Goal: Task Accomplishment & Management: Manage account settings

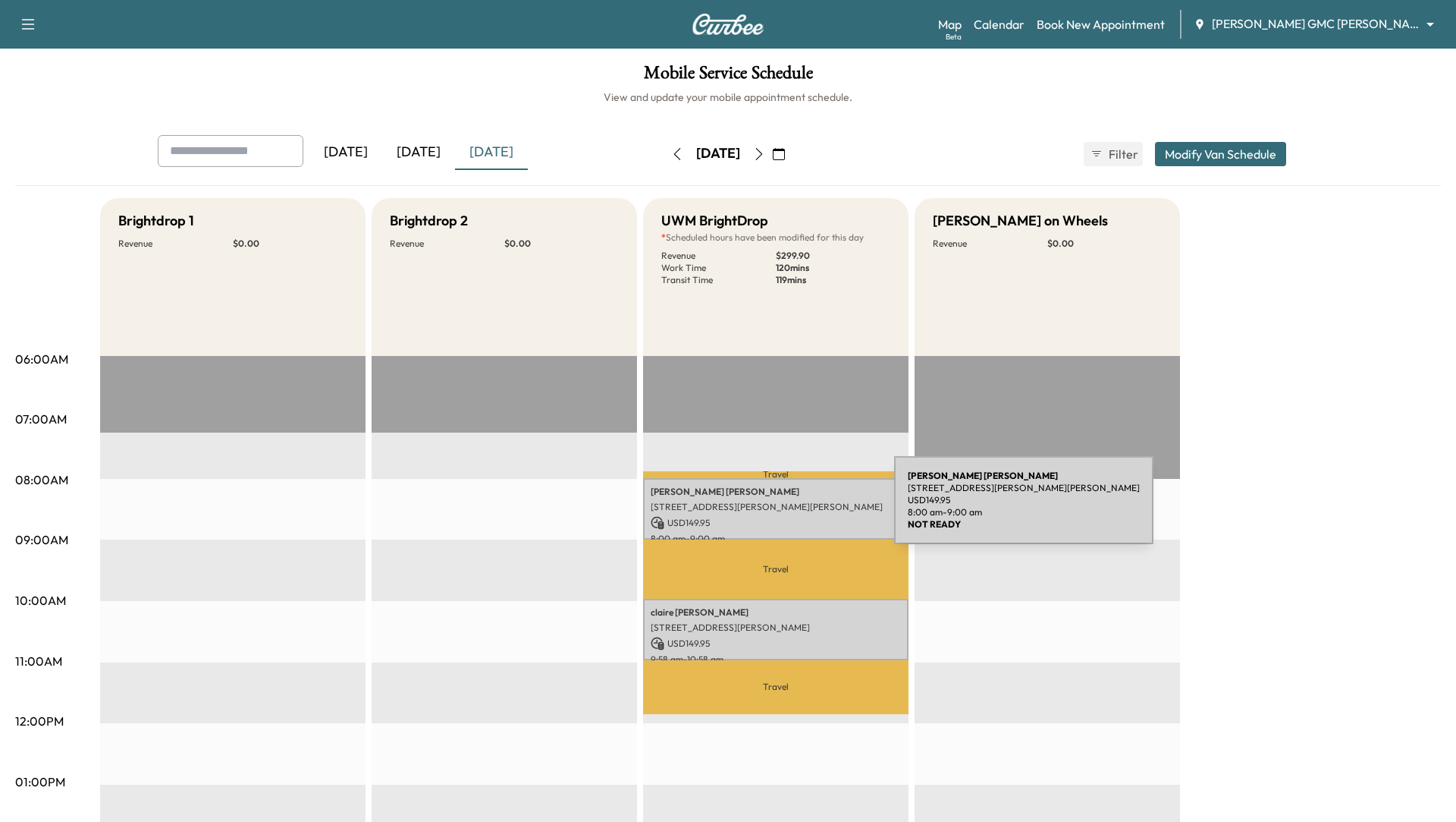
click at [780, 509] on p "[STREET_ADDRESS][PERSON_NAME][PERSON_NAME]" at bounding box center [775, 507] width 250 height 12
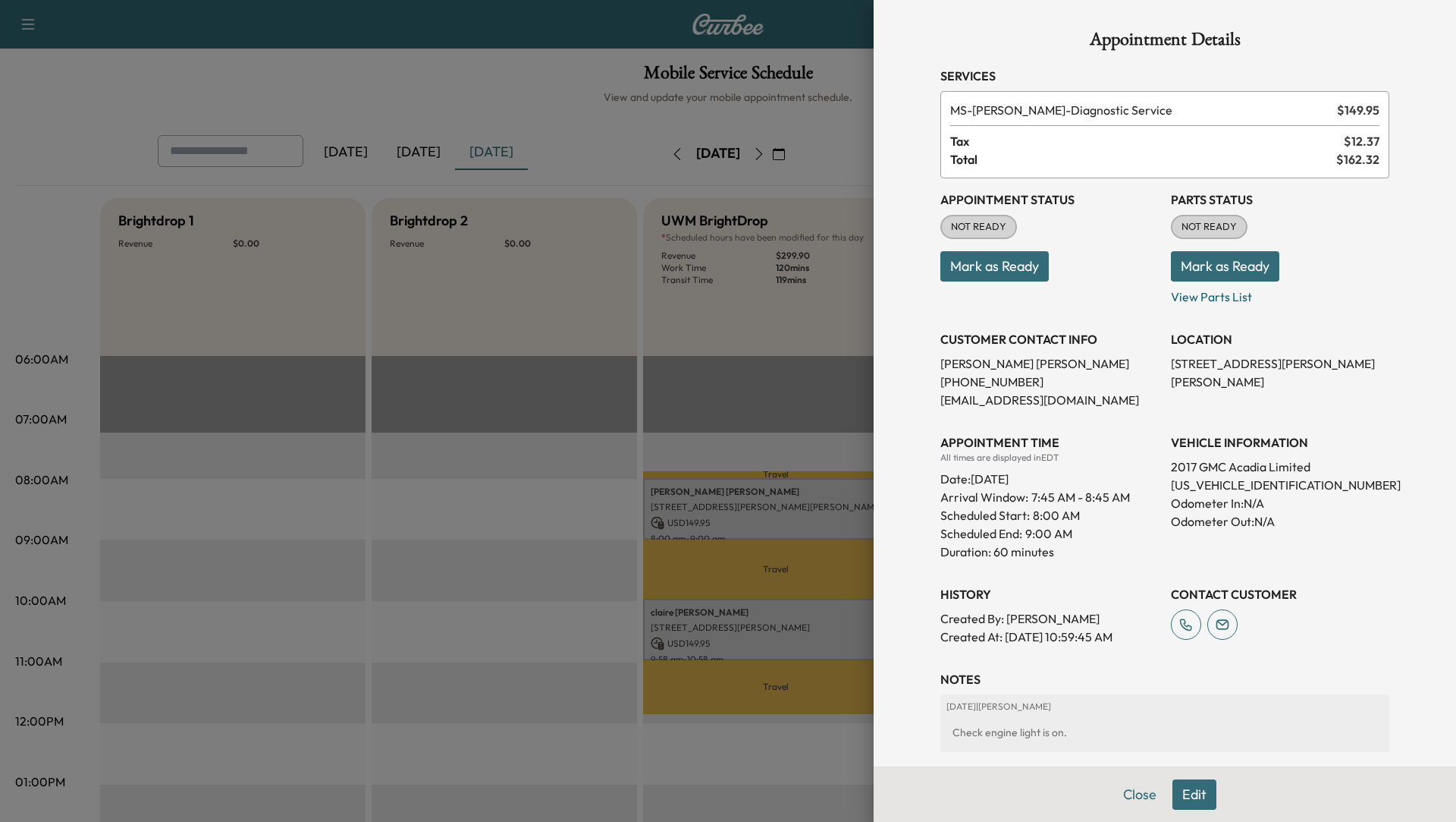
click at [778, 459] on div at bounding box center [728, 411] width 1456 height 822
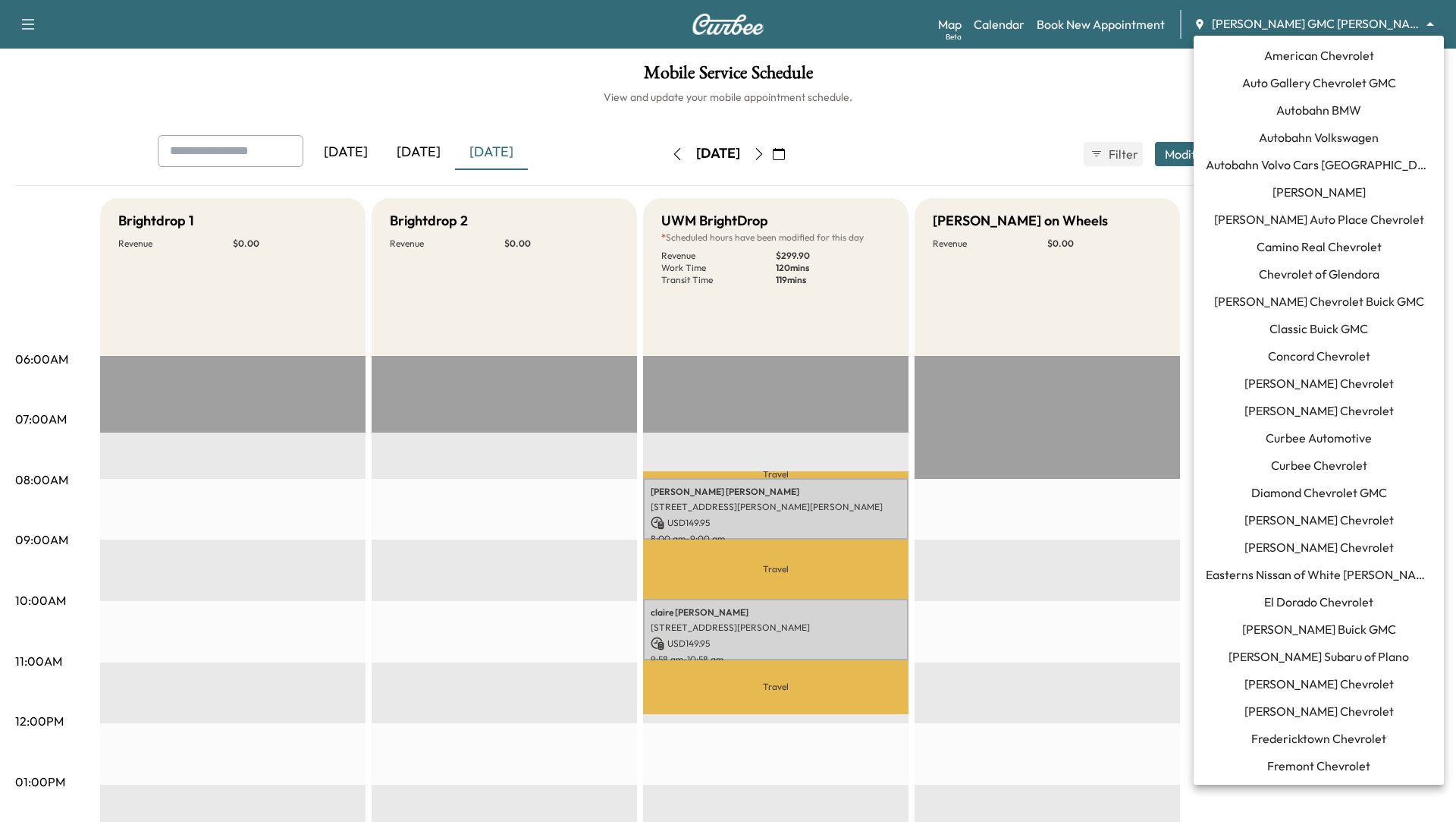
click at [1271, 27] on body "Support Log Out Map Beta Calendar Book New Appointment [PERSON_NAME] GMC [PERSO…" at bounding box center [728, 411] width 1456 height 822
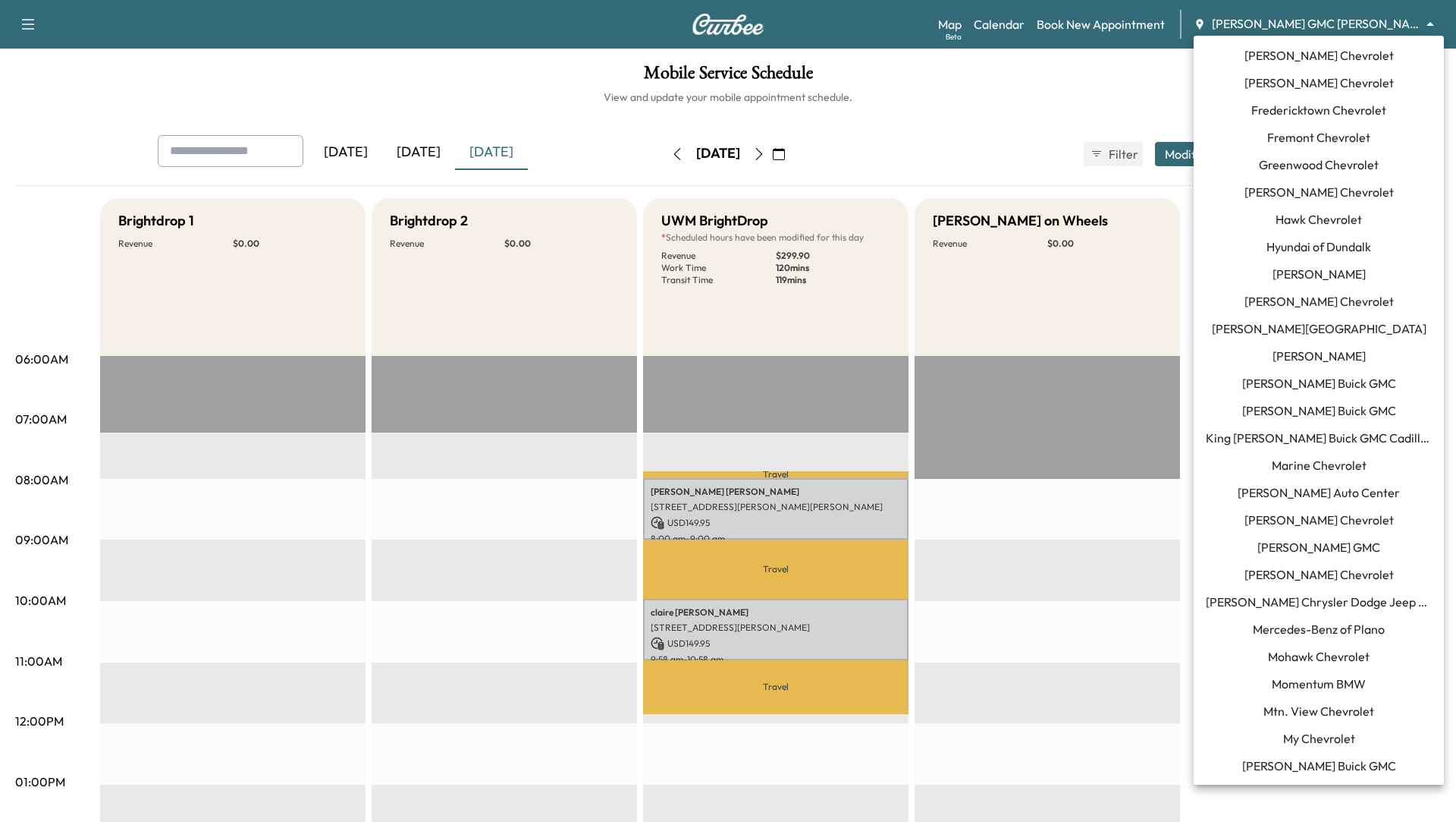
scroll to position [632, 0]
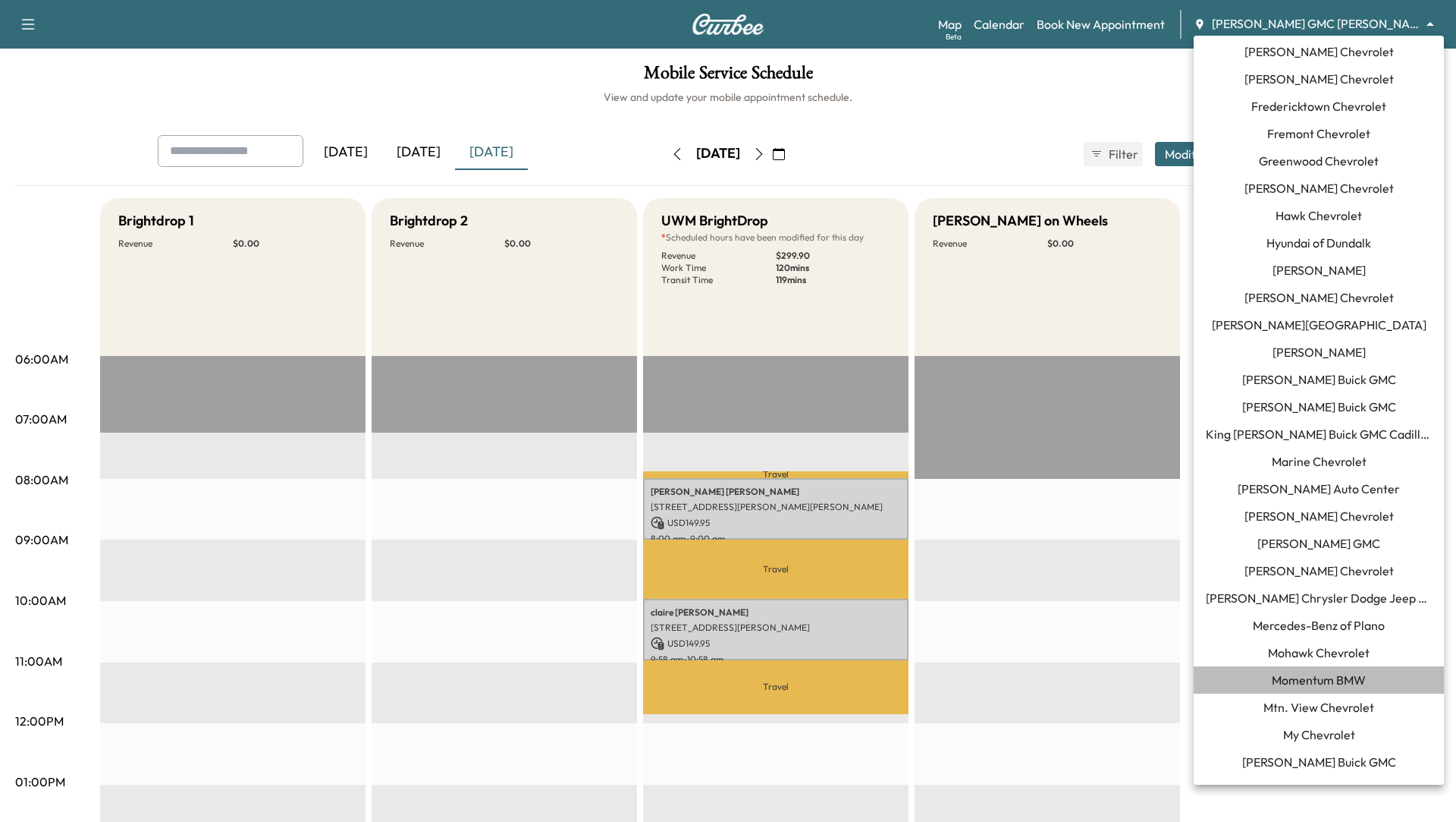
click at [1315, 678] on span "Momentum BMW" at bounding box center [1318, 679] width 94 height 18
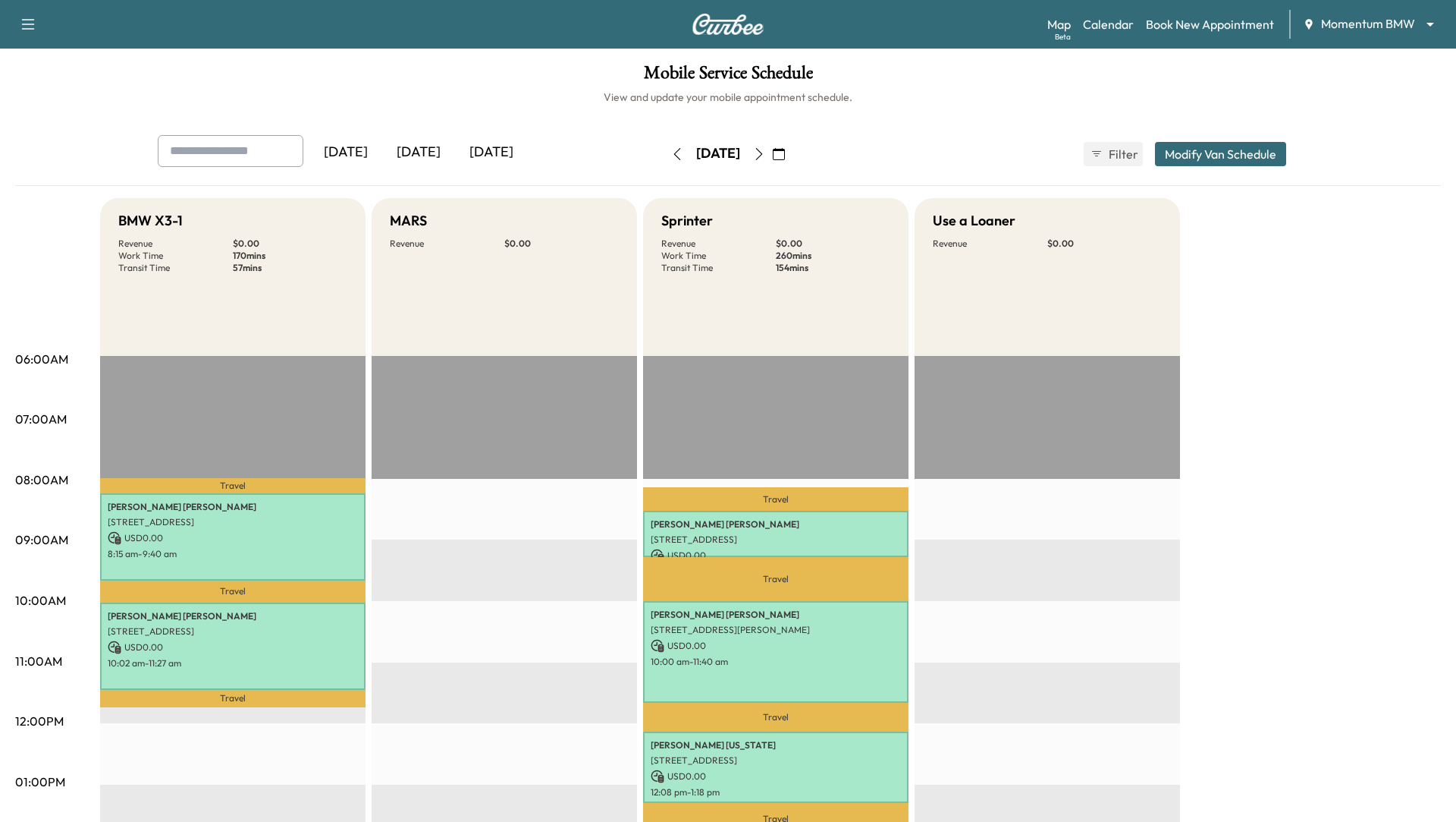
click at [785, 151] on icon "button" at bounding box center [778, 154] width 12 height 12
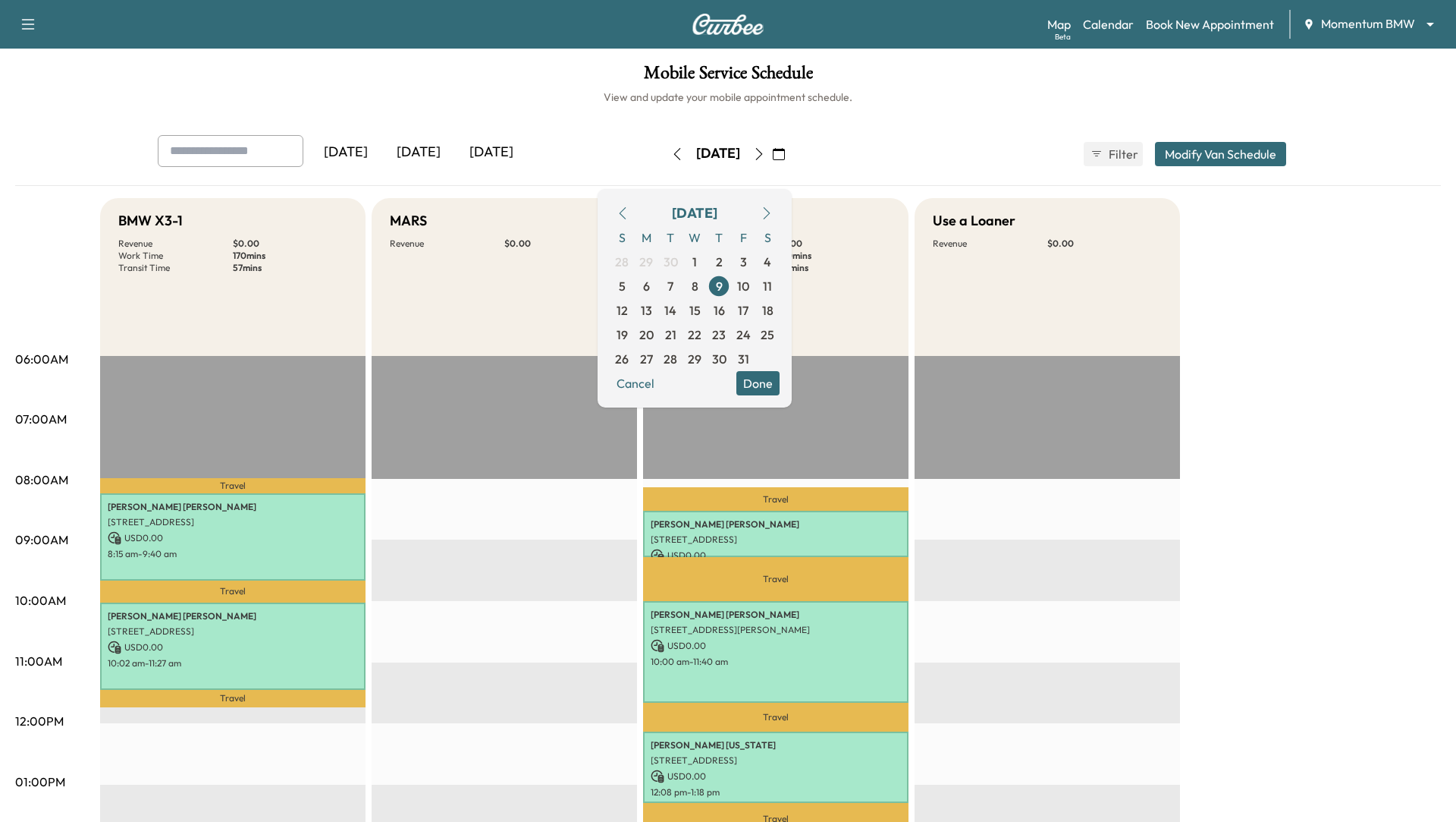
click at [626, 209] on icon "button" at bounding box center [623, 213] width 7 height 12
click at [683, 284] on span "9" at bounding box center [670, 286] width 25 height 25
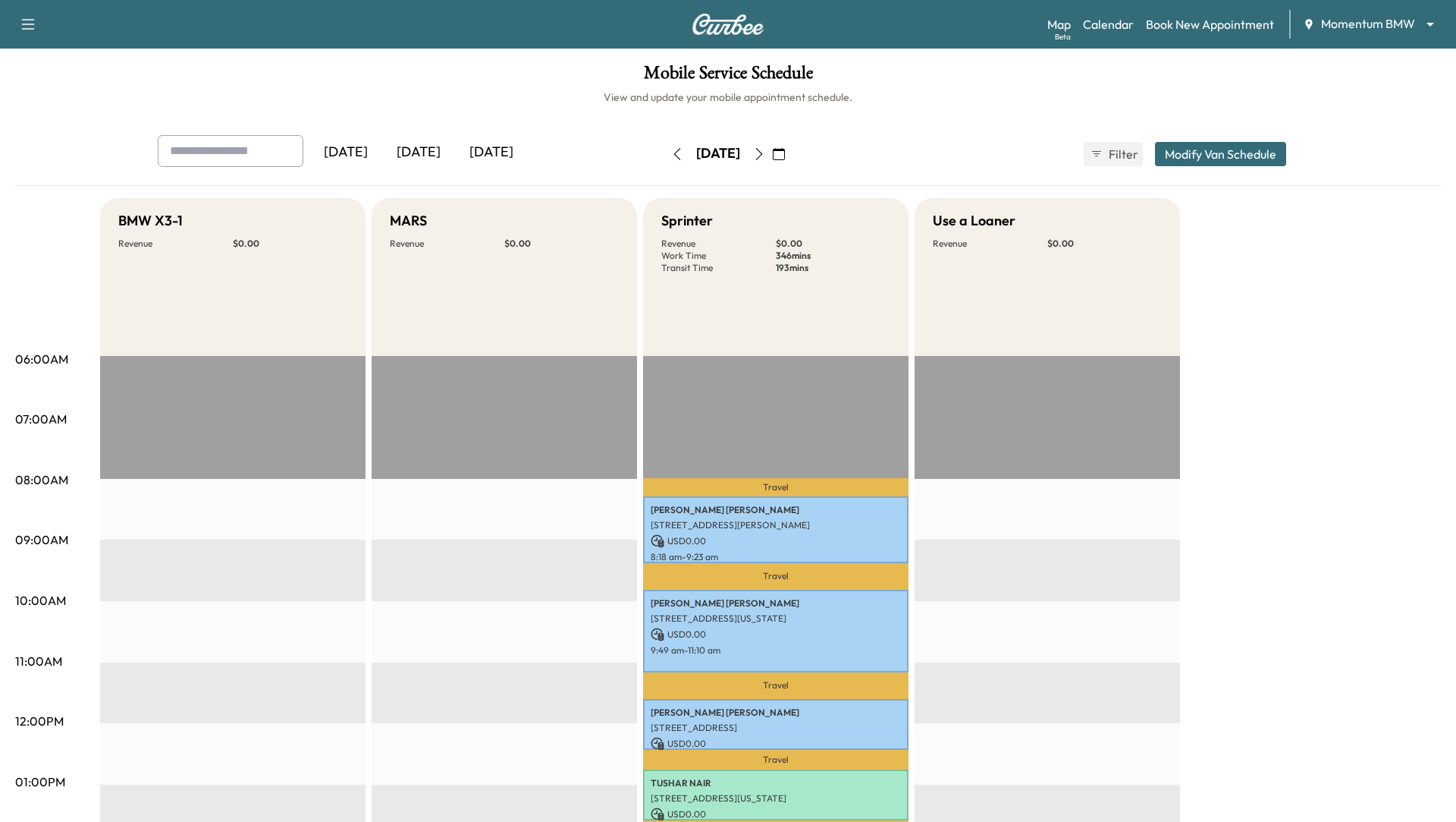
click at [671, 157] on icon "button" at bounding box center [677, 154] width 12 height 12
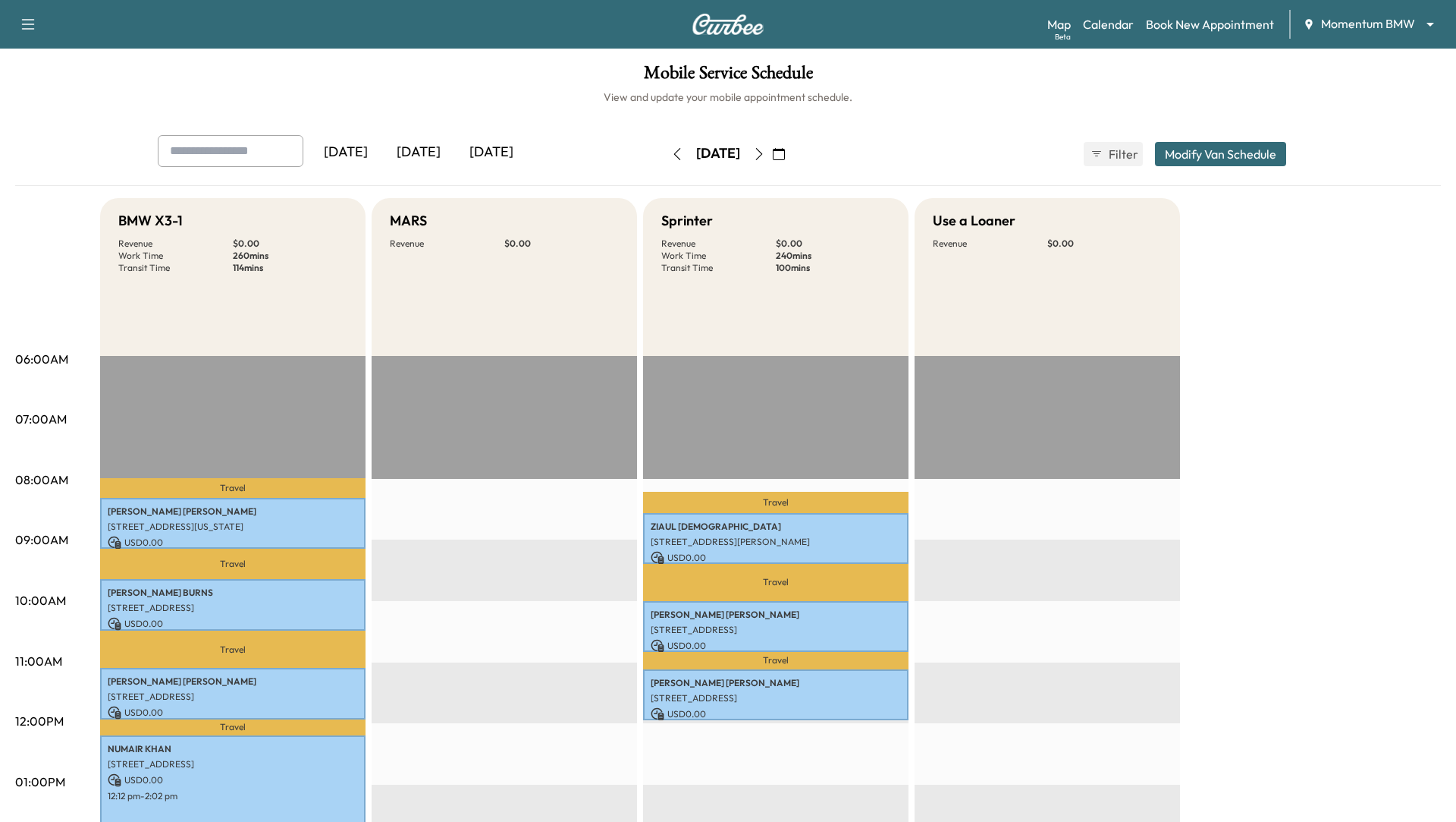
click at [671, 150] on icon "button" at bounding box center [677, 154] width 12 height 12
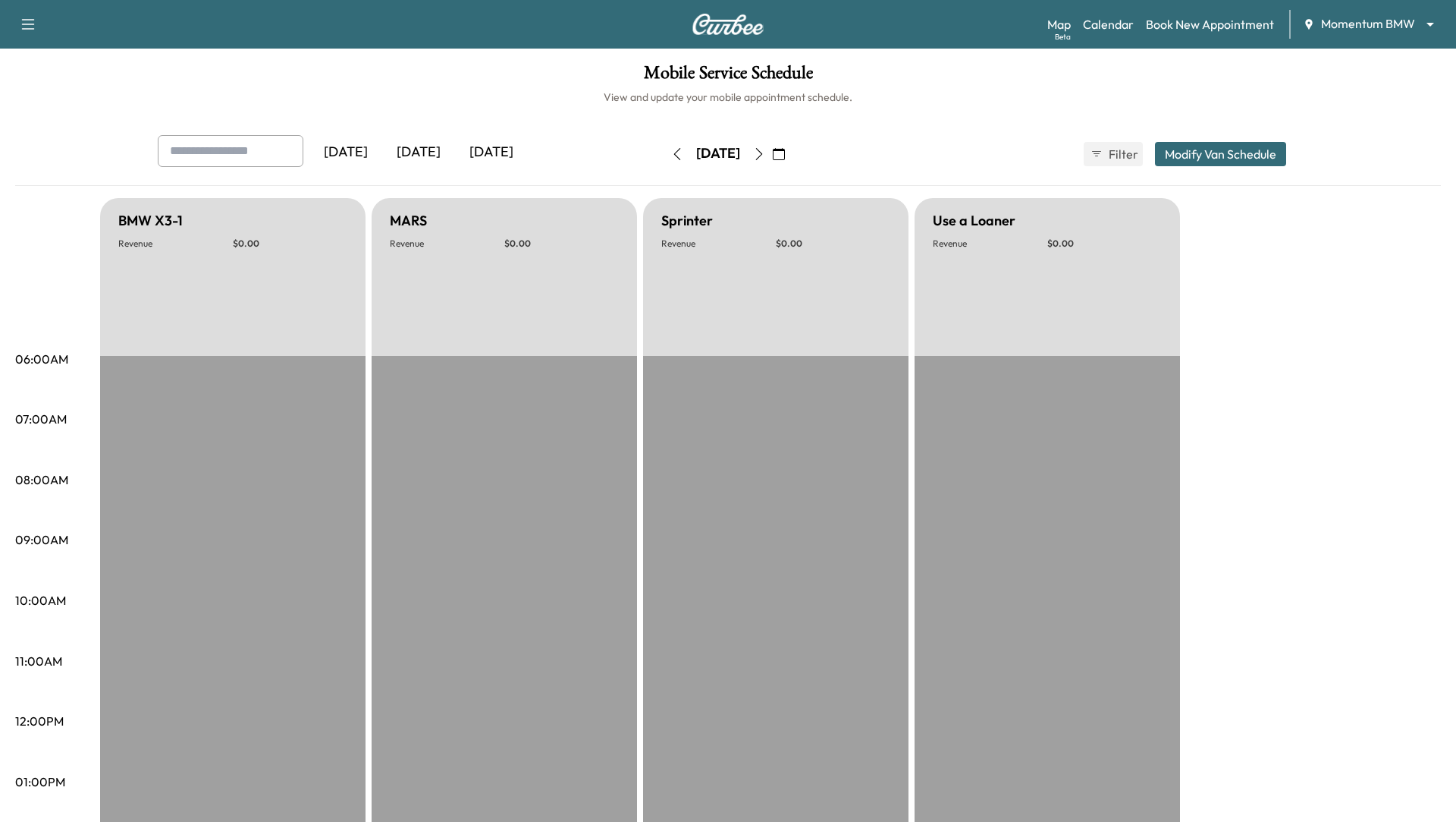
click at [671, 149] on icon "button" at bounding box center [677, 154] width 12 height 12
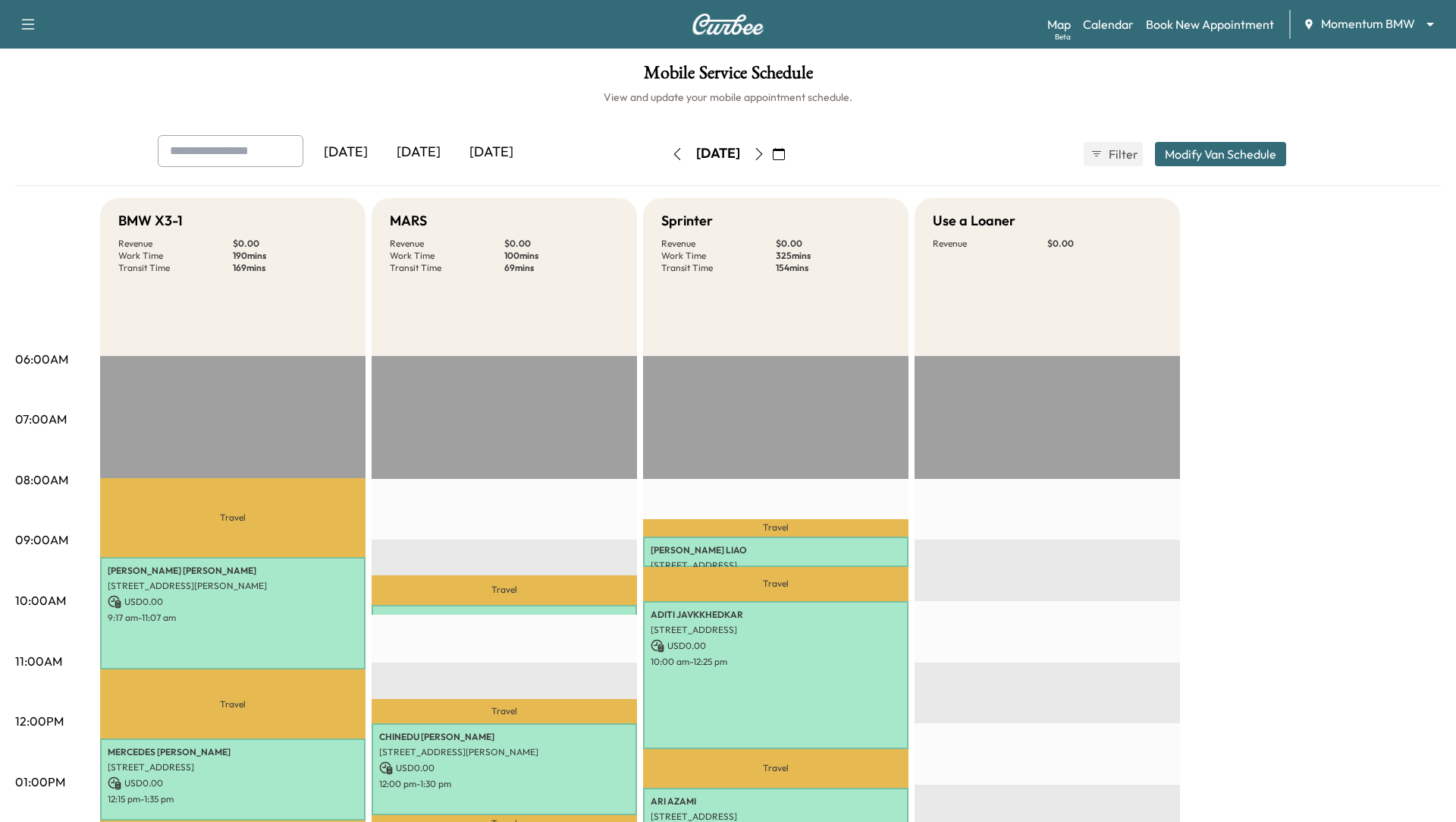
click at [671, 148] on icon "button" at bounding box center [677, 154] width 12 height 12
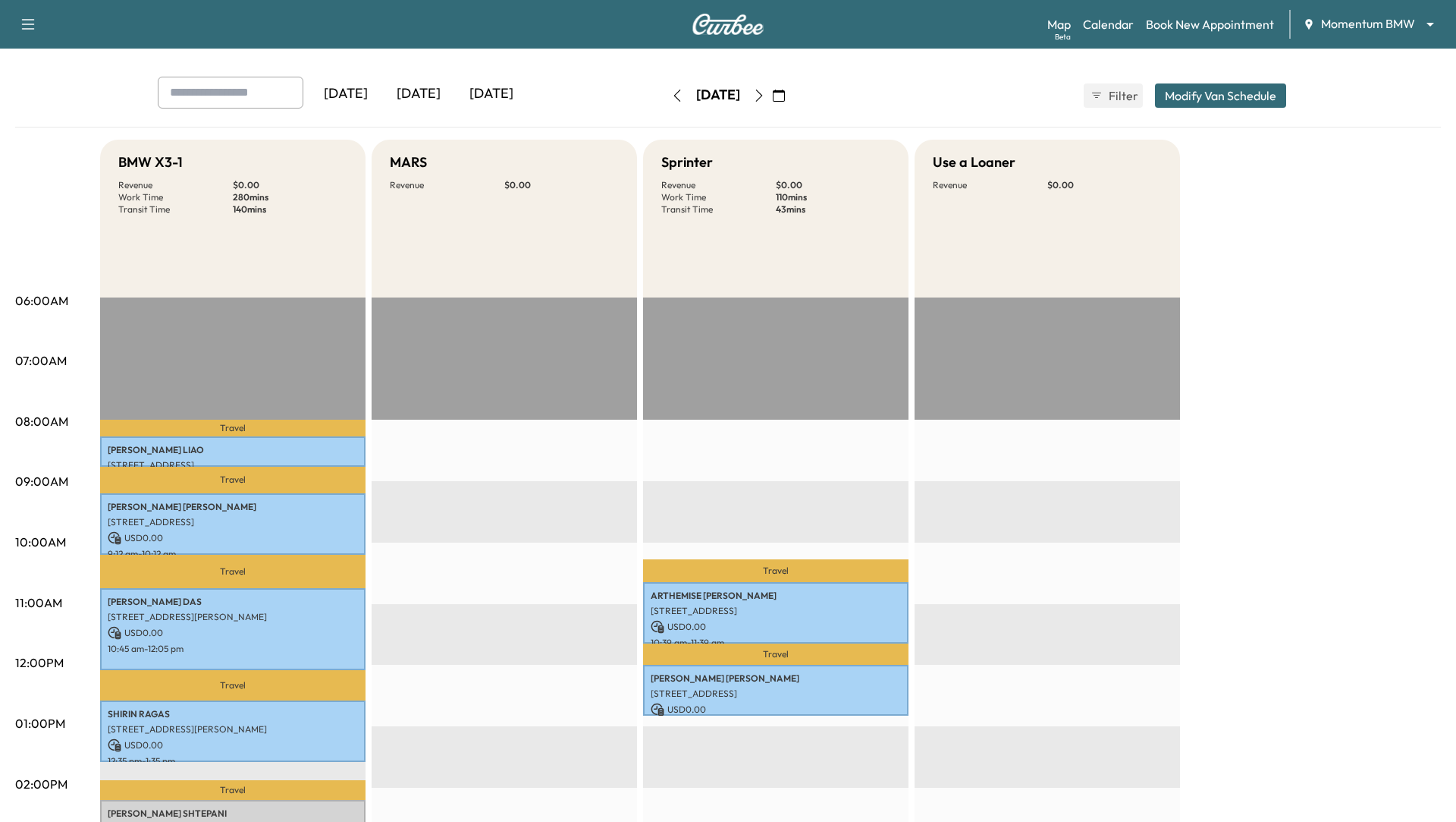
scroll to position [58, 0]
click at [671, 94] on icon "button" at bounding box center [677, 97] width 12 height 12
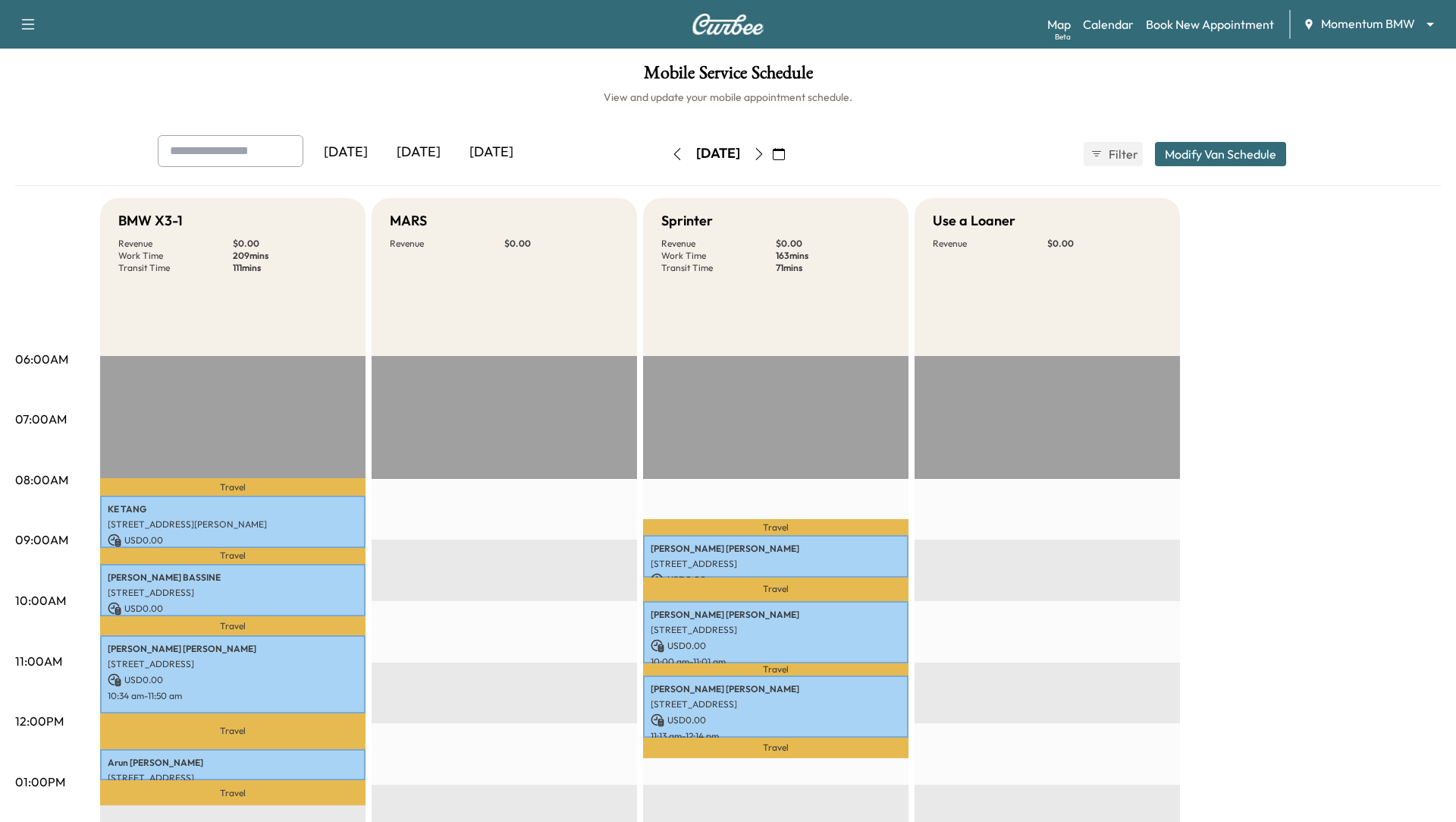
click at [630, 94] on h6 "View and update your mobile appointment schedule." at bounding box center [728, 97] width 1426 height 15
click at [674, 149] on icon "button" at bounding box center [678, 154] width 7 height 12
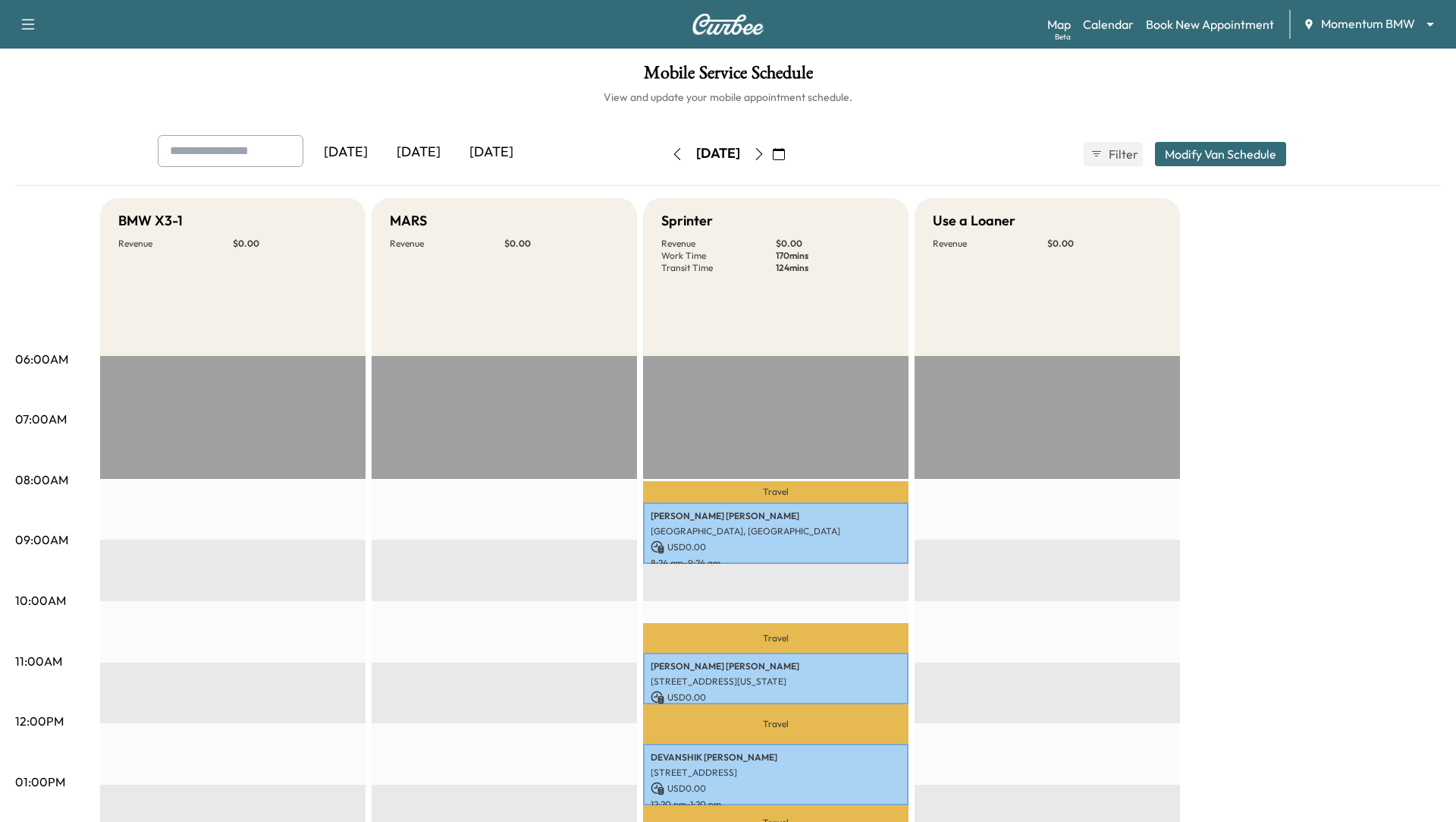
drag, startPoint x: 622, startPoint y: 149, endPoint x: 552, endPoint y: 386, distance: 247.1
click at [554, 386] on div "[DATE] [DATE] [DATE] [DATE] September 2025 S M T W T F S 31 1 2 3 4 5 6 7 8 9 1…" at bounding box center [728, 735] width 1426 height 1201
click at [765, 156] on icon "button" at bounding box center [759, 154] width 12 height 12
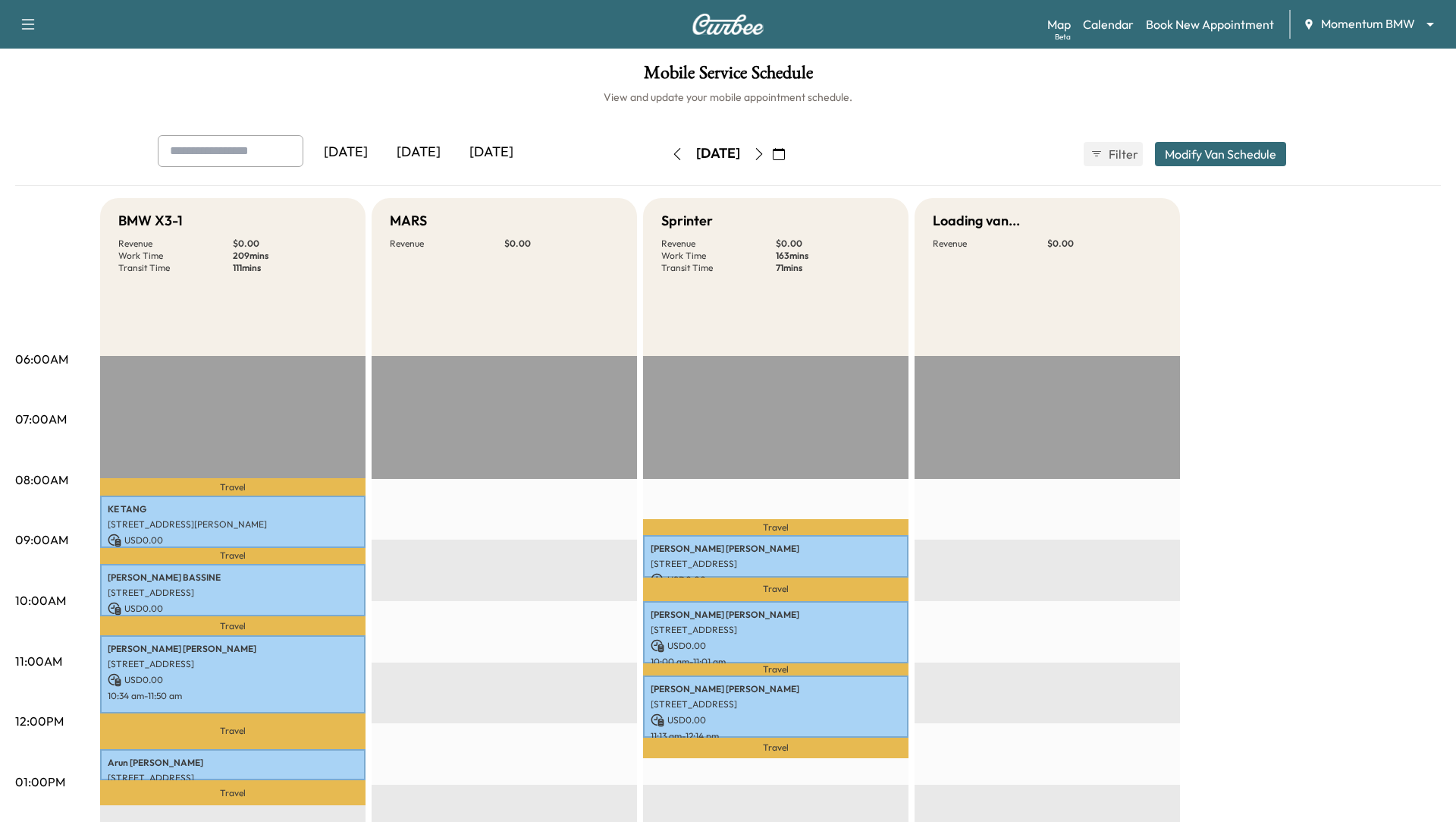
click at [765, 158] on icon "button" at bounding box center [759, 154] width 12 height 12
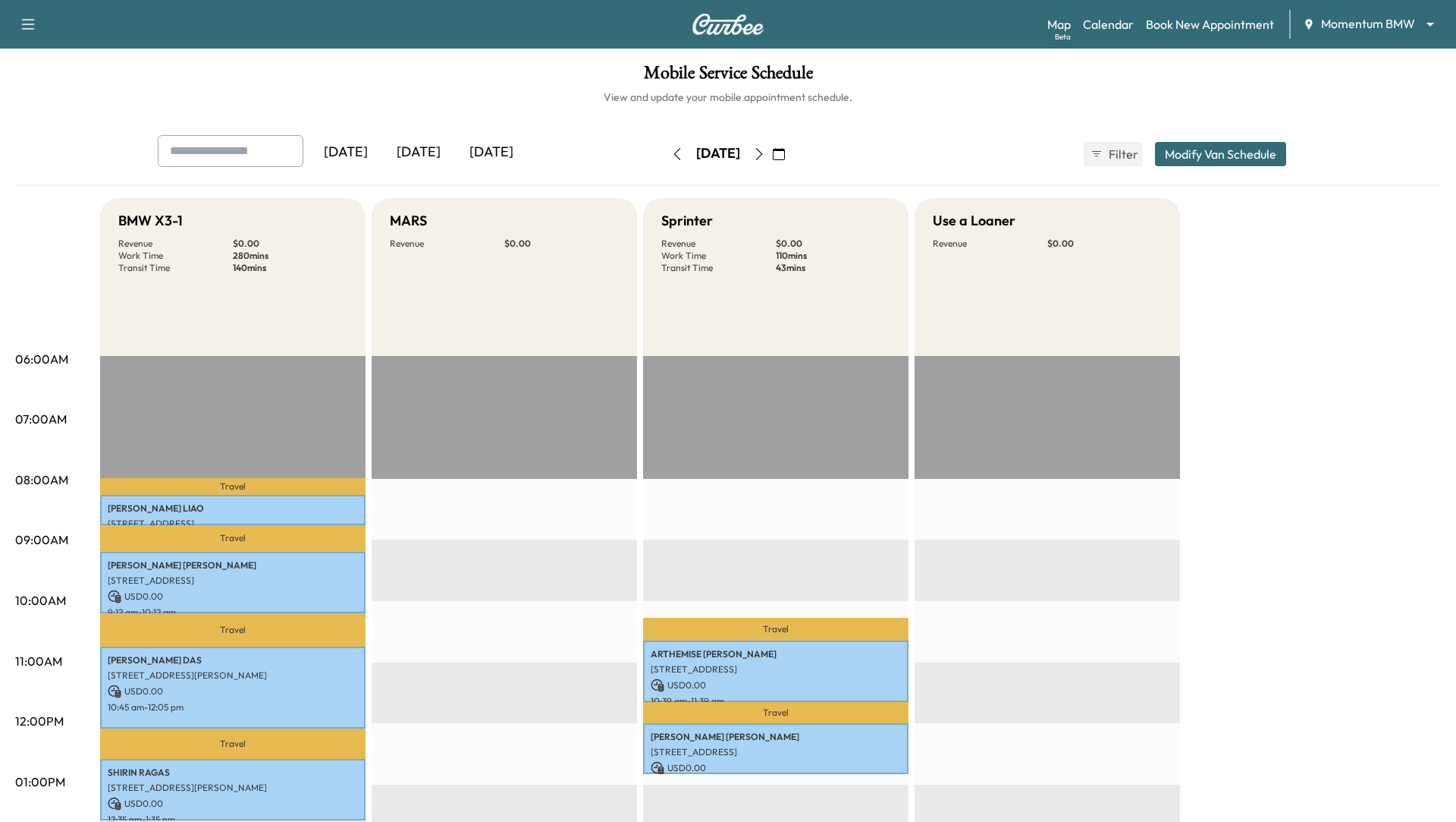
click at [785, 158] on icon "button" at bounding box center [778, 154] width 12 height 12
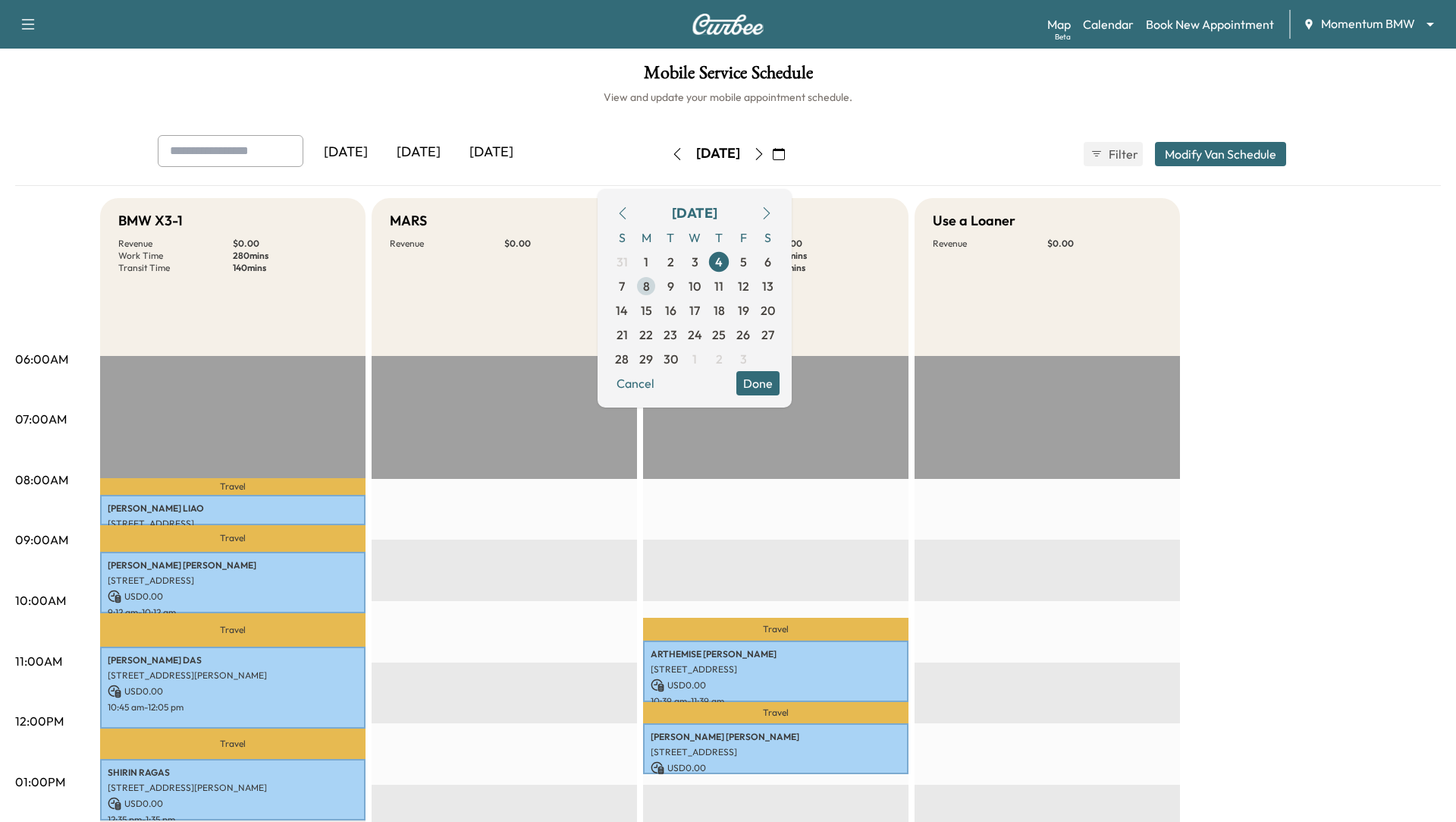
click at [650, 286] on span "8" at bounding box center [646, 286] width 7 height 18
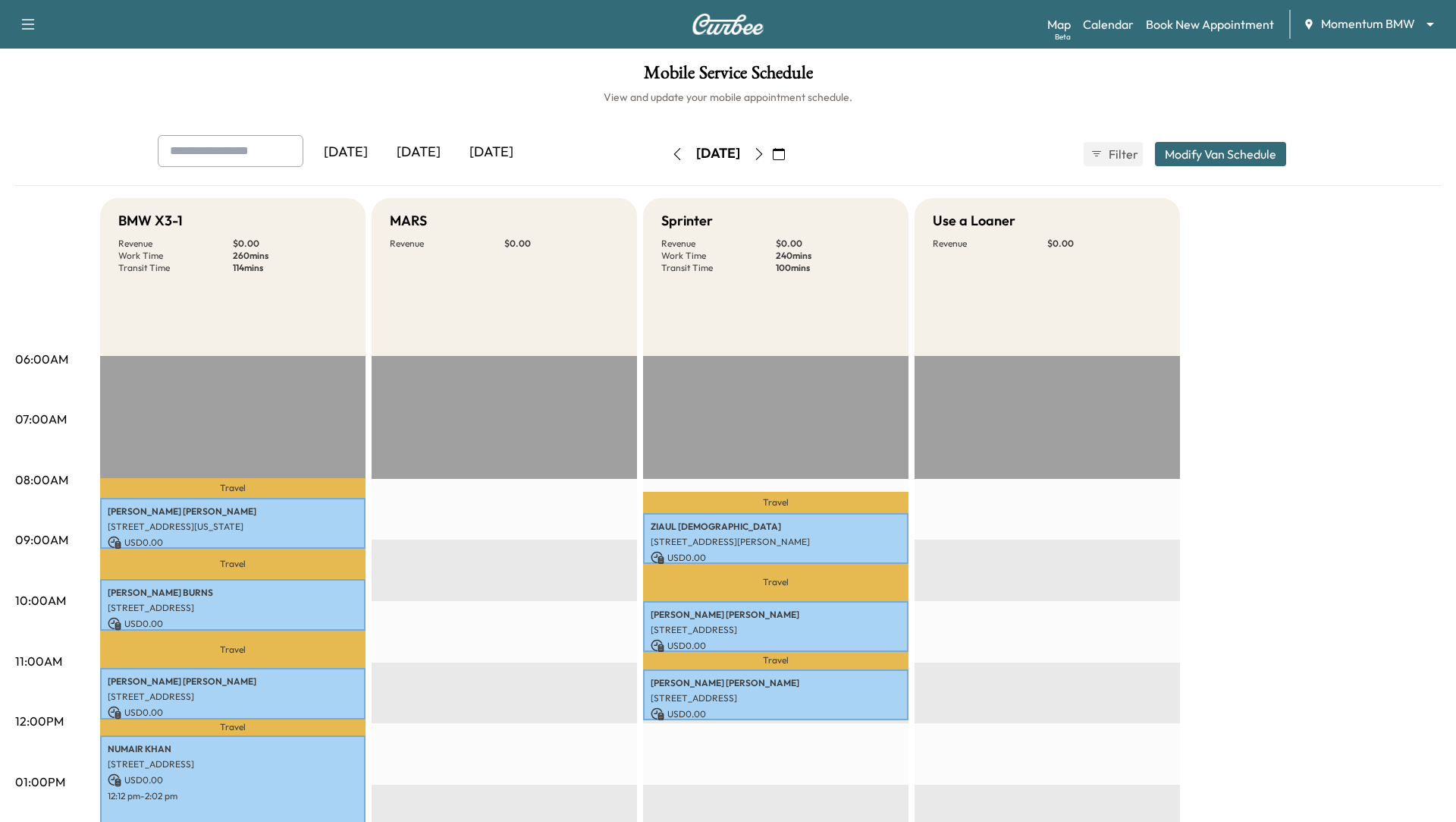
click at [763, 149] on icon "button" at bounding box center [760, 154] width 7 height 12
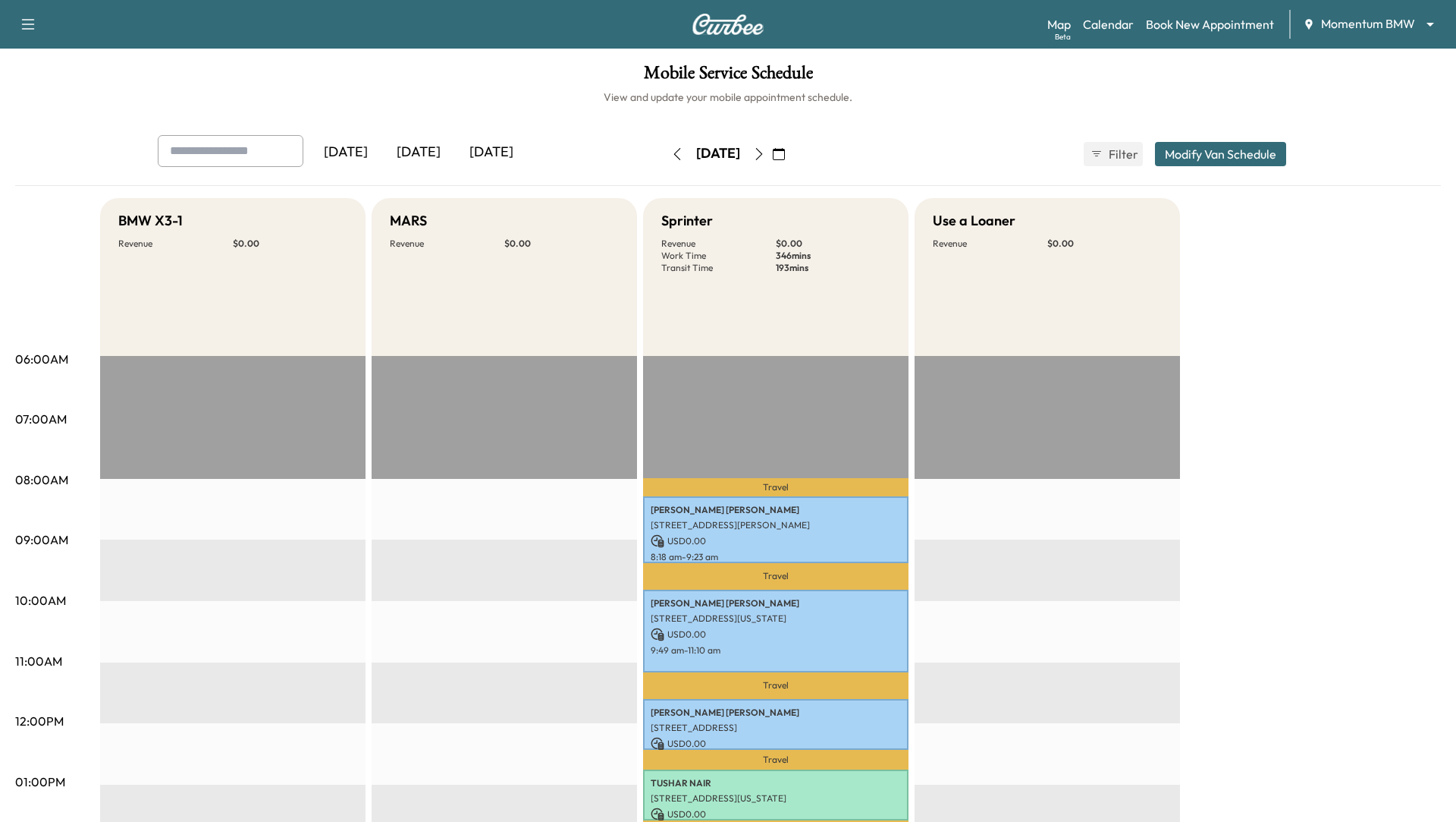
click at [765, 151] on icon "button" at bounding box center [759, 154] width 12 height 12
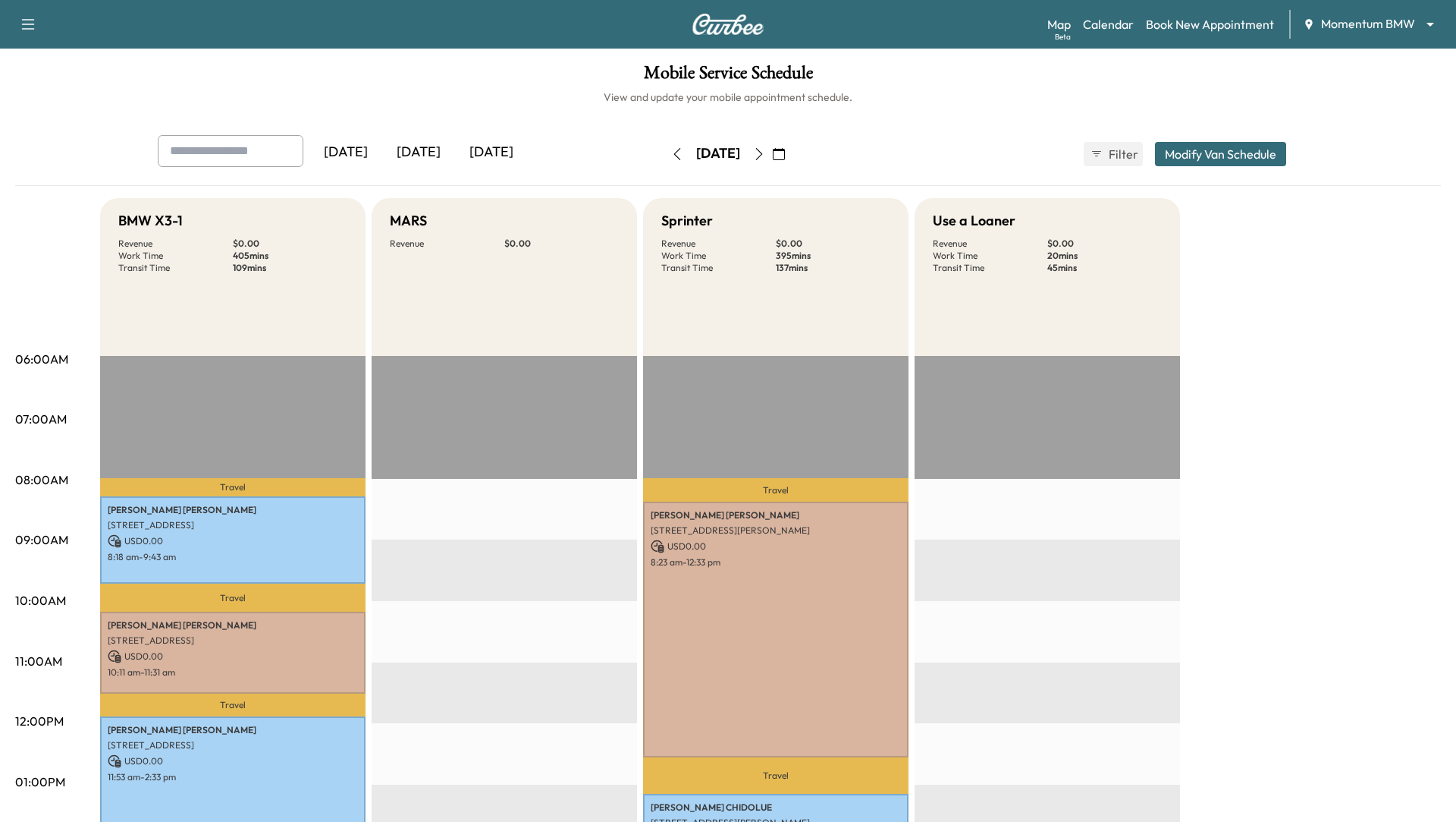
click at [763, 148] on icon "button" at bounding box center [760, 154] width 7 height 12
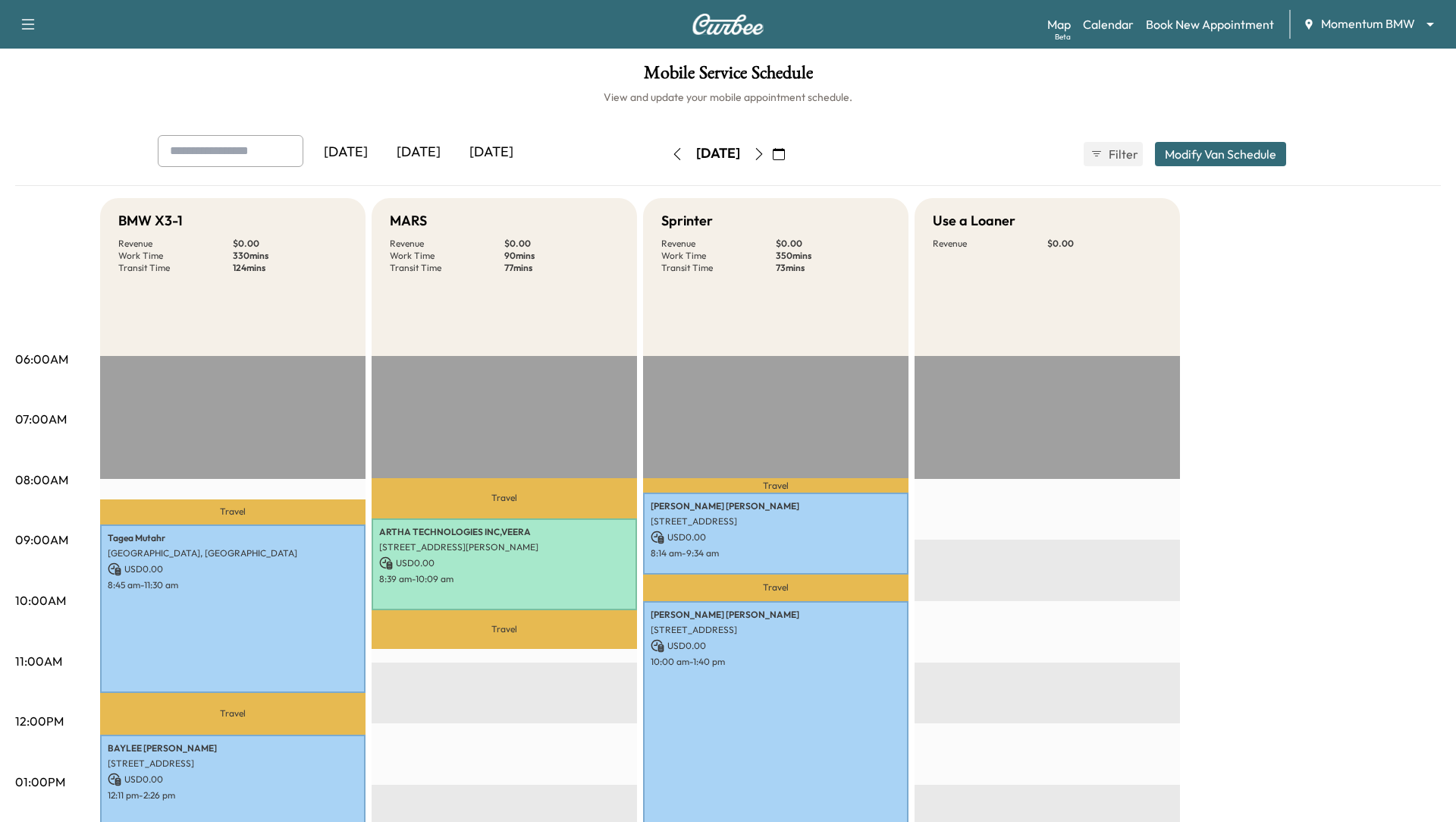
click at [763, 156] on icon "button" at bounding box center [760, 154] width 7 height 12
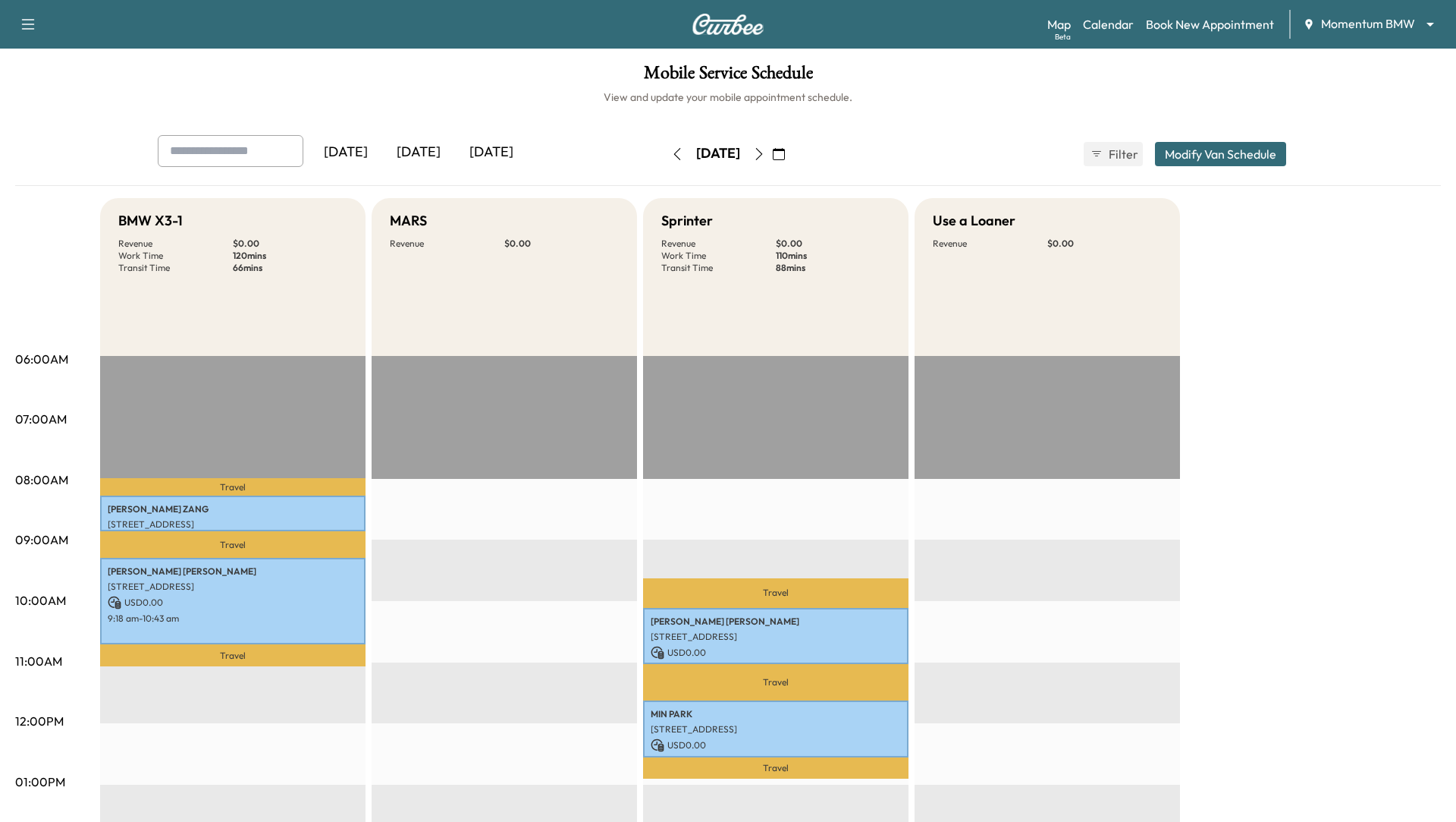
click at [765, 152] on icon "button" at bounding box center [759, 154] width 12 height 12
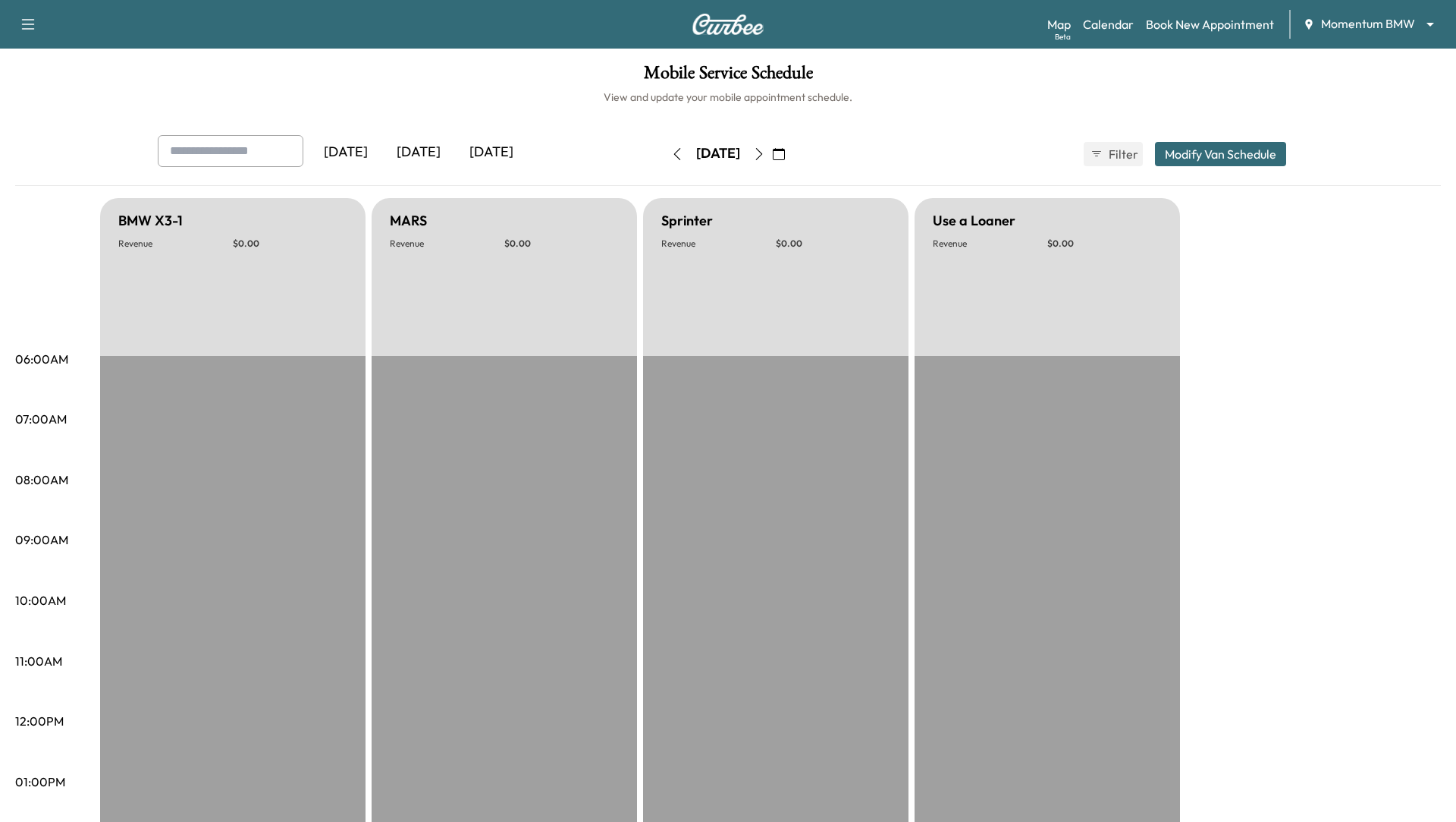
click at [763, 156] on icon "button" at bounding box center [760, 154] width 7 height 12
click at [765, 156] on icon "button" at bounding box center [759, 154] width 12 height 12
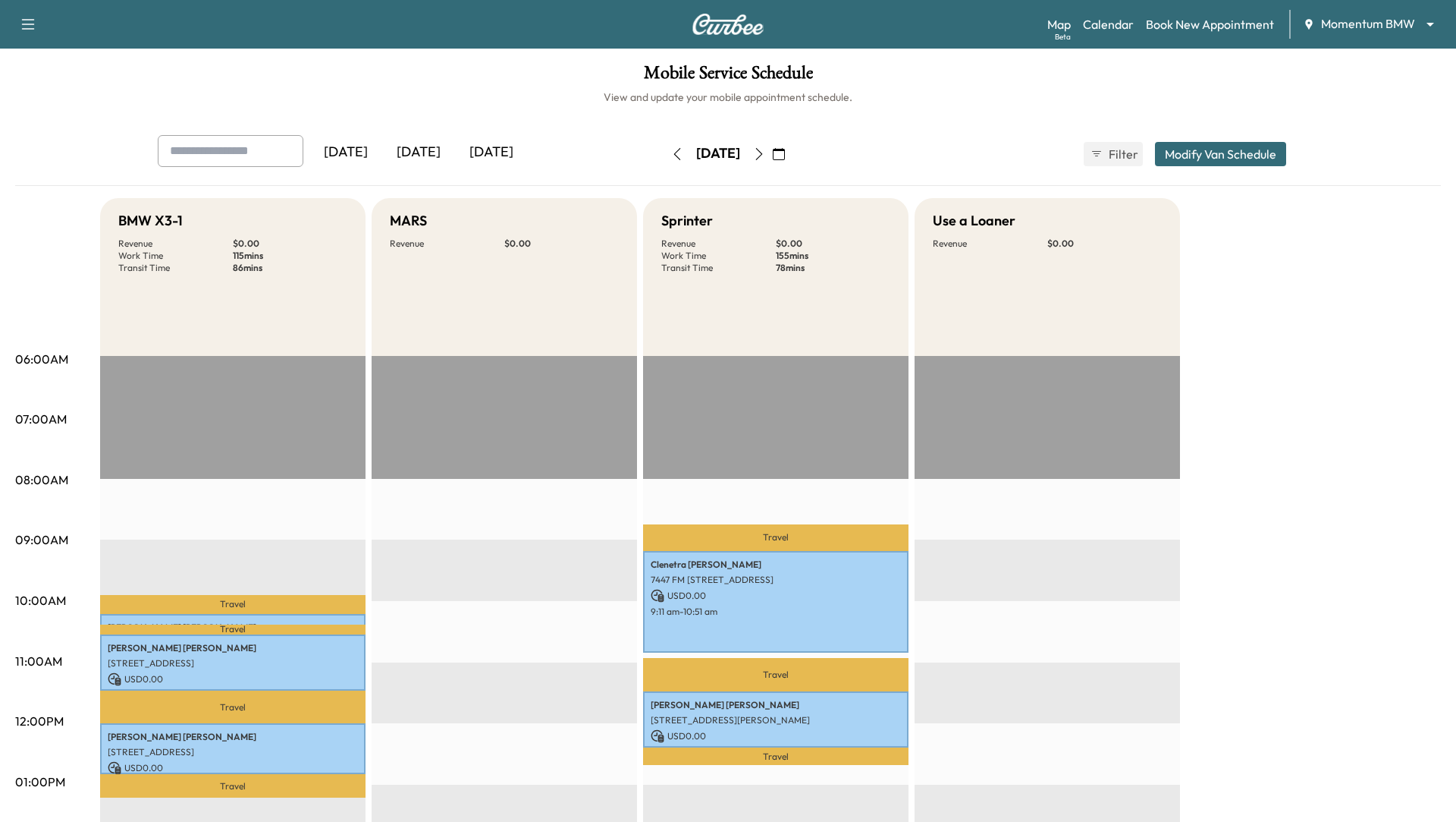
click at [765, 150] on icon "button" at bounding box center [759, 154] width 12 height 12
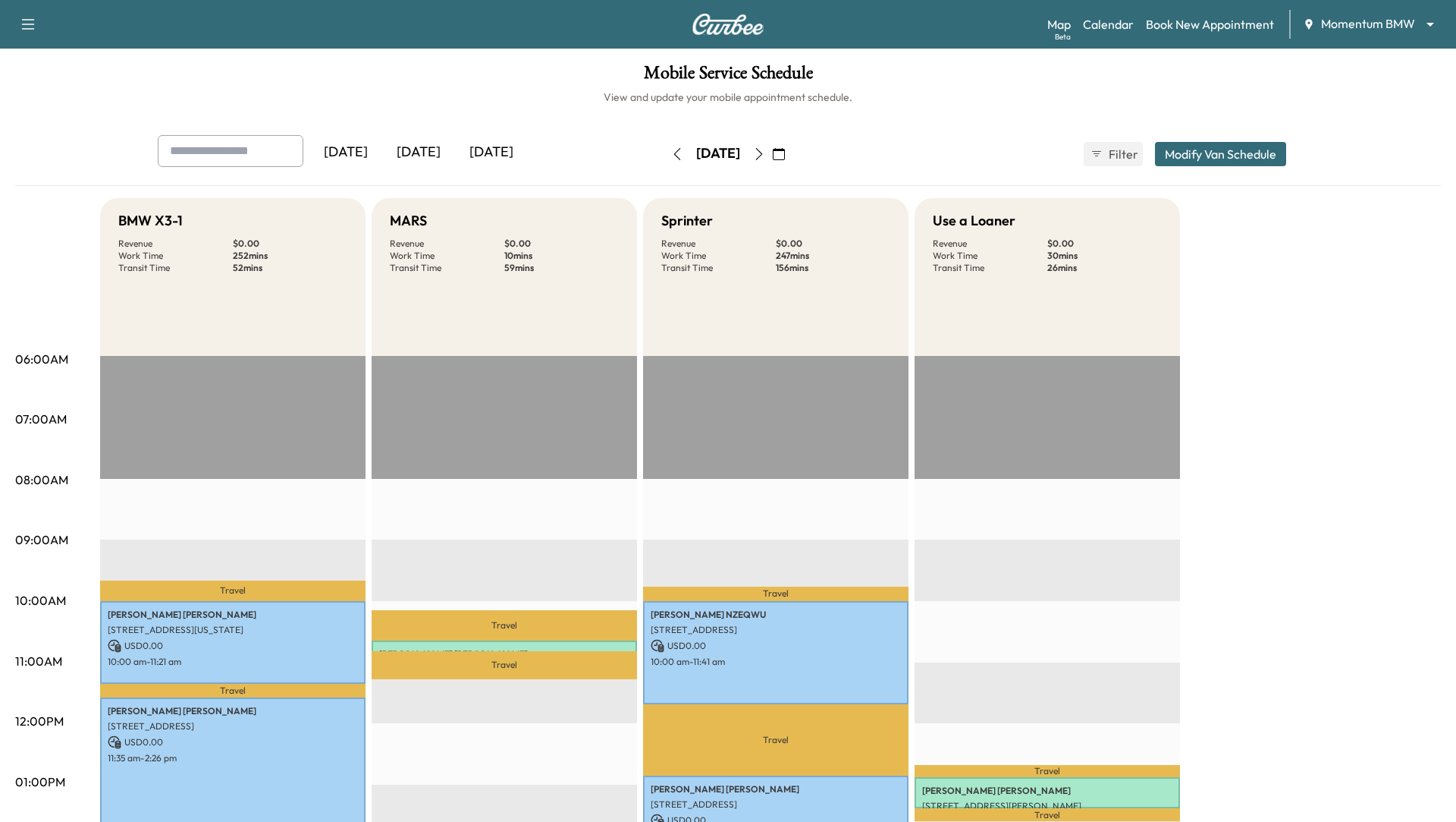
click at [763, 149] on icon "button" at bounding box center [760, 154] width 7 height 12
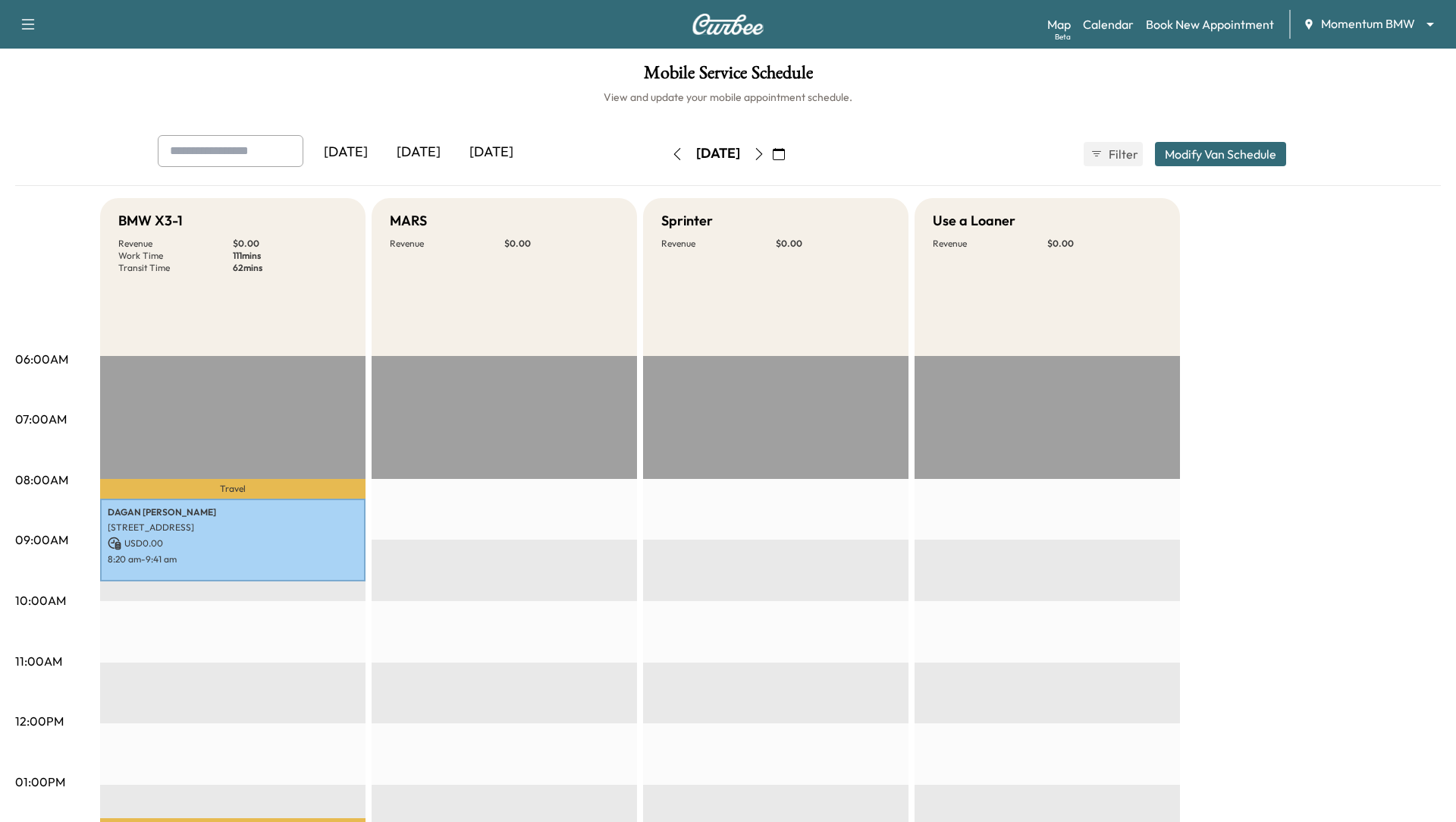
click at [765, 153] on icon "button" at bounding box center [759, 154] width 12 height 12
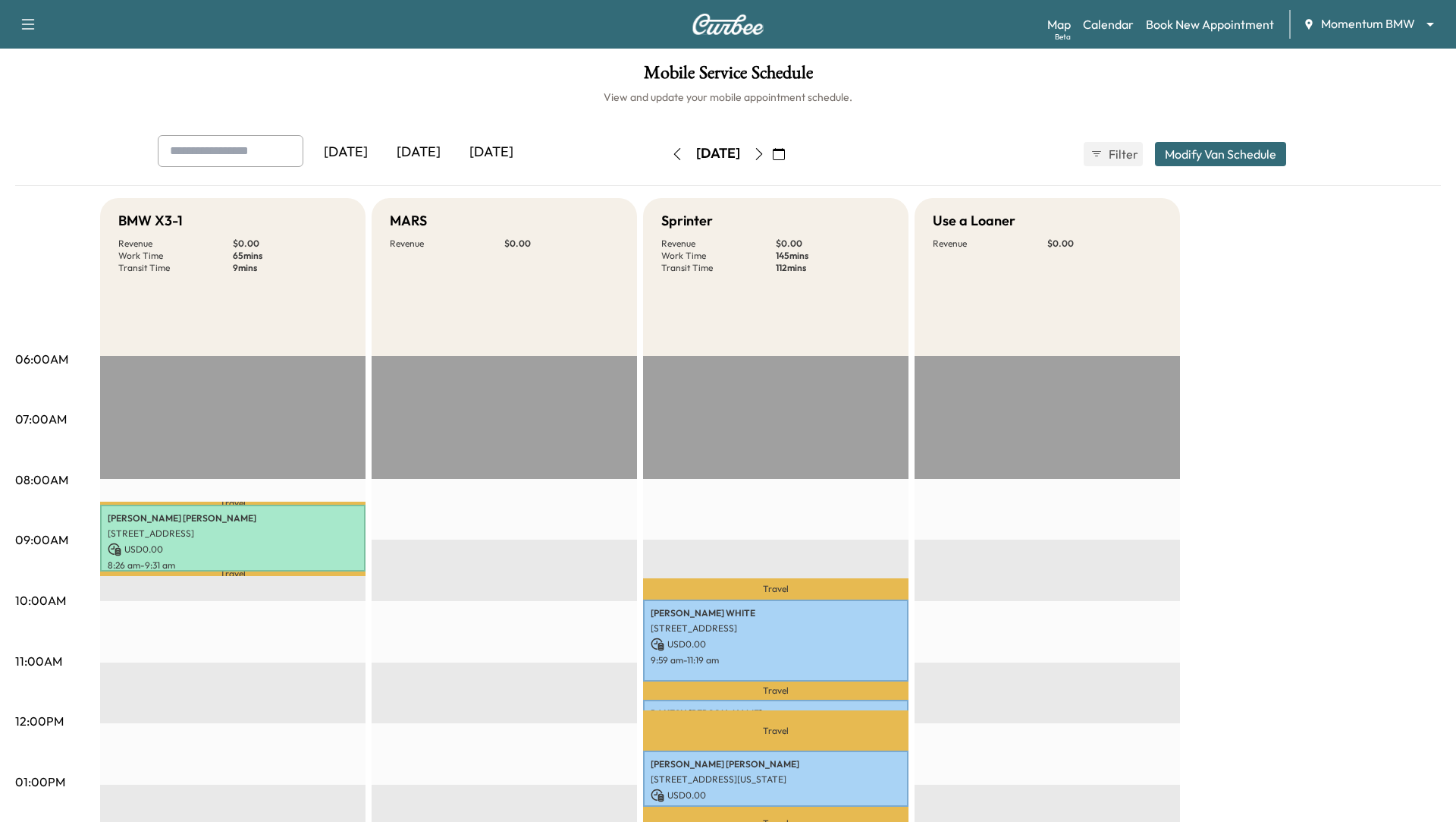
click at [765, 158] on icon "button" at bounding box center [759, 154] width 12 height 12
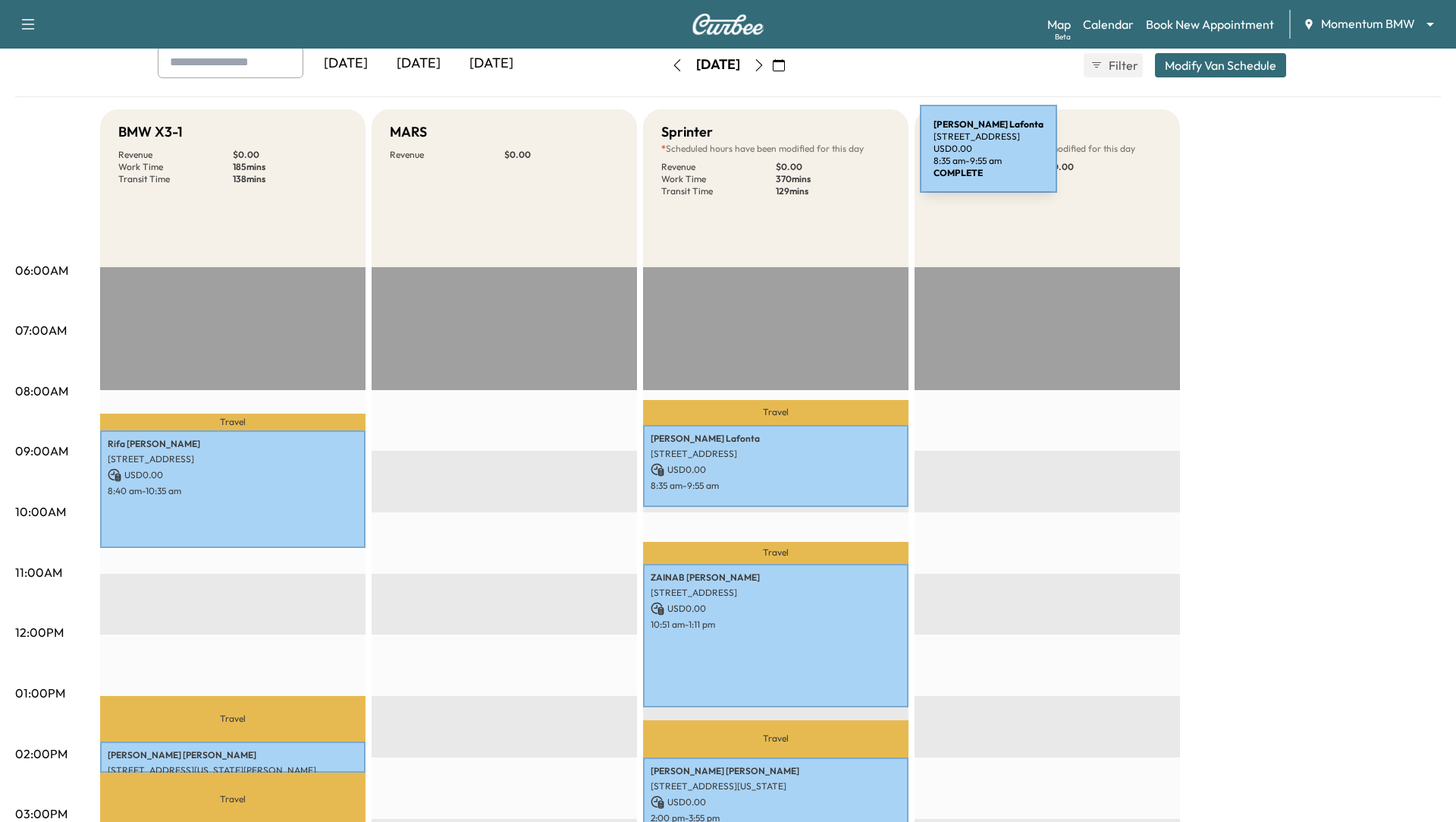
scroll to position [12, 0]
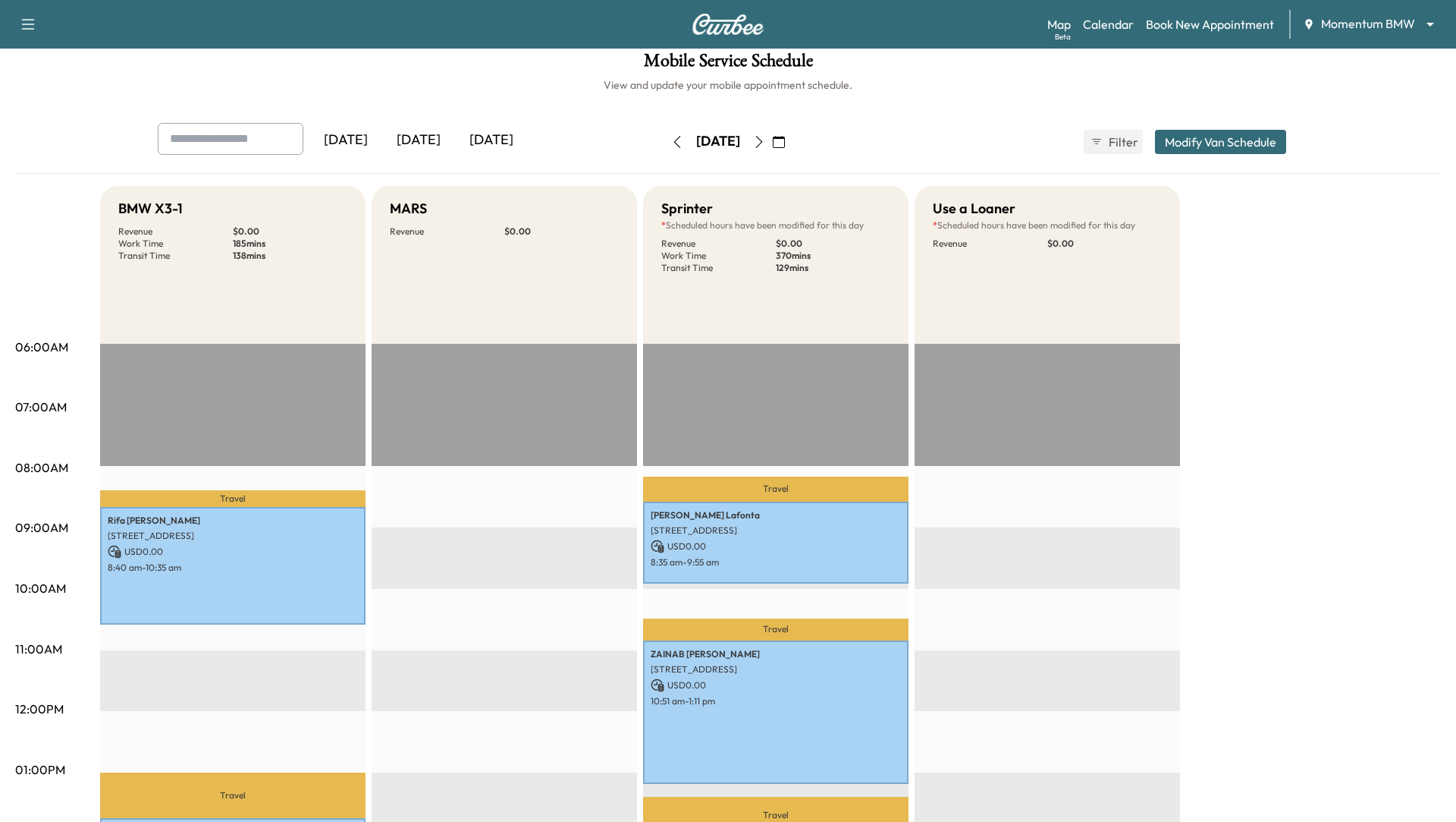
click at [765, 141] on icon "button" at bounding box center [759, 142] width 12 height 12
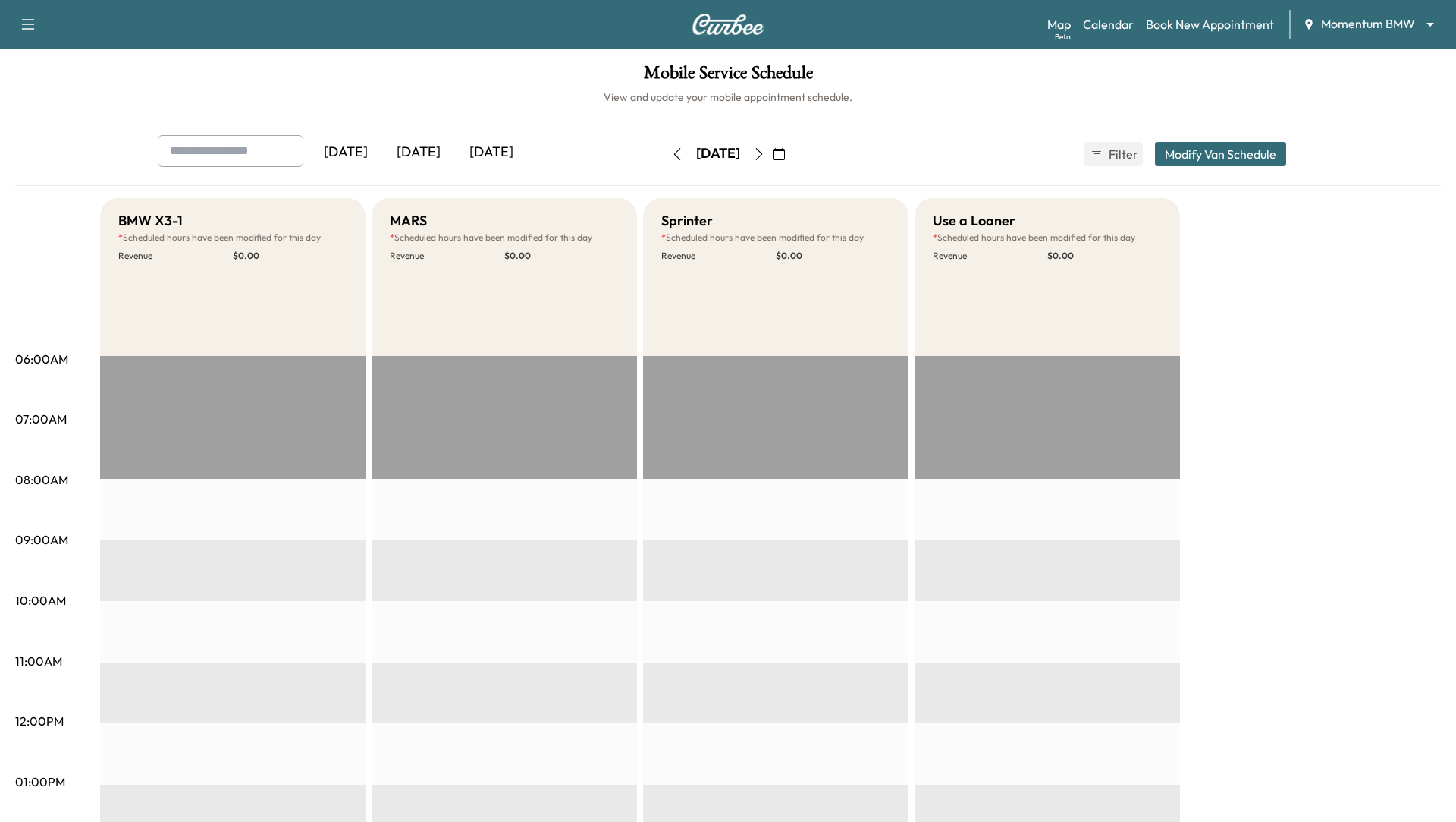
click at [1213, 153] on button "Modify Van Schedule" at bounding box center [1221, 153] width 131 height 25
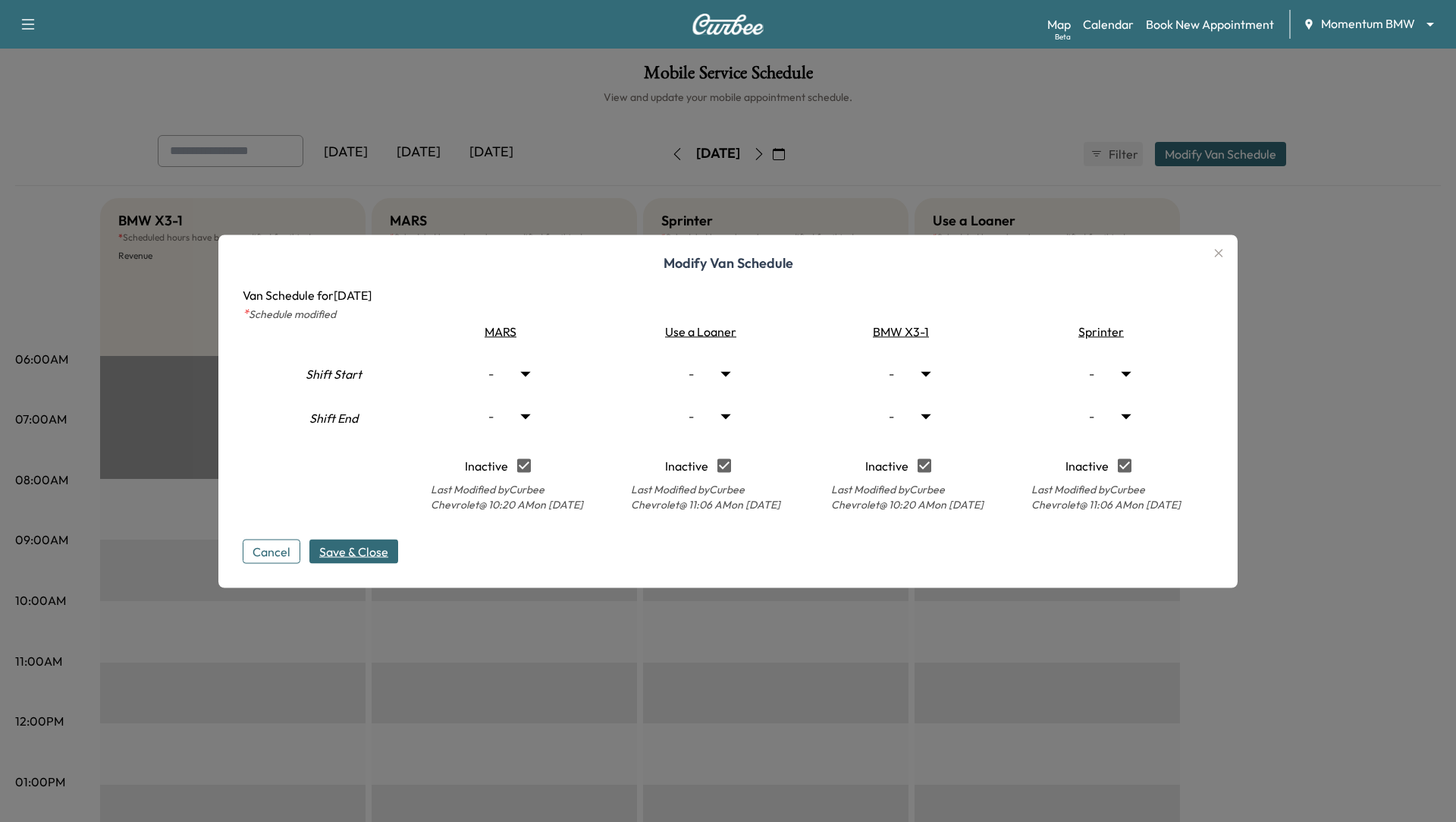
click at [372, 553] on span "Save & Close" at bounding box center [353, 550] width 69 height 18
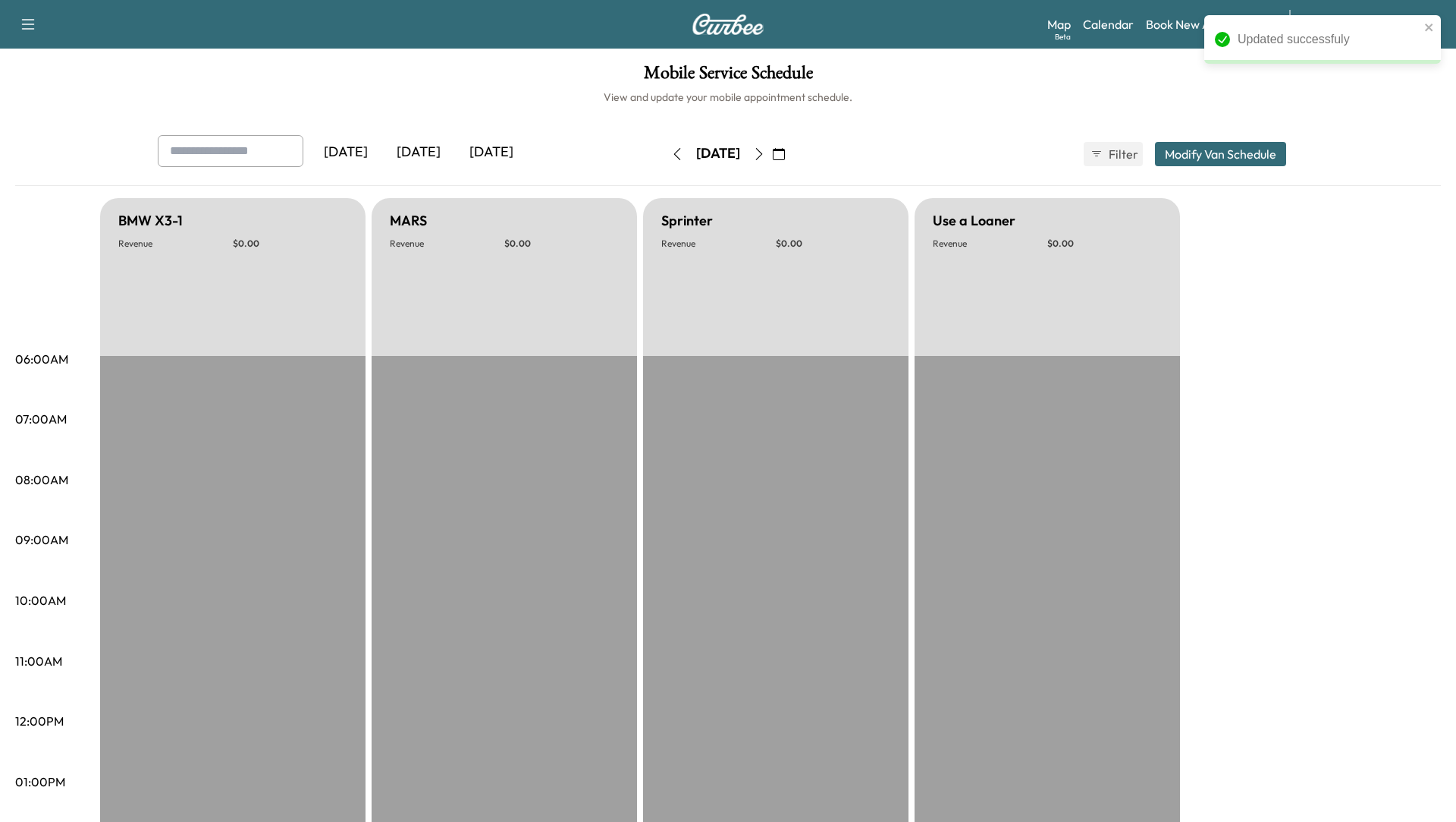
click at [765, 153] on icon "button" at bounding box center [759, 154] width 12 height 12
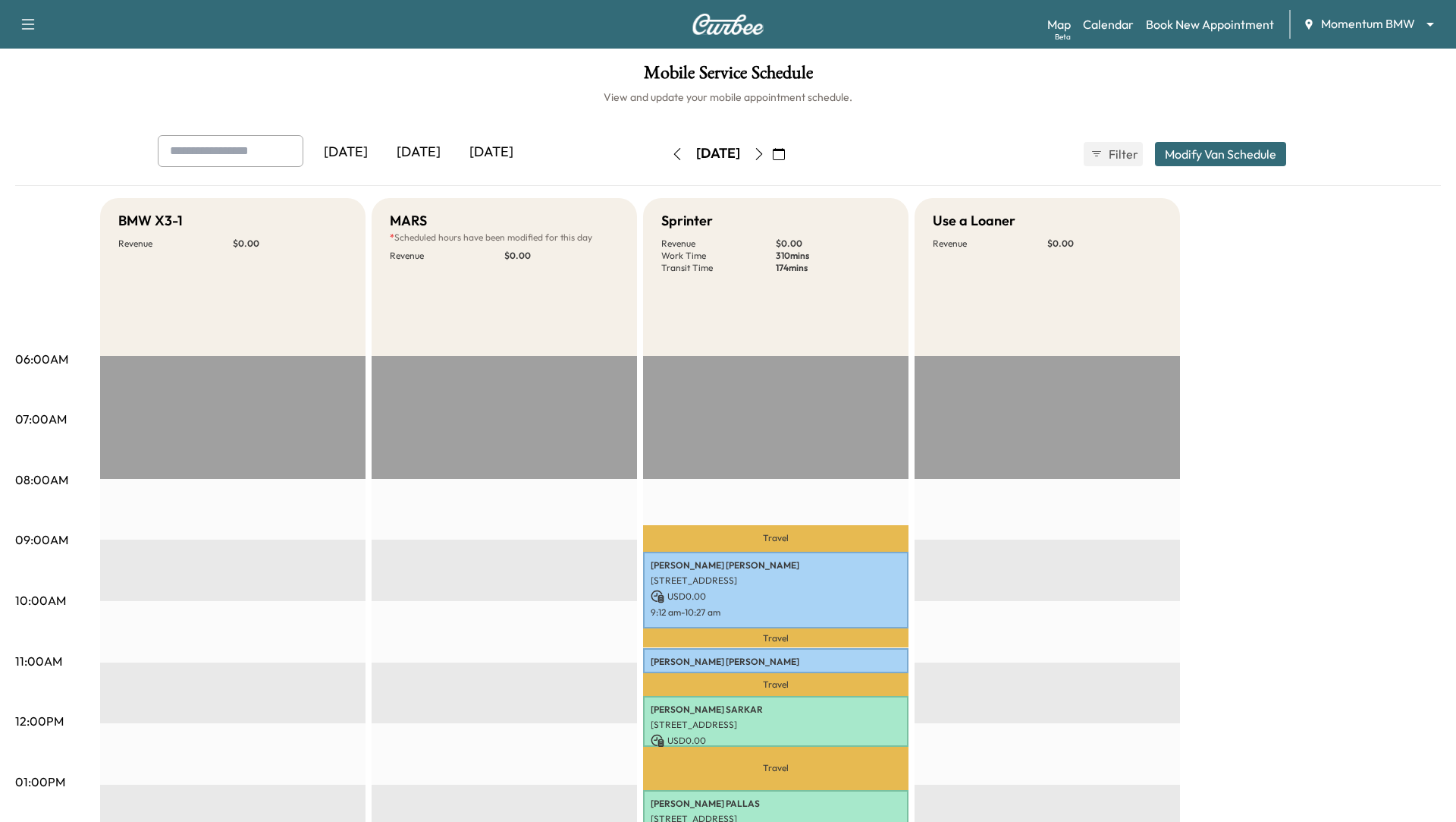
click at [1206, 148] on button "Modify Van Schedule" at bounding box center [1221, 153] width 131 height 25
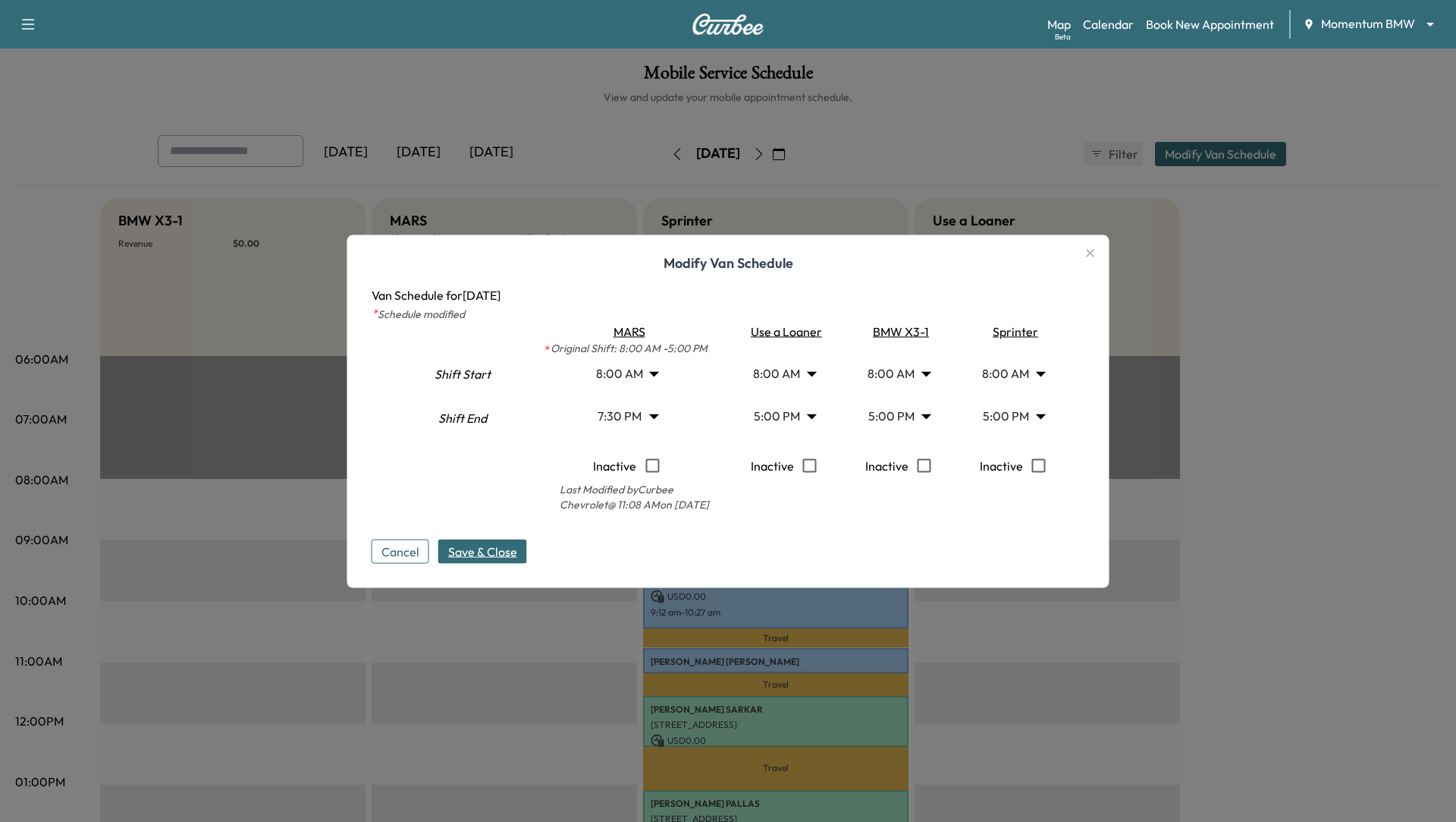
click at [650, 417] on body "Support Log Out Map Beta Calendar Book New Appointment Momentum BMW ******** ​ …" at bounding box center [728, 411] width 1456 height 822
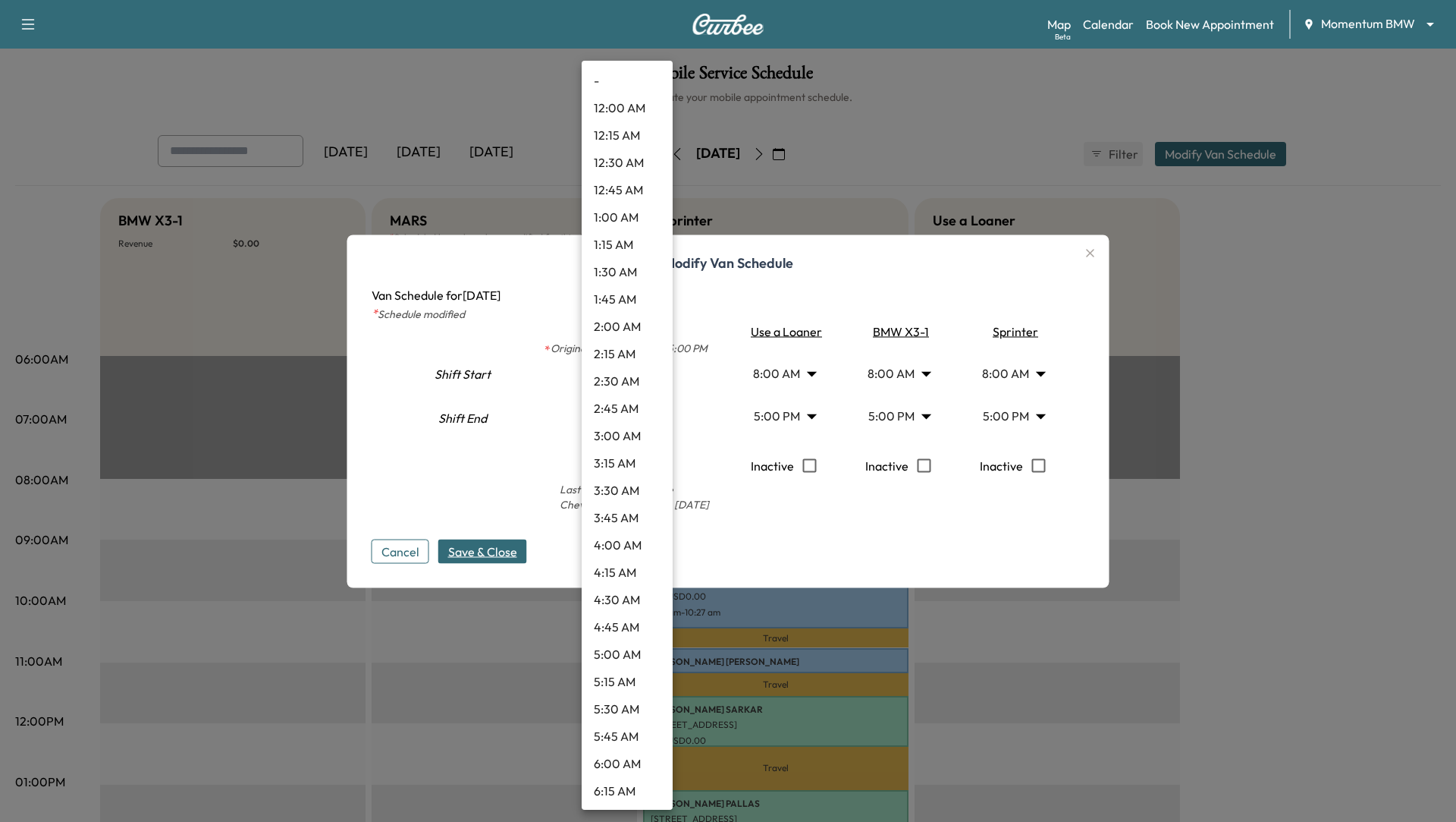
scroll to position [1802, 0]
click at [631, 156] on li "5:00 PM" at bounding box center [627, 162] width 91 height 27
type input "**"
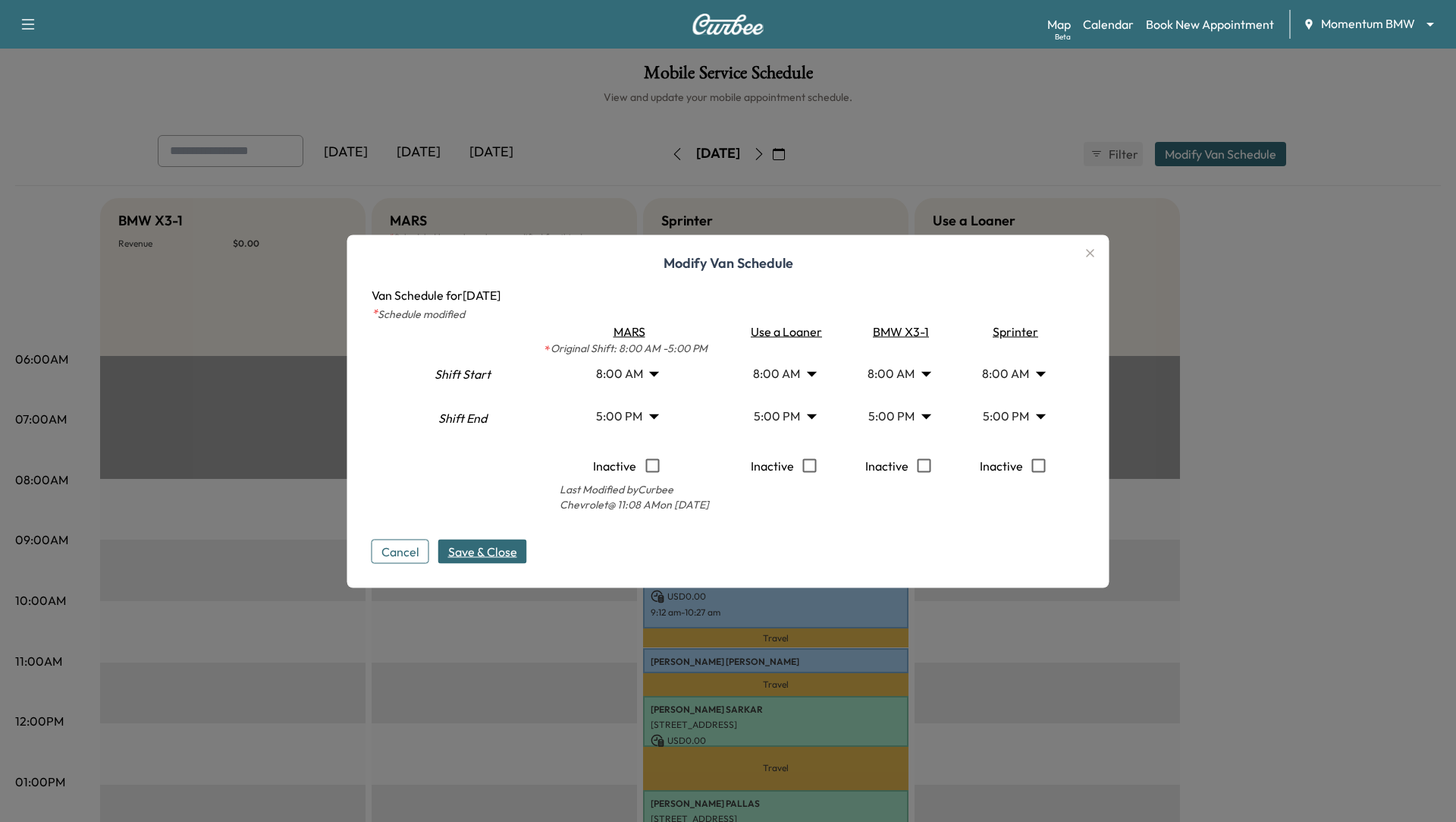
click at [485, 553] on span "Save & Close" at bounding box center [482, 550] width 69 height 18
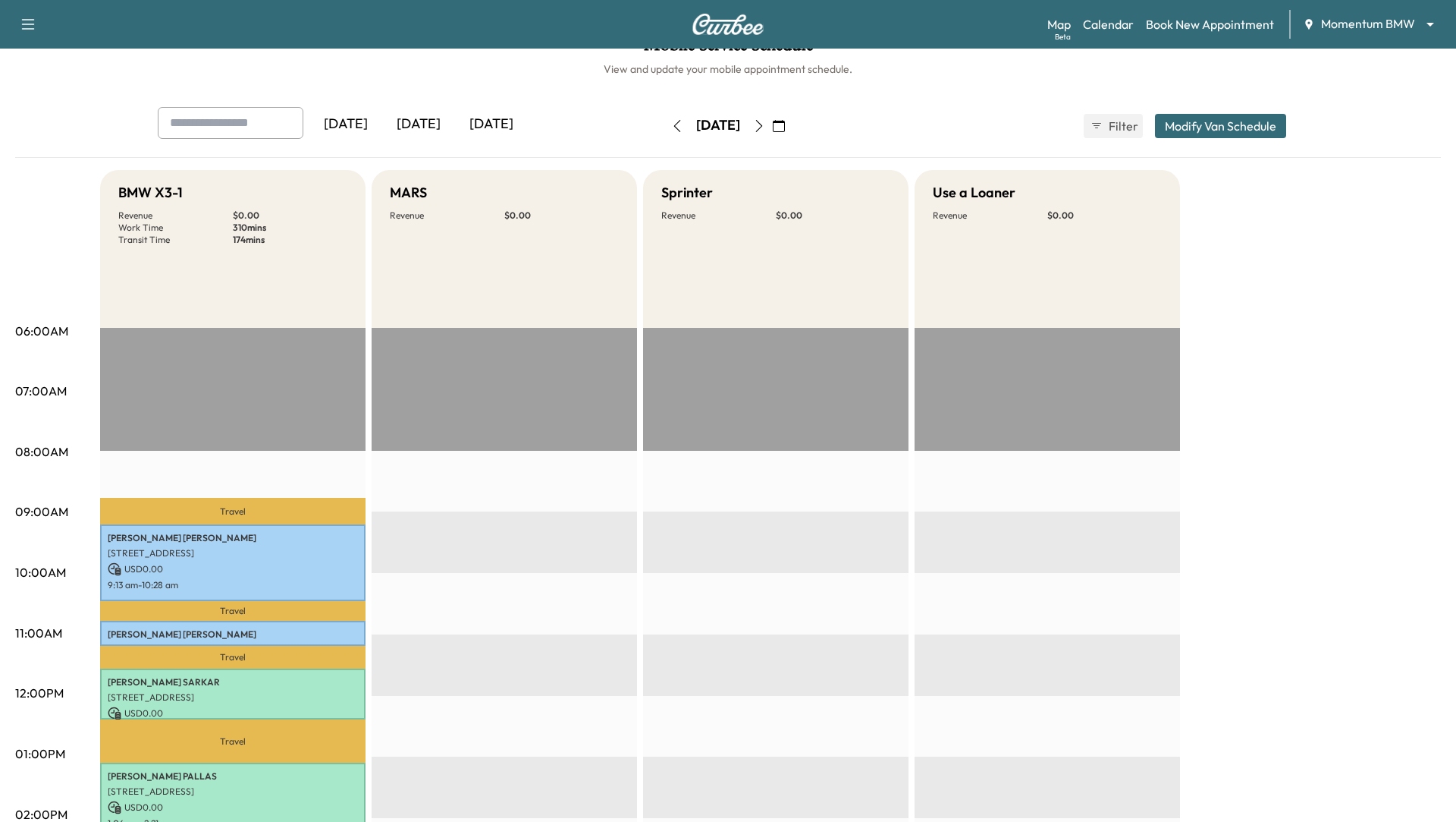
scroll to position [27, 0]
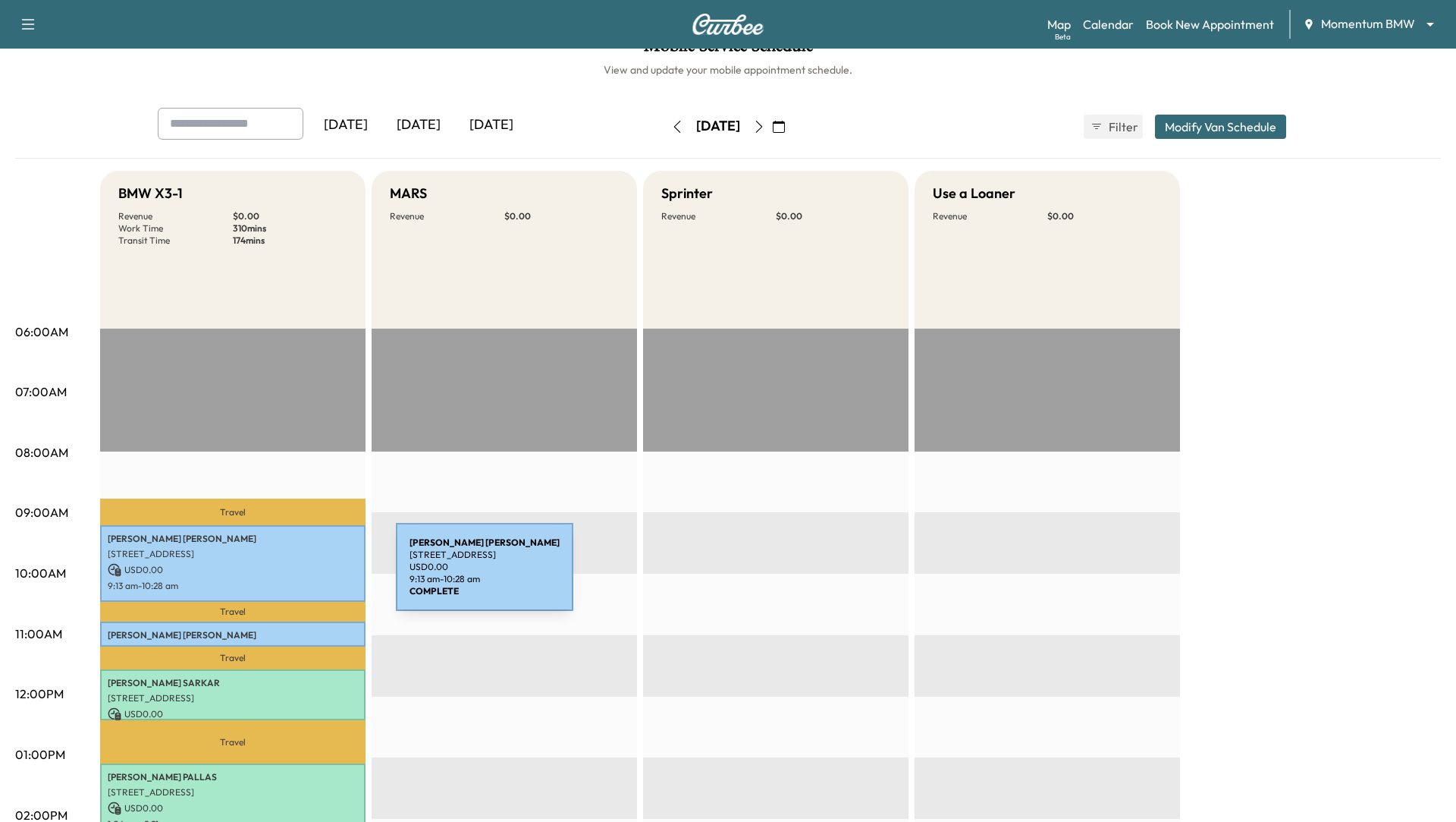
click at [282, 572] on p "USD 0.00" at bounding box center [232, 569] width 250 height 14
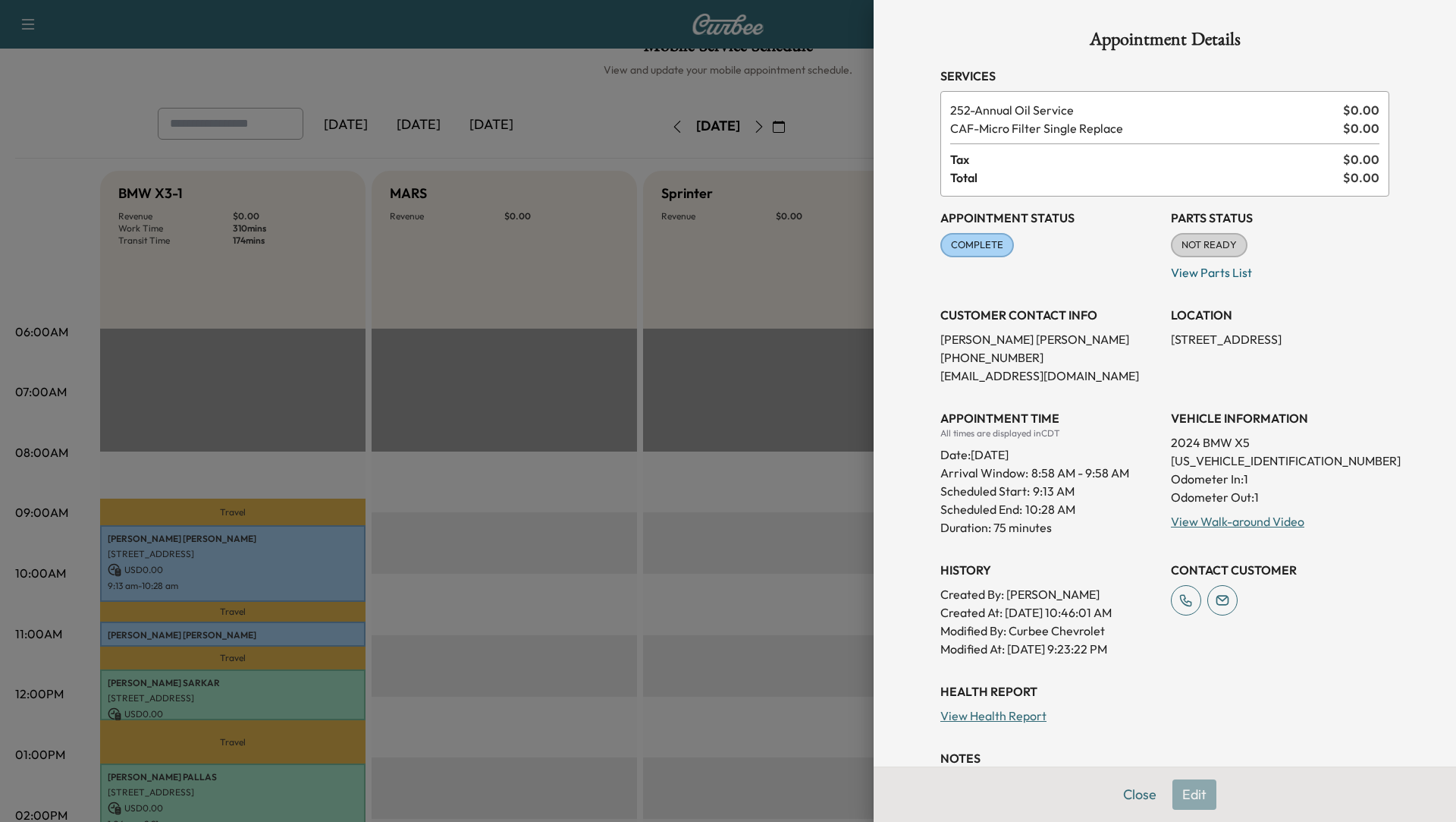
click at [275, 737] on div at bounding box center [728, 411] width 1456 height 822
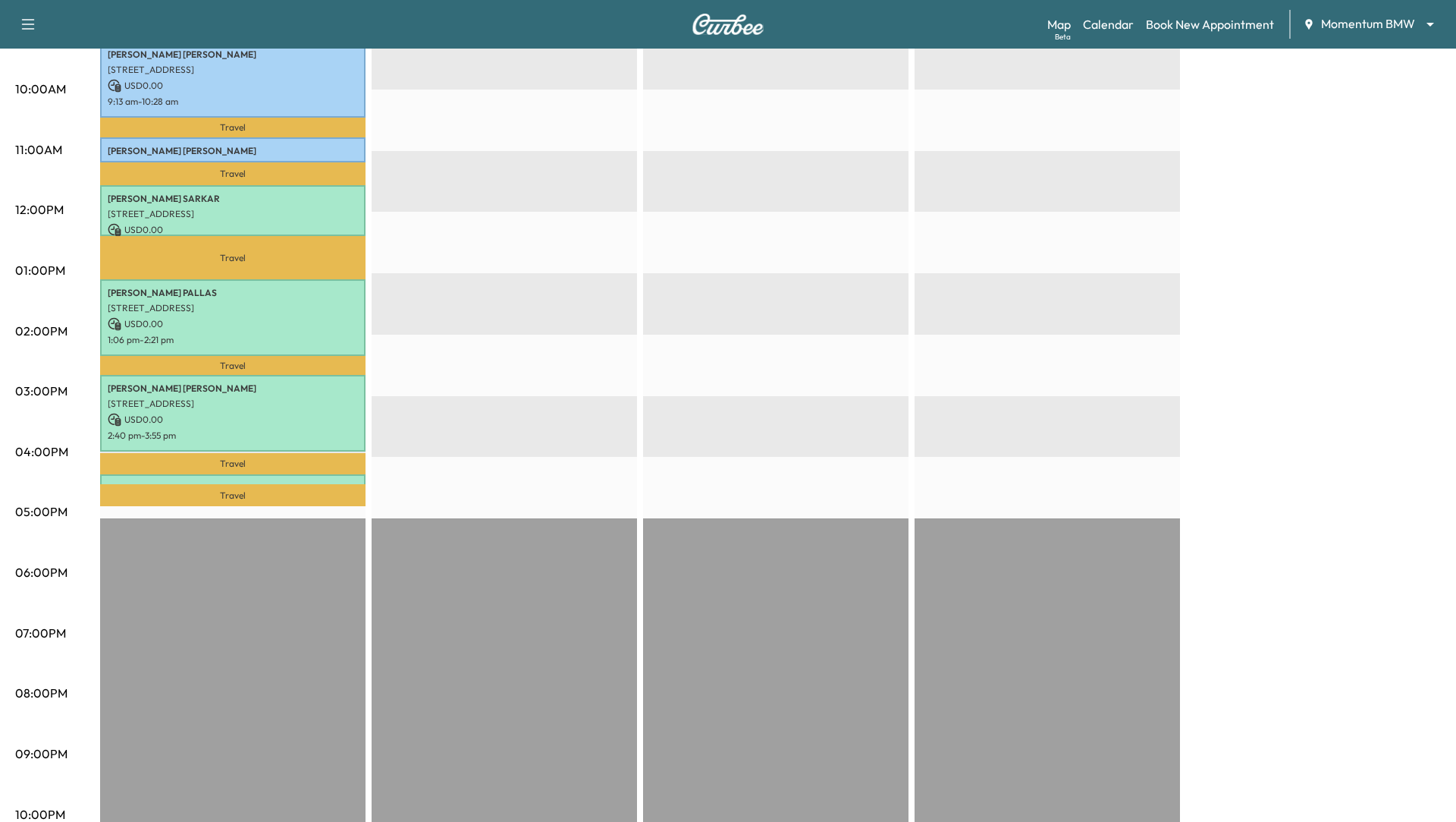
scroll to position [528, 0]
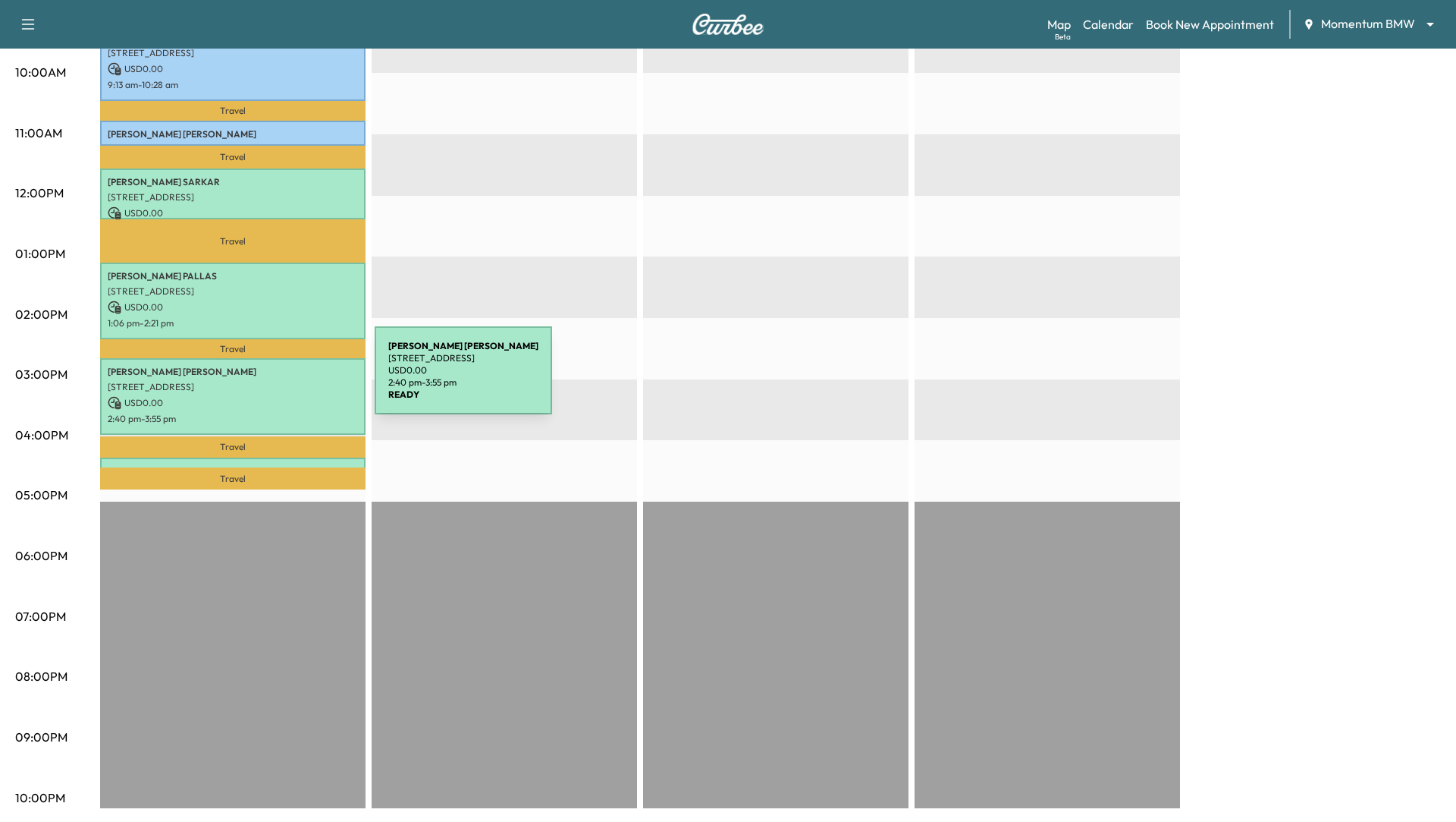
click at [261, 380] on div "[PERSON_NAME] [STREET_ADDRESS] USD 0.00 2:40 pm - 3:55 pm" at bounding box center [232, 397] width 265 height 76
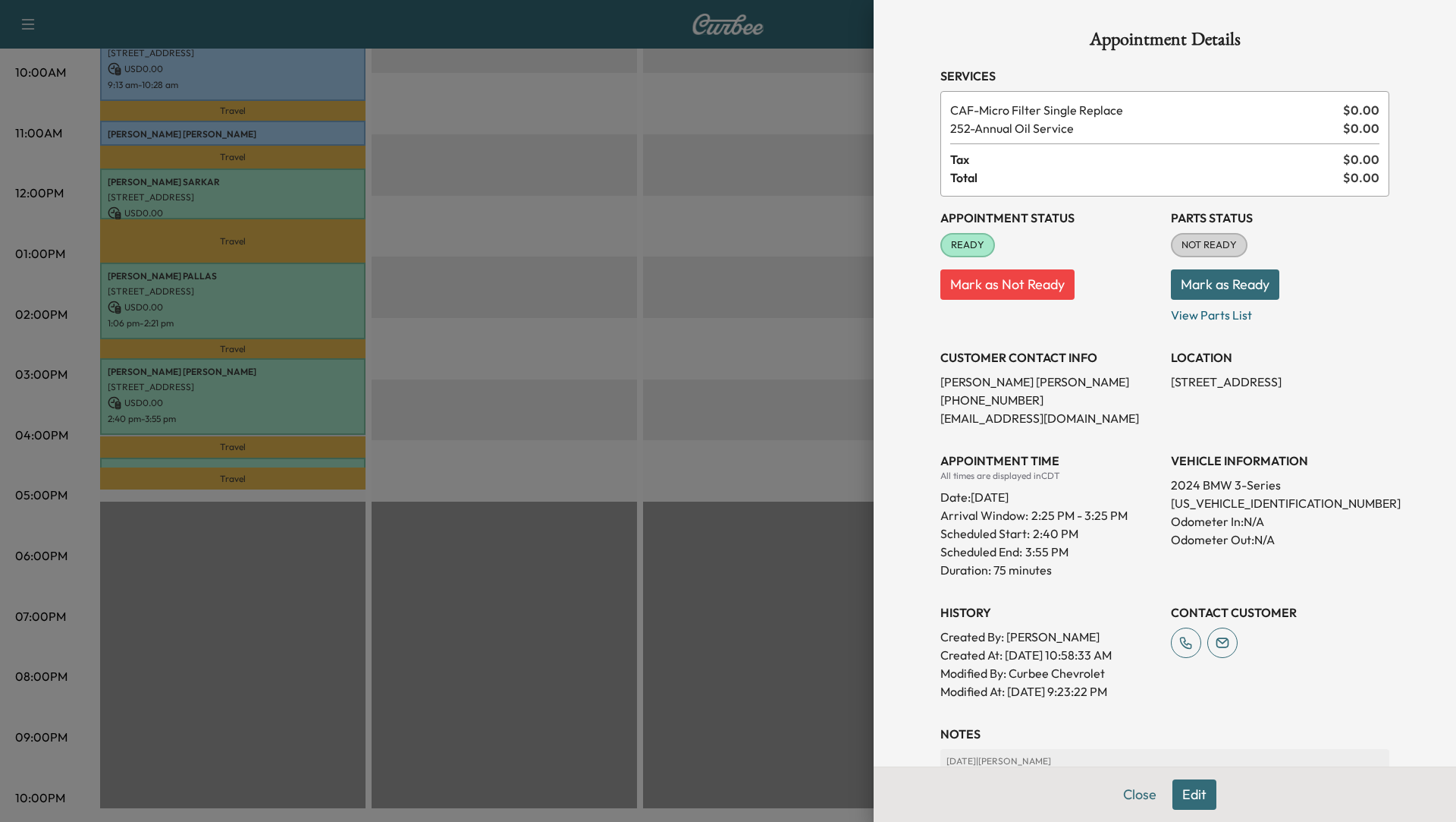
click at [611, 444] on div at bounding box center [728, 411] width 1456 height 822
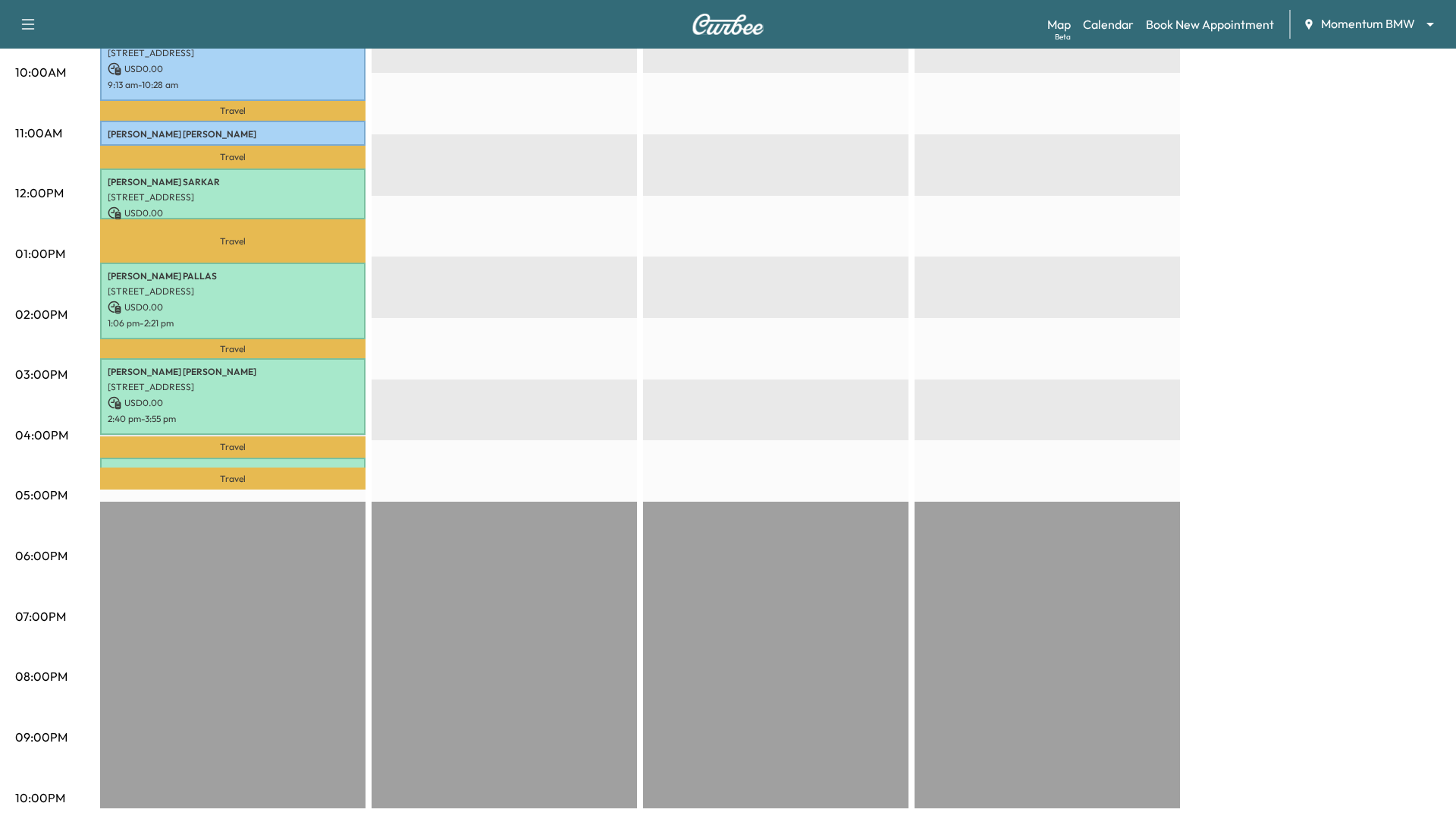
scroll to position [0, 0]
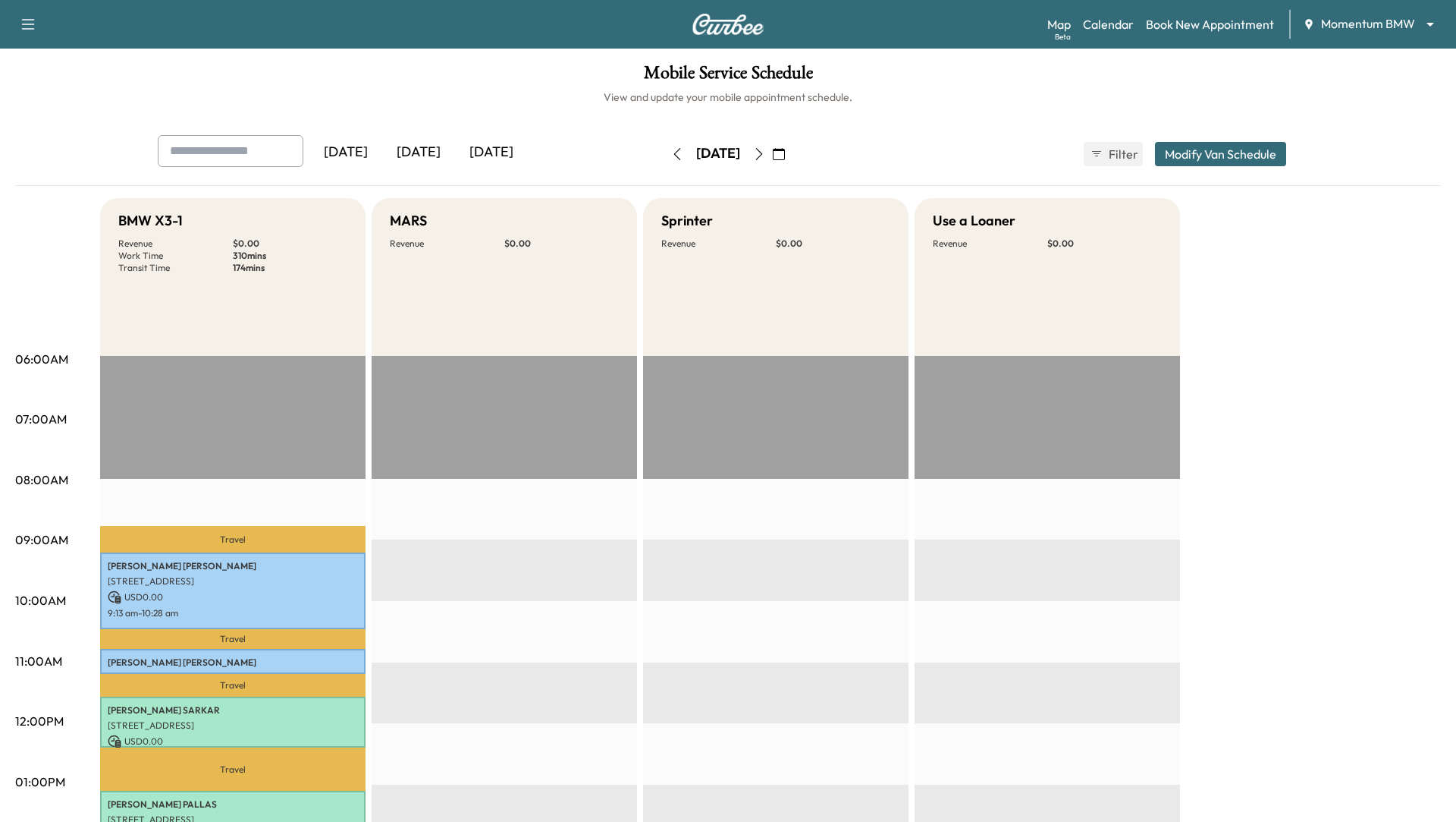
click at [785, 155] on icon "button" at bounding box center [778, 154] width 12 height 12
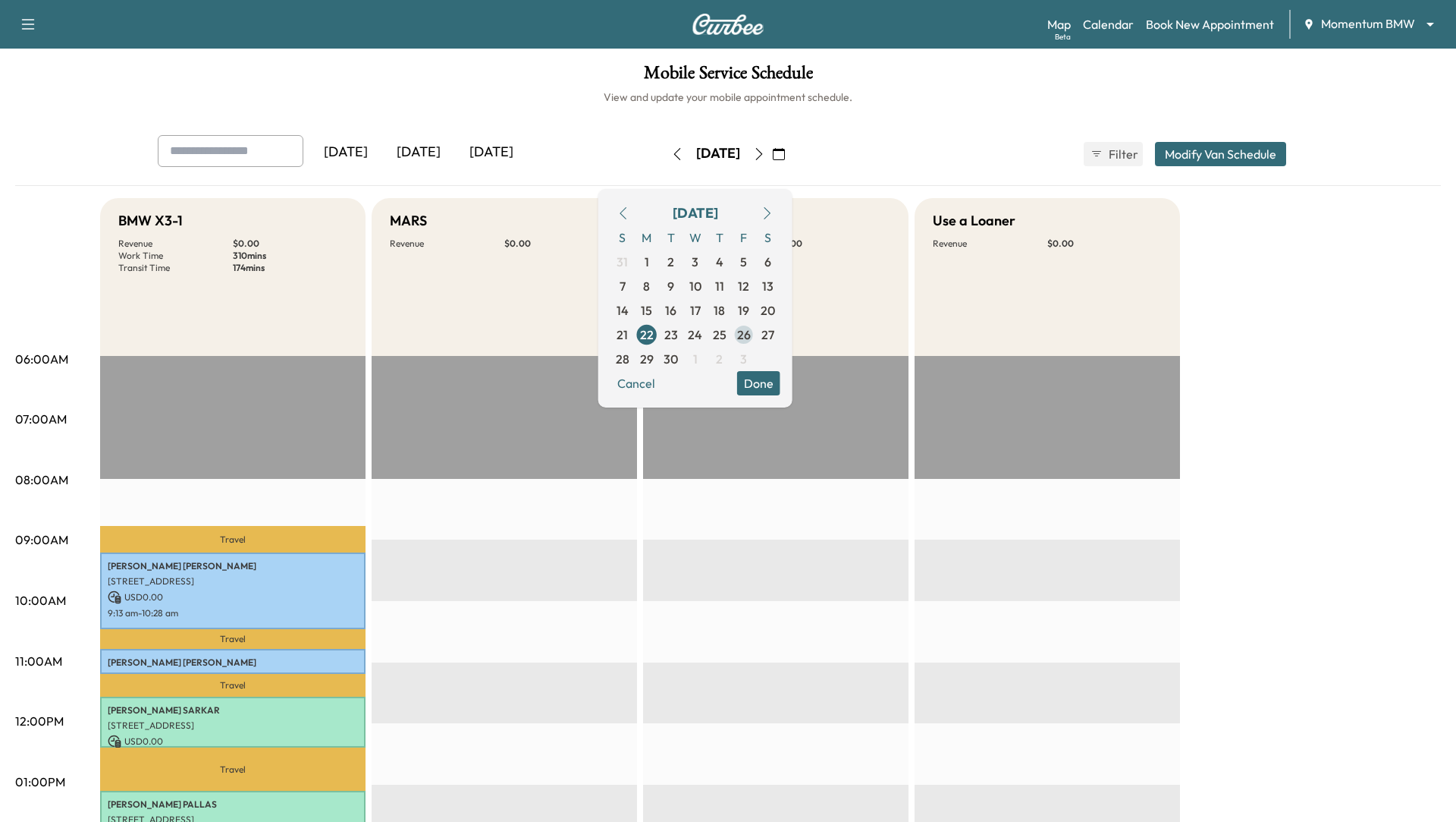
click at [750, 335] on span "26" at bounding box center [744, 334] width 14 height 18
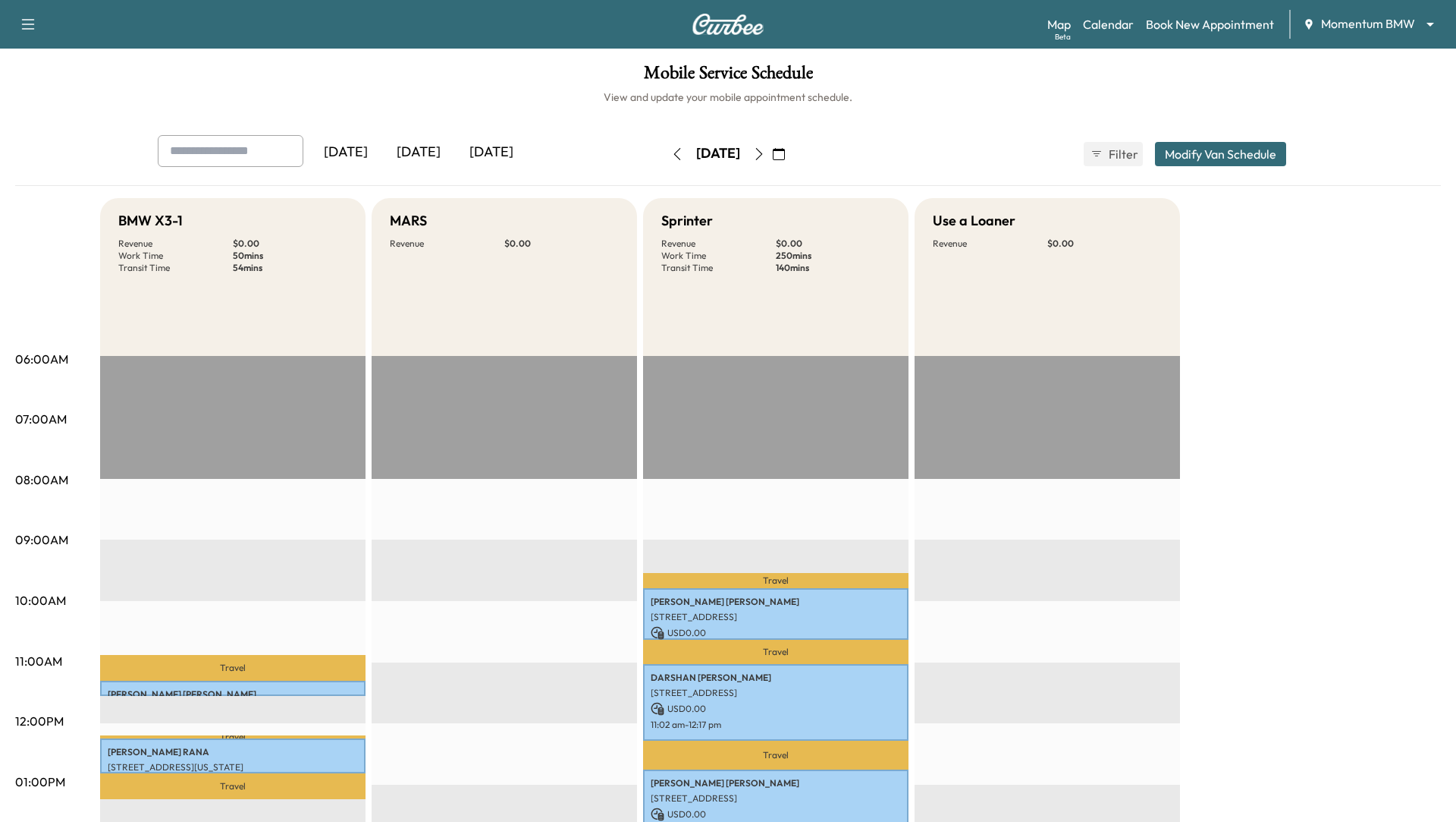
click at [765, 153] on icon "button" at bounding box center [759, 154] width 12 height 12
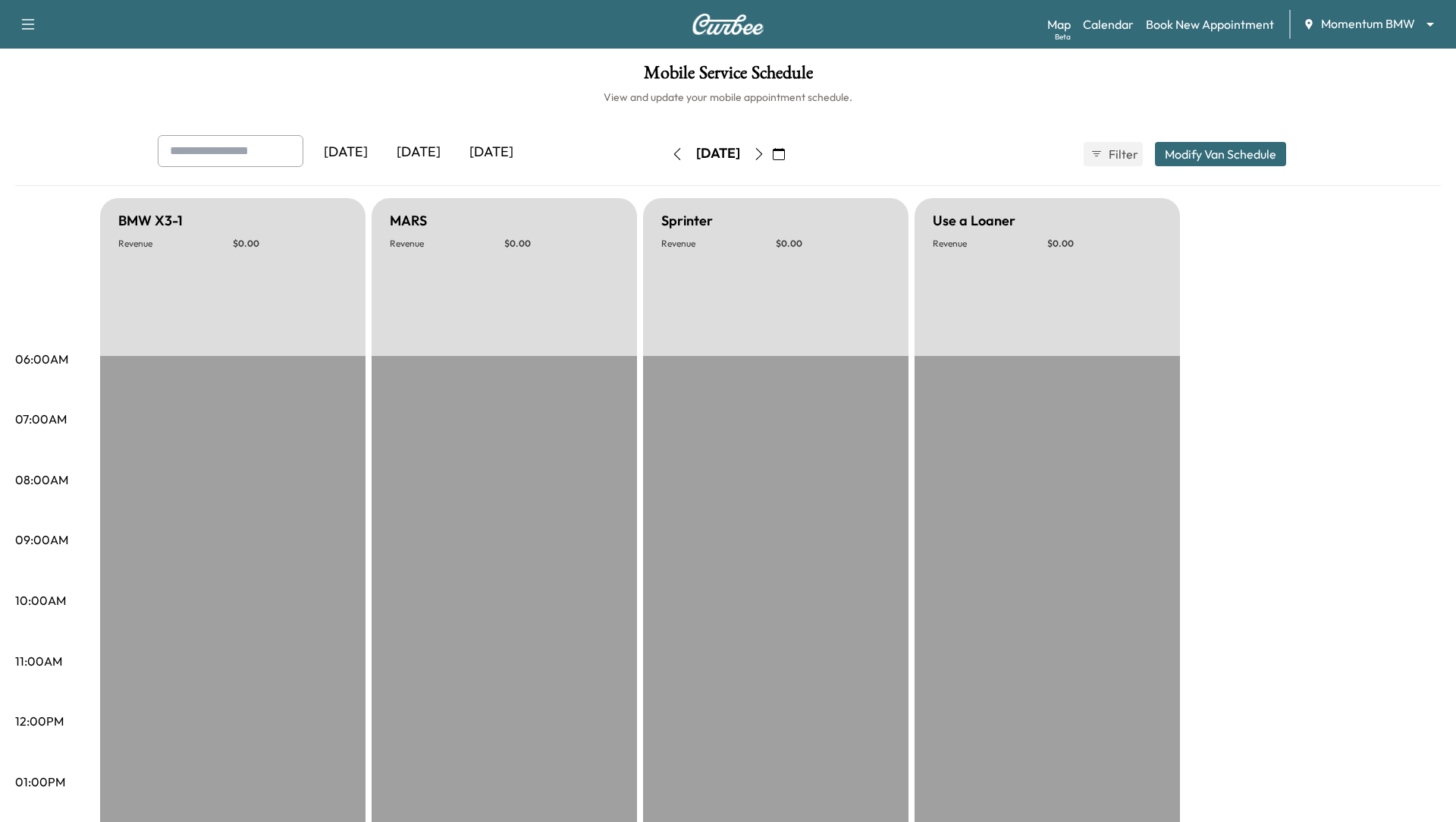
click at [671, 152] on icon "button" at bounding box center [677, 154] width 12 height 12
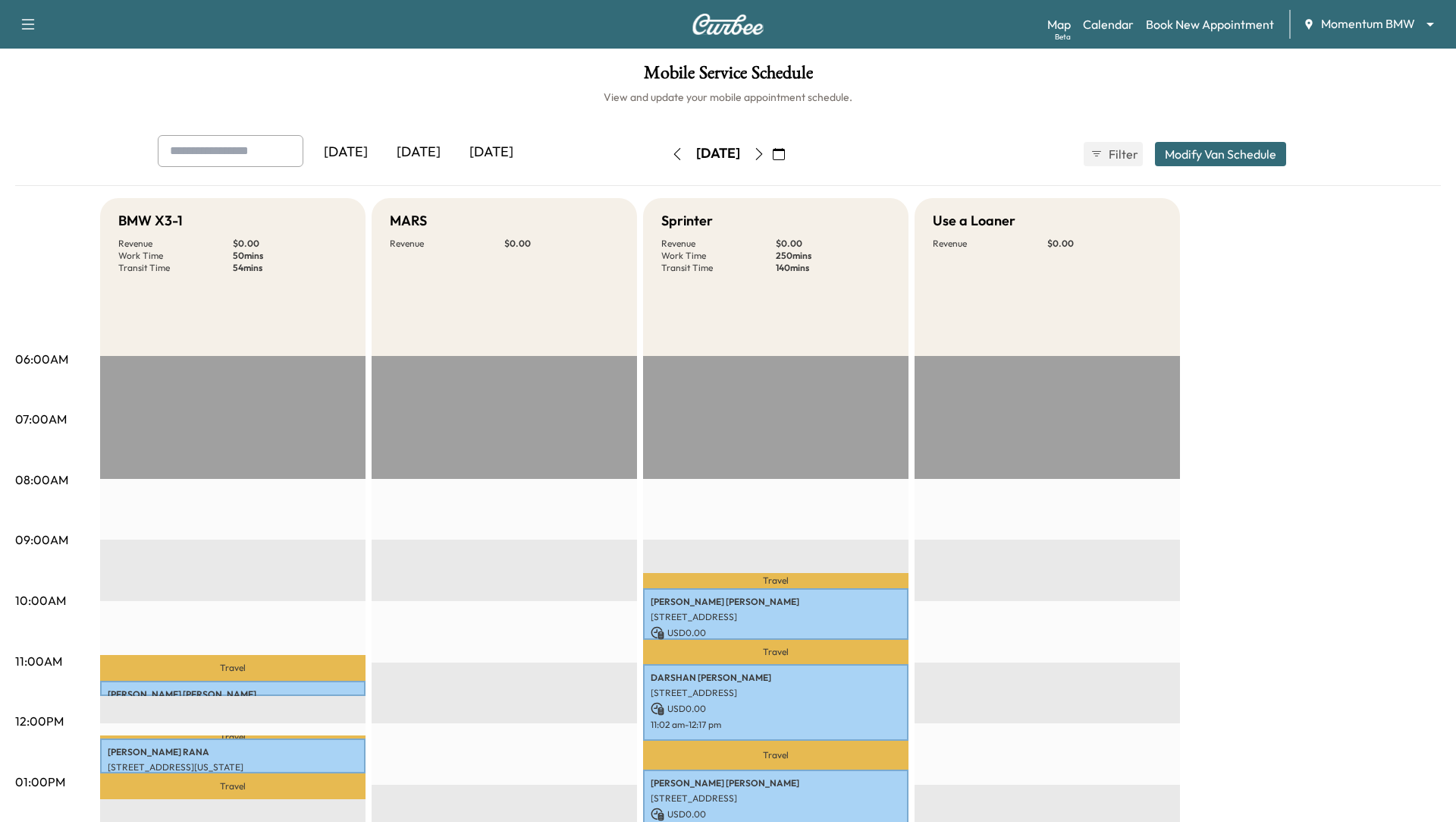
click at [671, 152] on icon "button" at bounding box center [677, 154] width 12 height 12
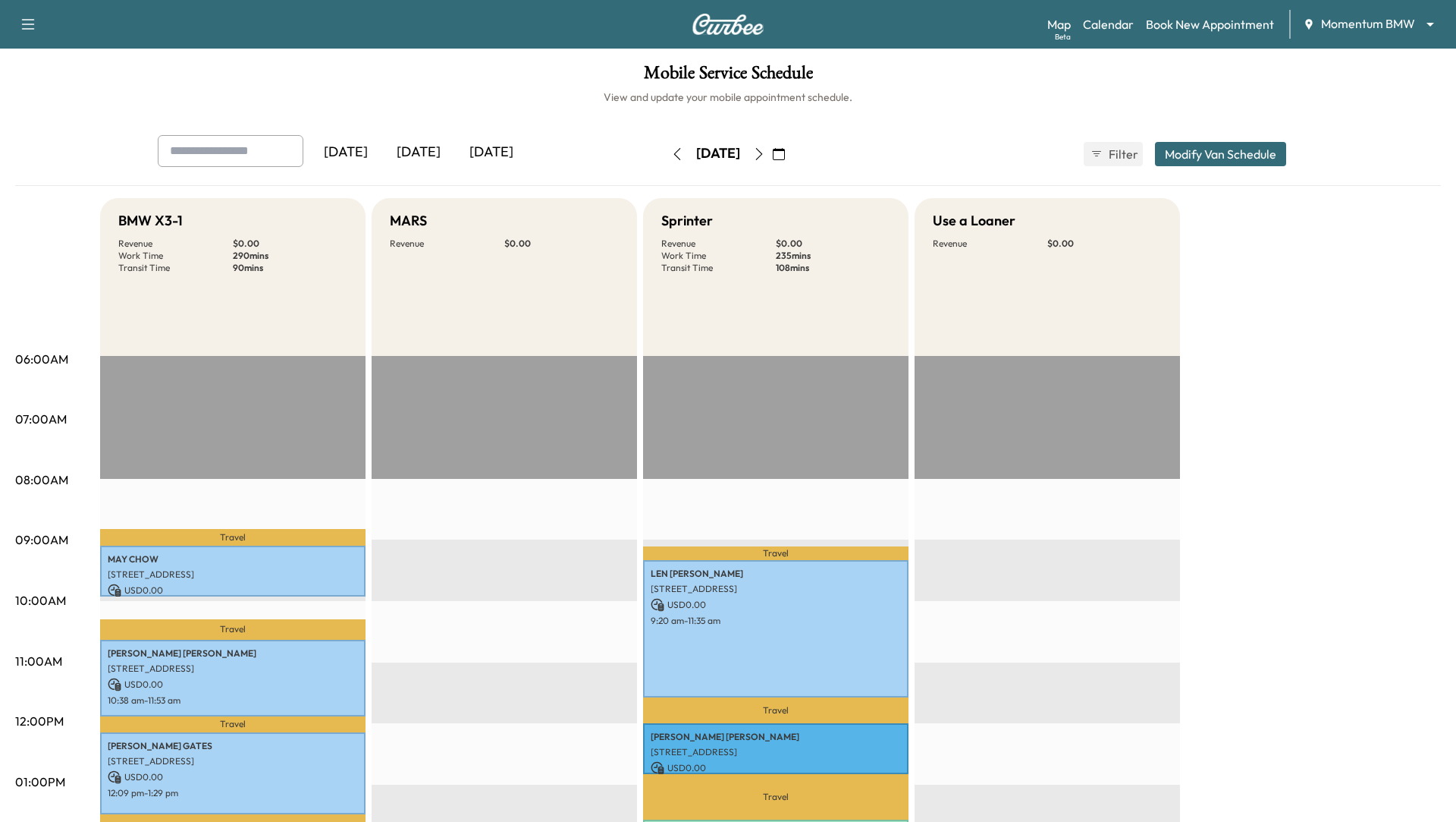
click at [674, 152] on icon "button" at bounding box center [678, 154] width 7 height 12
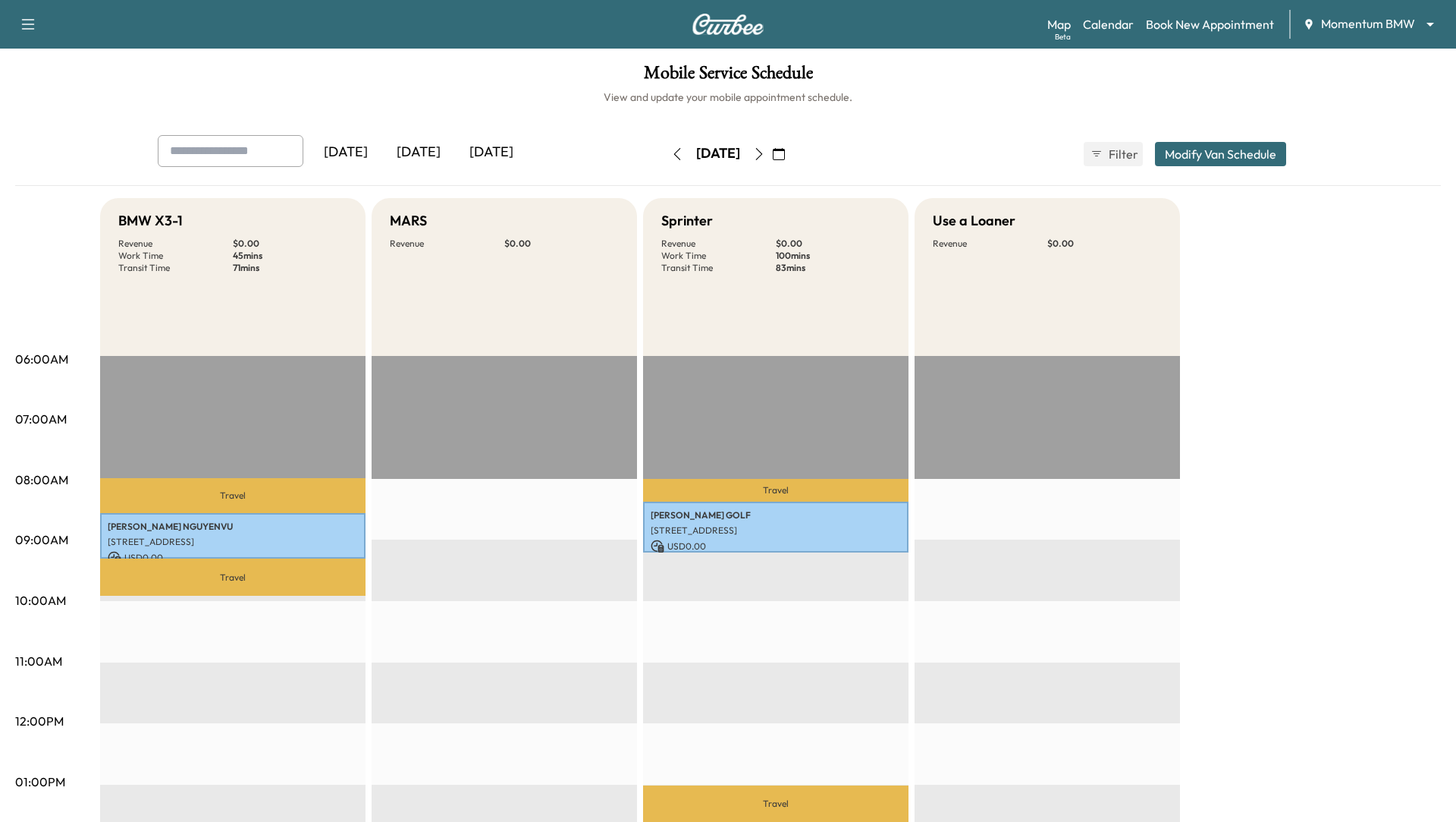
click at [671, 156] on icon "button" at bounding box center [677, 154] width 12 height 12
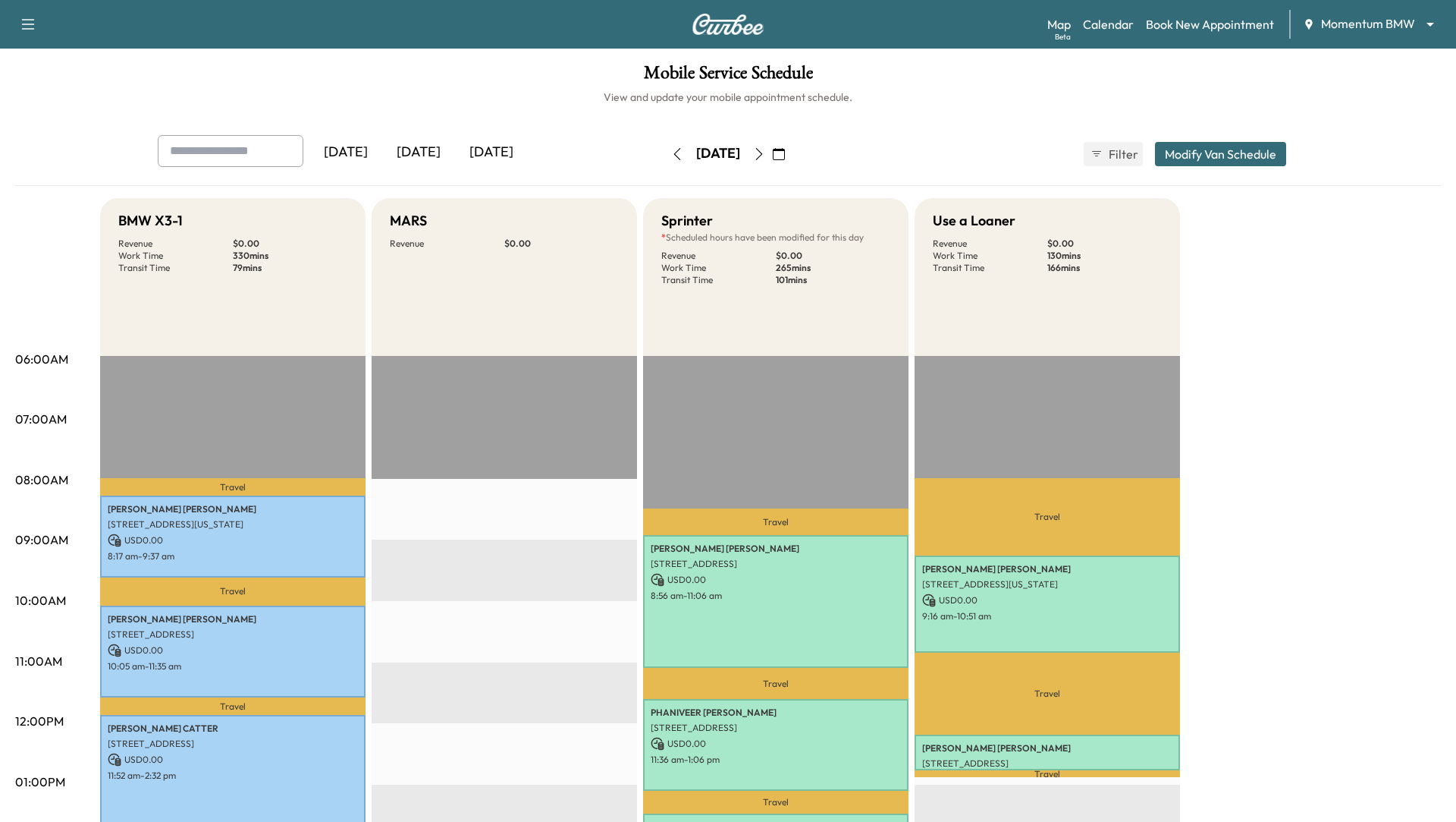
click at [1201, 147] on button "Modify Van Schedule" at bounding box center [1221, 153] width 131 height 25
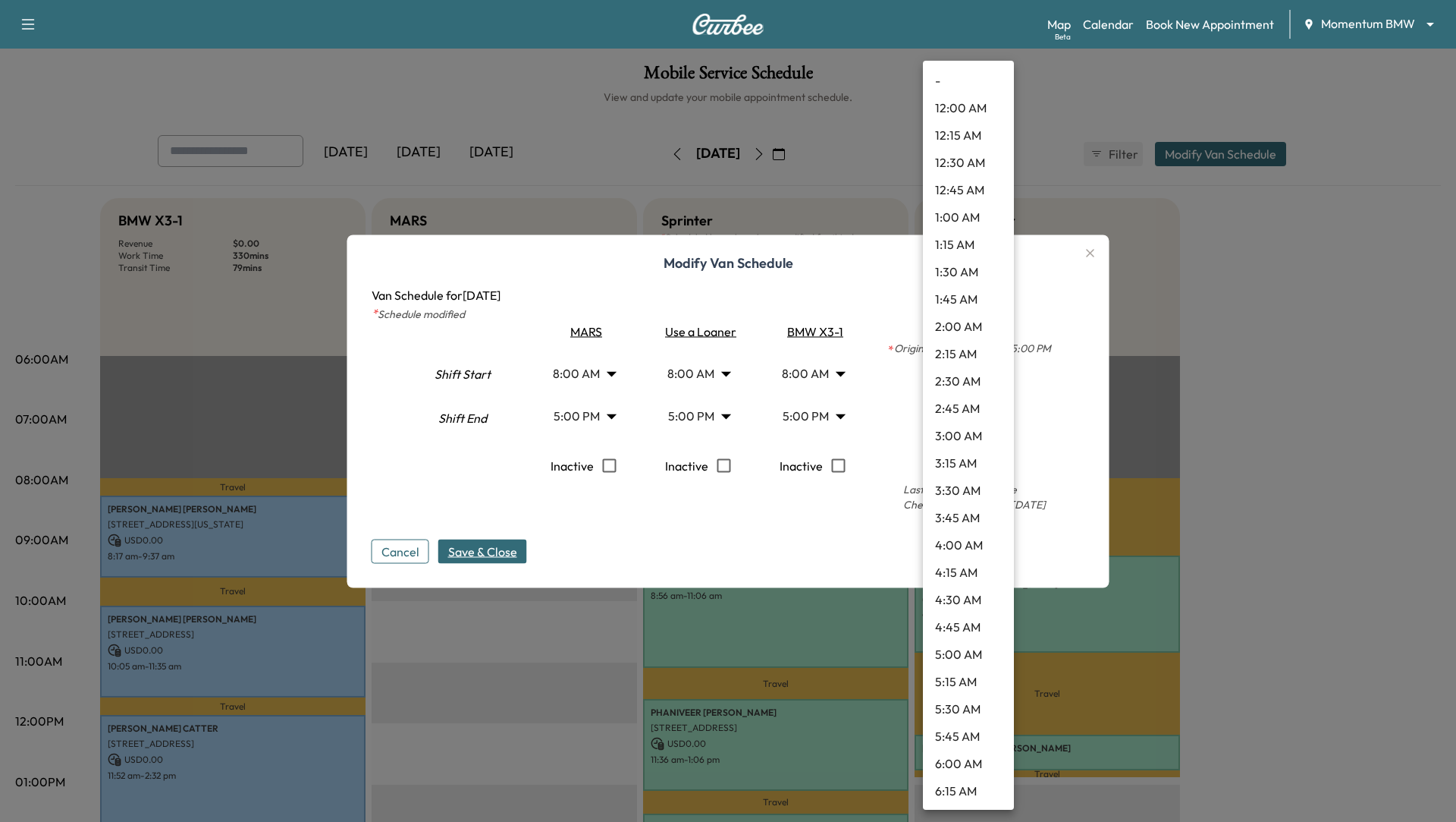
click at [994, 405] on body "Support Log Out Map Beta Calendar Book New Appointment Momentum BMW ******** ​ …" at bounding box center [728, 411] width 1456 height 822
click at [965, 97] on li "5:00 PM" at bounding box center [968, 108] width 91 height 27
type input "**"
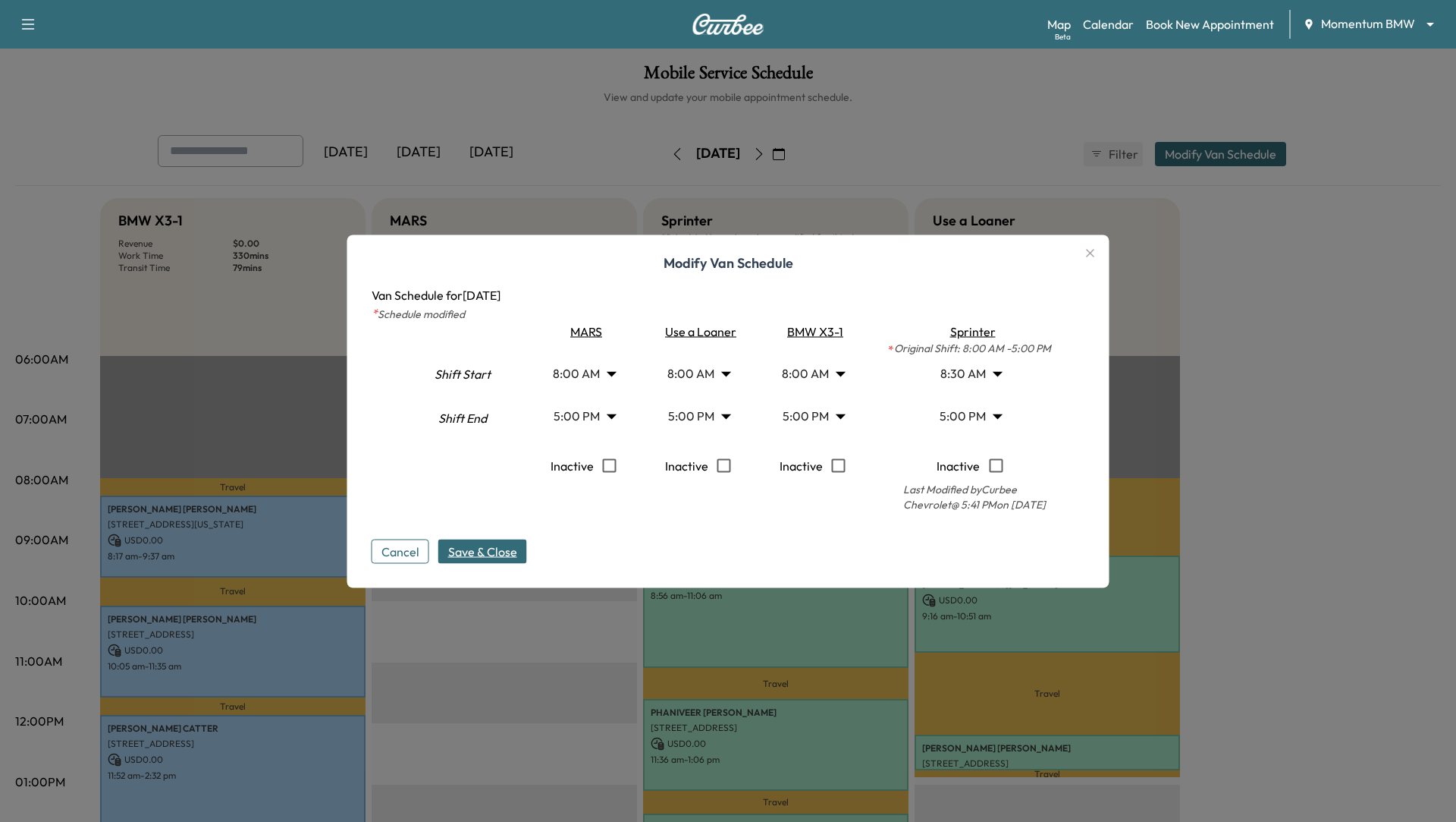
click at [491, 547] on span "Save & Close" at bounding box center [482, 550] width 69 height 18
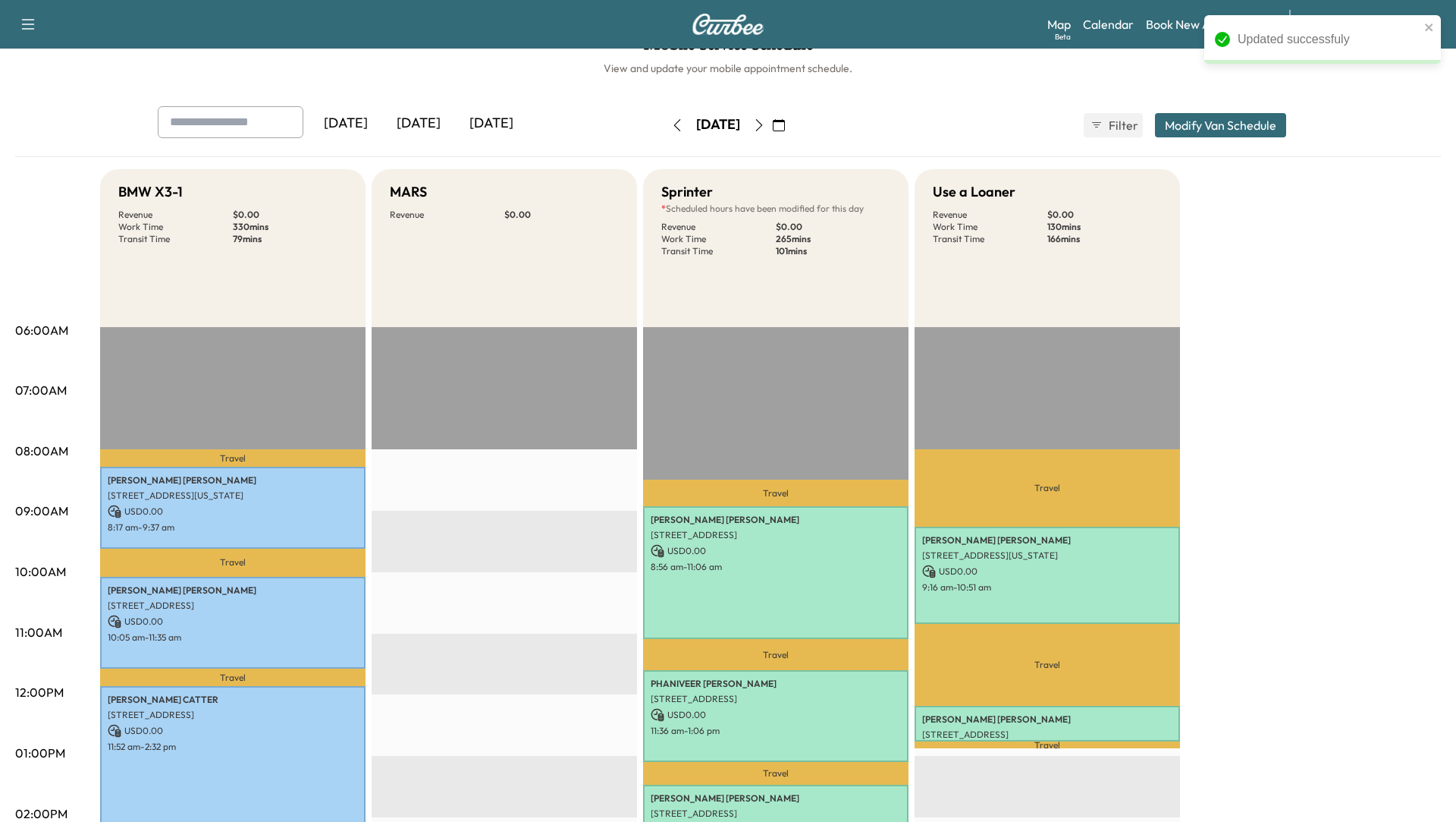
scroll to position [0, 0]
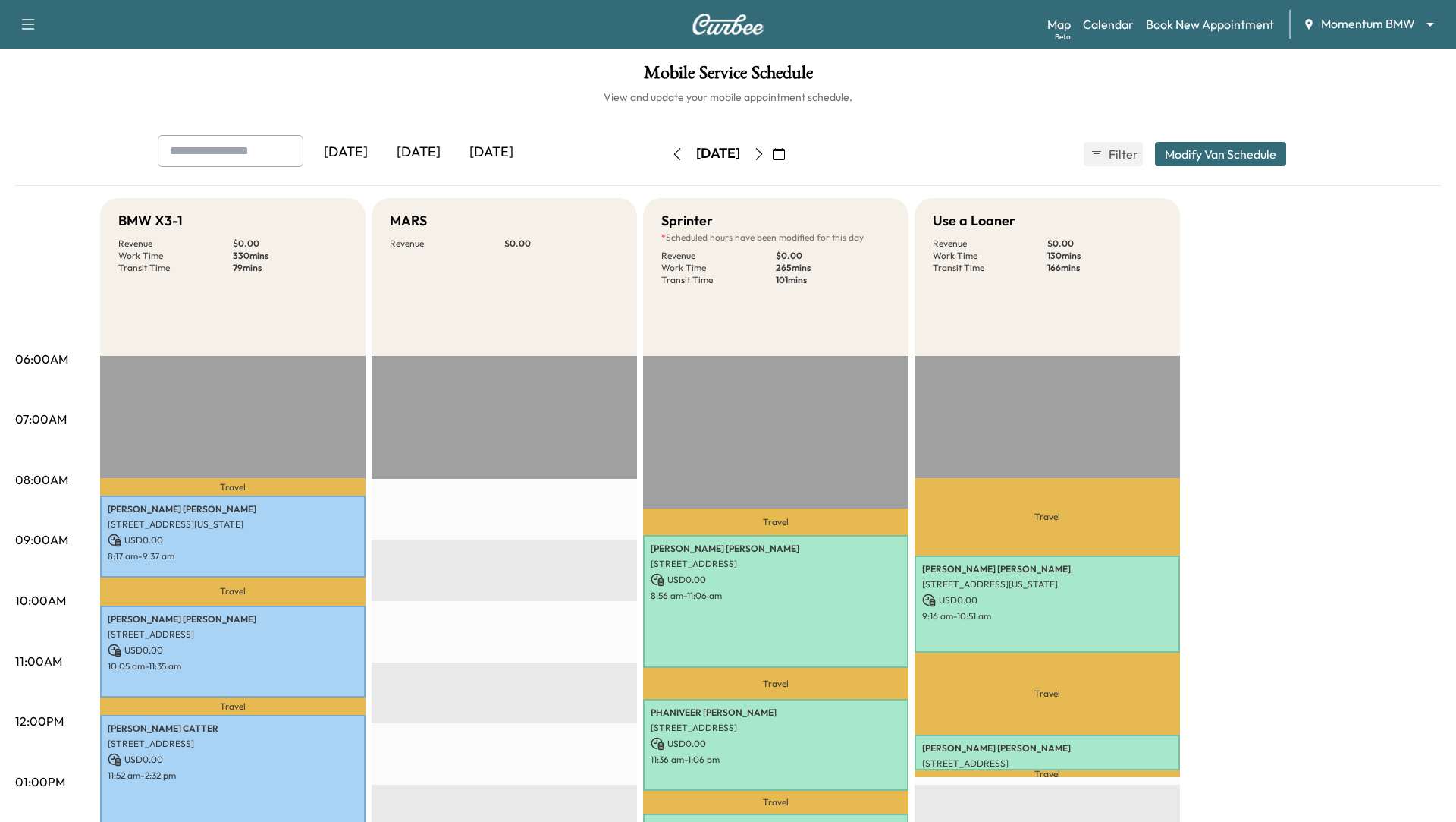
click at [1178, 156] on button "Modify Van Schedule" at bounding box center [1221, 153] width 131 height 25
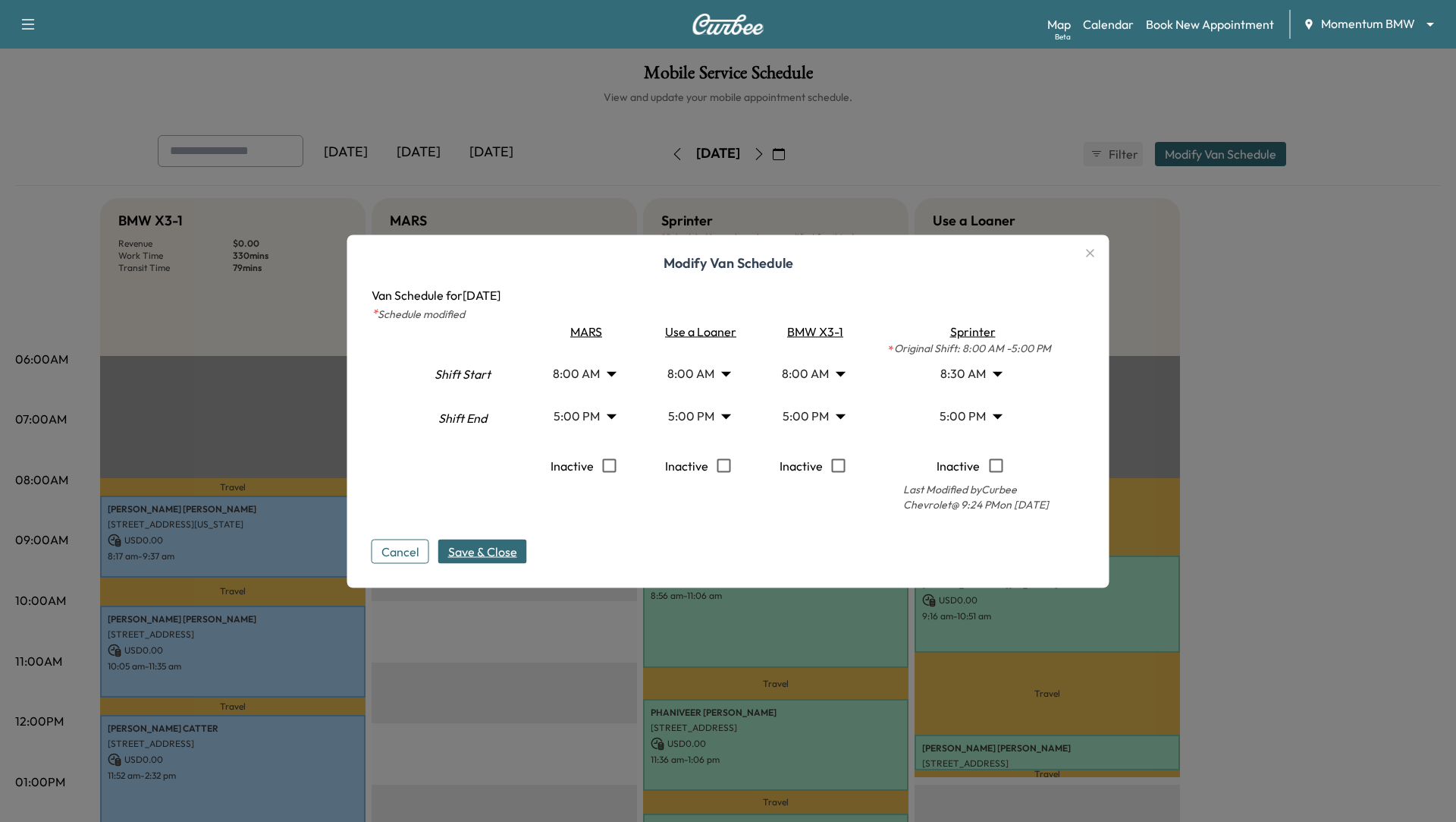
click at [582, 645] on div at bounding box center [728, 411] width 1456 height 822
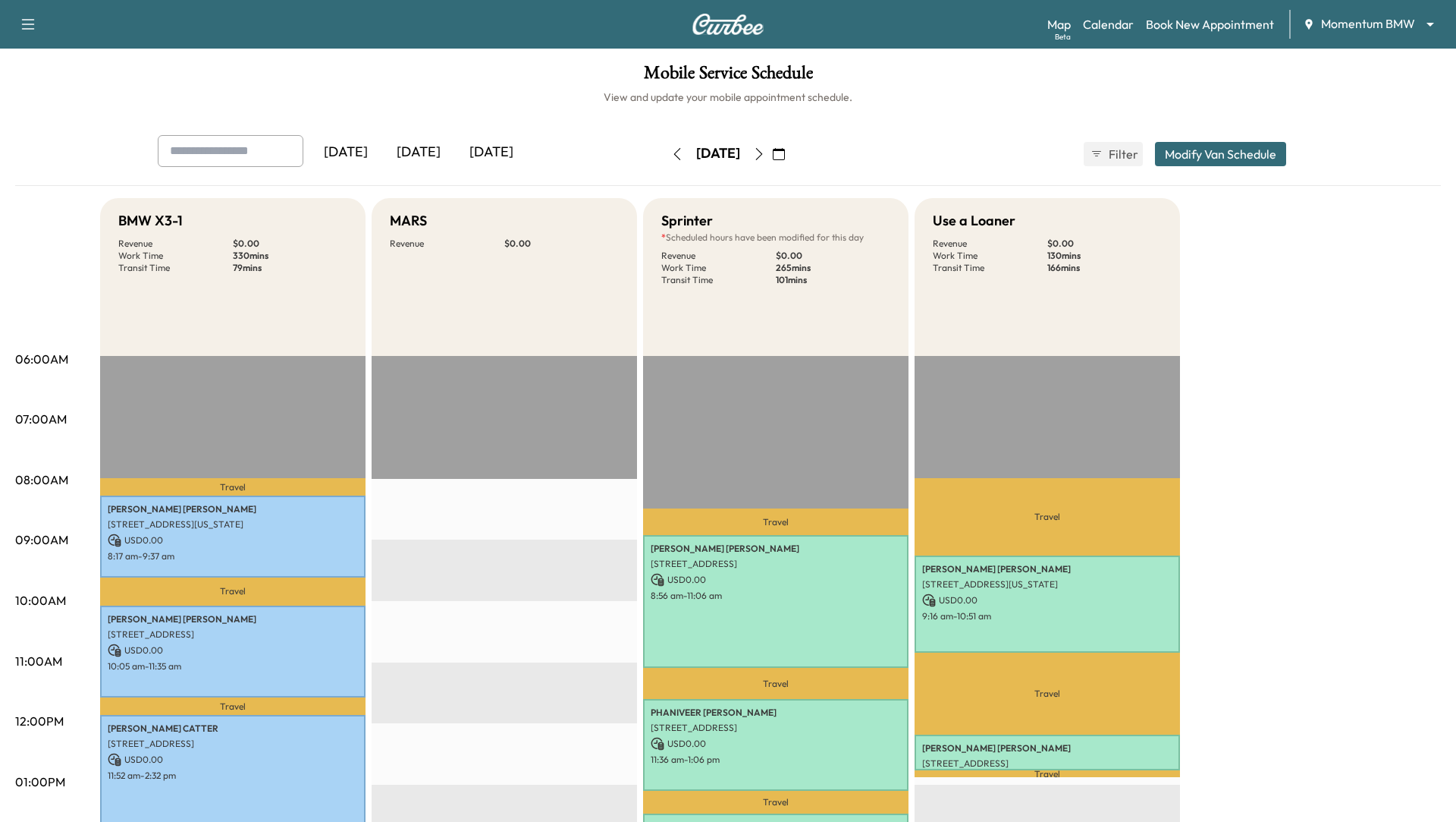
click at [765, 148] on icon "button" at bounding box center [759, 154] width 12 height 12
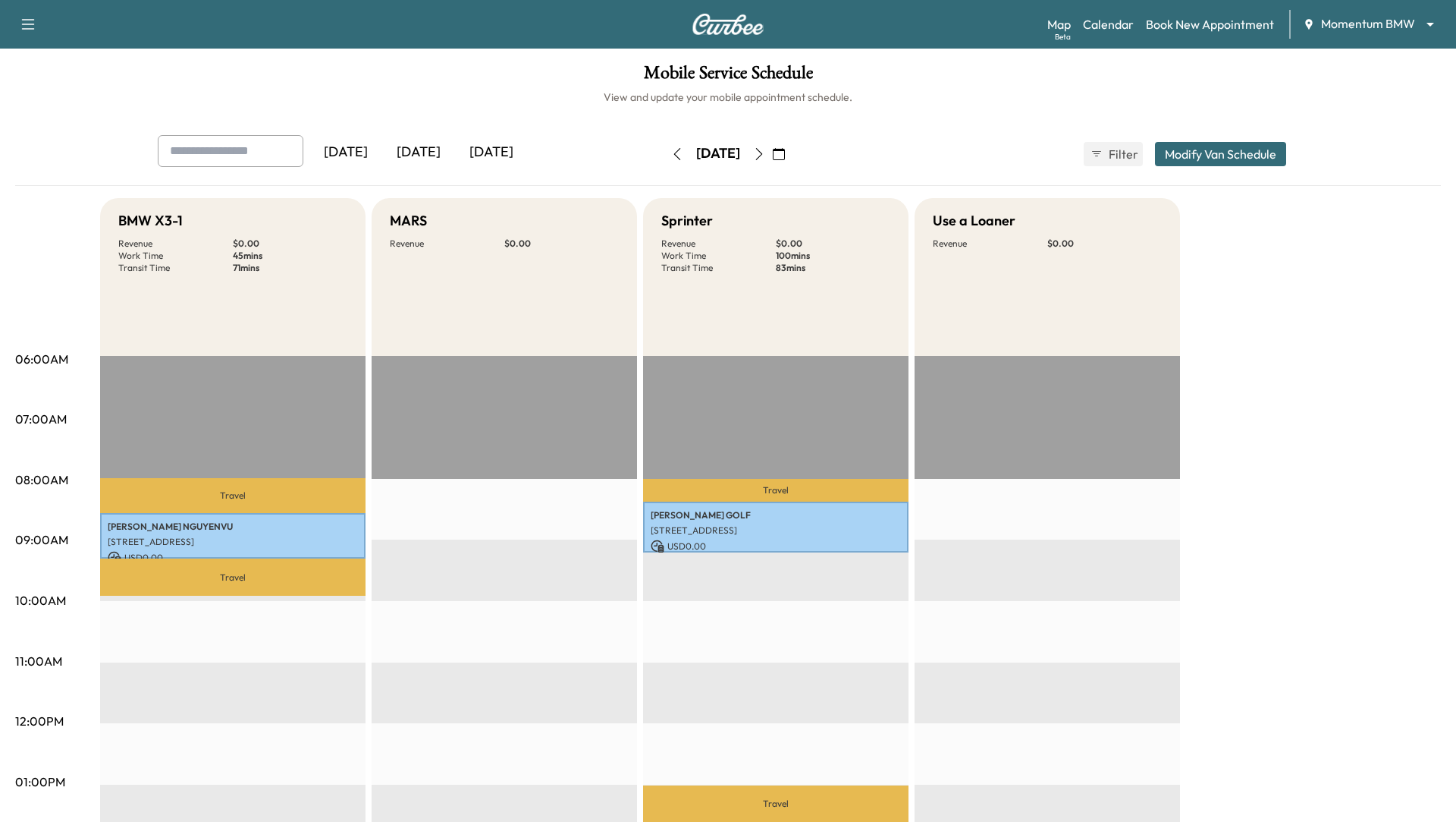
click at [765, 150] on icon "button" at bounding box center [759, 154] width 12 height 12
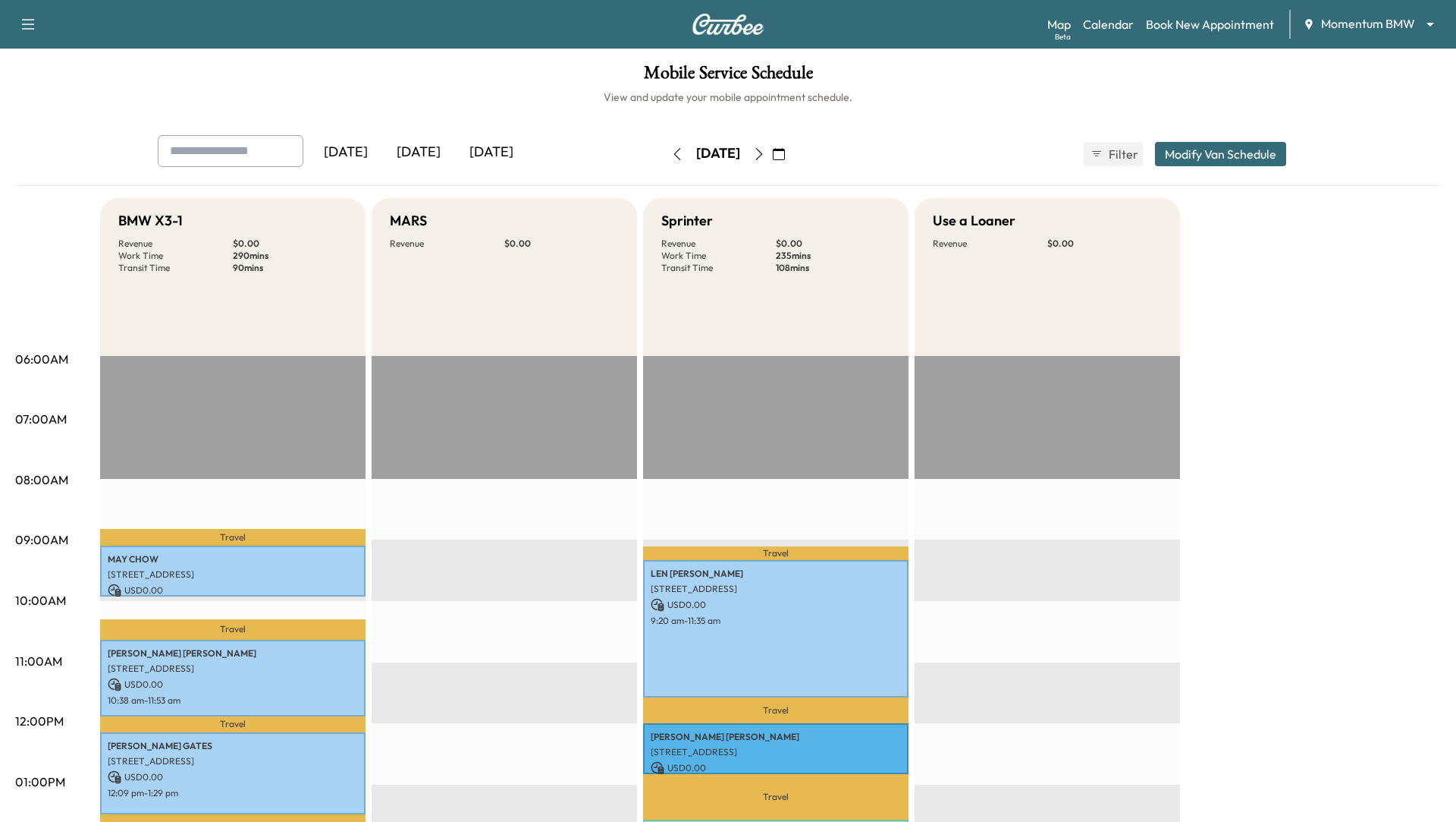
click at [765, 151] on icon "button" at bounding box center [759, 154] width 12 height 12
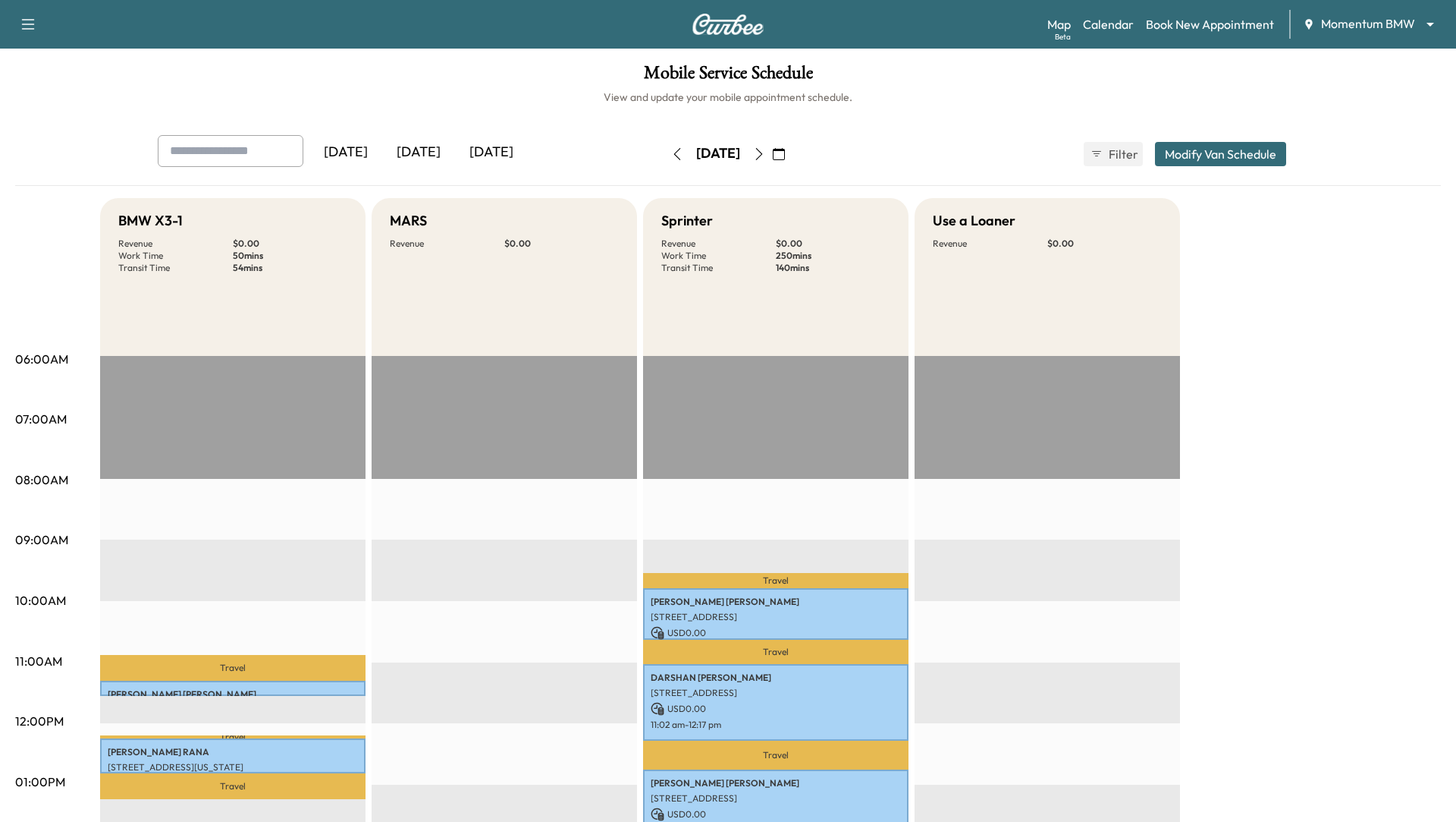
click at [772, 146] on button "button" at bounding box center [759, 153] width 25 height 25
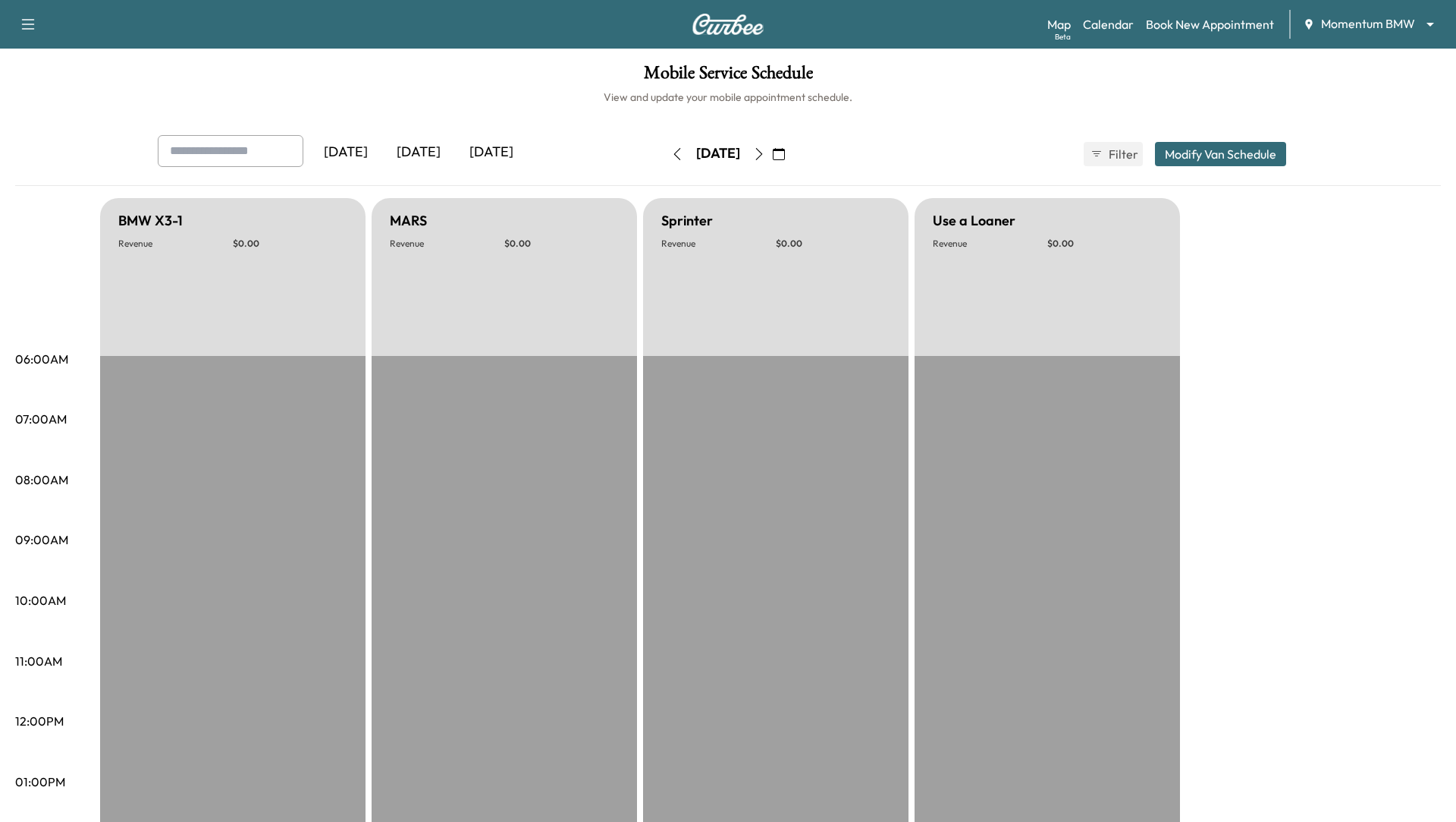
click at [765, 153] on icon "button" at bounding box center [759, 154] width 12 height 12
click at [792, 153] on button "button" at bounding box center [778, 153] width 25 height 25
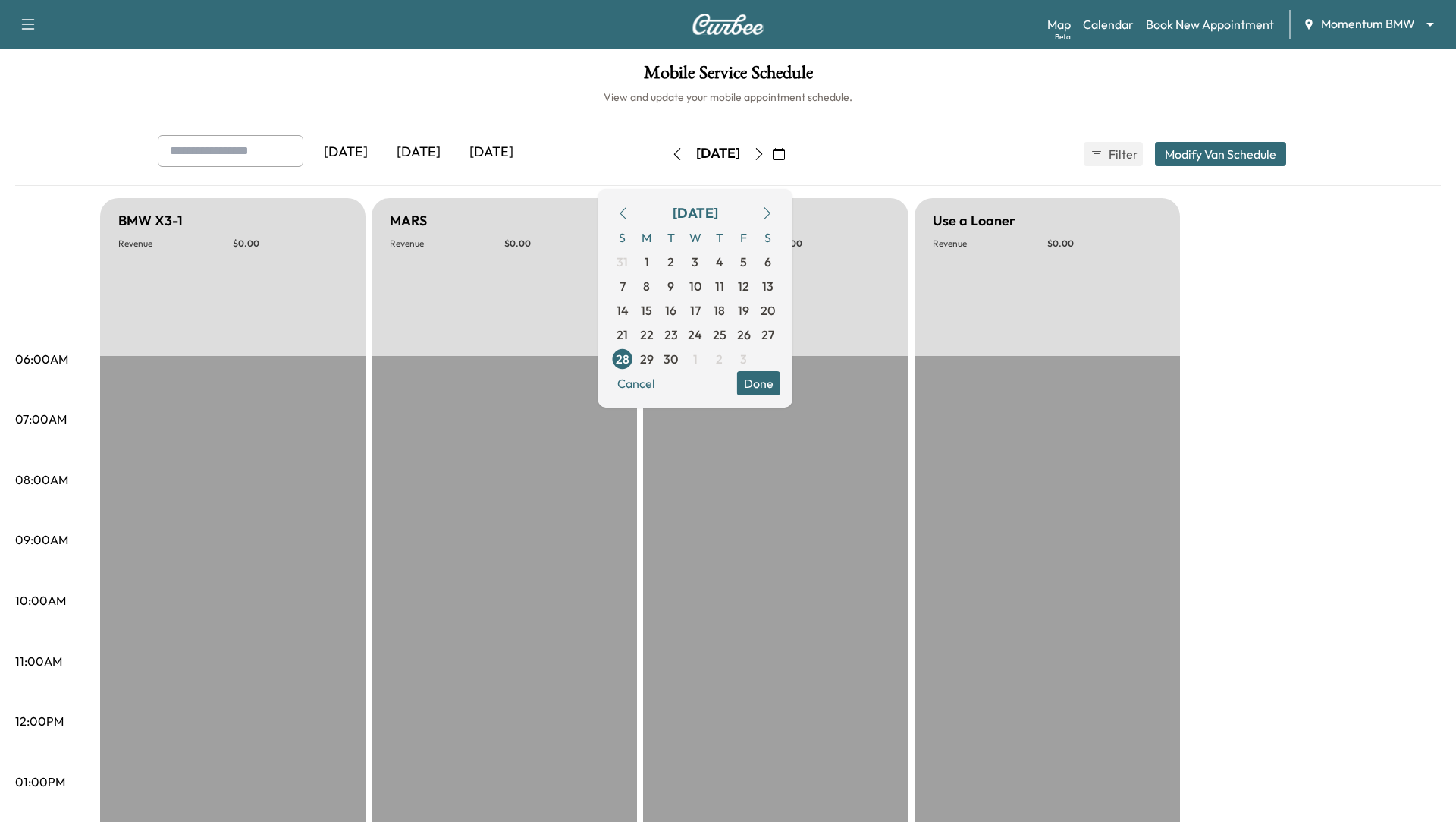
click at [772, 145] on button "button" at bounding box center [759, 153] width 25 height 25
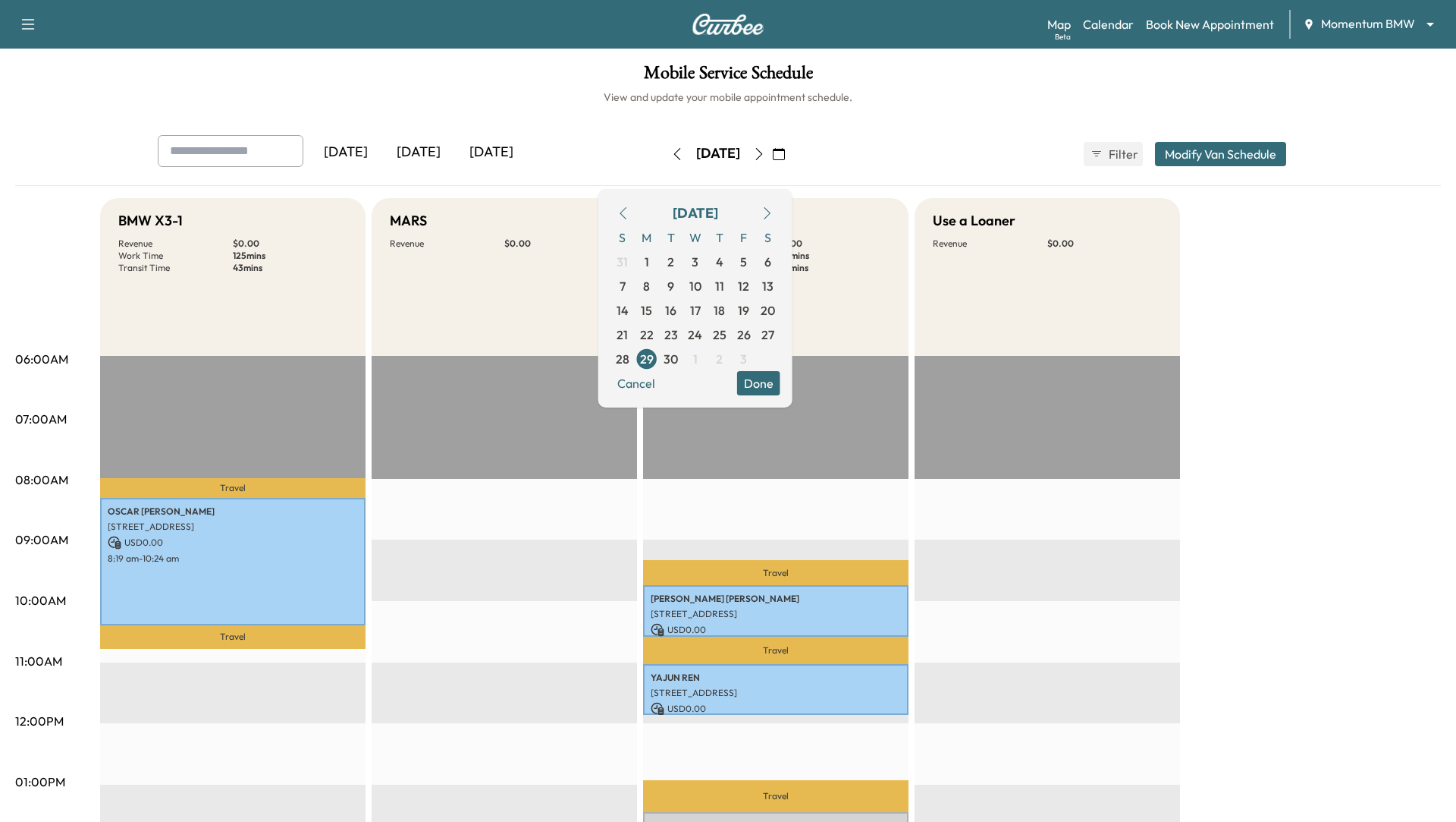
click at [772, 146] on button "button" at bounding box center [759, 153] width 25 height 25
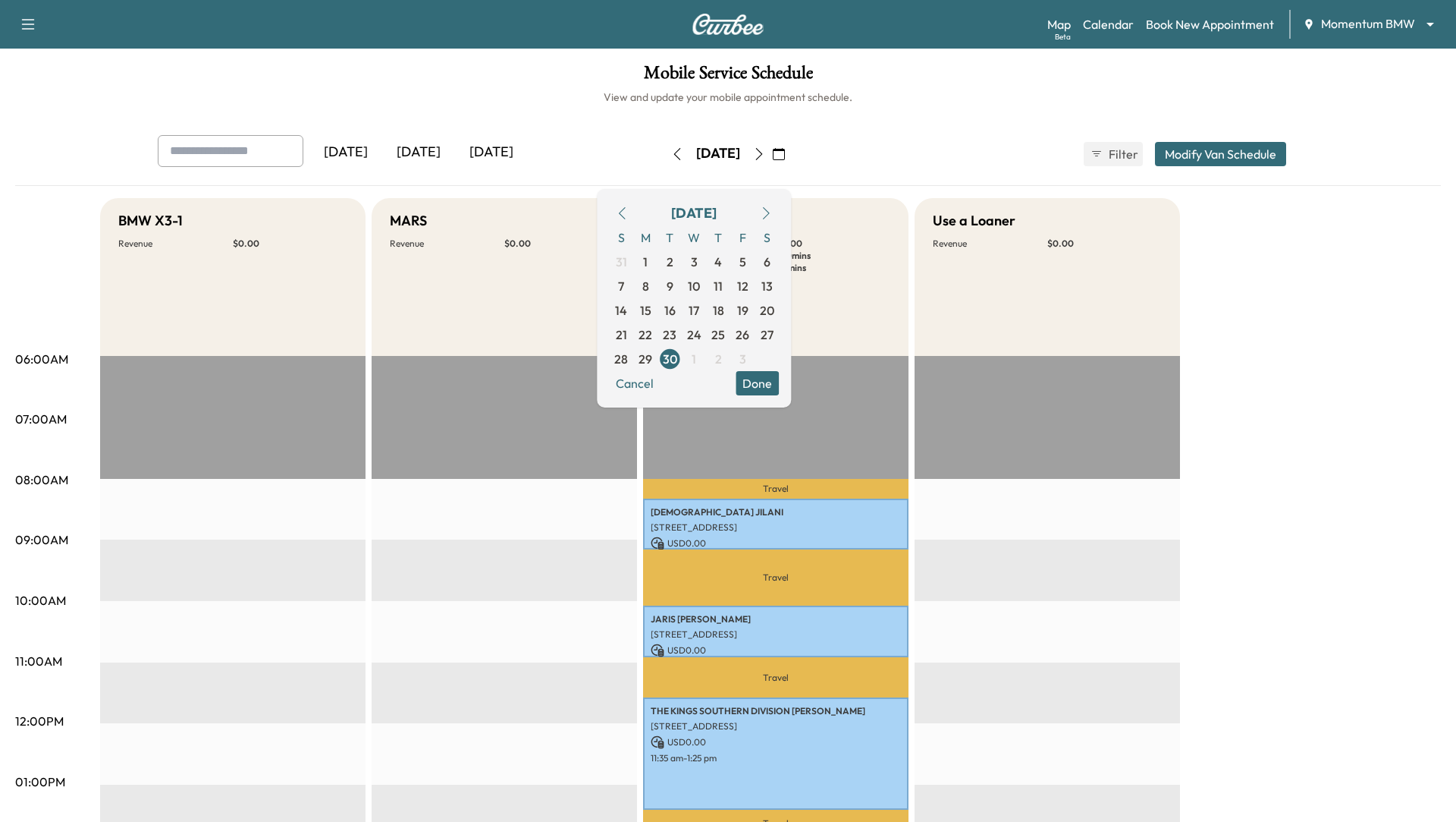
click at [913, 269] on div "BMW X3-1 Revenue $ 0.00 MARS Revenue $ 0.00 Sprinter Revenue $ 0.00 Work Time 2…" at bounding box center [770, 767] width 1341 height 1138
click at [785, 150] on icon "button" at bounding box center [778, 154] width 12 height 12
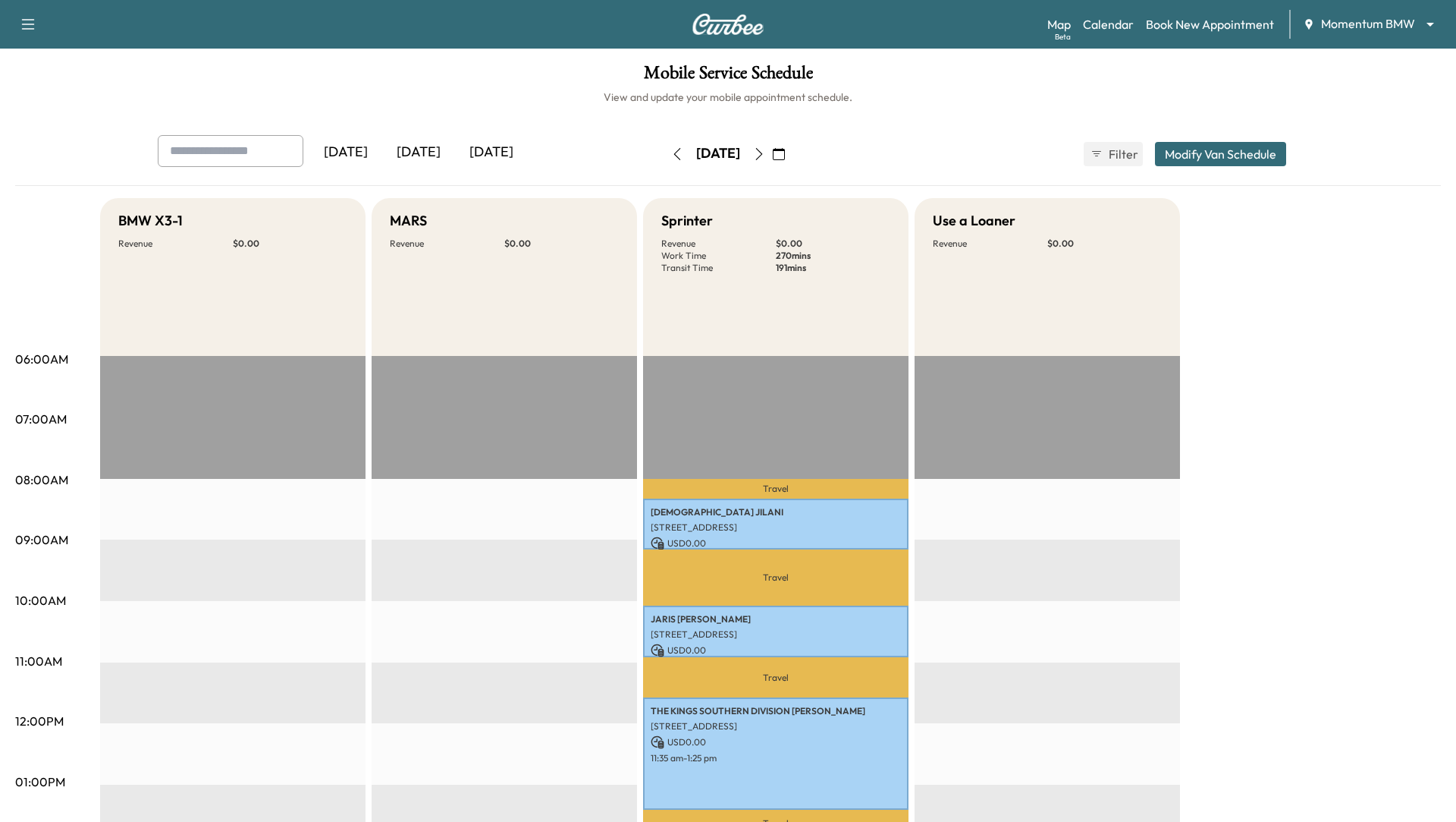
click at [785, 150] on icon "button" at bounding box center [778, 154] width 12 height 12
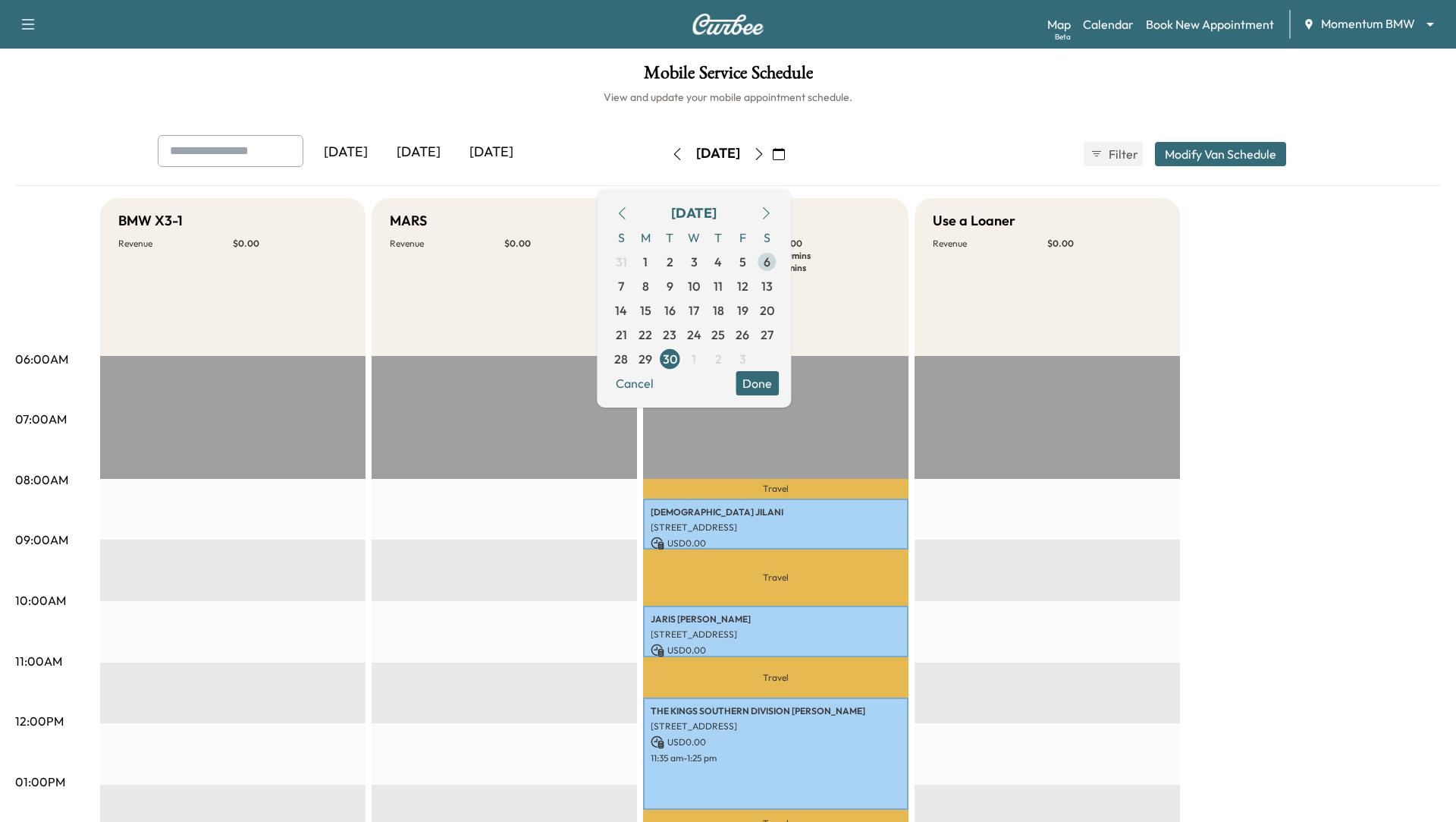
click at [771, 257] on span "6" at bounding box center [767, 261] width 7 height 18
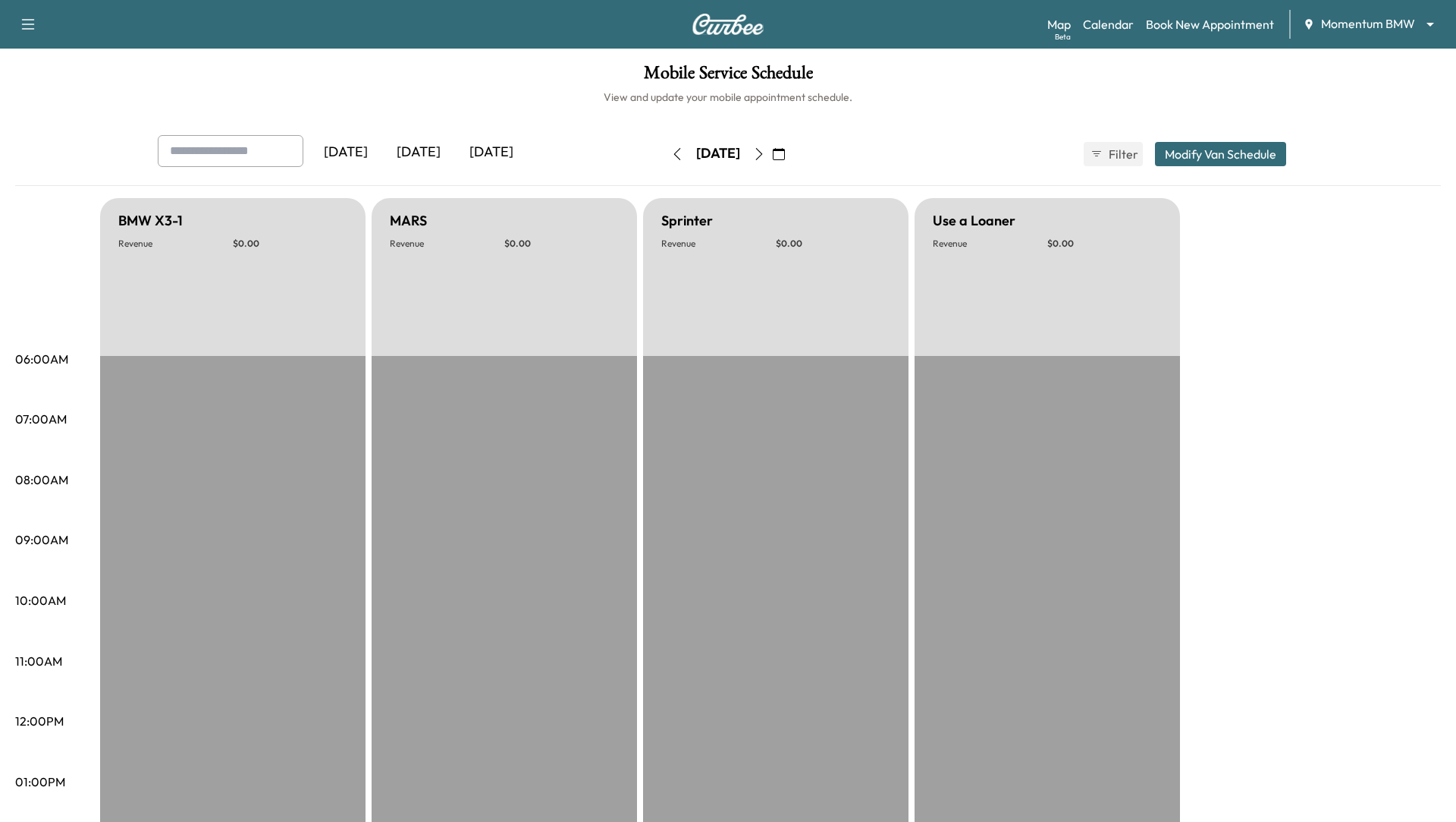
click at [785, 156] on icon "button" at bounding box center [778, 154] width 12 height 12
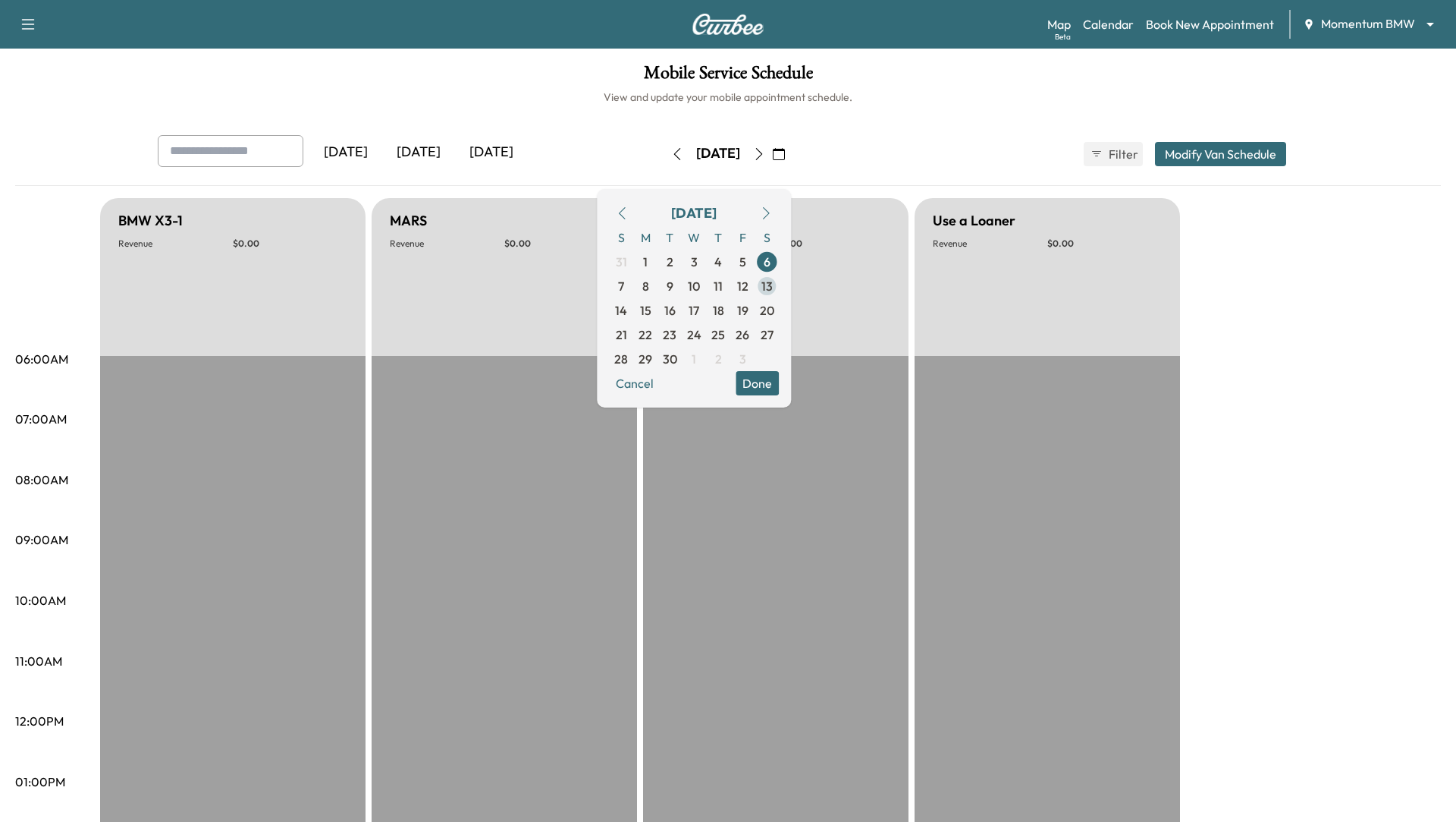
click at [772, 284] on span "13" at bounding box center [767, 286] width 11 height 18
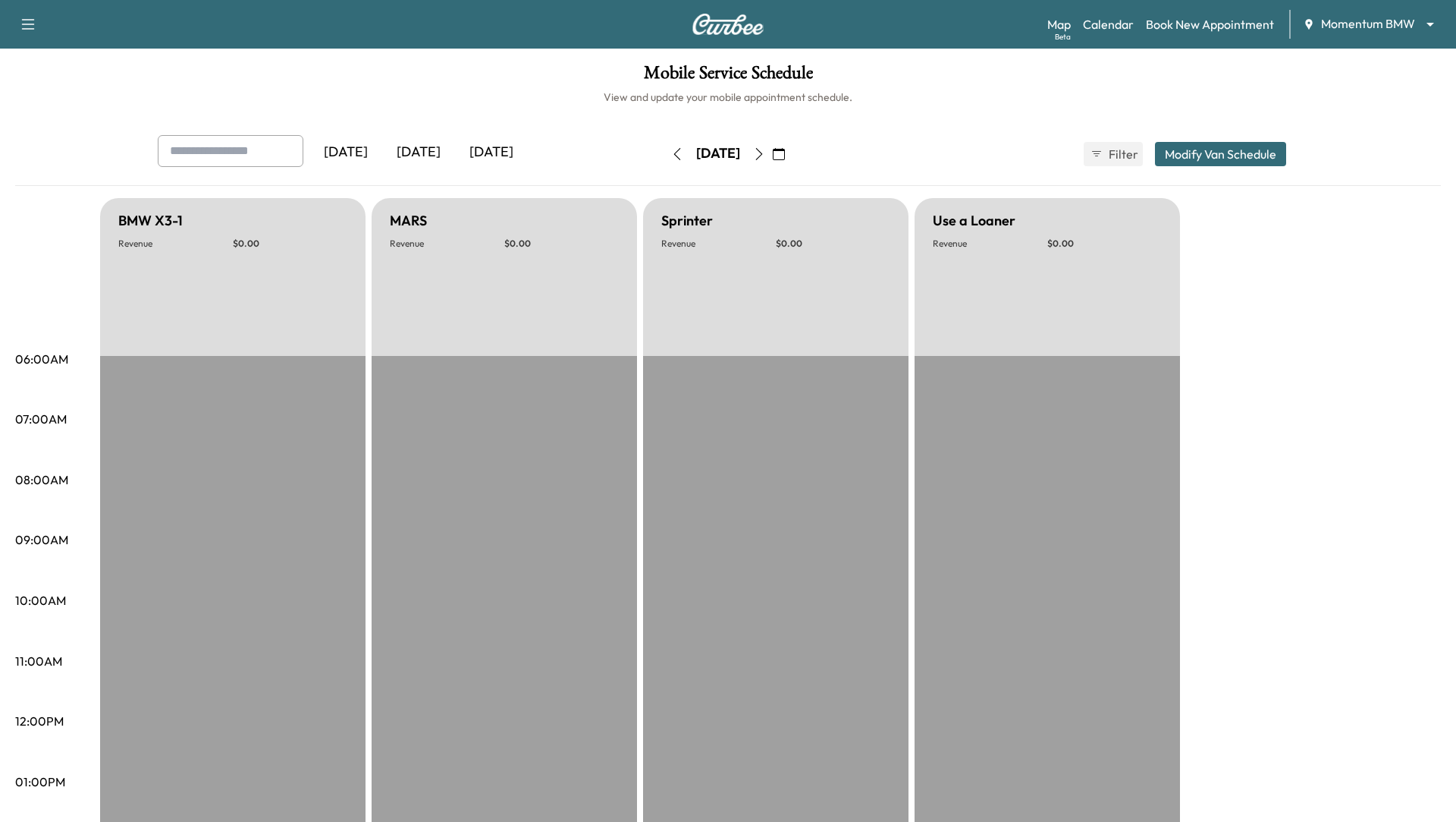
click at [785, 148] on icon "button" at bounding box center [778, 154] width 12 height 12
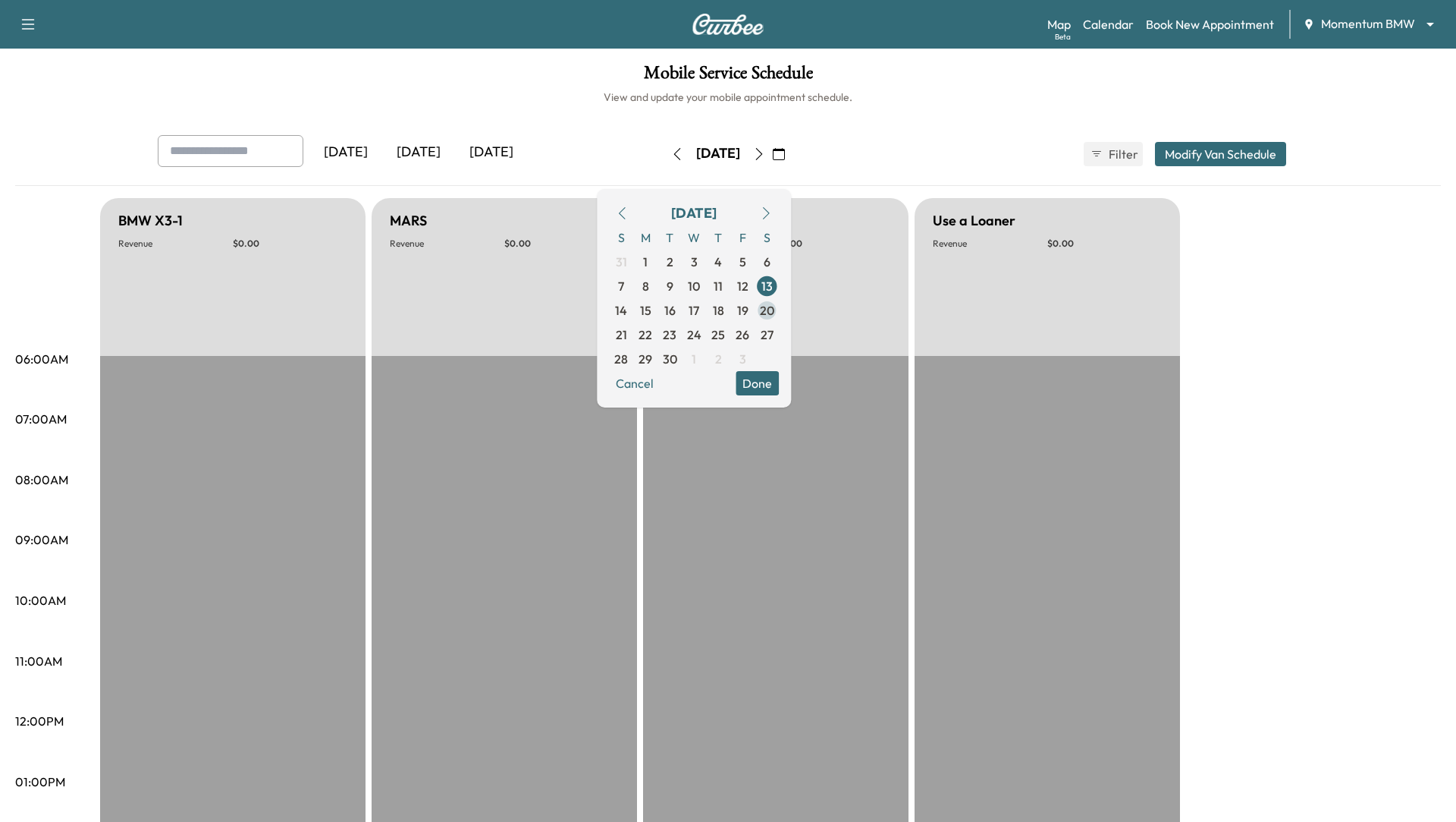
click at [774, 308] on span "20" at bounding box center [767, 309] width 14 height 18
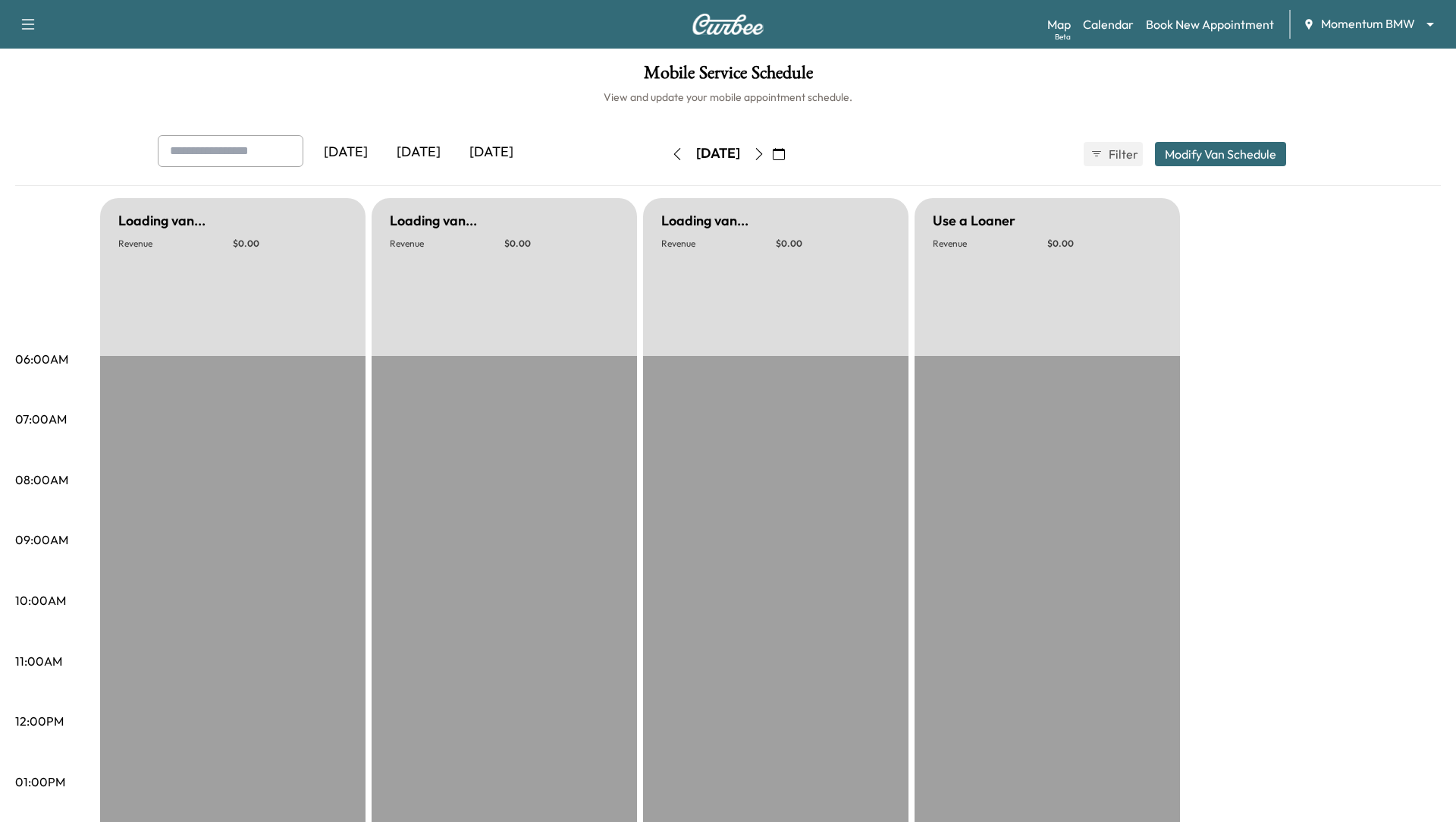
click at [792, 144] on button "button" at bounding box center [778, 153] width 25 height 25
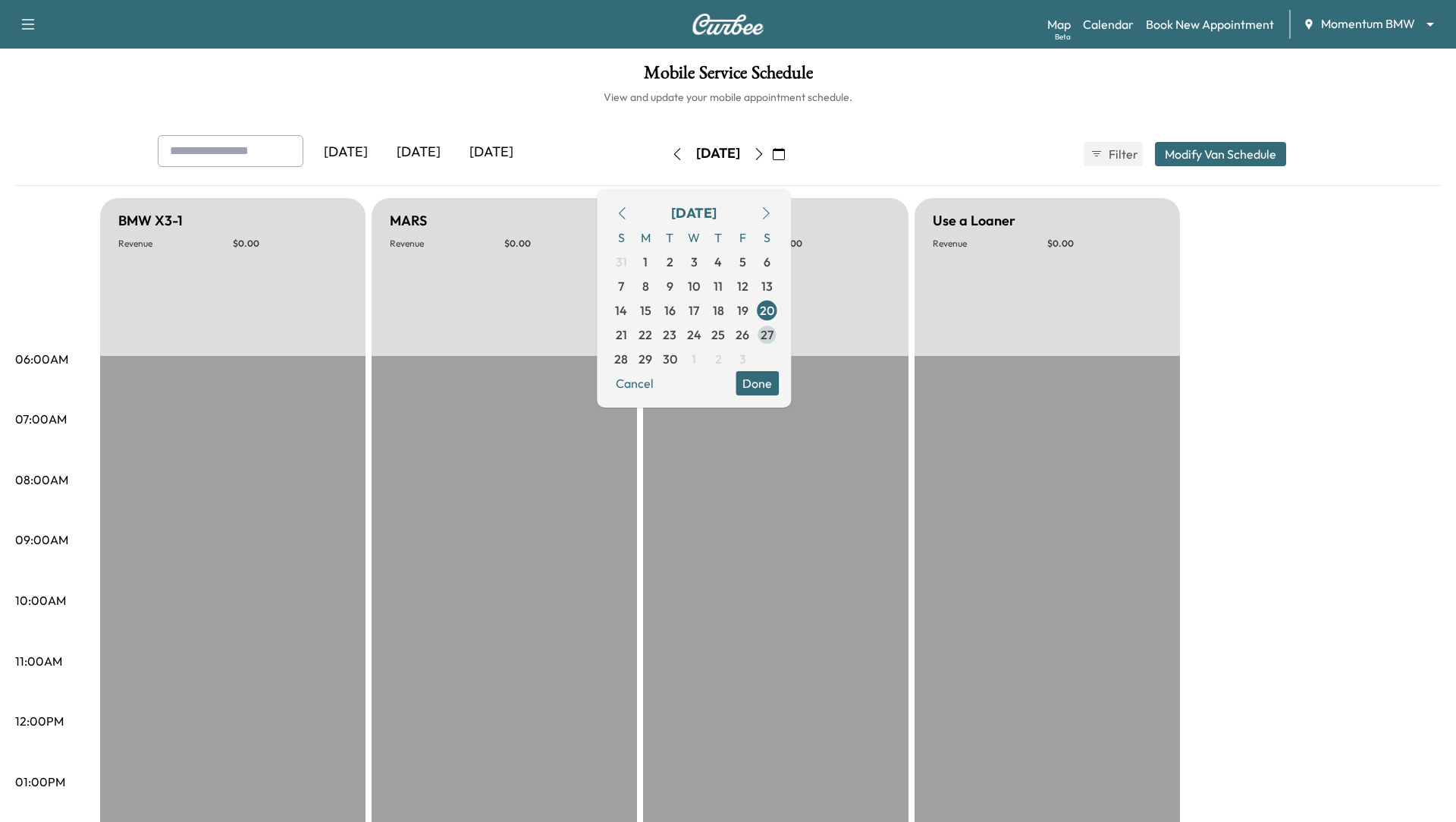
click at [773, 336] on span "27" at bounding box center [767, 334] width 13 height 18
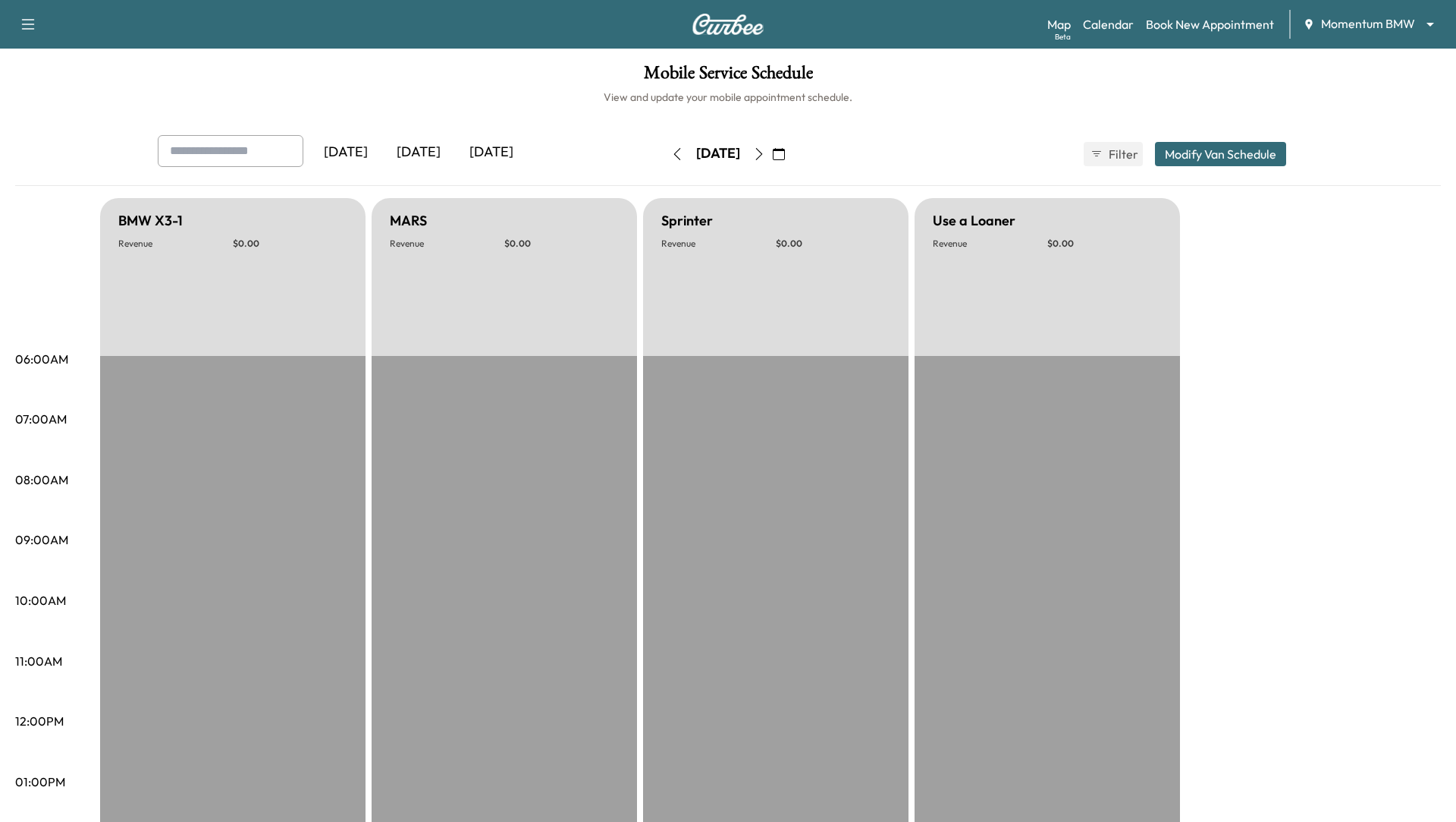
click at [785, 155] on icon "button" at bounding box center [778, 154] width 12 height 12
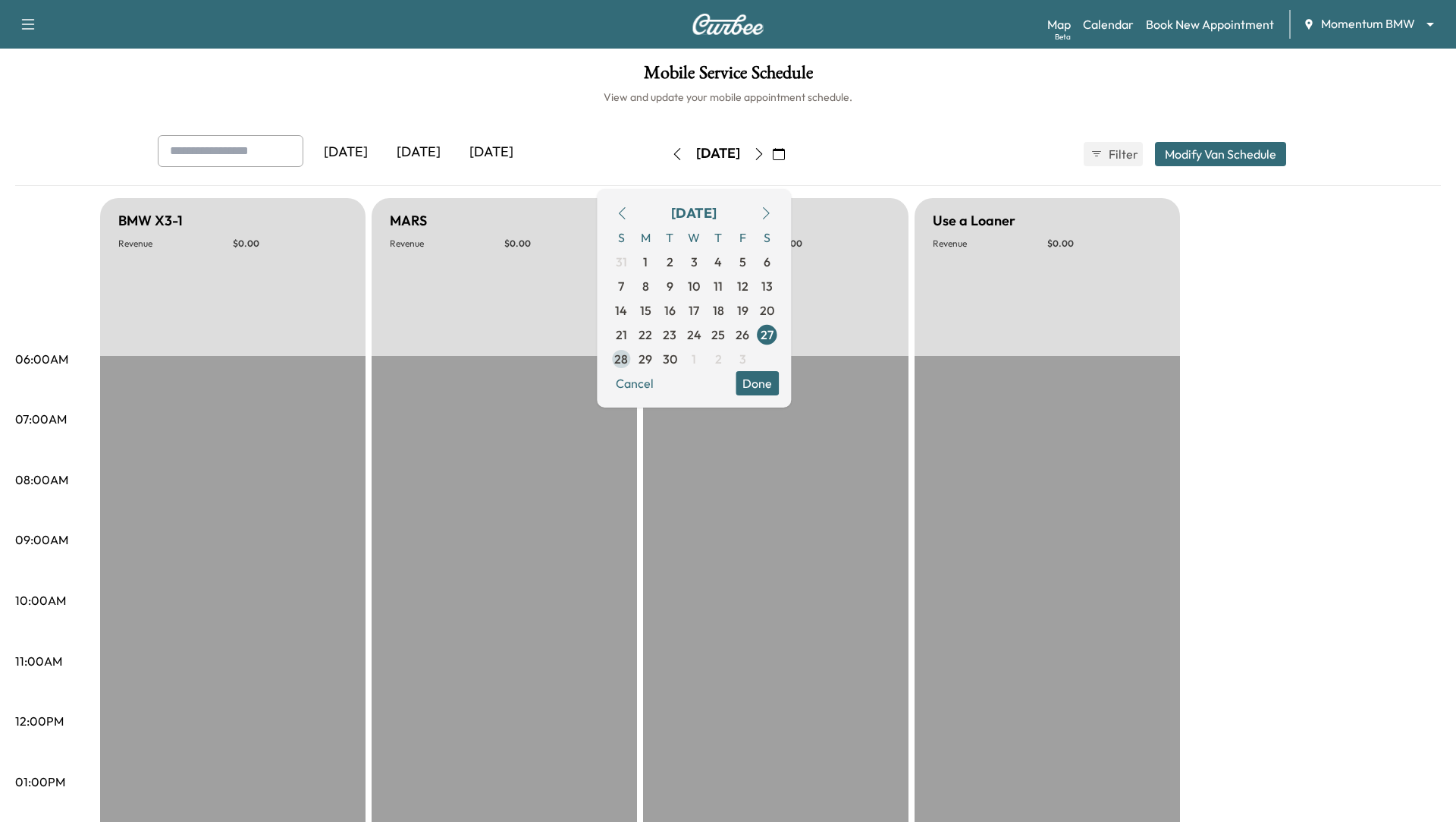
click at [628, 355] on span "28" at bounding box center [621, 358] width 14 height 18
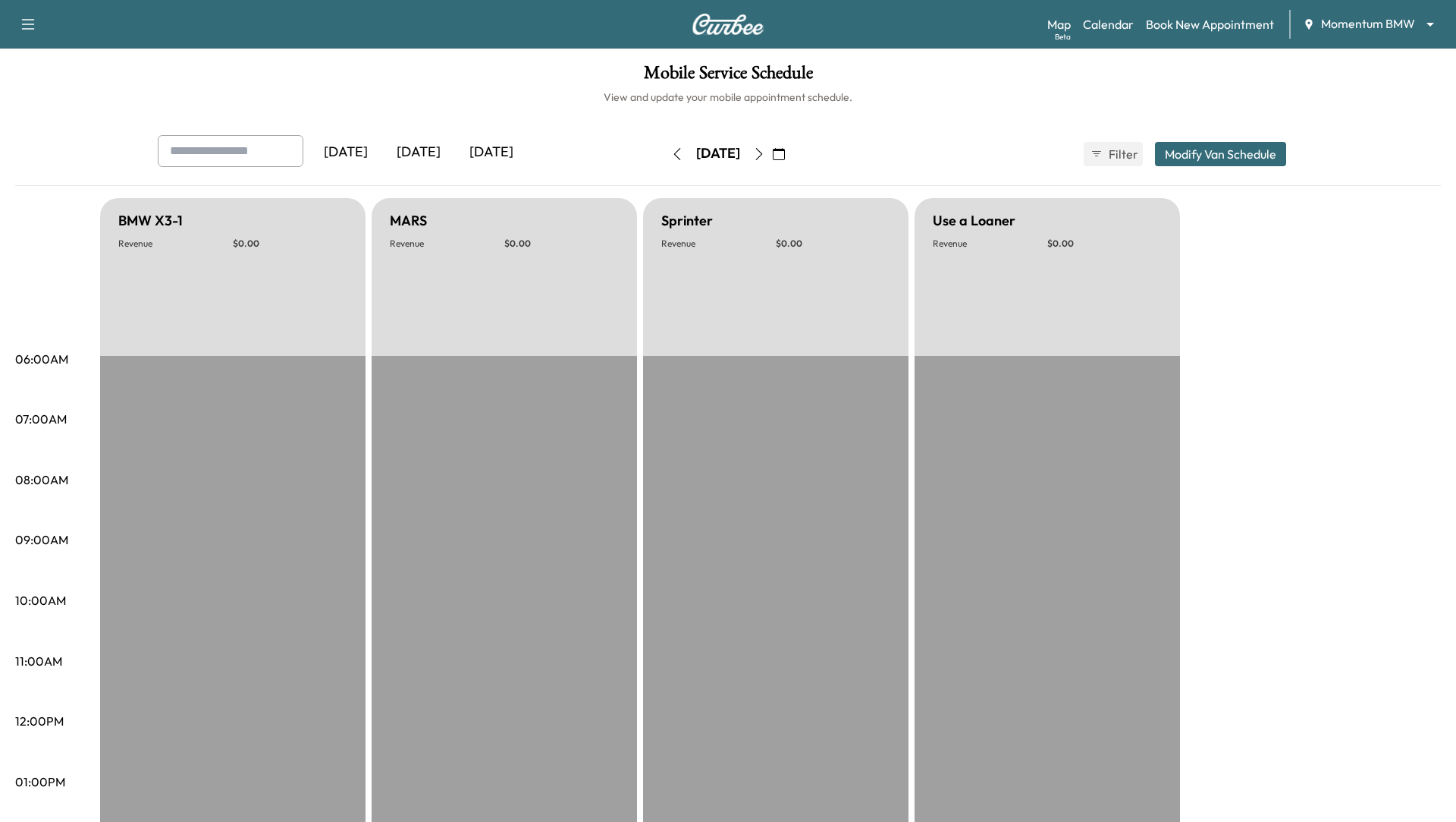
click at [785, 153] on icon "button" at bounding box center [778, 154] width 12 height 12
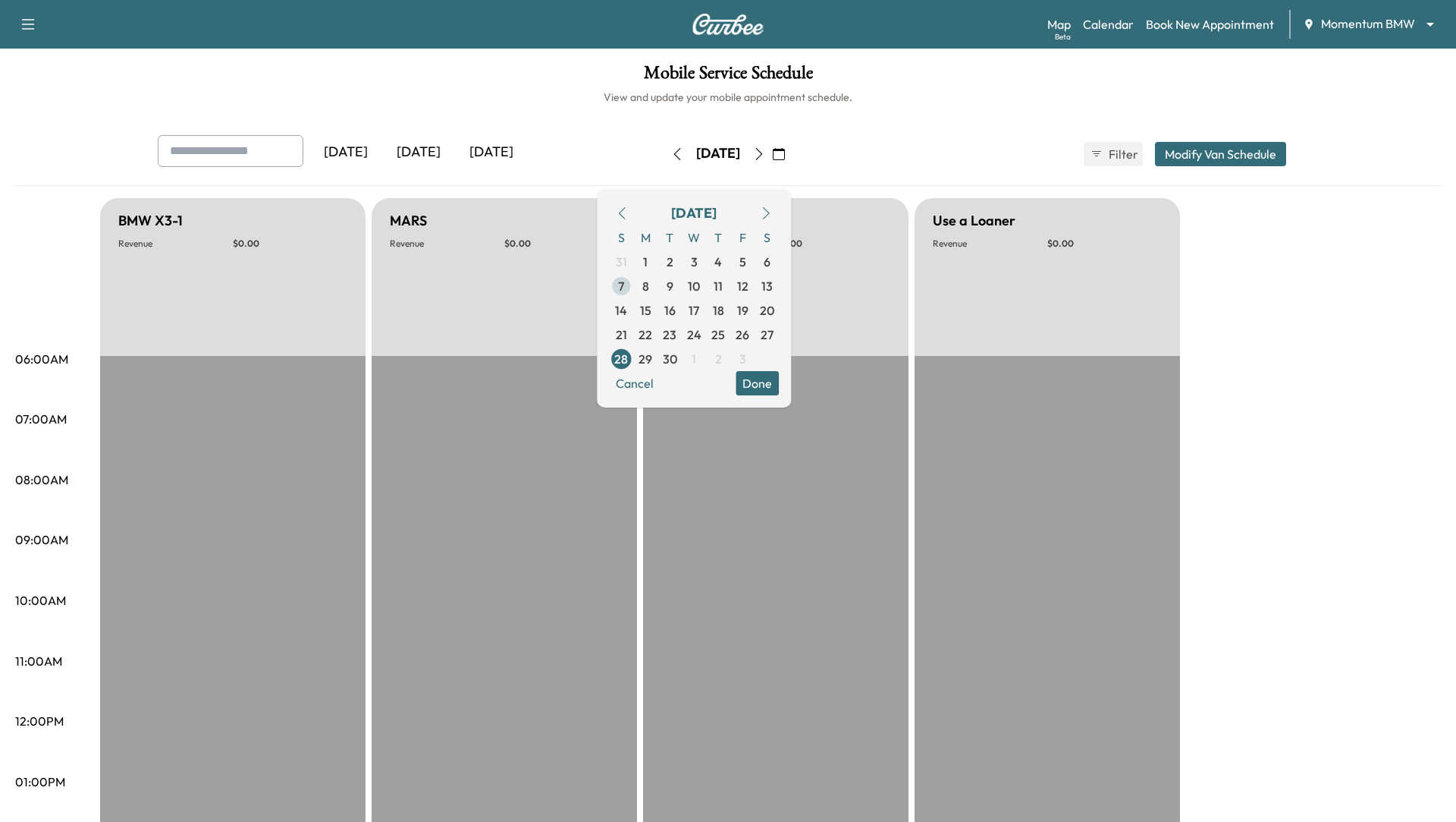
click at [634, 287] on span "7" at bounding box center [621, 286] width 25 height 25
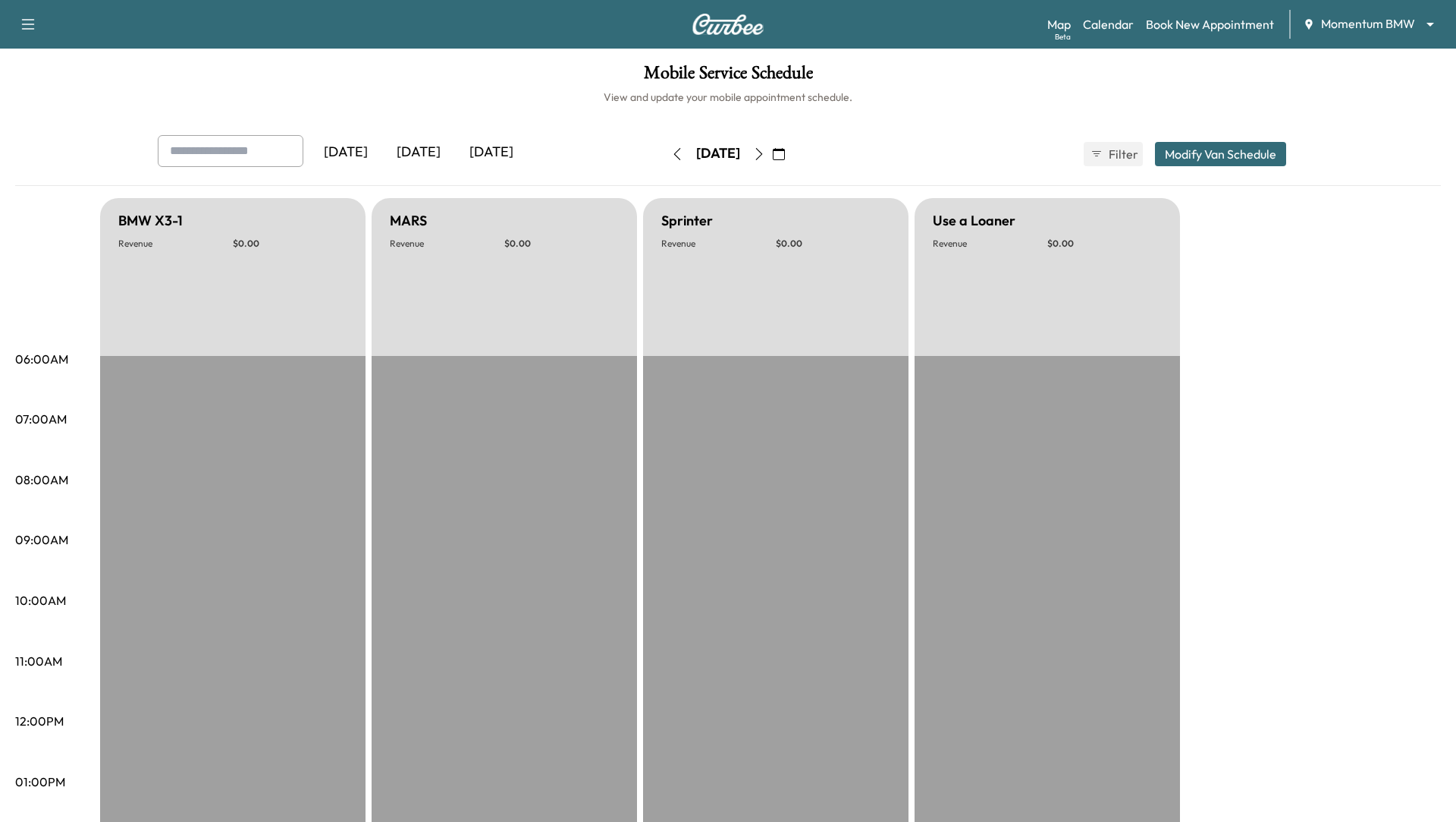
click at [785, 151] on icon "button" at bounding box center [778, 154] width 12 height 12
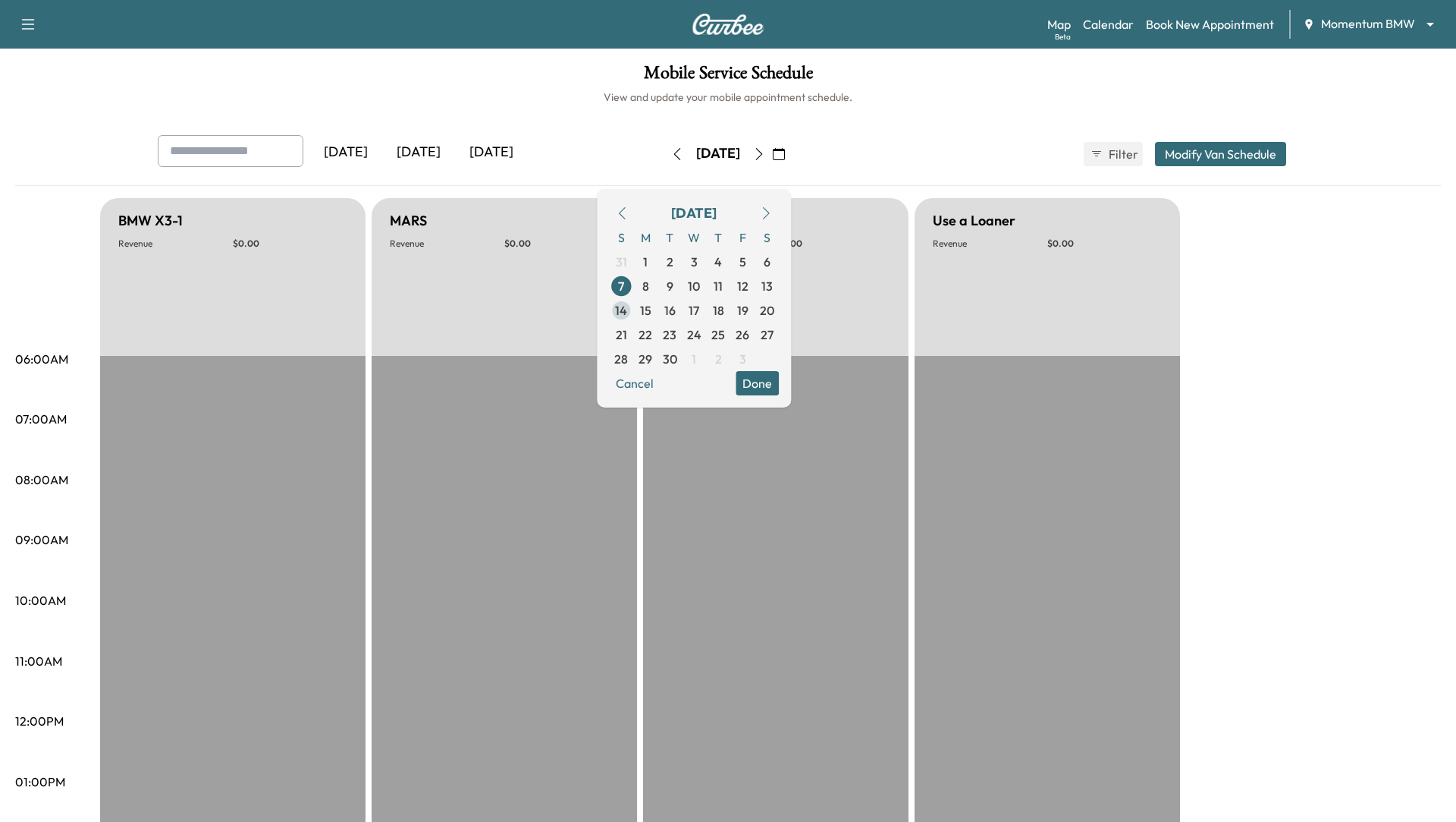
click at [627, 309] on span "14" at bounding box center [621, 309] width 12 height 18
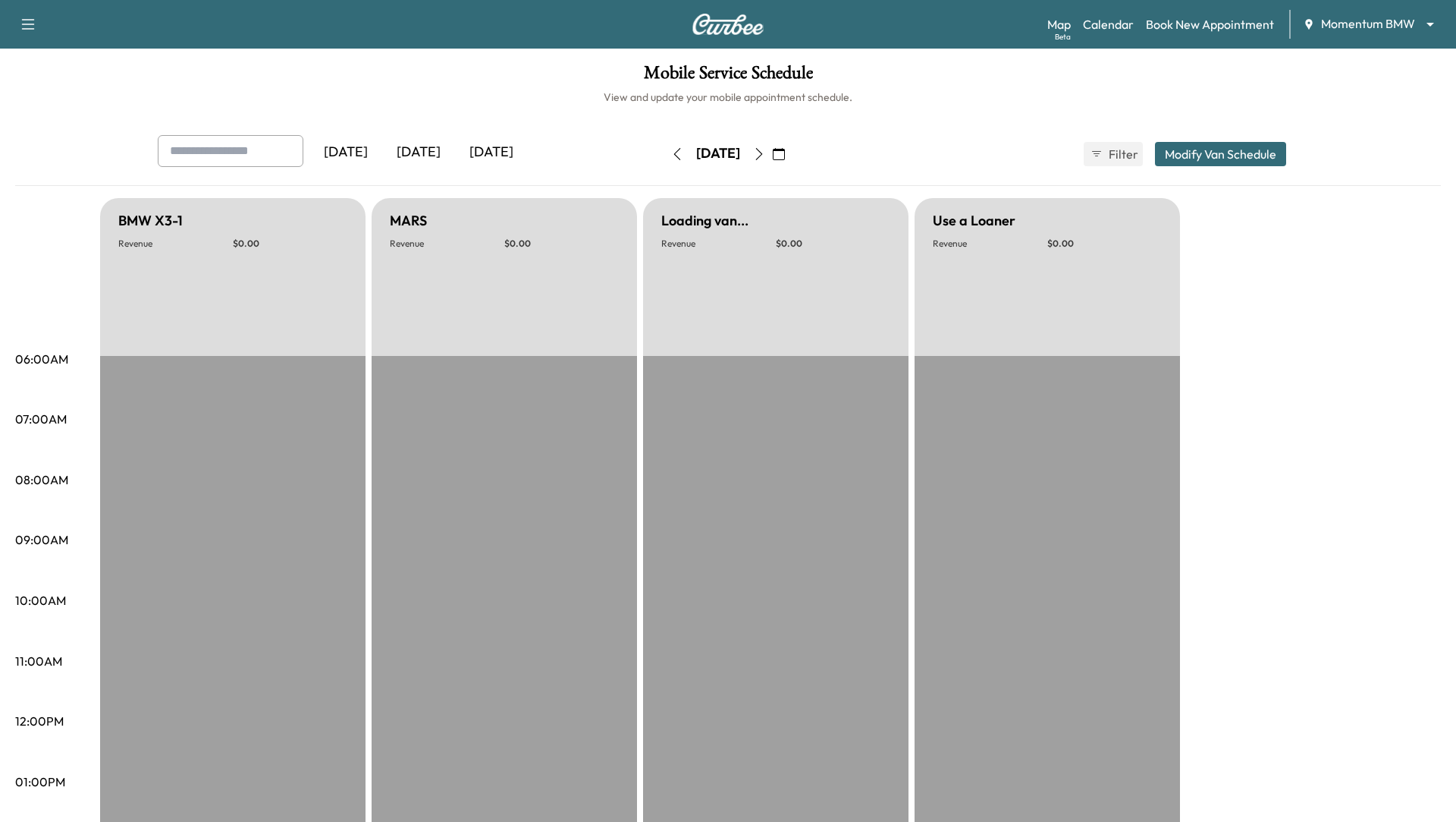
click at [785, 156] on icon "button" at bounding box center [778, 154] width 12 height 12
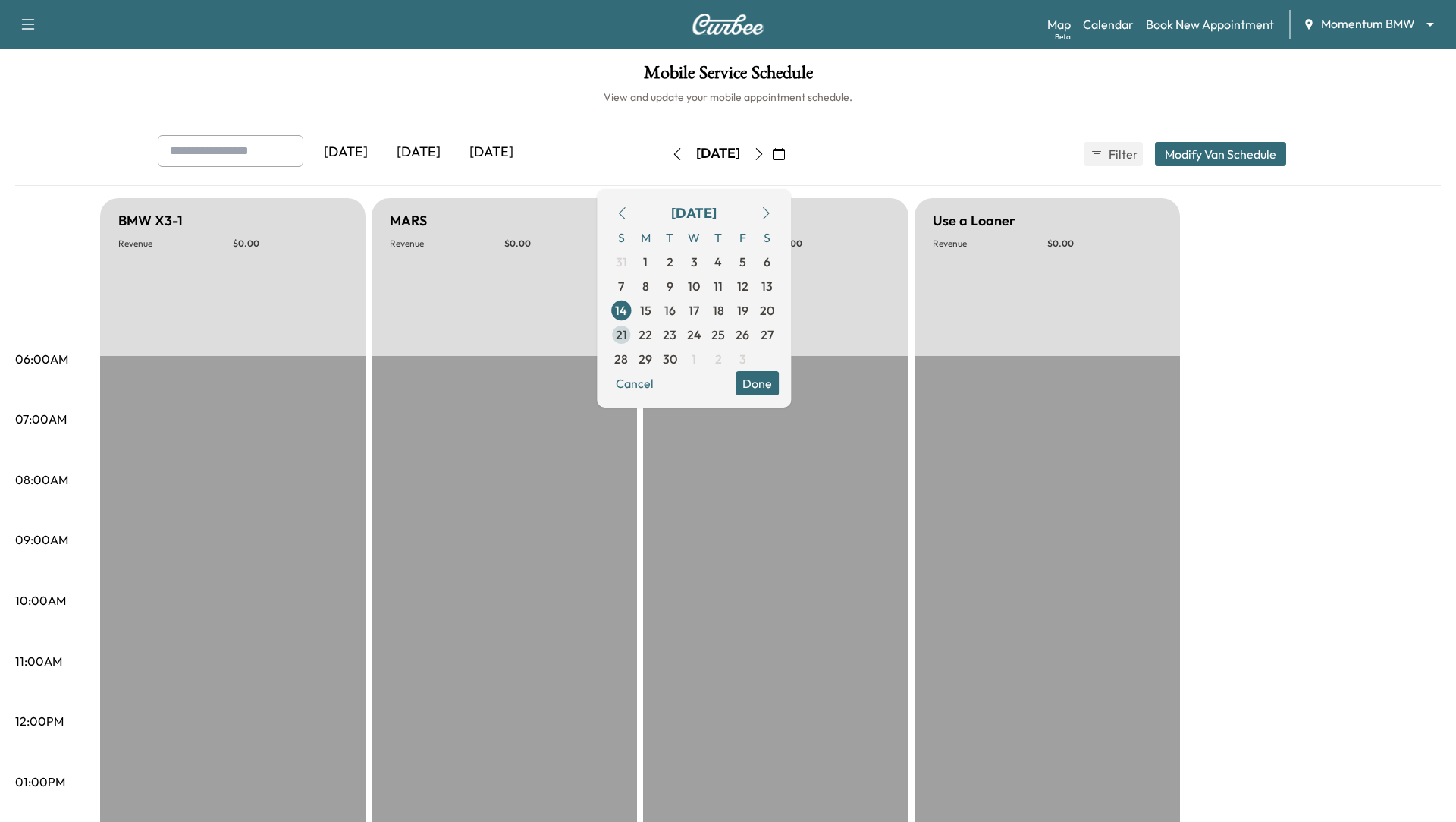
click at [627, 330] on span "21" at bounding box center [621, 334] width 11 height 18
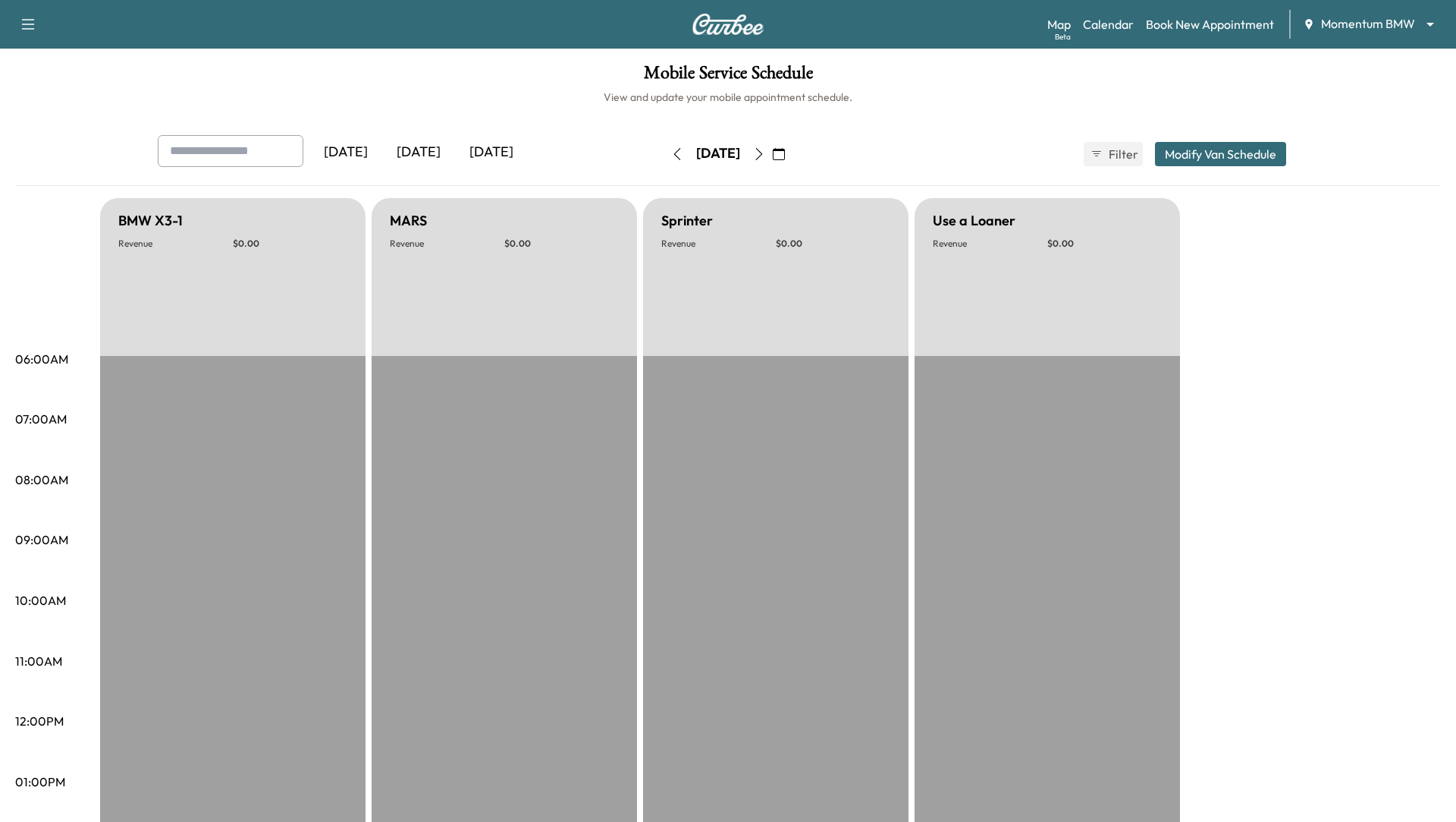
click at [905, 136] on div "[DATE] [DATE] [DATE] [DATE] September 2025 S M T W T F S 31 1 2 3 4 5 6 7 8 9 1…" at bounding box center [728, 153] width 1165 height 38
click at [785, 156] on icon "button" at bounding box center [778, 154] width 12 height 12
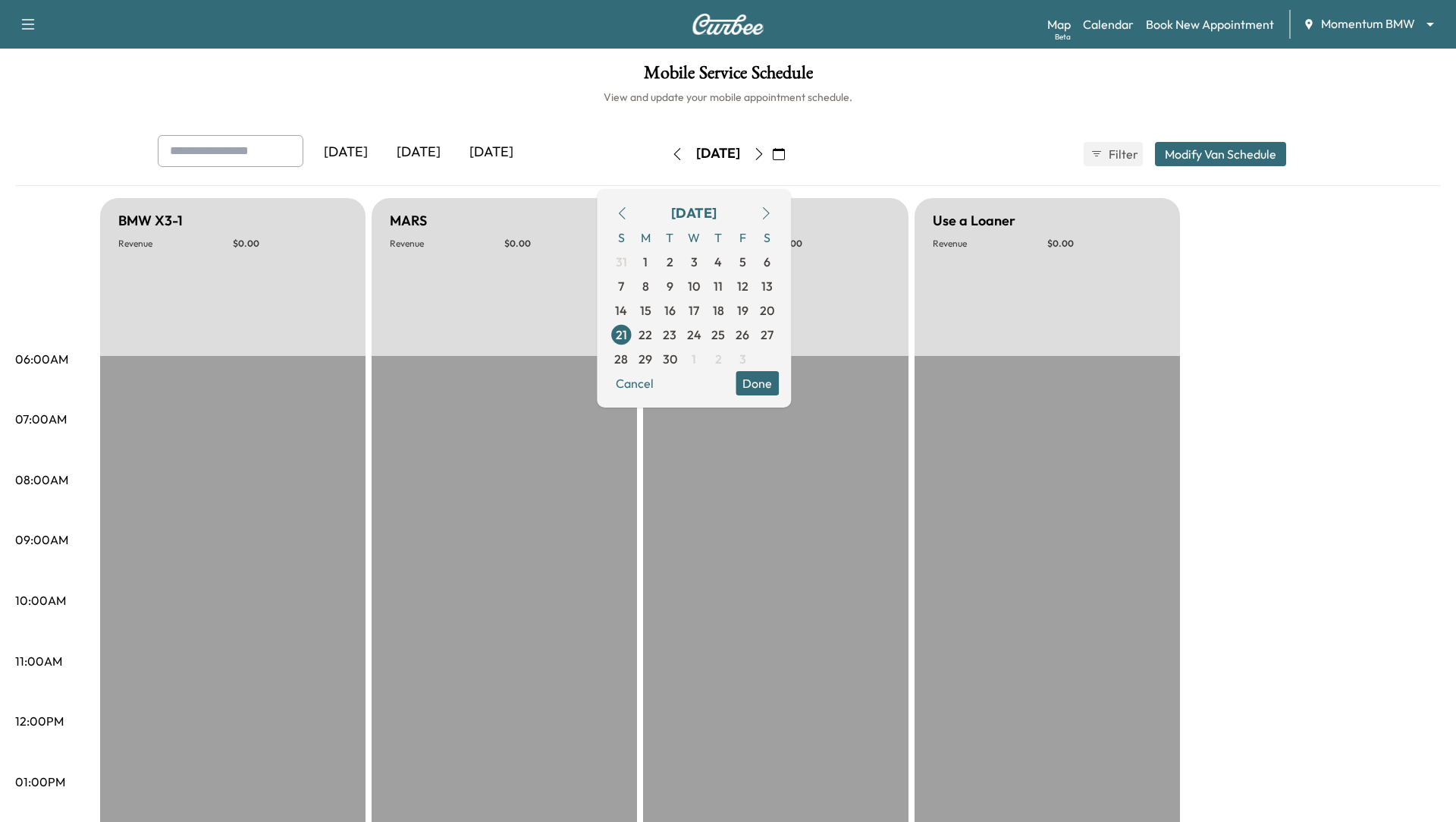
click at [778, 382] on button "Done" at bounding box center [756, 383] width 43 height 25
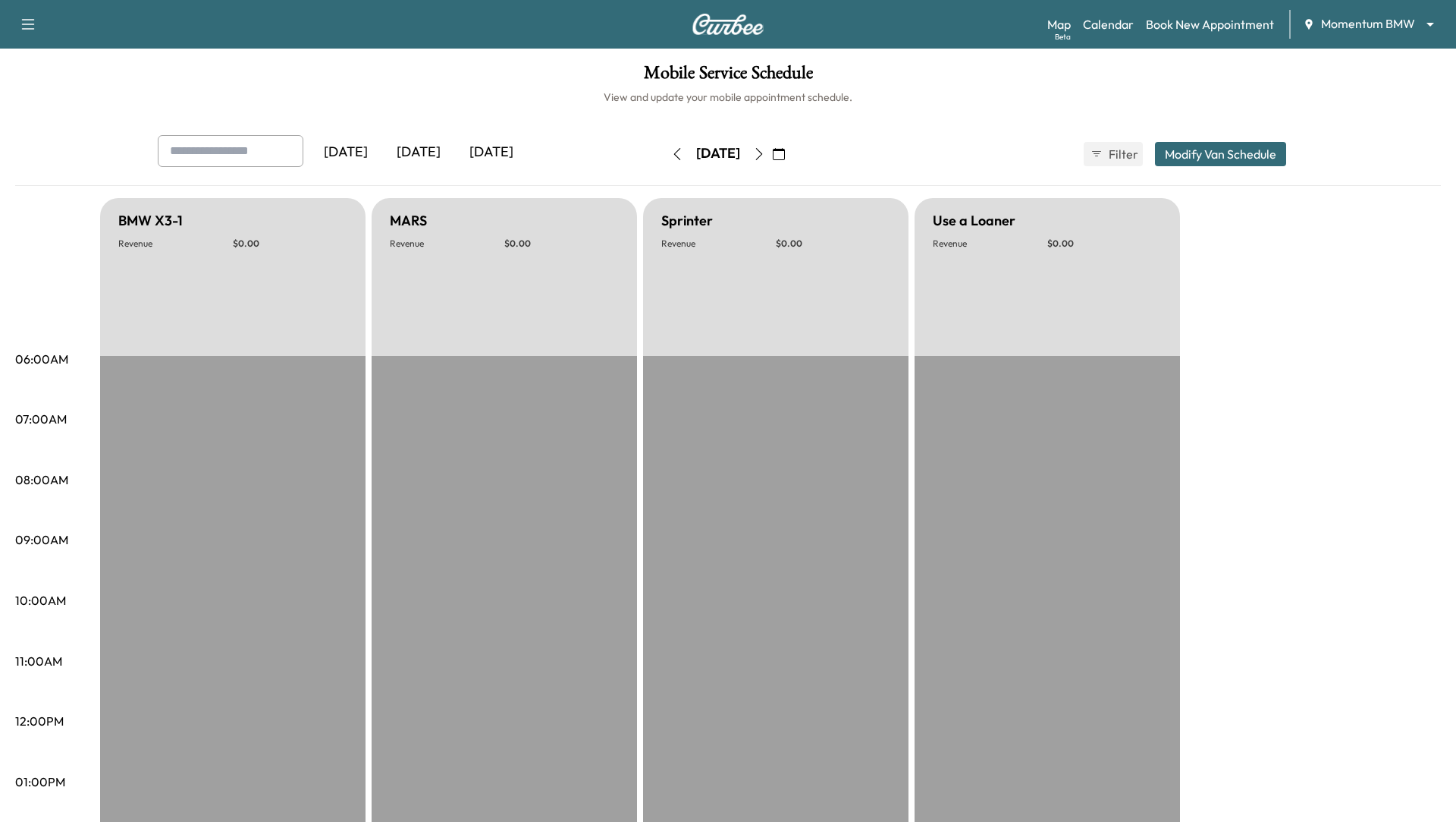
click at [922, 98] on h6 "View and update your mobile appointment schedule." at bounding box center [728, 97] width 1426 height 15
click at [785, 153] on icon "button" at bounding box center [778, 154] width 12 height 12
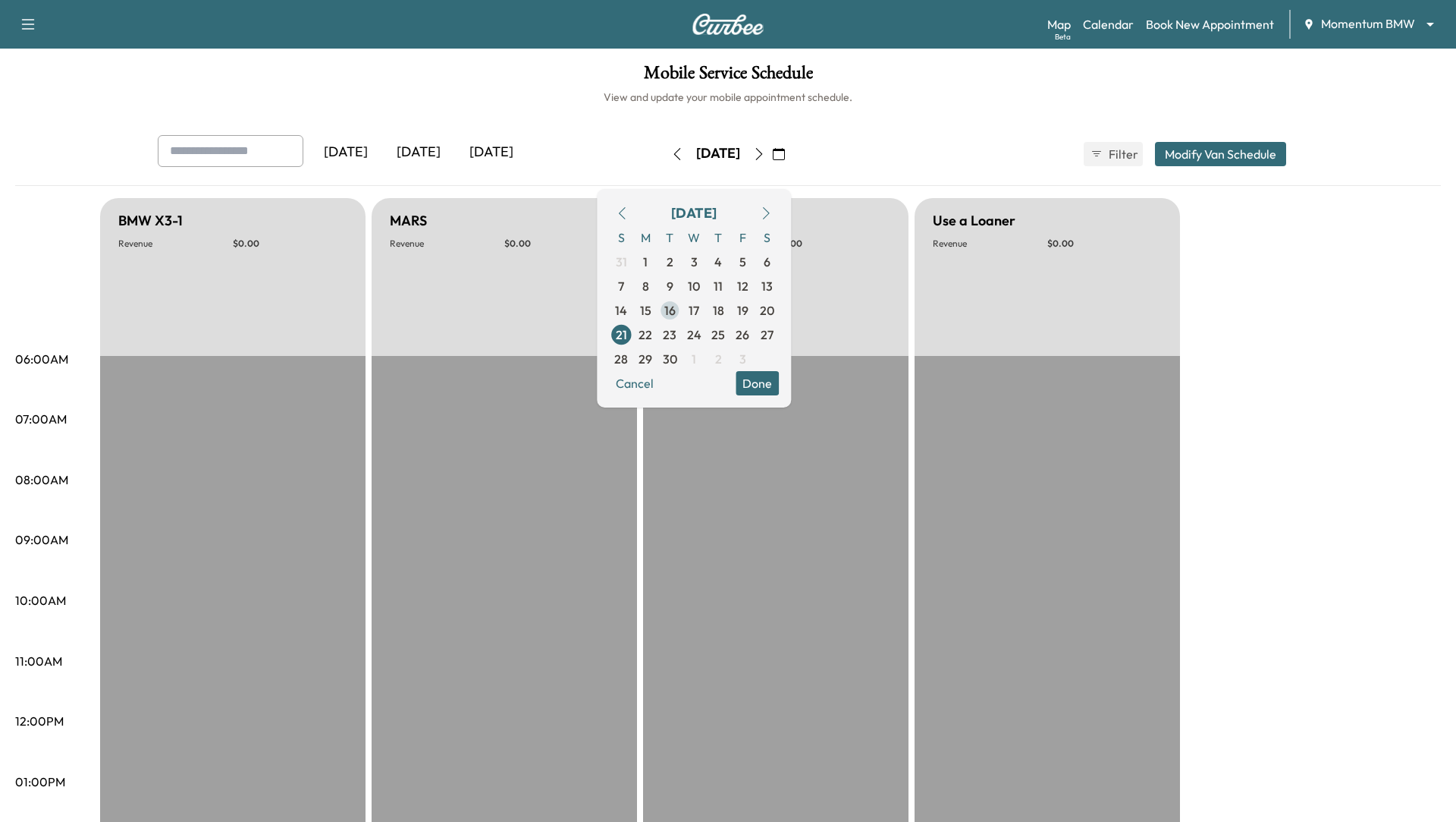
click at [676, 314] on span "16" at bounding box center [669, 309] width 11 height 18
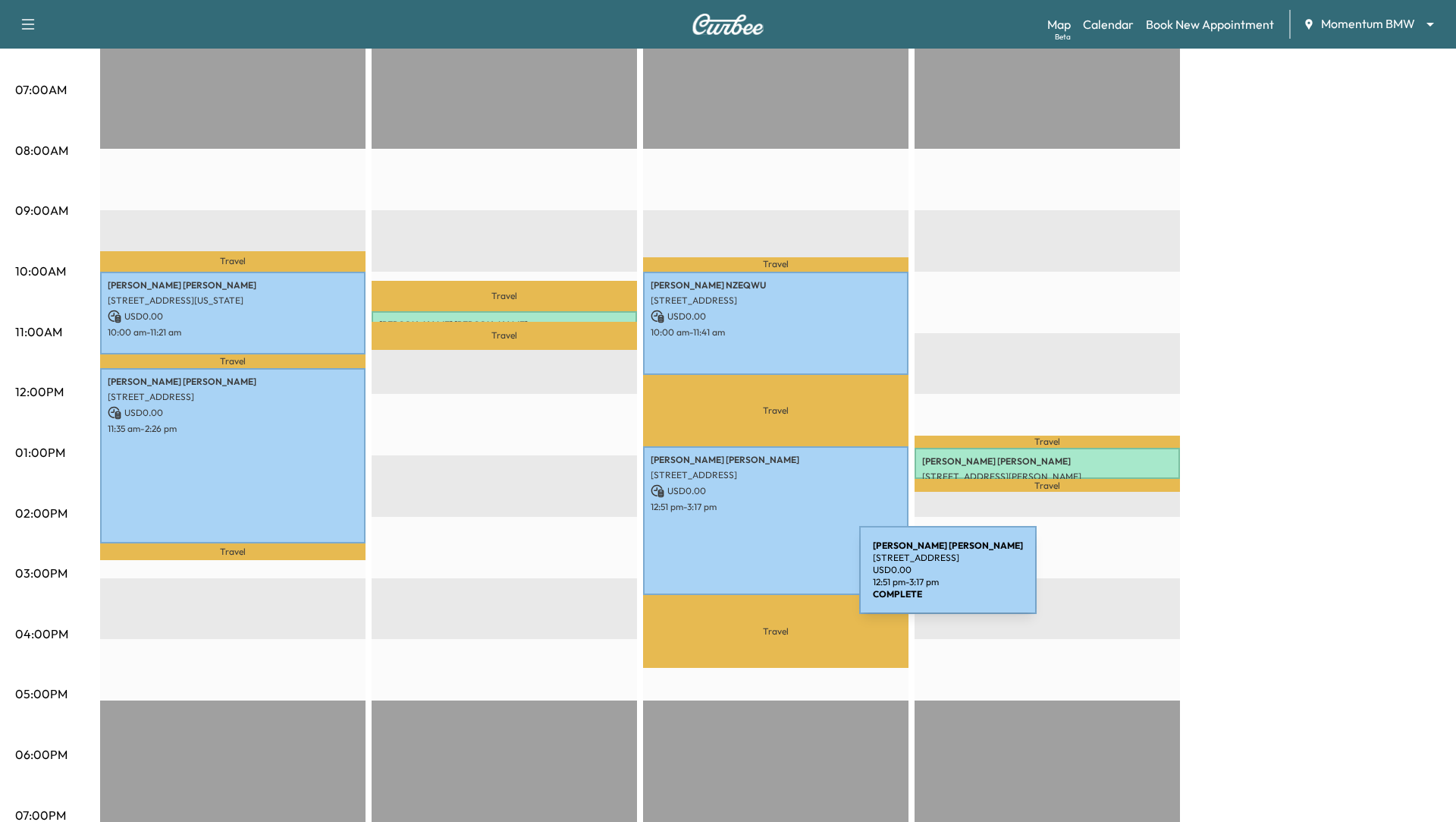
scroll to position [331, 0]
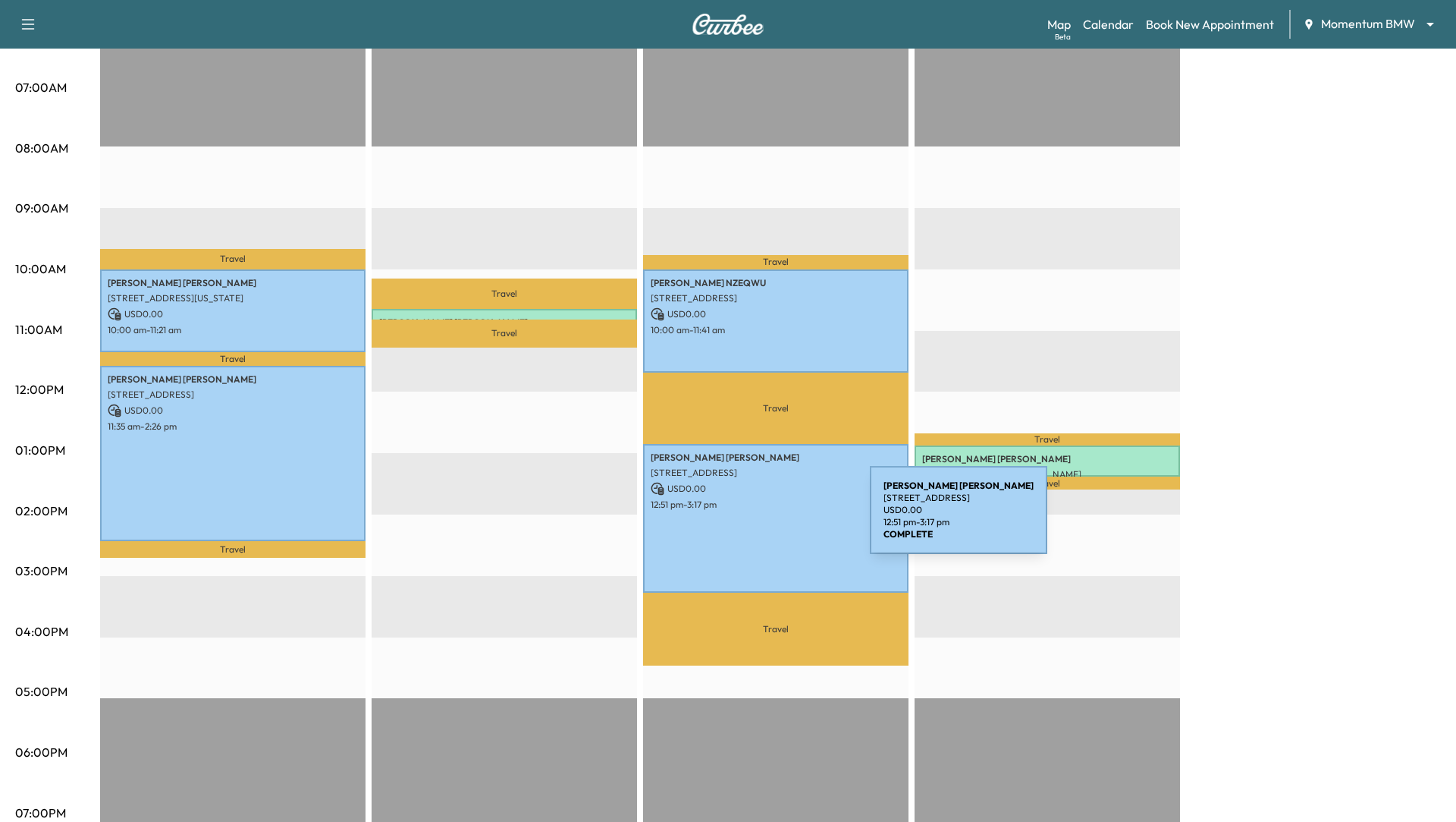
click at [756, 519] on div "[PERSON_NAME] [STREET_ADDRESS] USD 0.00 12:51 pm - 3:17 pm" at bounding box center [775, 518] width 265 height 148
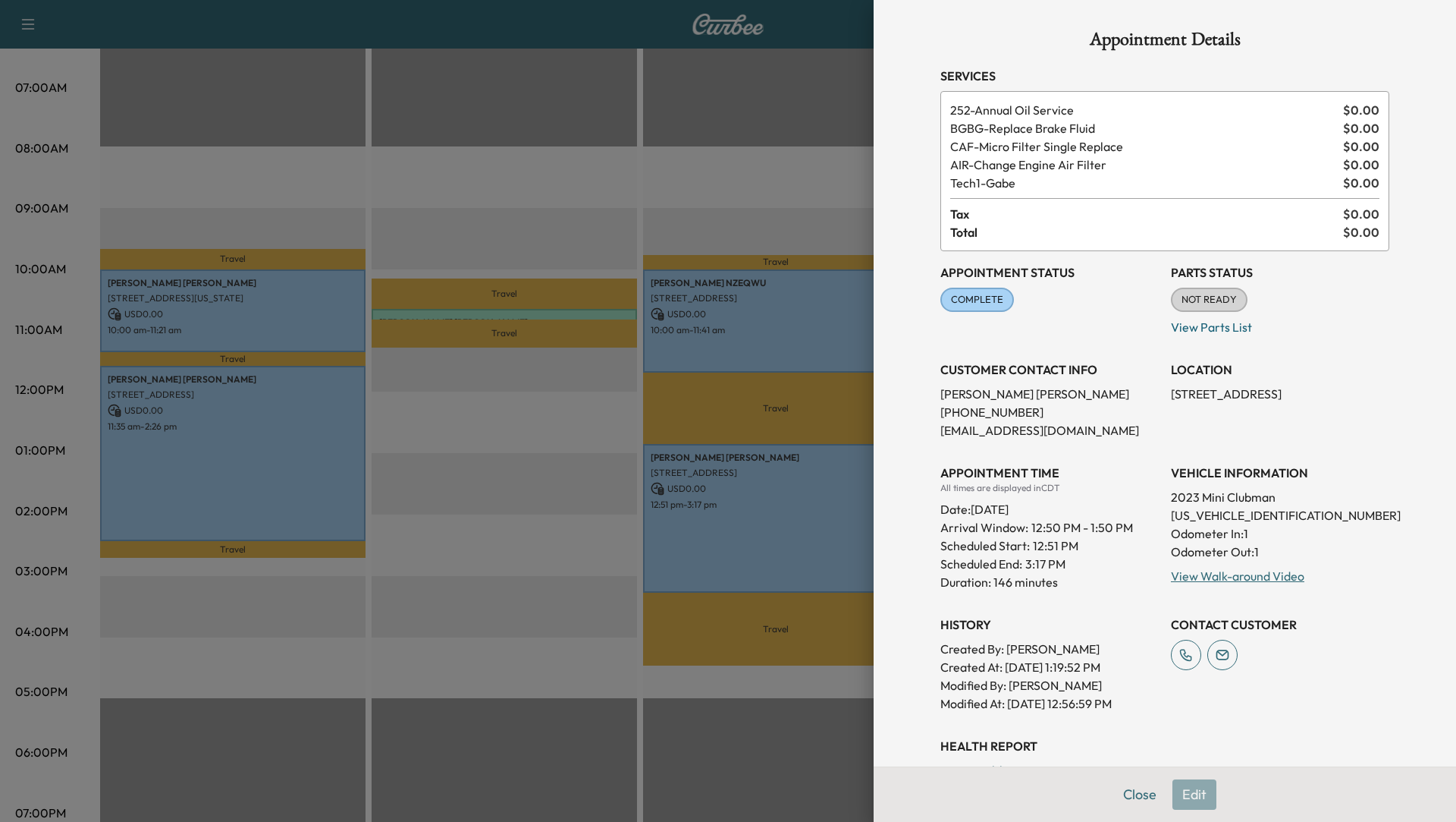
click at [558, 440] on div at bounding box center [728, 411] width 1456 height 822
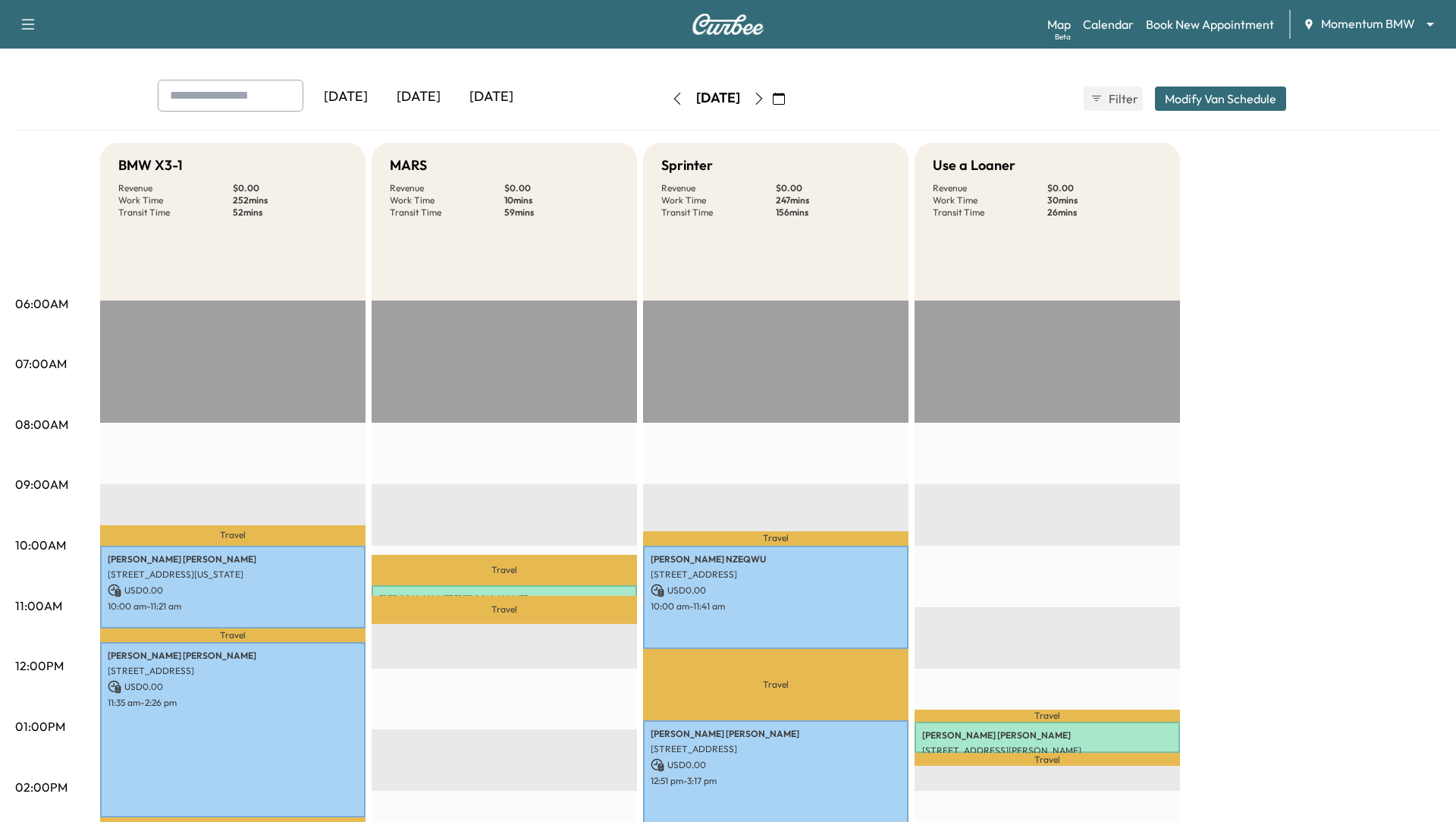
scroll to position [0, 0]
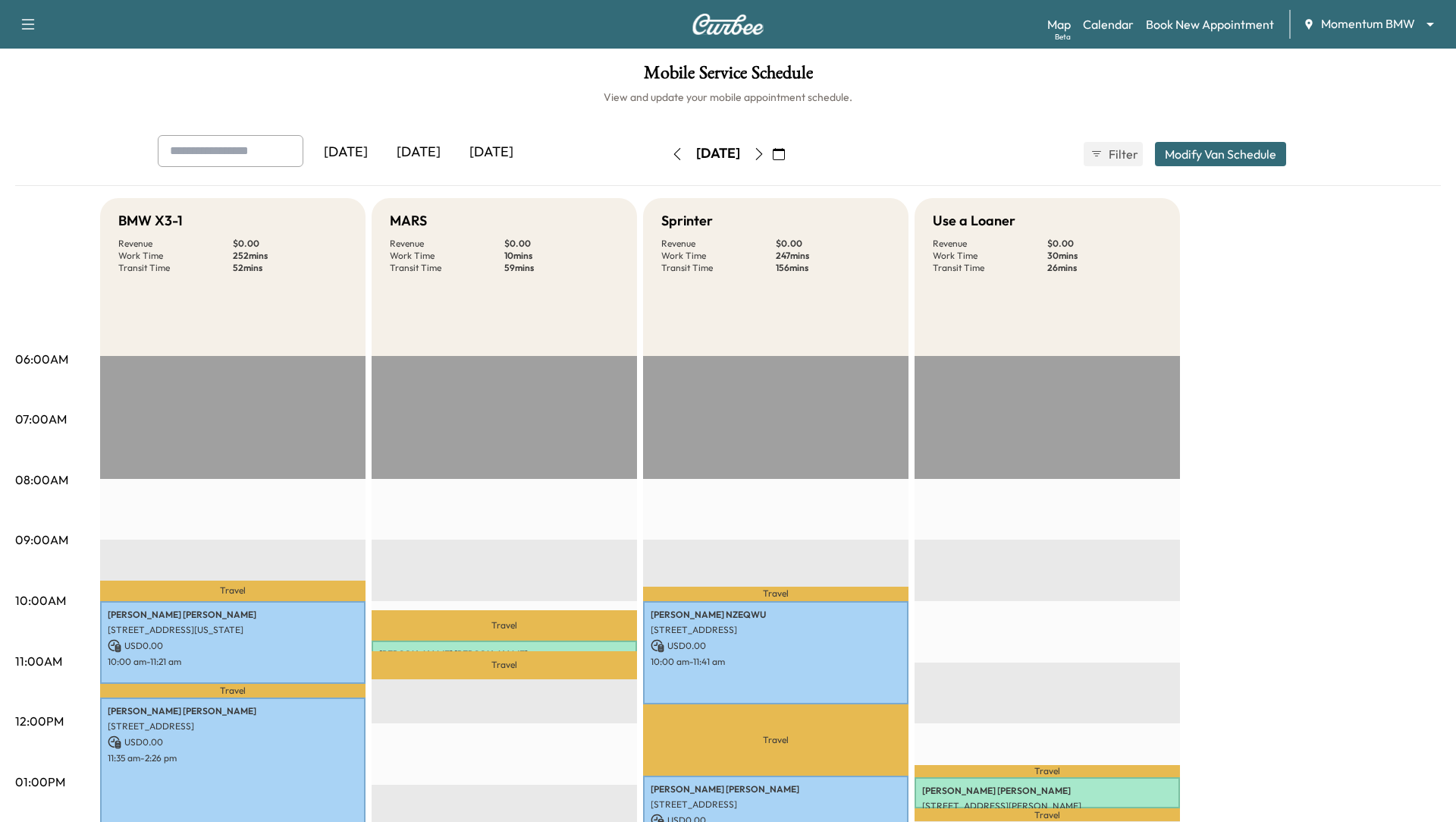
click at [671, 151] on icon "button" at bounding box center [677, 154] width 12 height 12
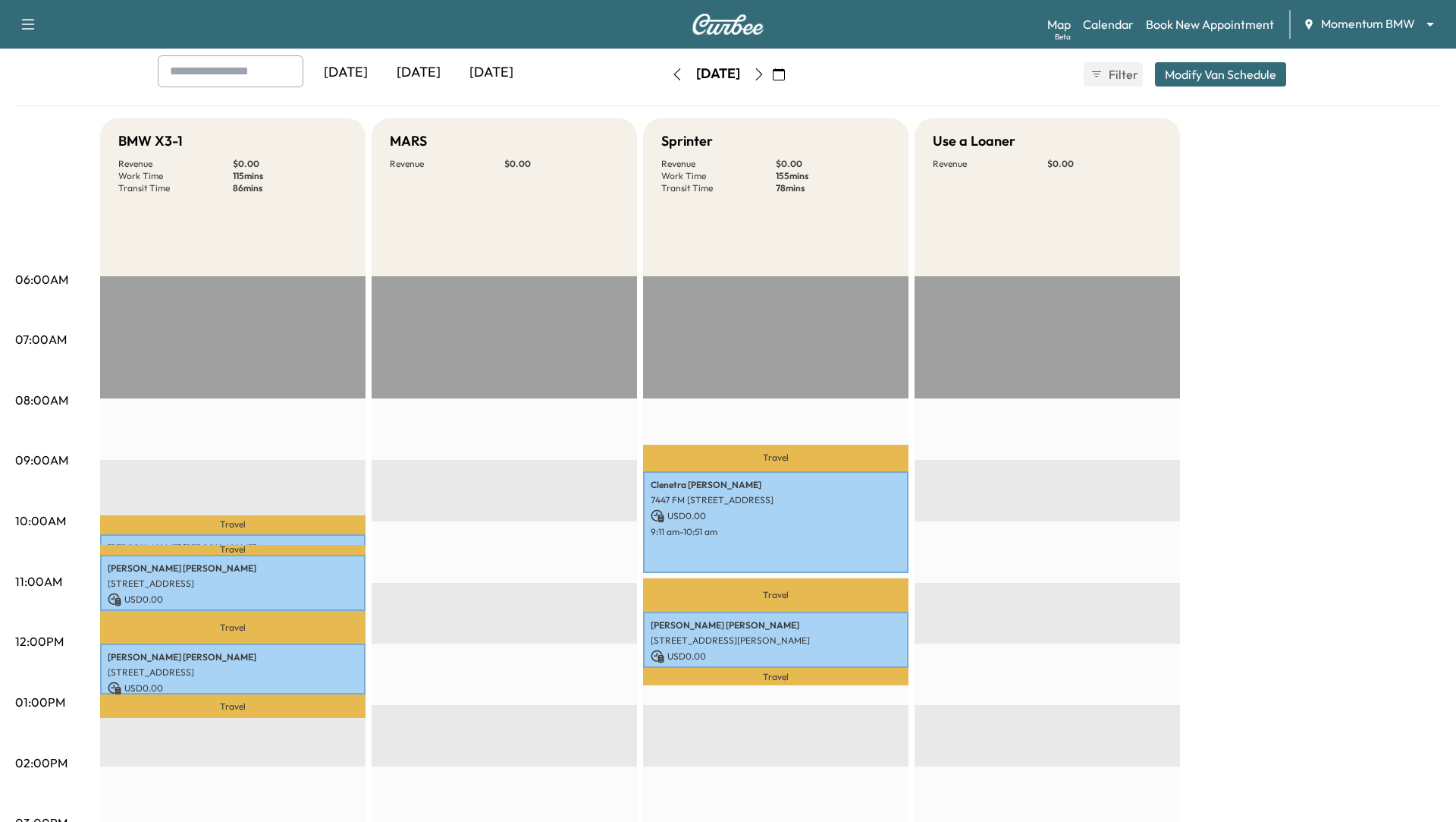
scroll to position [96, 0]
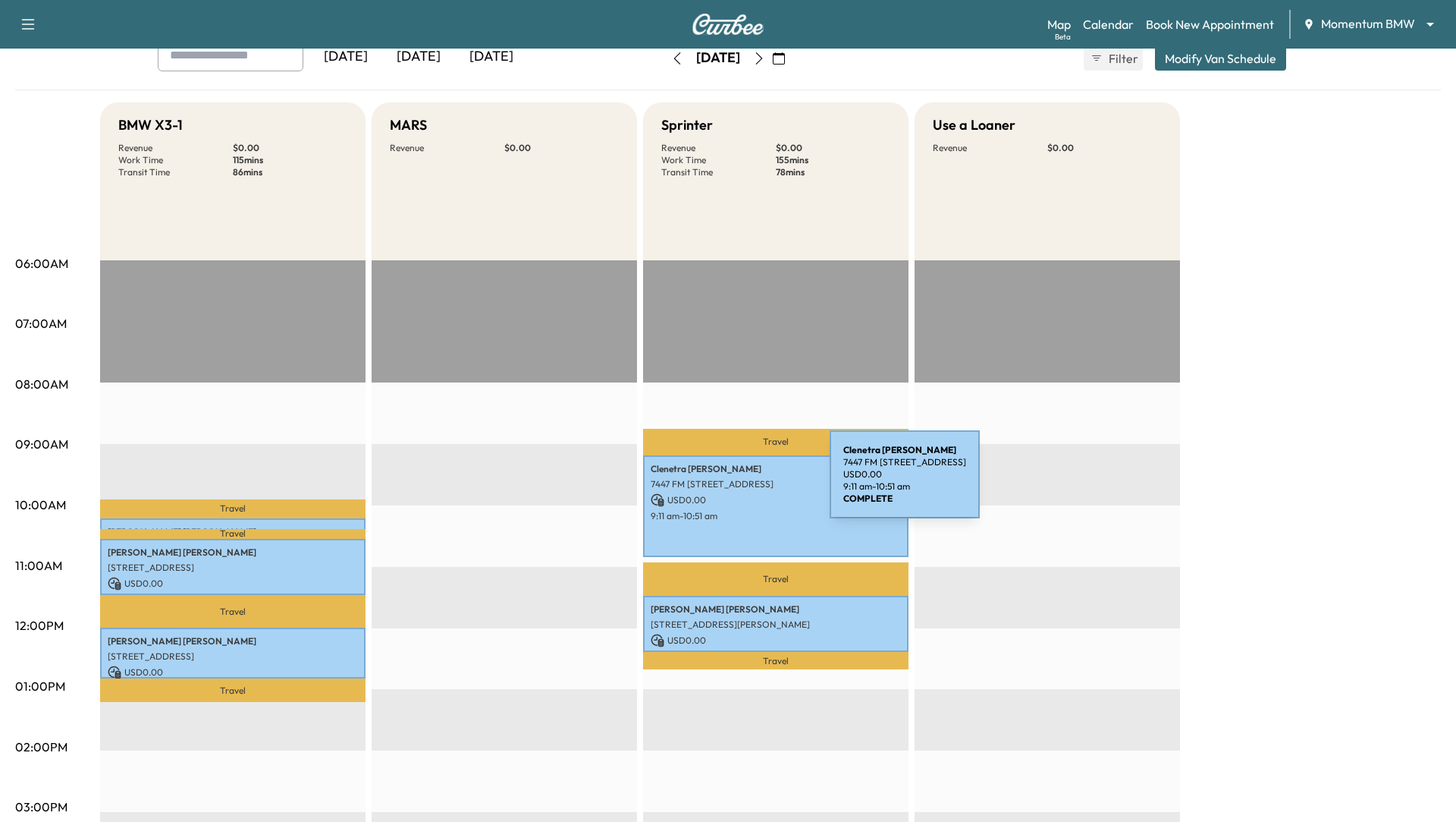
click at [715, 483] on p "7447 FM [STREET_ADDRESS]" at bounding box center [775, 484] width 250 height 12
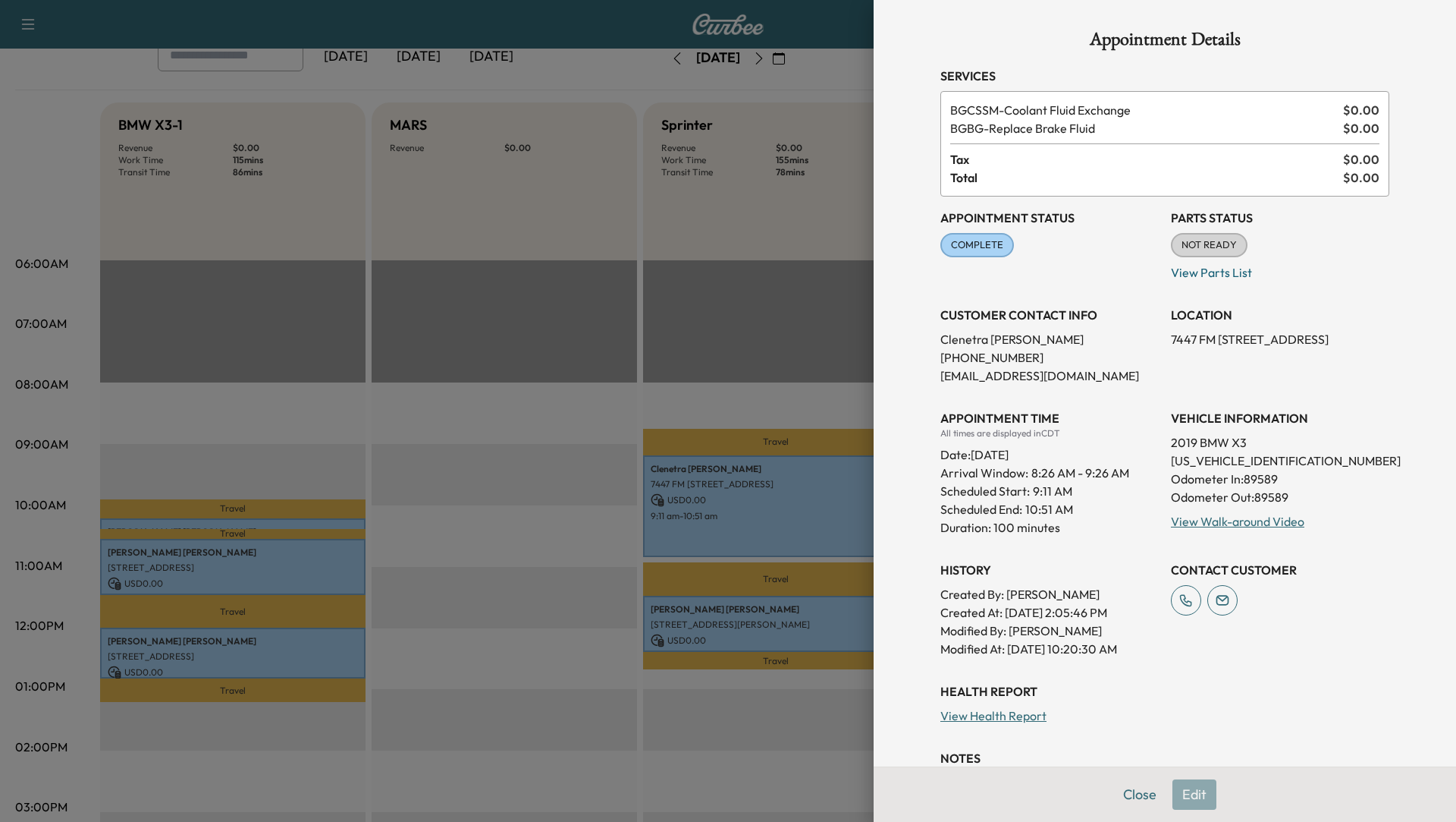
click at [556, 467] on div at bounding box center [728, 411] width 1456 height 822
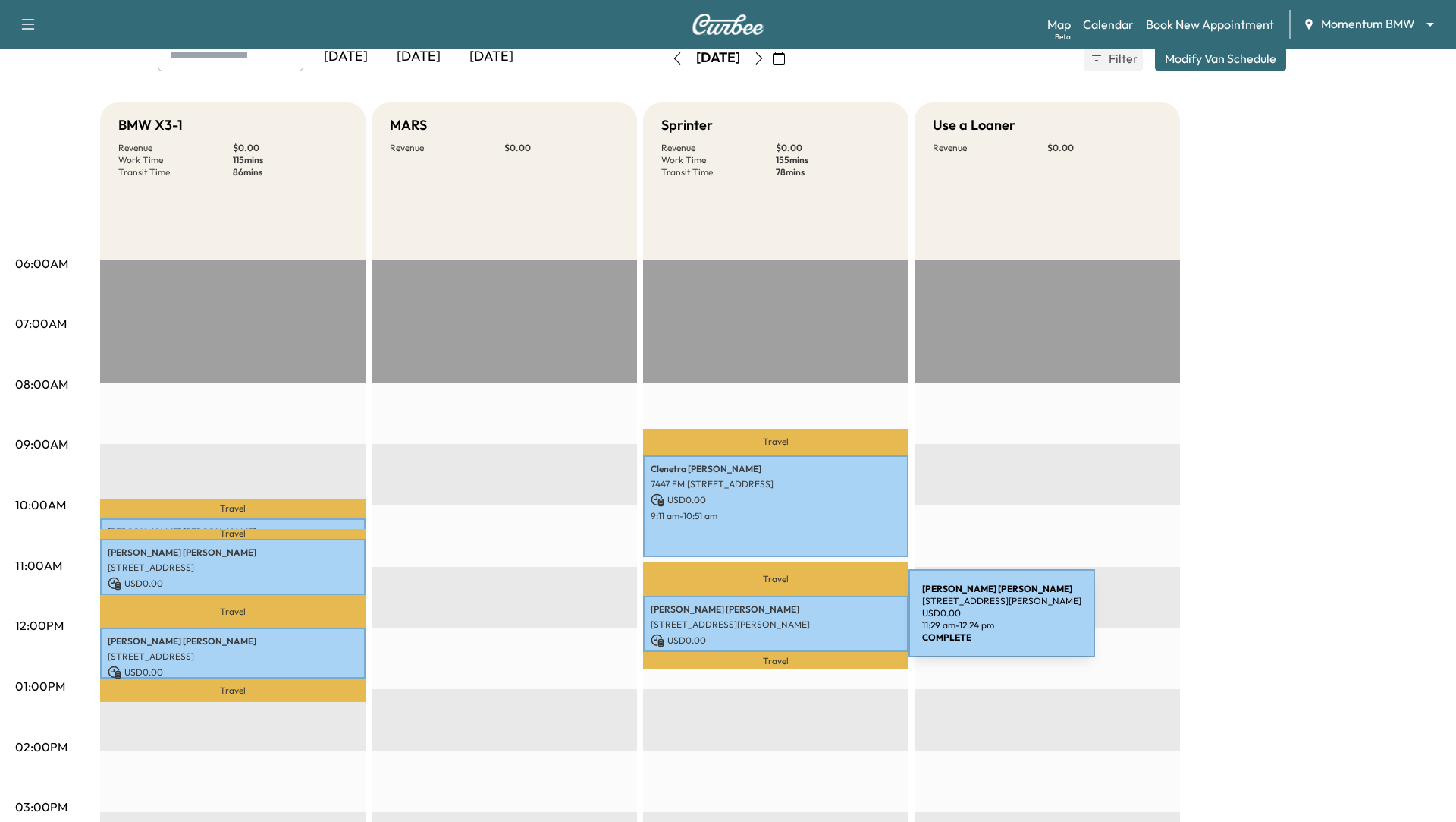
click at [794, 622] on p "[STREET_ADDRESS][PERSON_NAME]" at bounding box center [775, 625] width 250 height 12
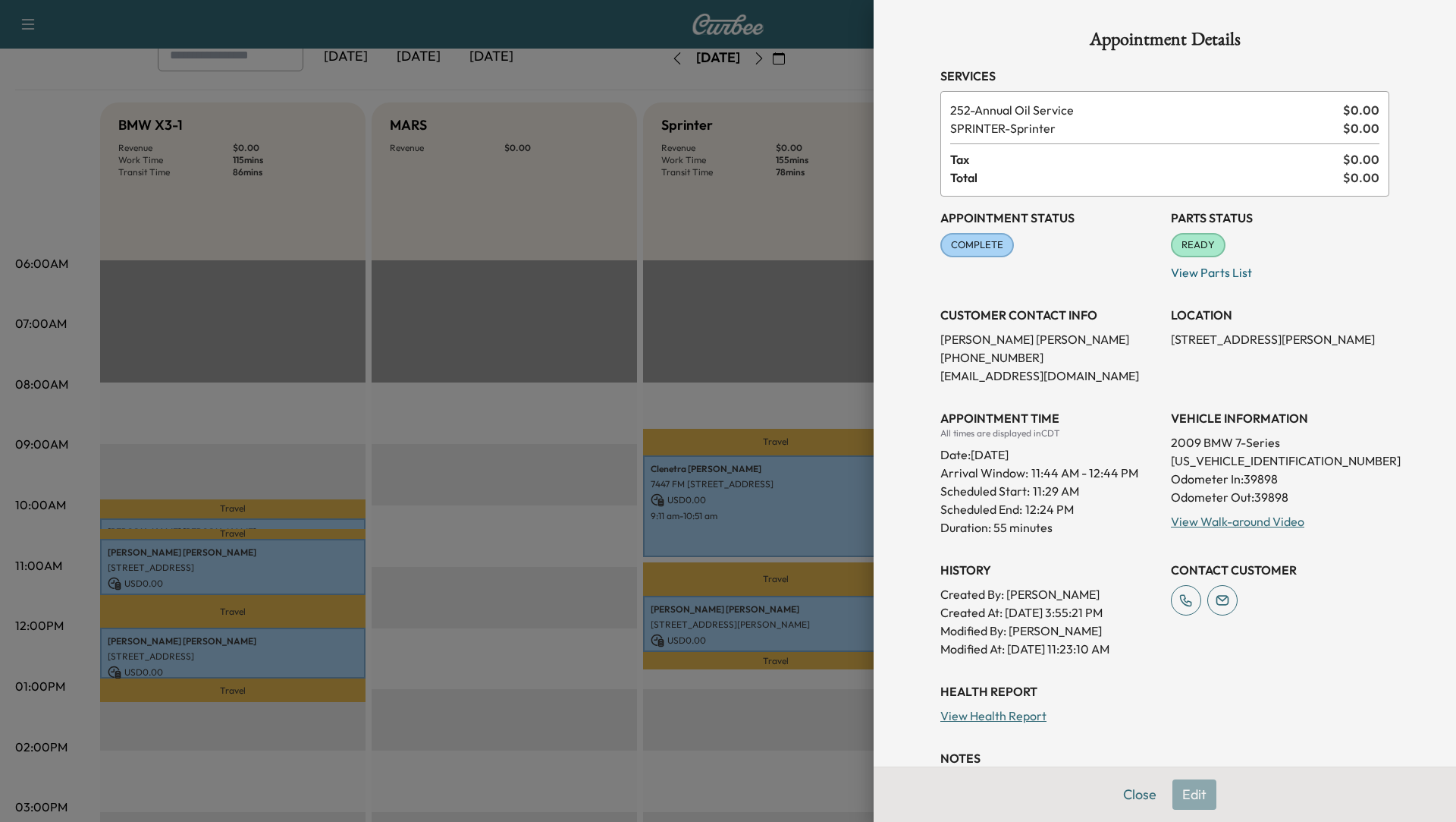
click at [538, 530] on div at bounding box center [728, 411] width 1456 height 822
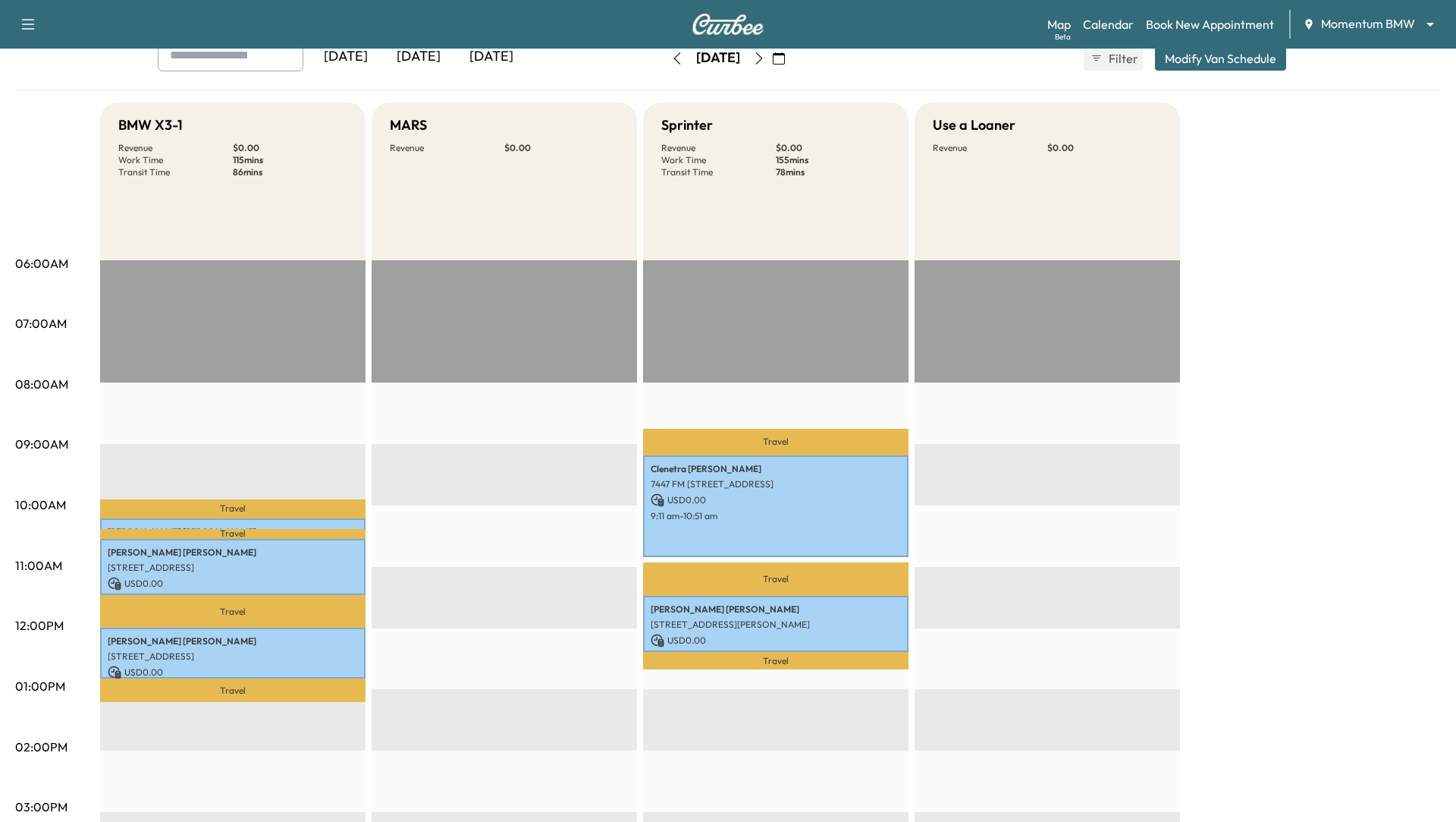
click at [765, 57] on icon "button" at bounding box center [759, 58] width 12 height 12
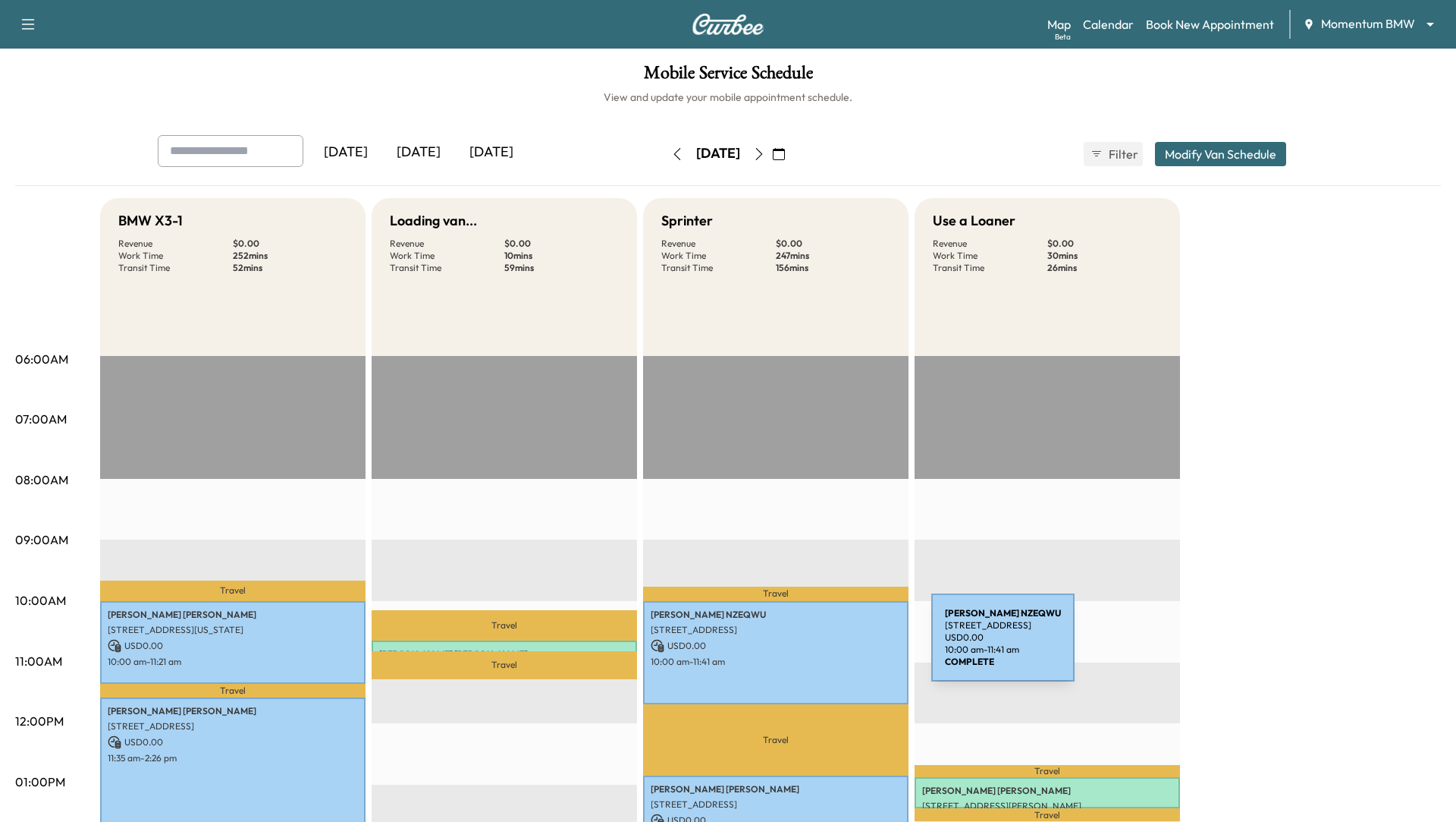
click at [811, 645] on p "USD 0.00" at bounding box center [775, 646] width 250 height 14
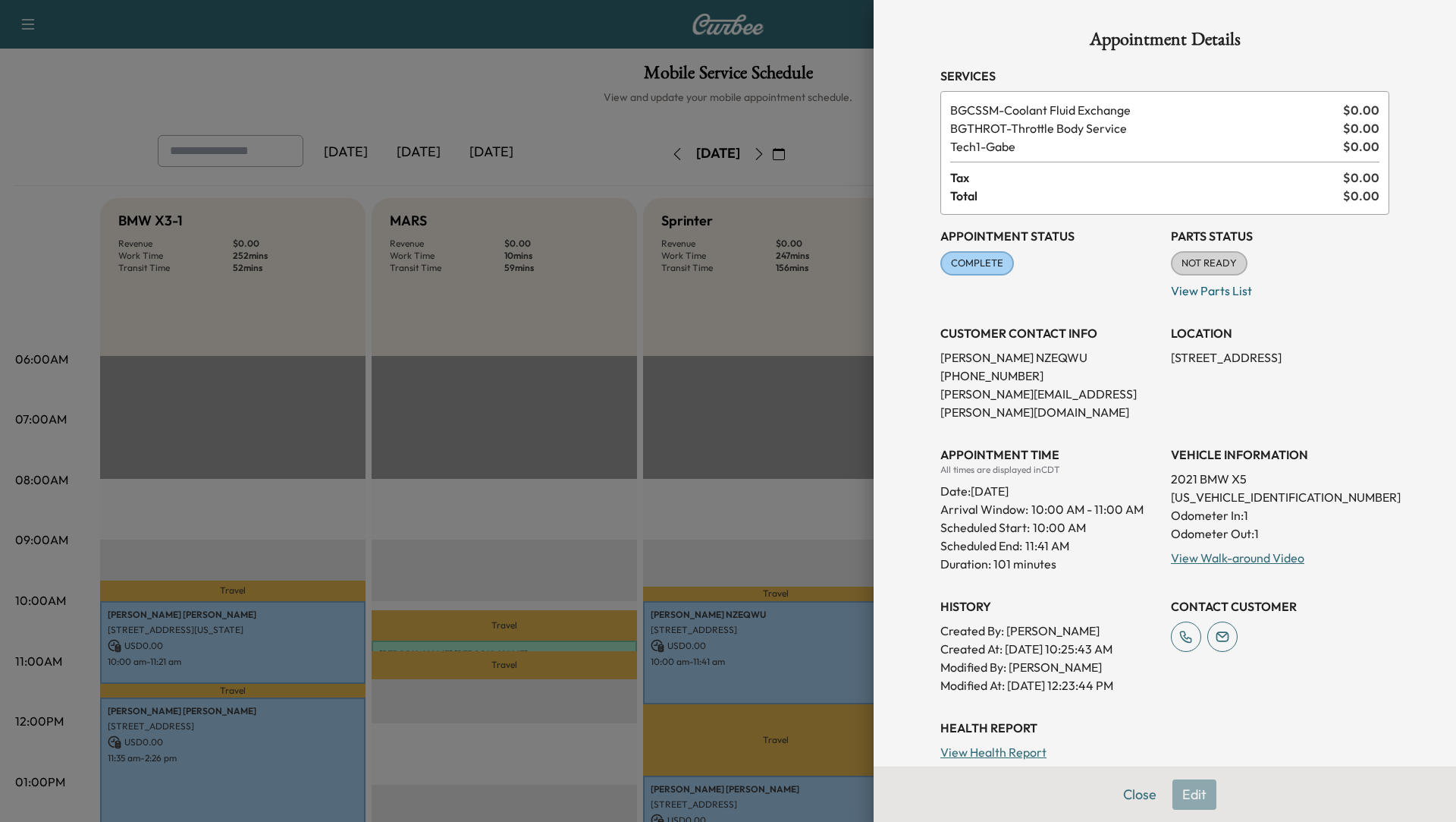
click at [752, 664] on div at bounding box center [728, 411] width 1456 height 822
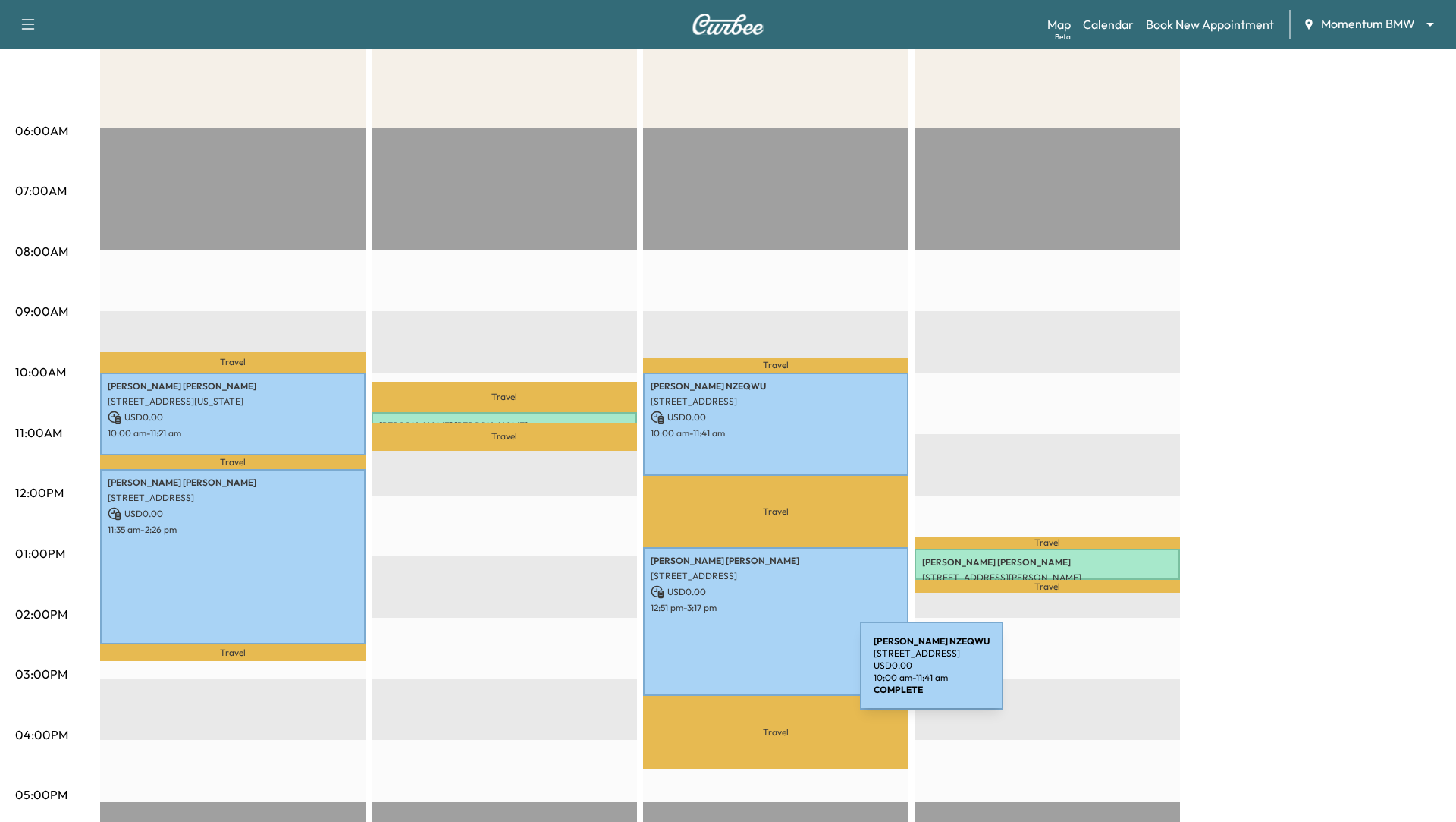
scroll to position [250, 0]
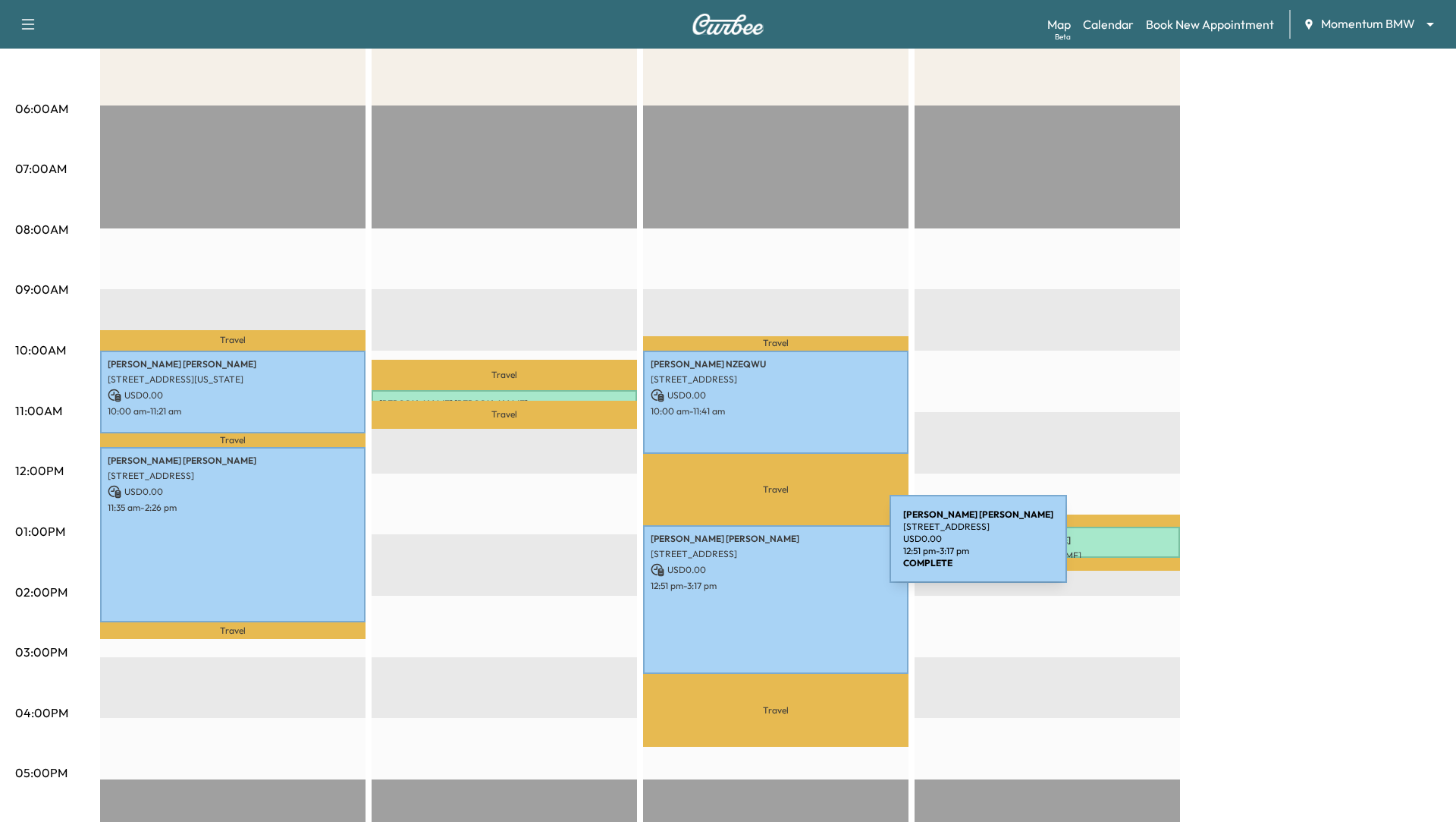
click at [776, 547] on p "[STREET_ADDRESS]" at bounding box center [775, 553] width 250 height 12
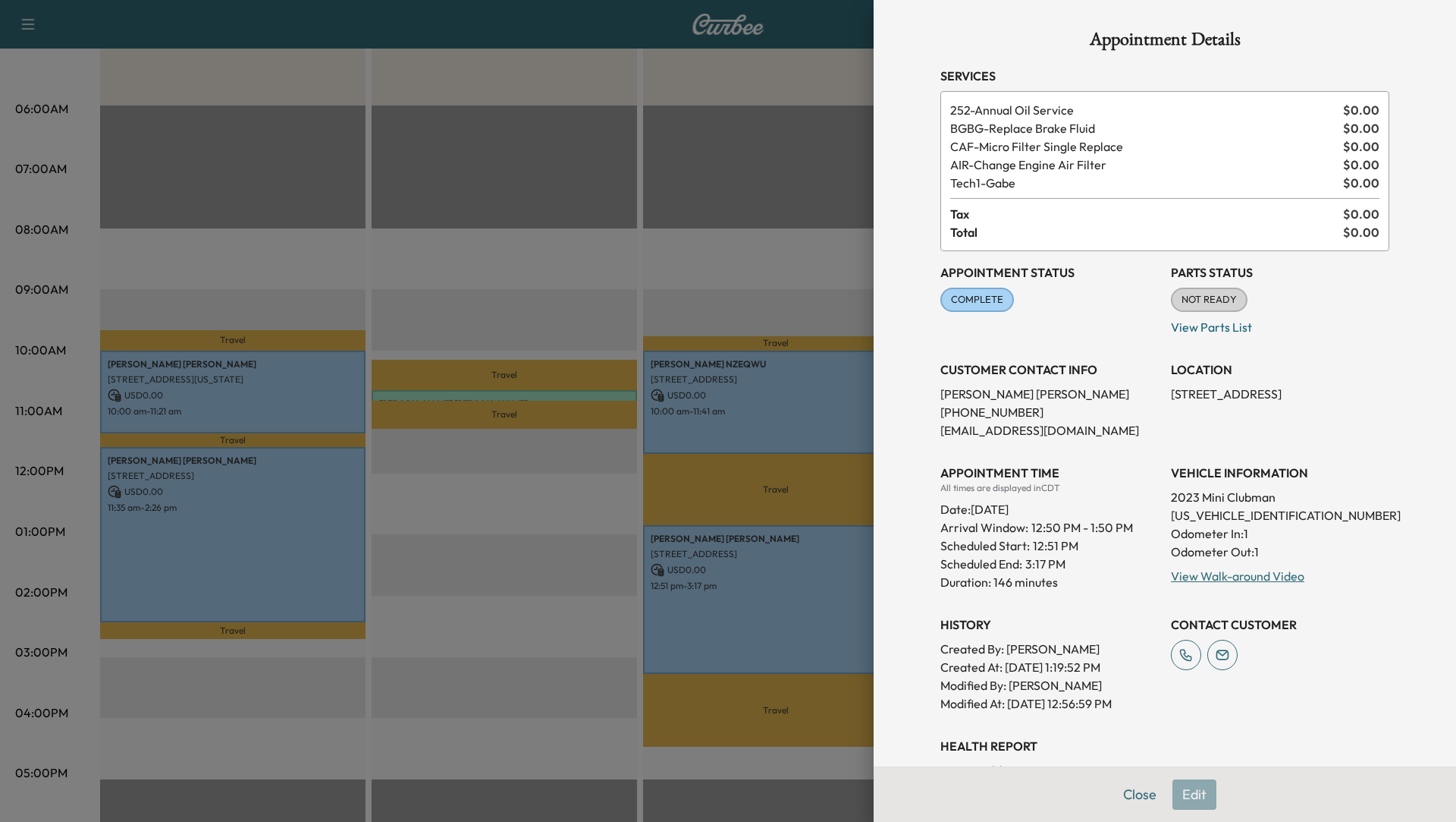
click at [761, 606] on div at bounding box center [728, 411] width 1456 height 822
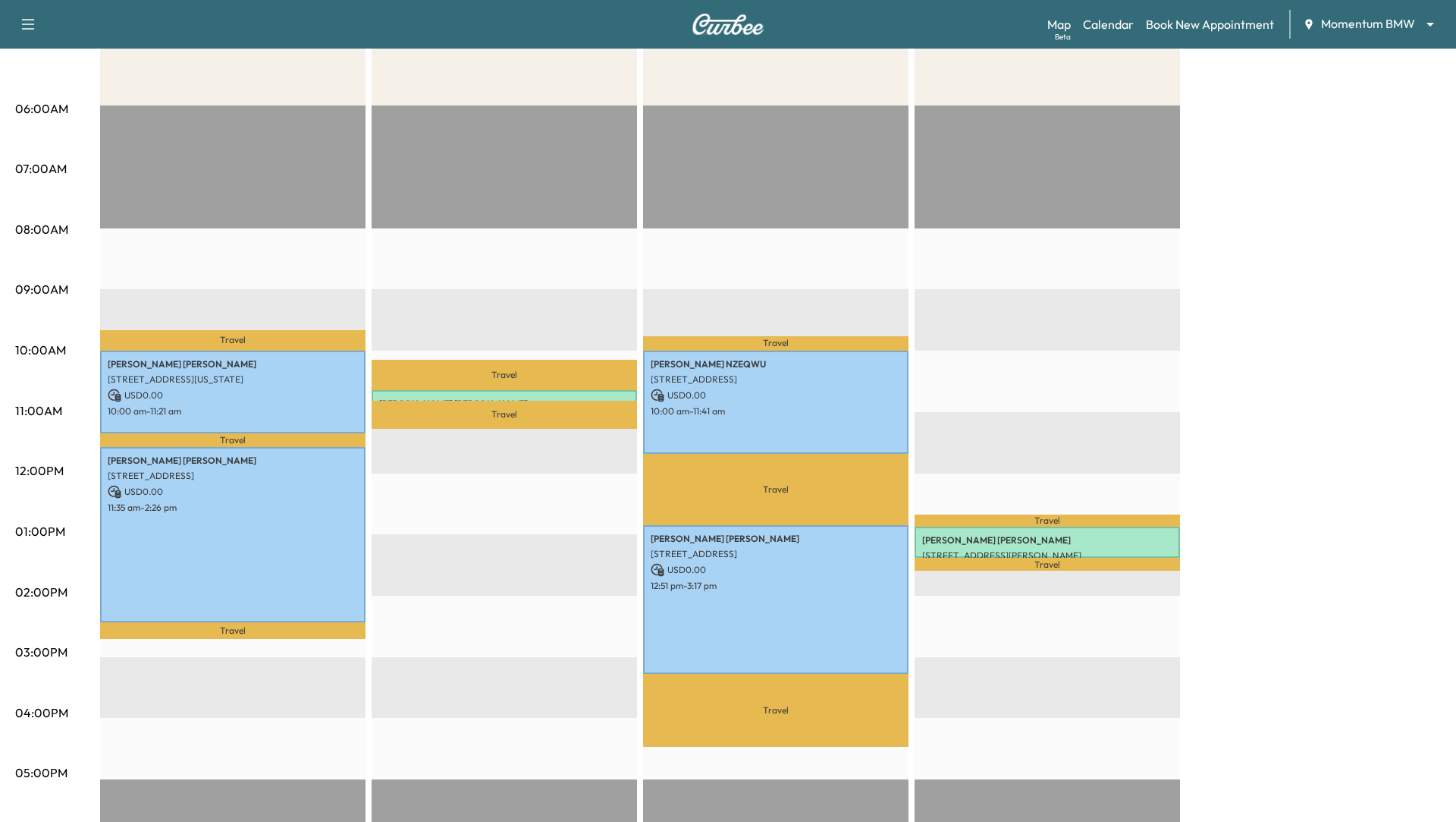
click at [505, 542] on div "Travel [PERSON_NAME] [STREET_ADDRESS][PERSON_NAME] USD 0.00 10:39 am - 10:49 am…" at bounding box center [504, 595] width 265 height 980
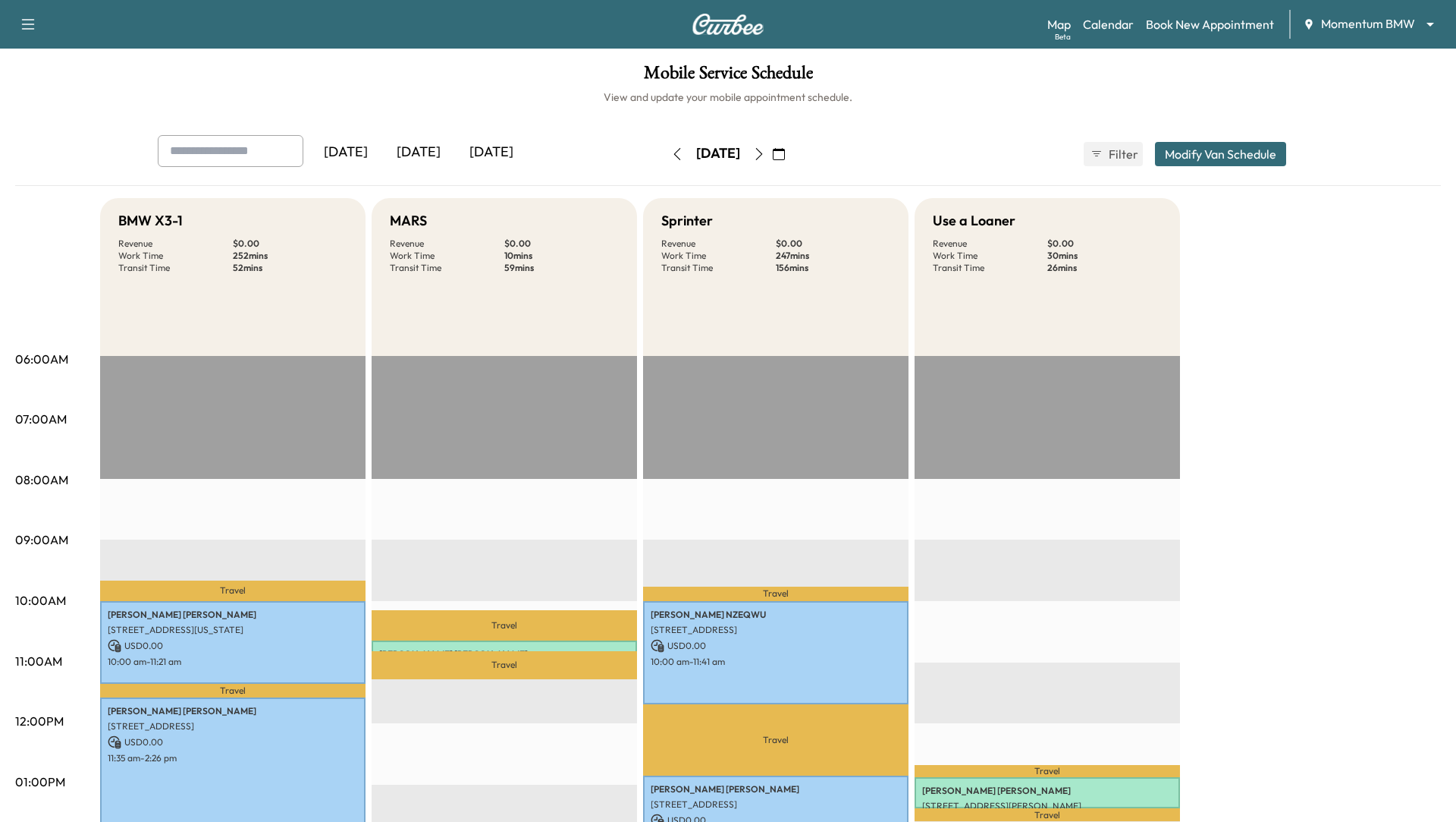
click at [765, 152] on icon "button" at bounding box center [759, 154] width 12 height 12
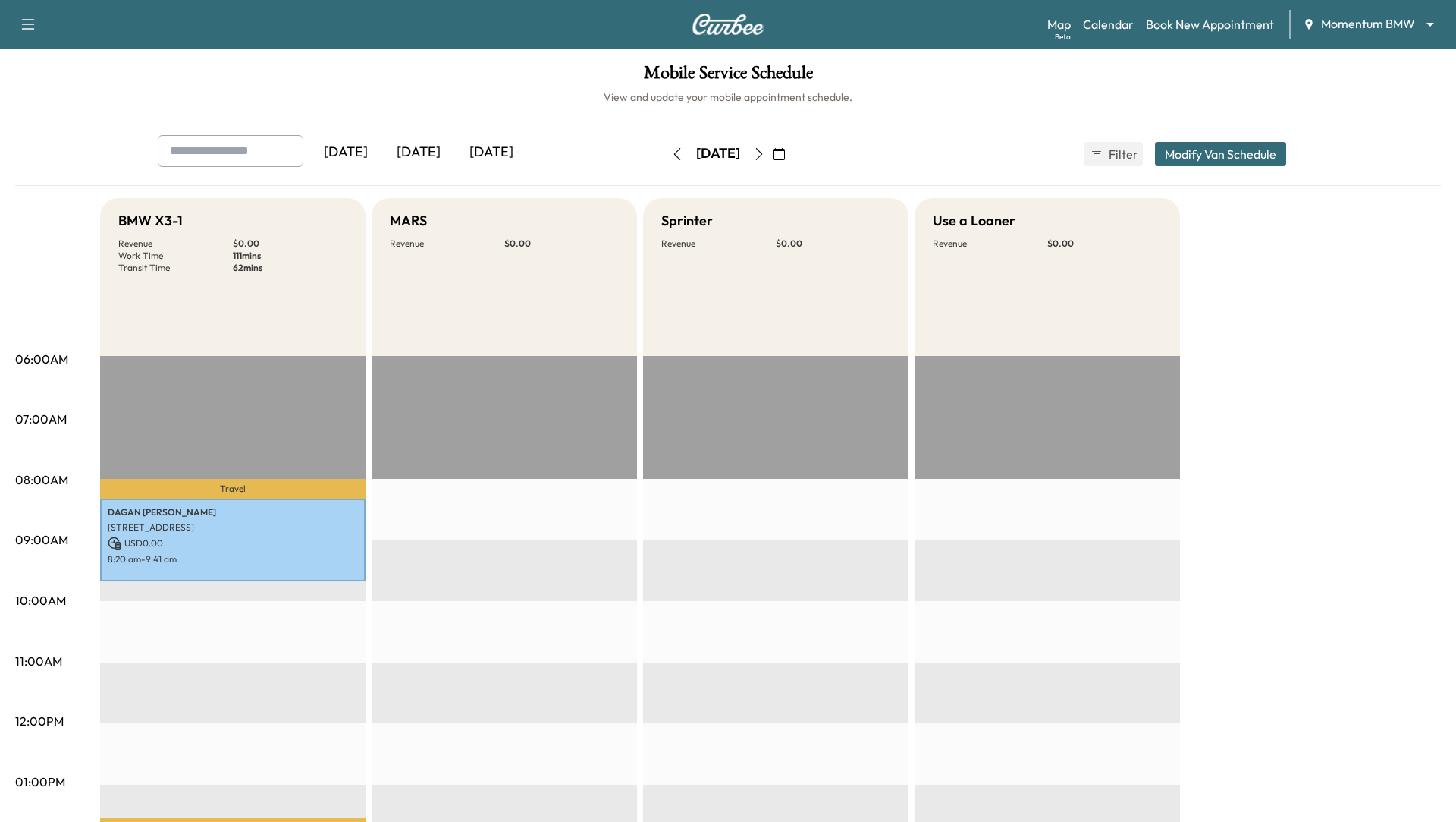
click at [765, 153] on icon "button" at bounding box center [759, 154] width 12 height 12
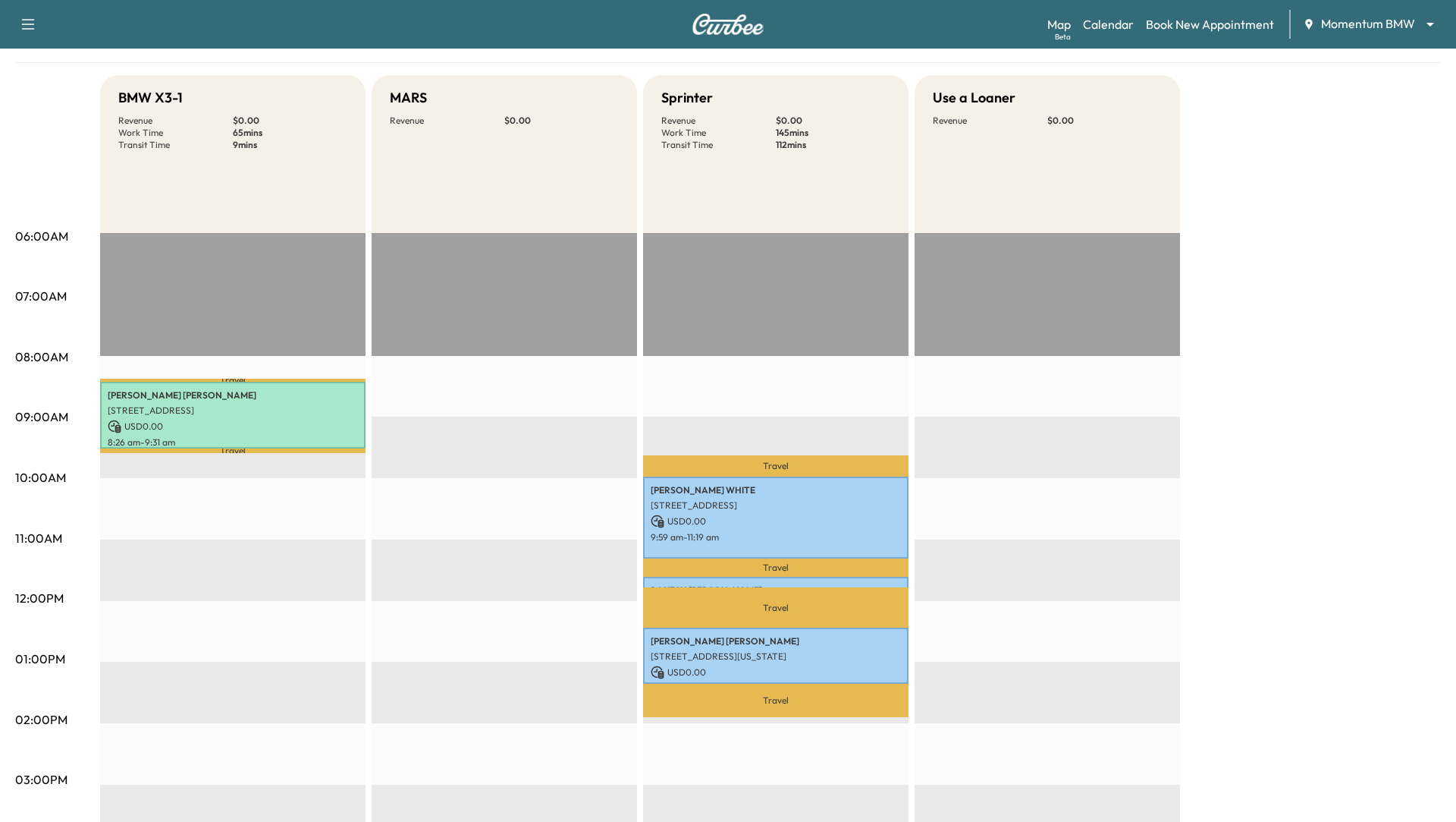
scroll to position [127, 0]
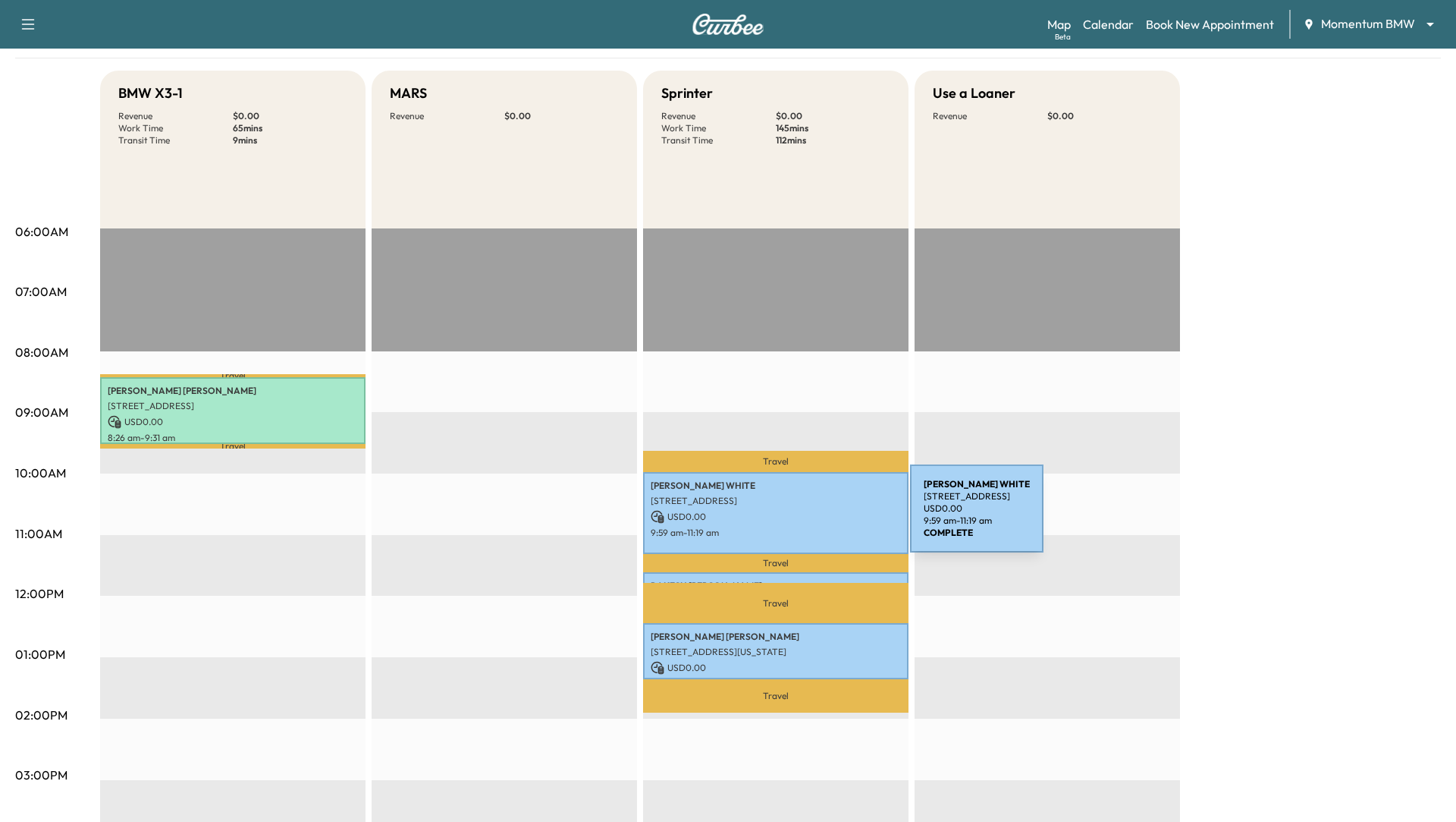
click at [796, 518] on p "USD 0.00" at bounding box center [775, 517] width 250 height 14
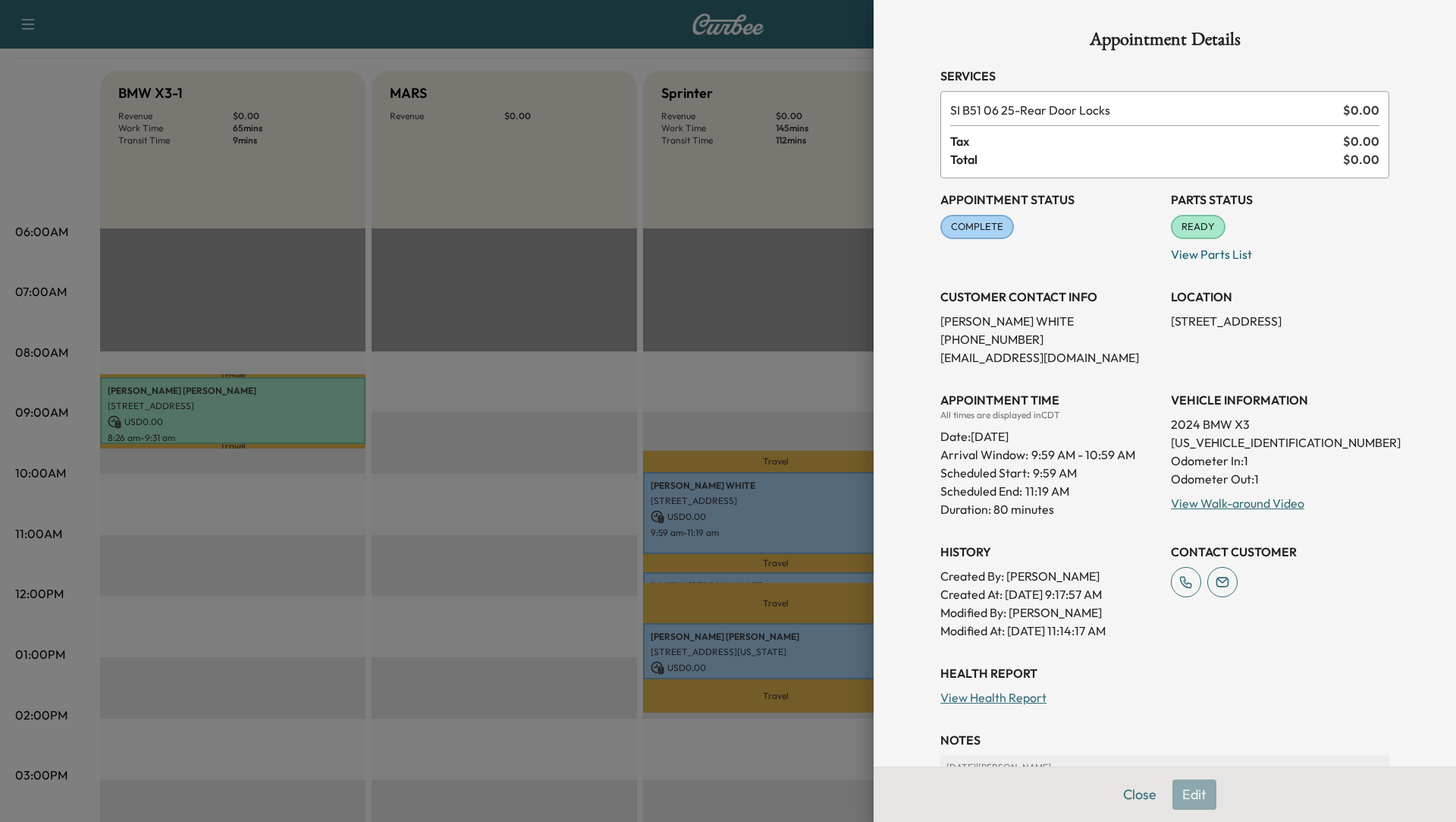
click at [836, 654] on div at bounding box center [728, 411] width 1456 height 822
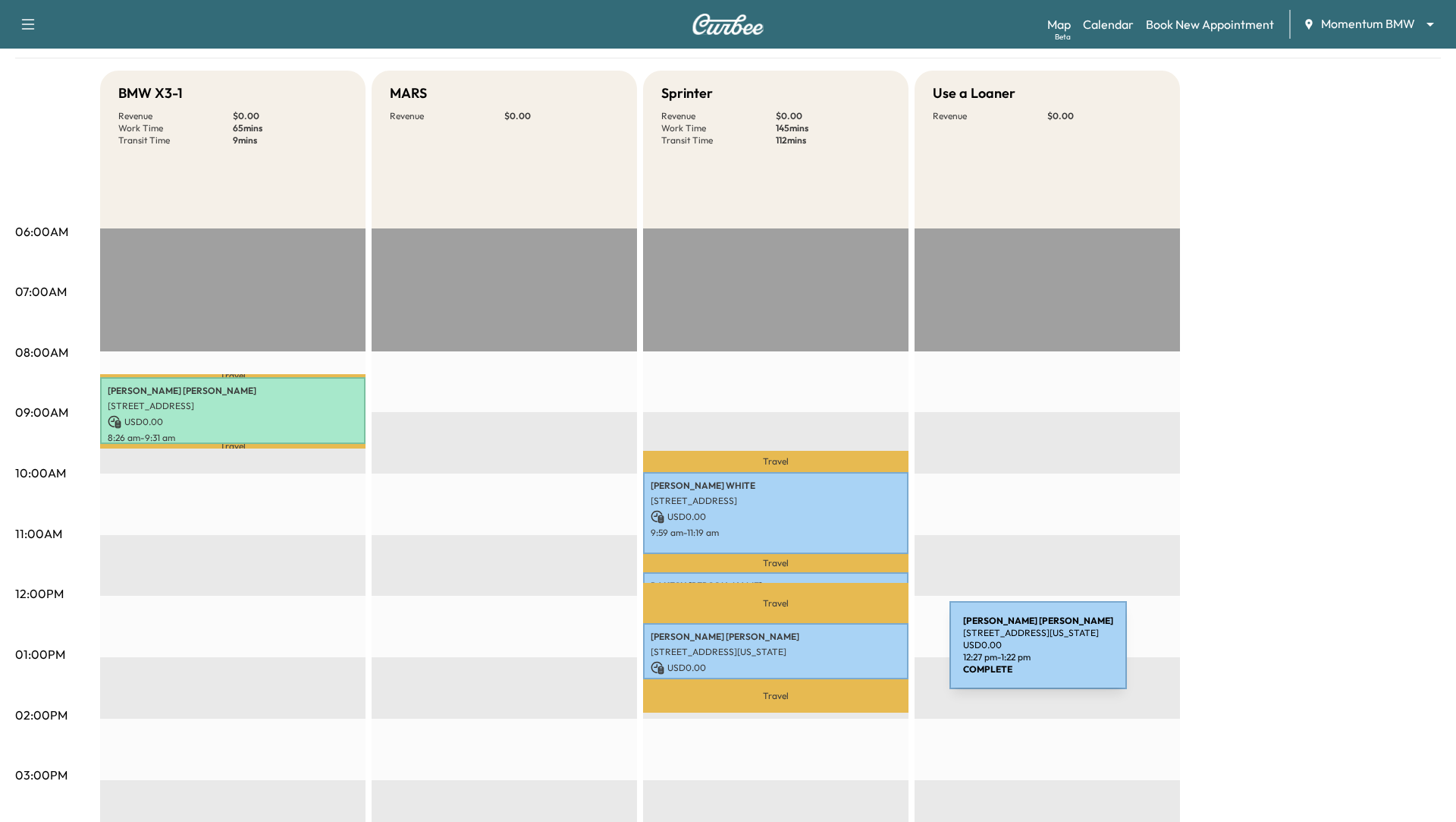
click at [836, 654] on p "[STREET_ADDRESS][US_STATE]" at bounding box center [775, 652] width 250 height 12
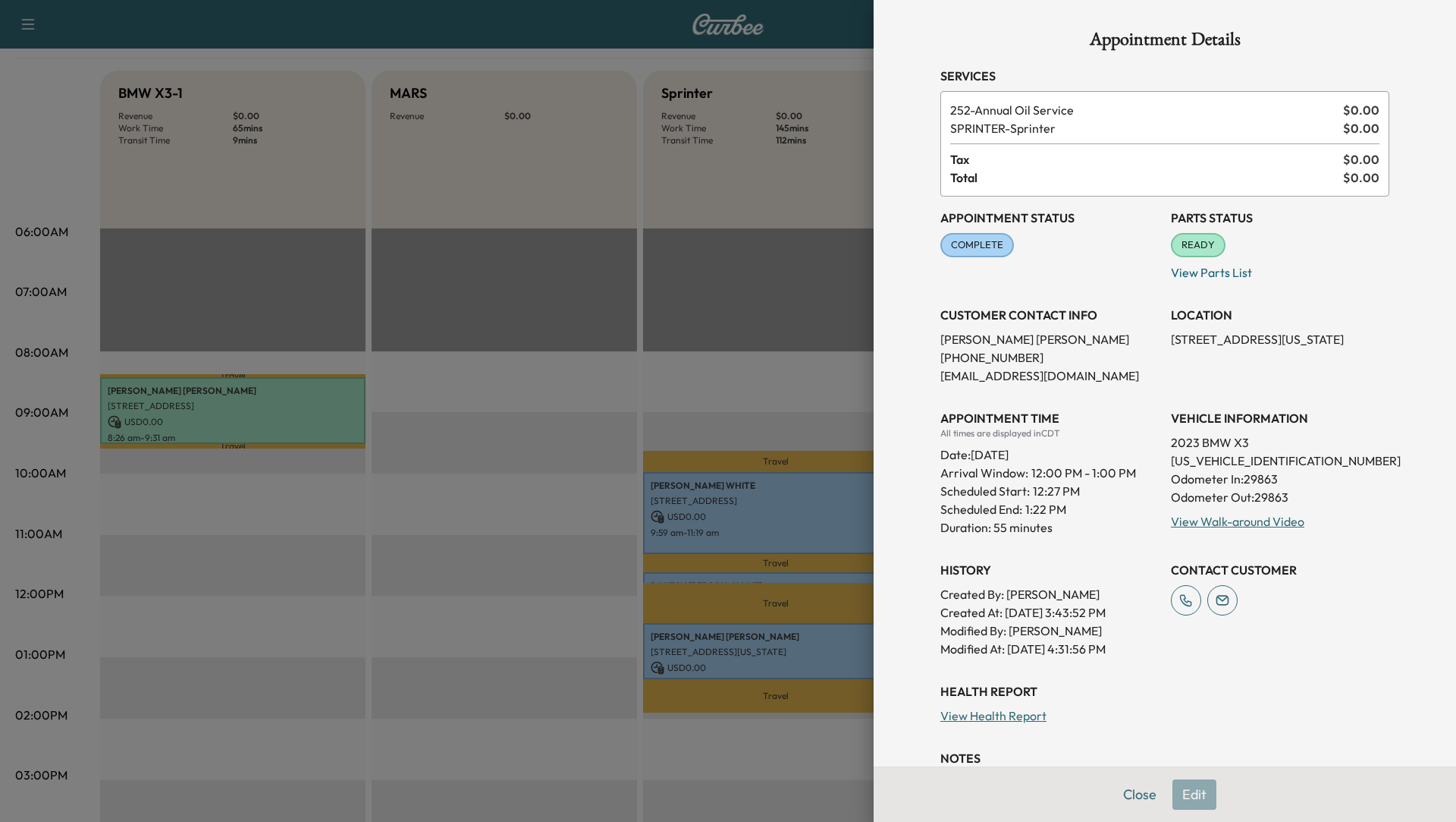
click at [729, 359] on div at bounding box center [728, 411] width 1456 height 822
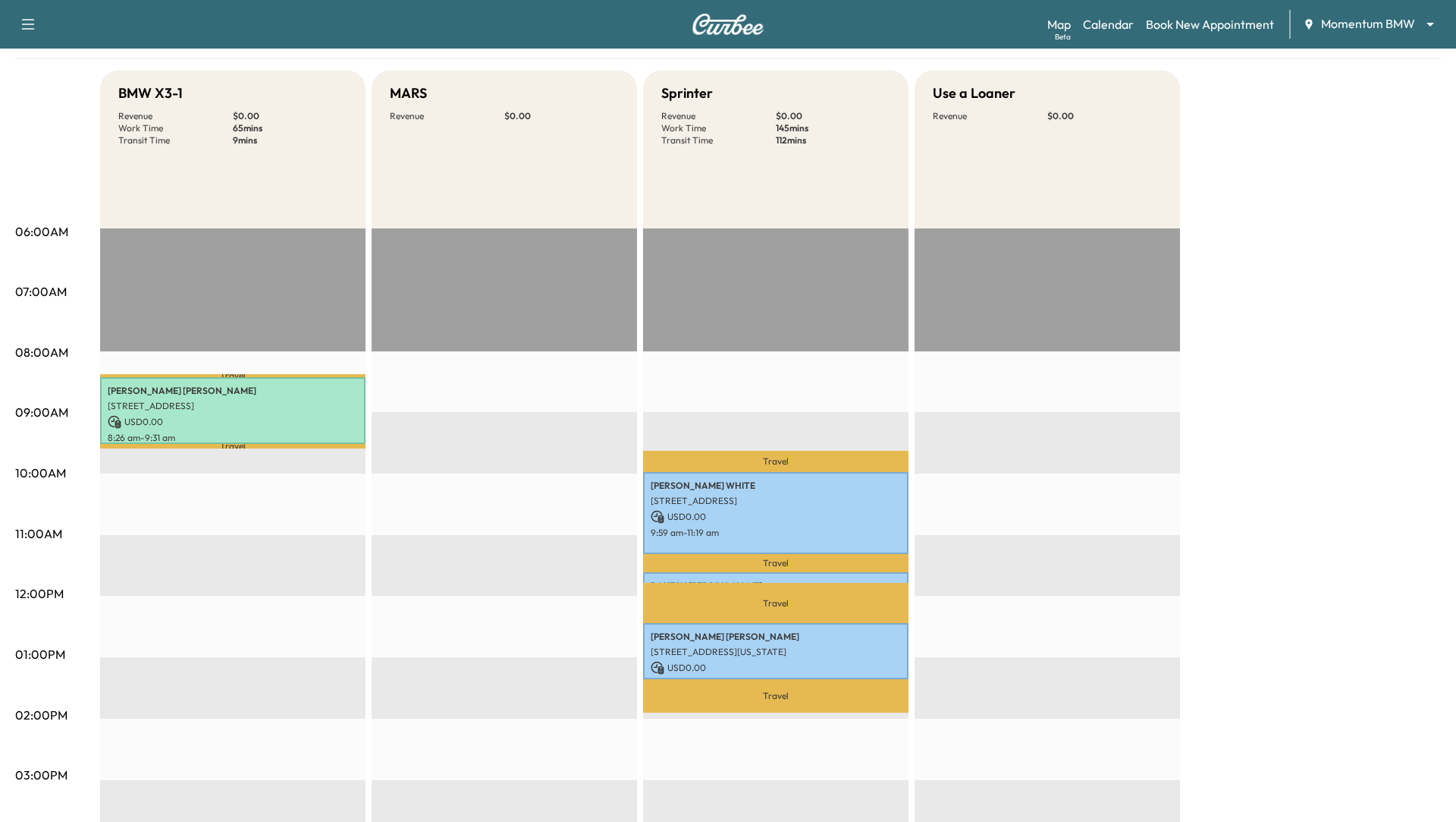
scroll to position [0, 0]
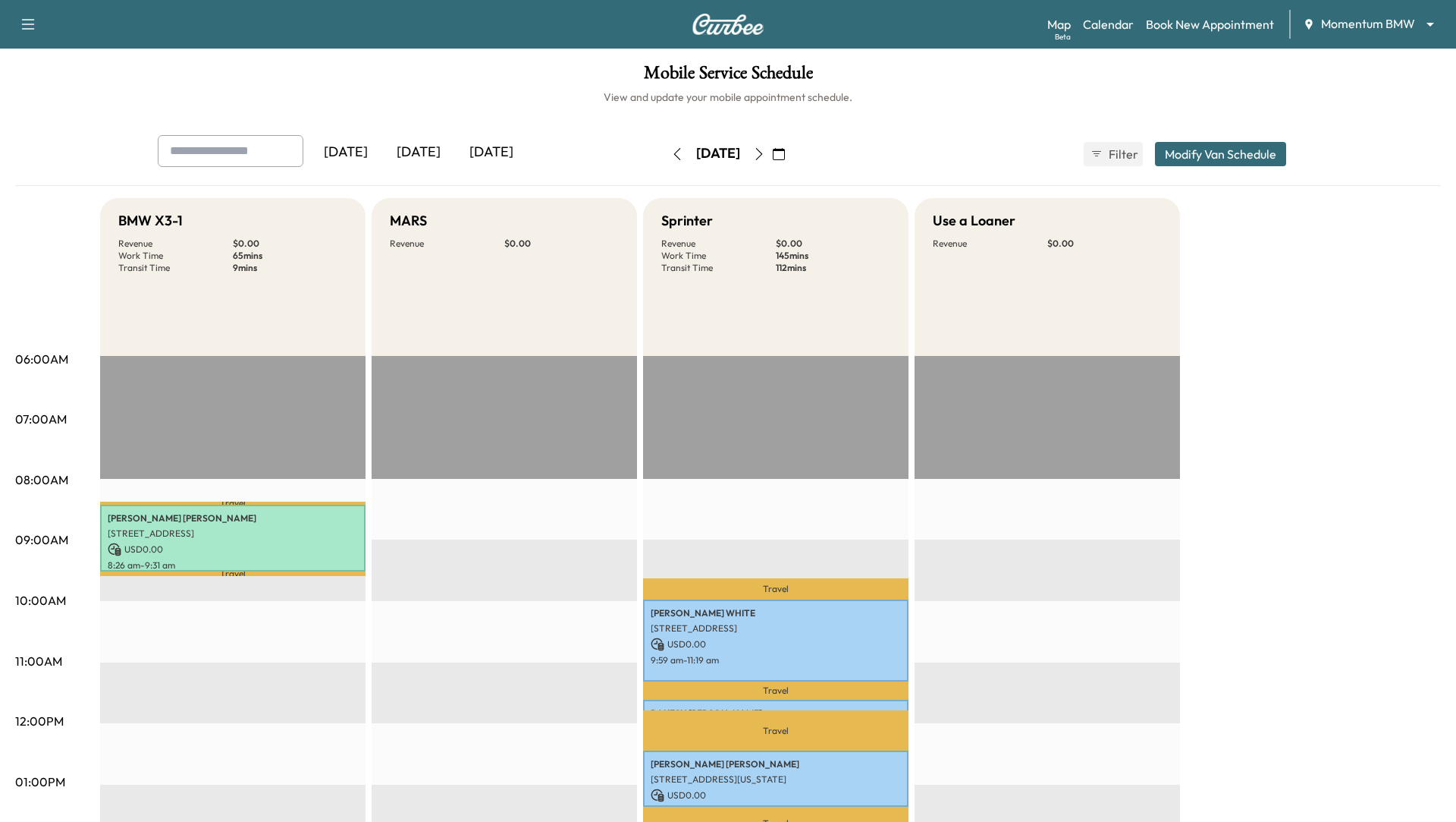
click at [763, 150] on icon "button" at bounding box center [760, 154] width 7 height 12
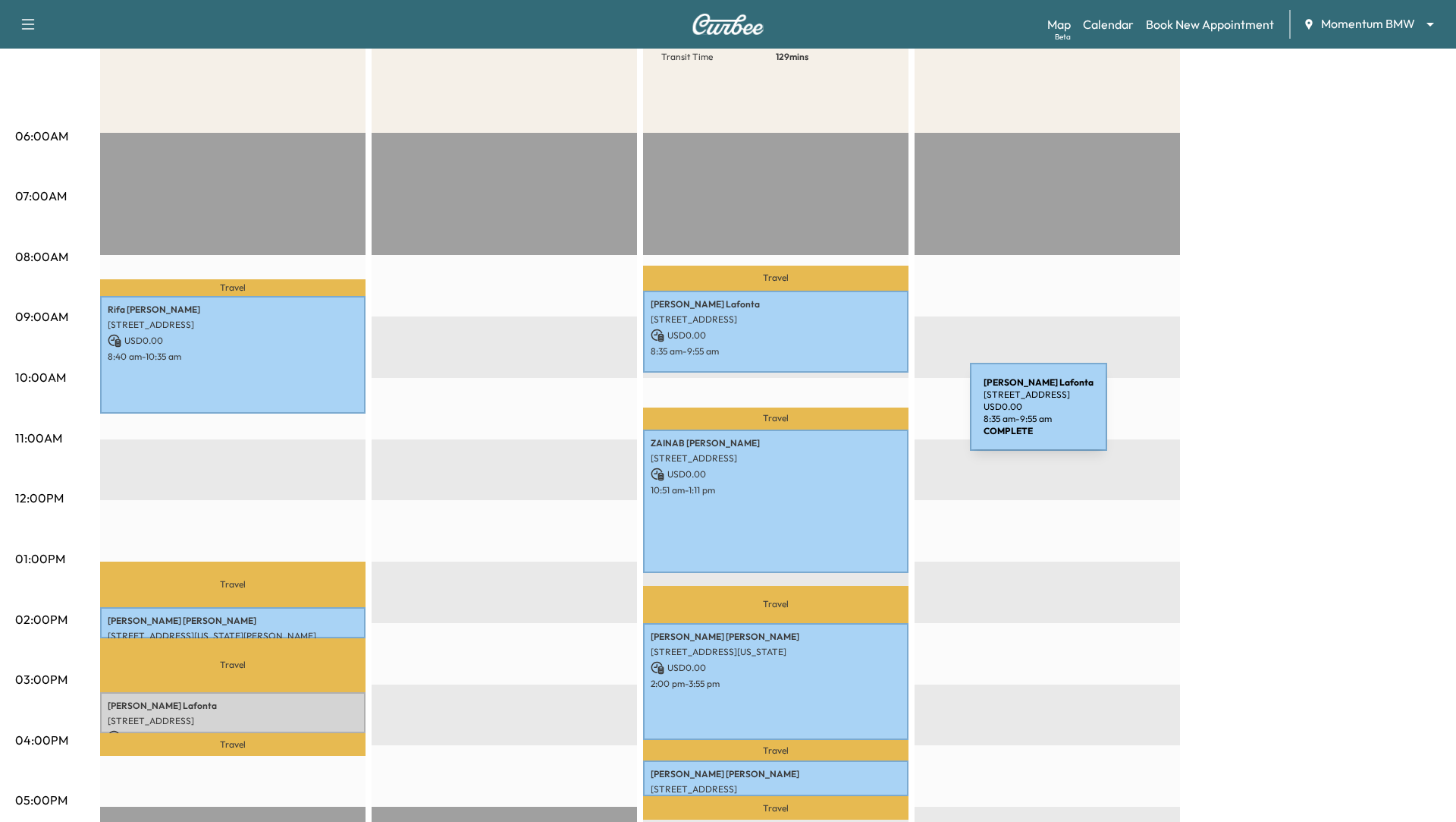
scroll to position [225, 0]
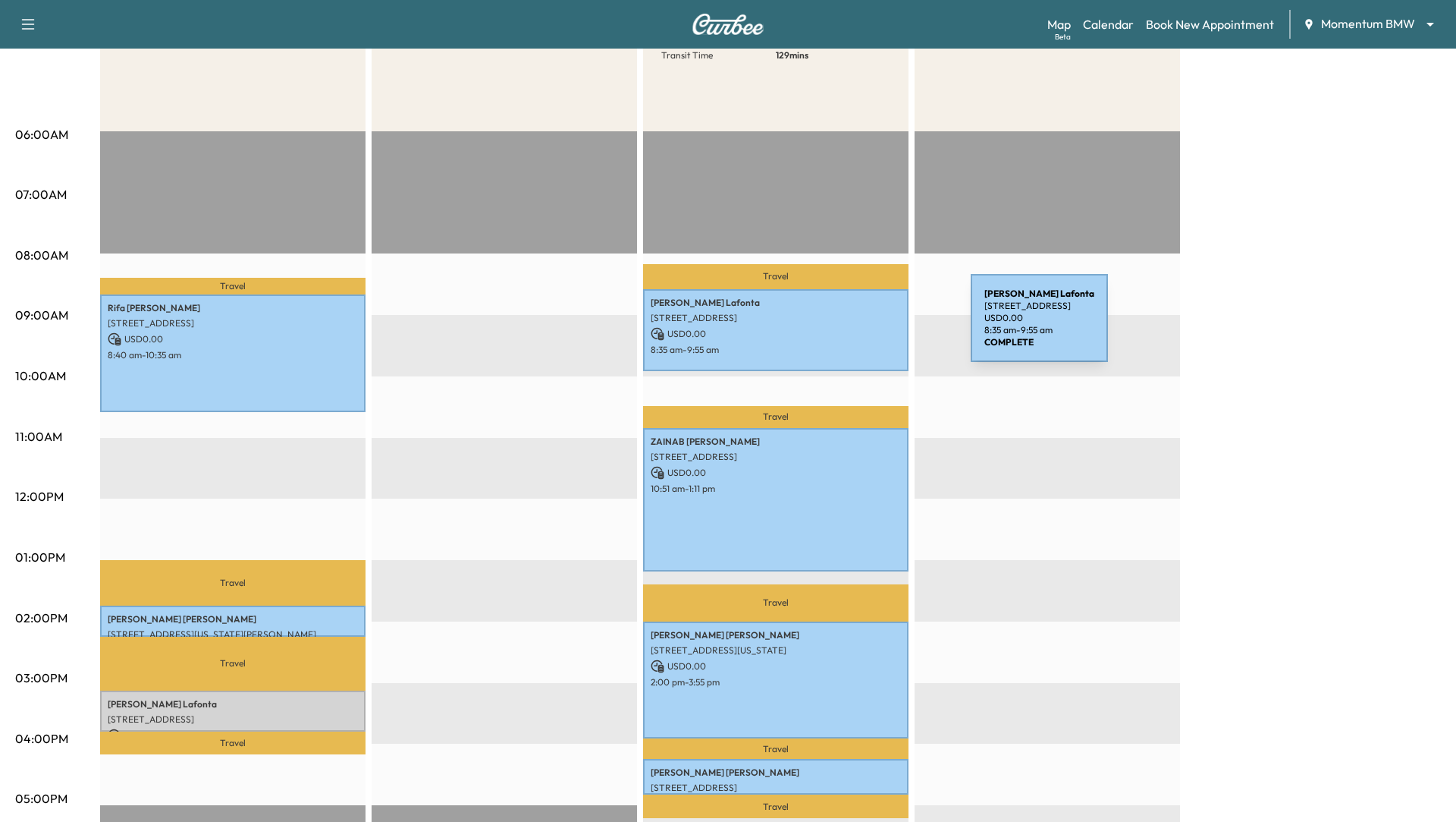
click at [857, 327] on p "USD 0.00" at bounding box center [775, 334] width 250 height 14
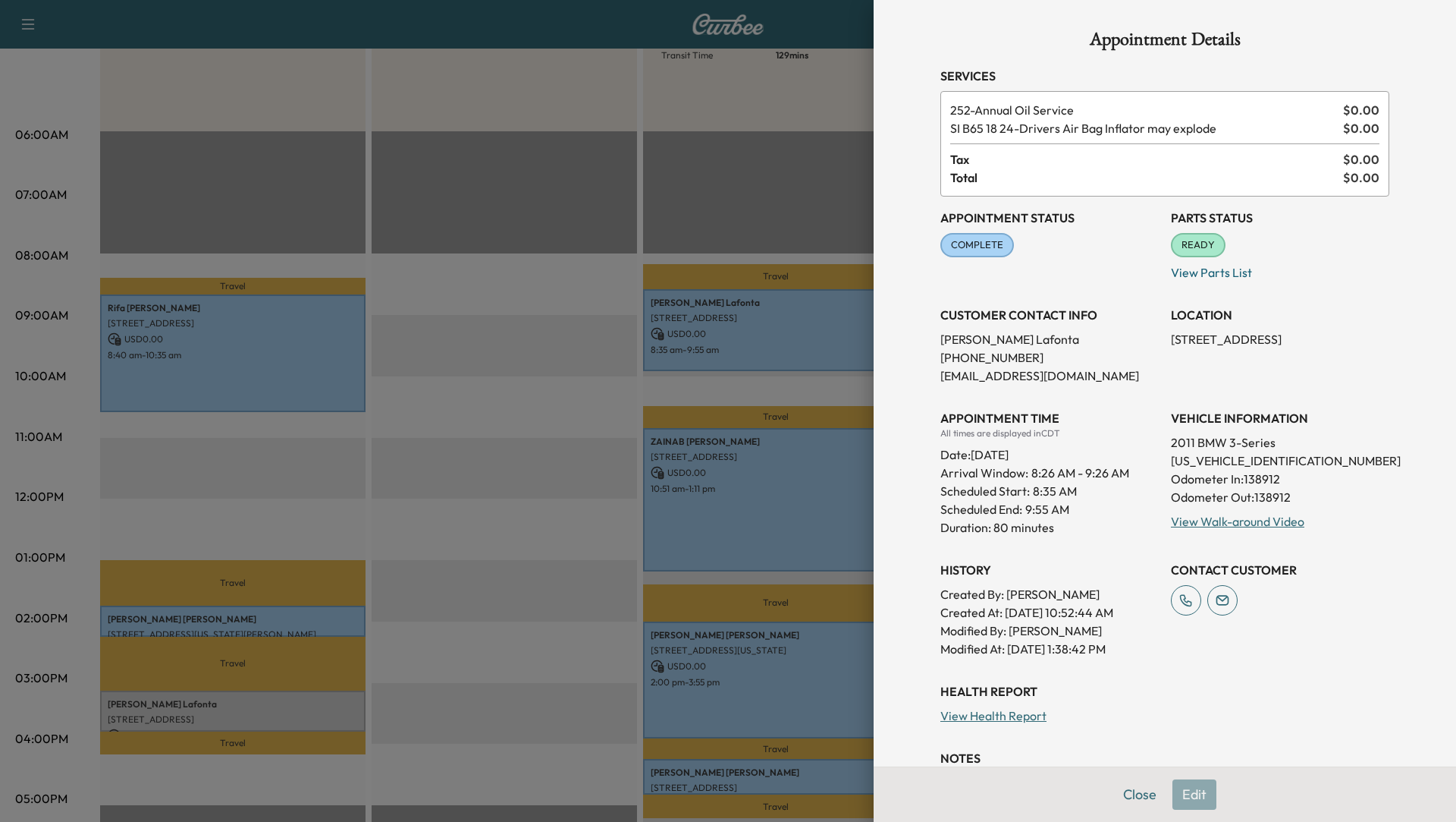
click at [793, 475] on div at bounding box center [728, 411] width 1456 height 822
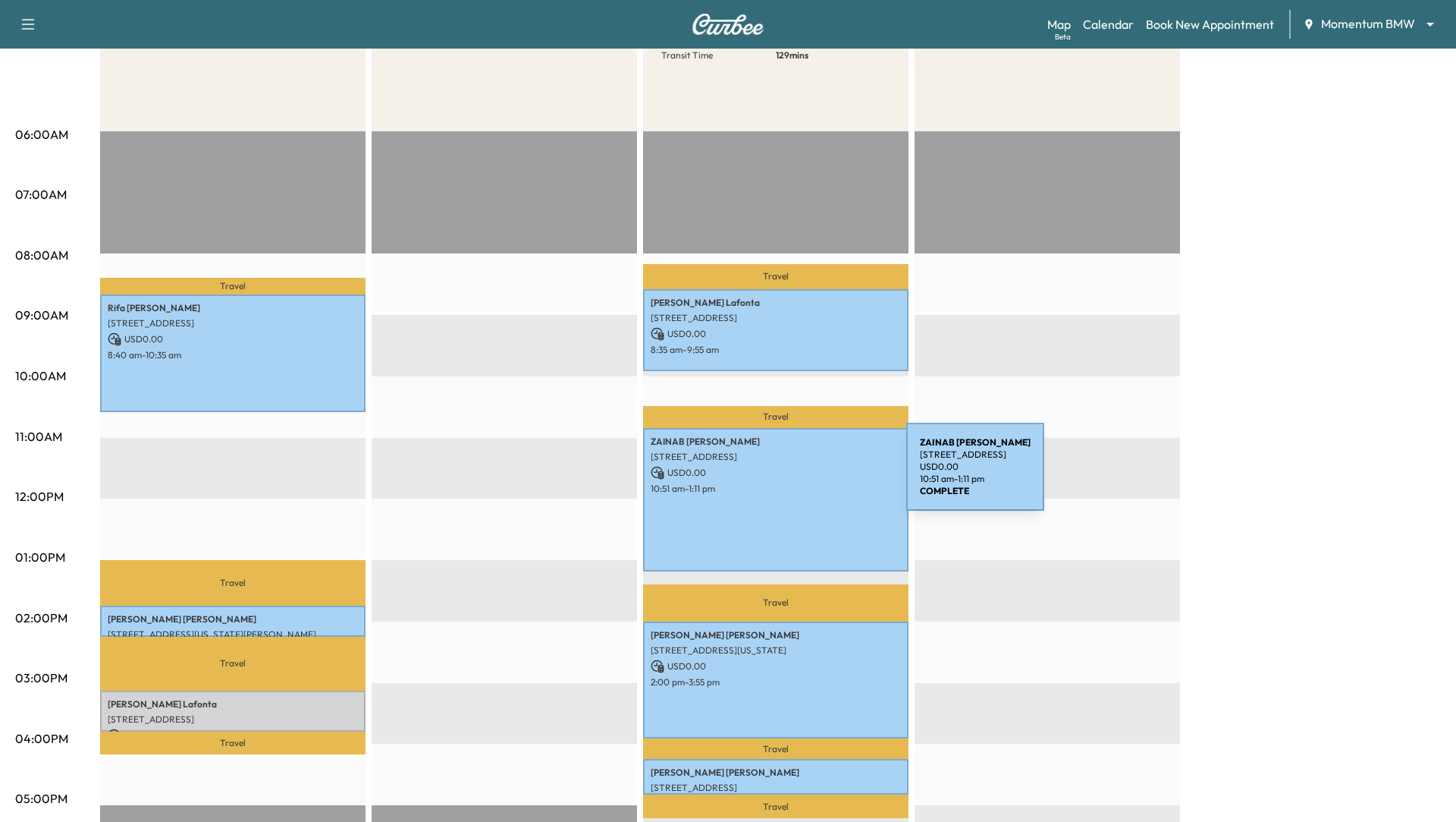
click at [793, 475] on p "USD 0.00" at bounding box center [775, 473] width 250 height 14
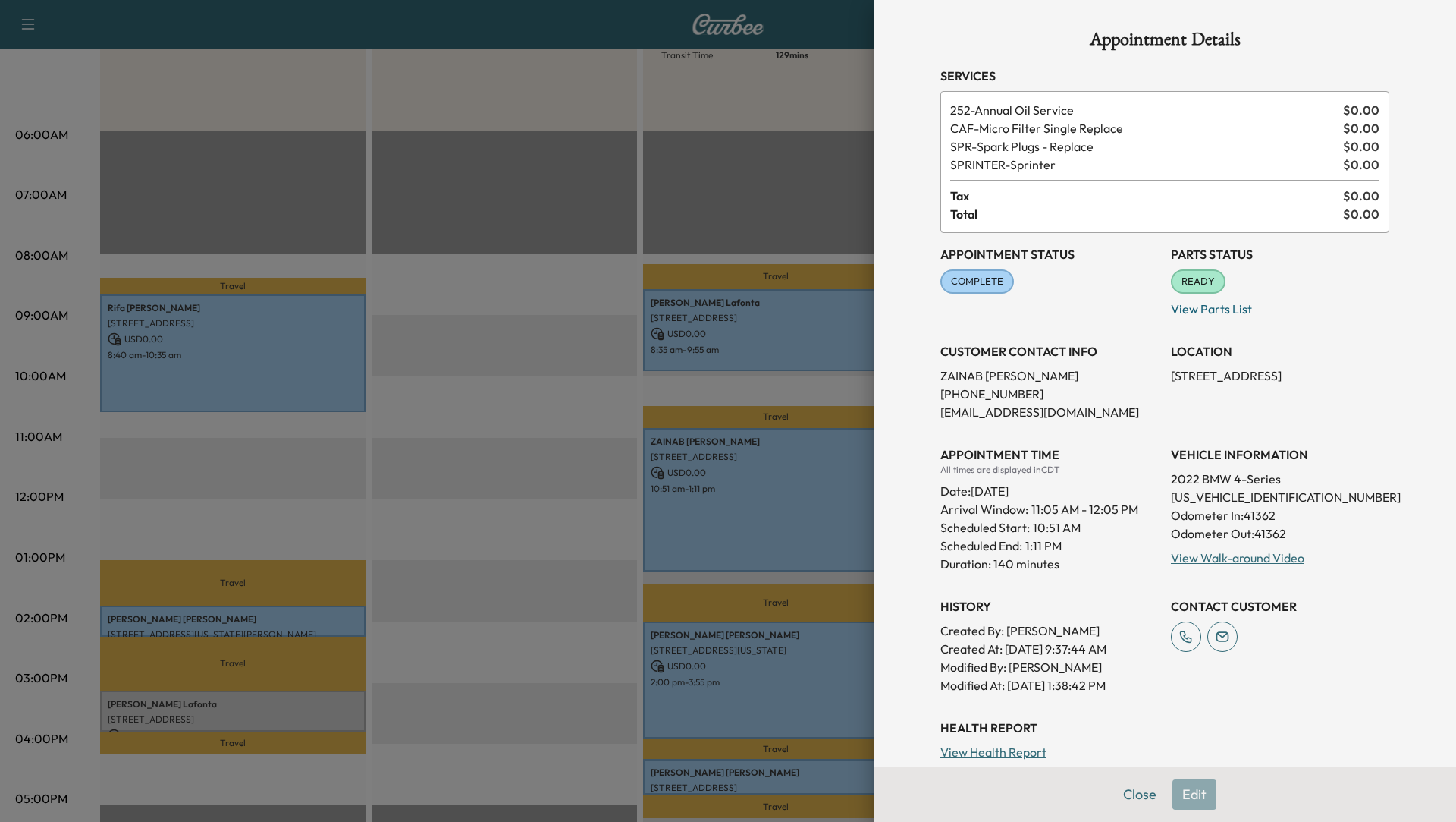
click at [783, 645] on div at bounding box center [728, 411] width 1456 height 822
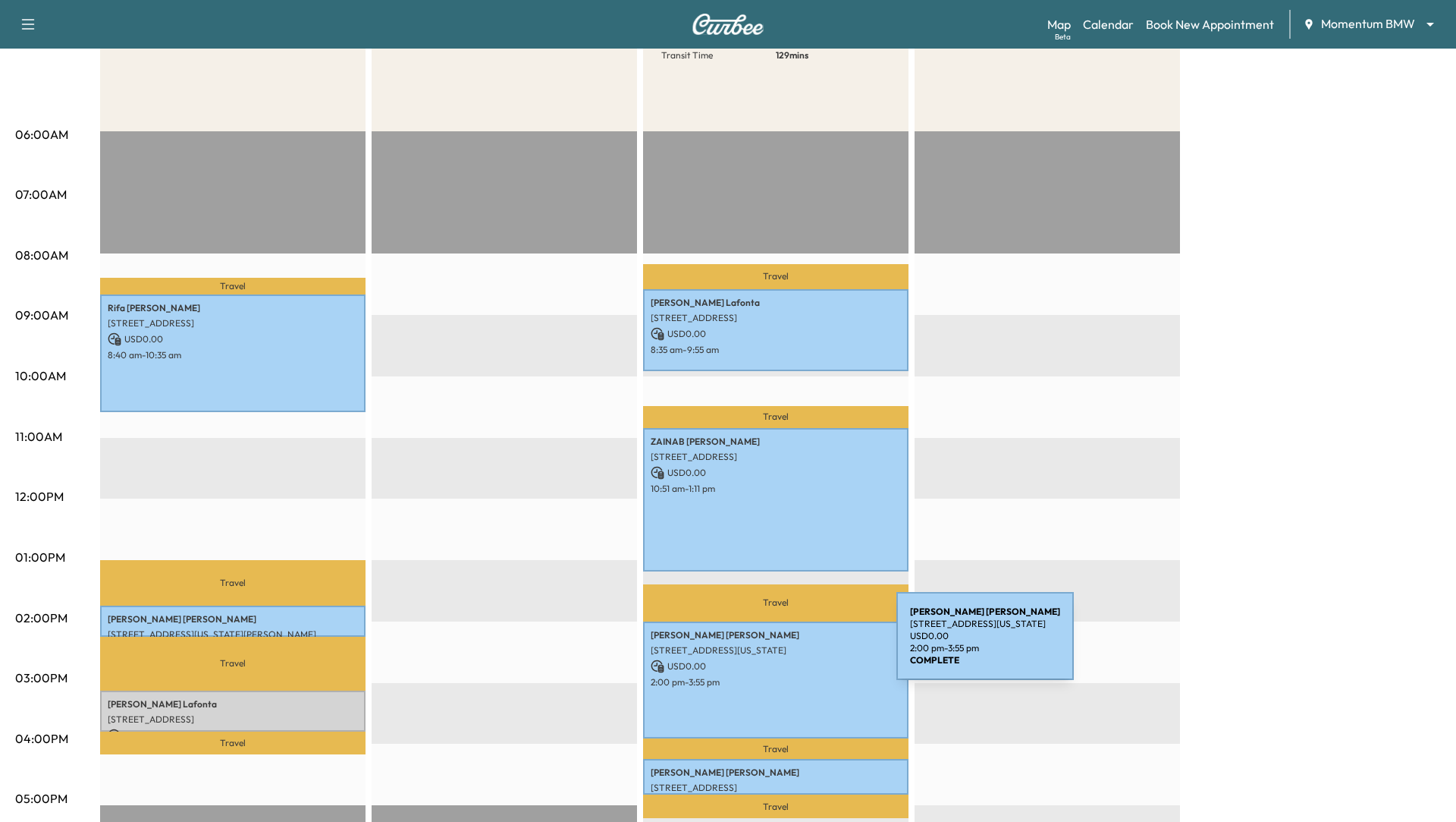
click at [783, 645] on p "[STREET_ADDRESS][US_STATE]" at bounding box center [775, 650] width 250 height 12
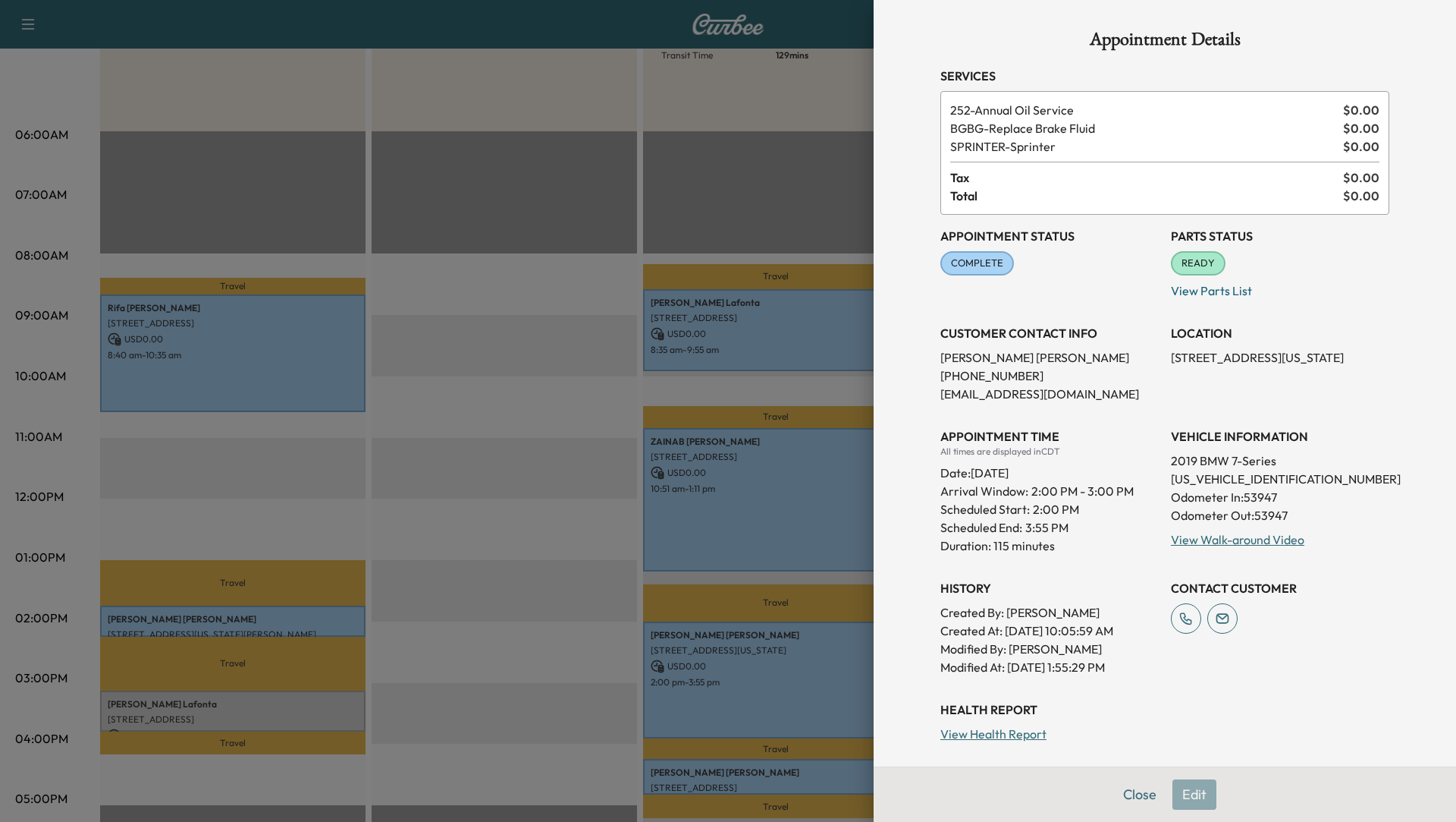
click at [740, 771] on div at bounding box center [728, 411] width 1456 height 822
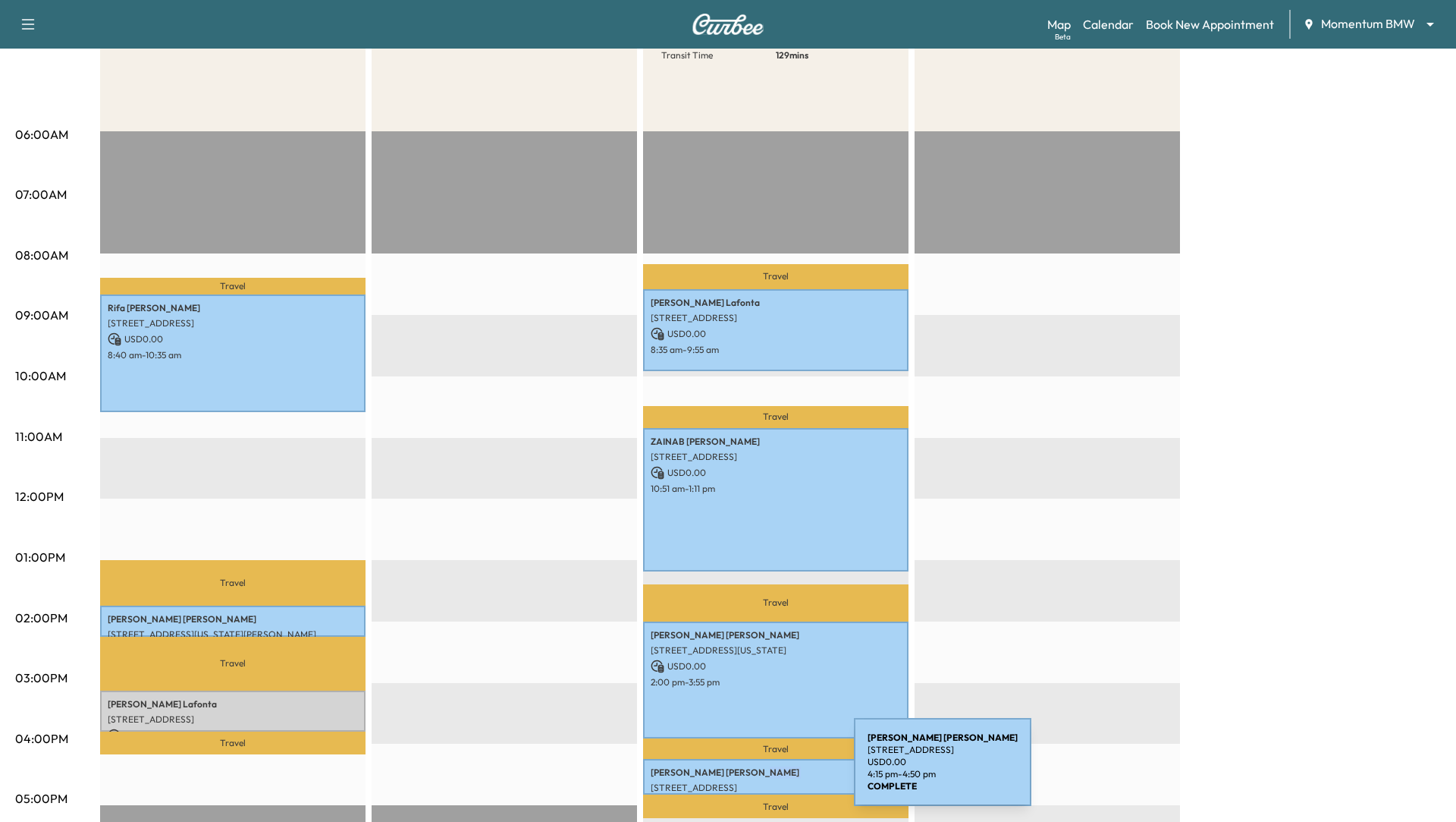
click at [740, 771] on p "[PERSON_NAME]" at bounding box center [775, 772] width 250 height 12
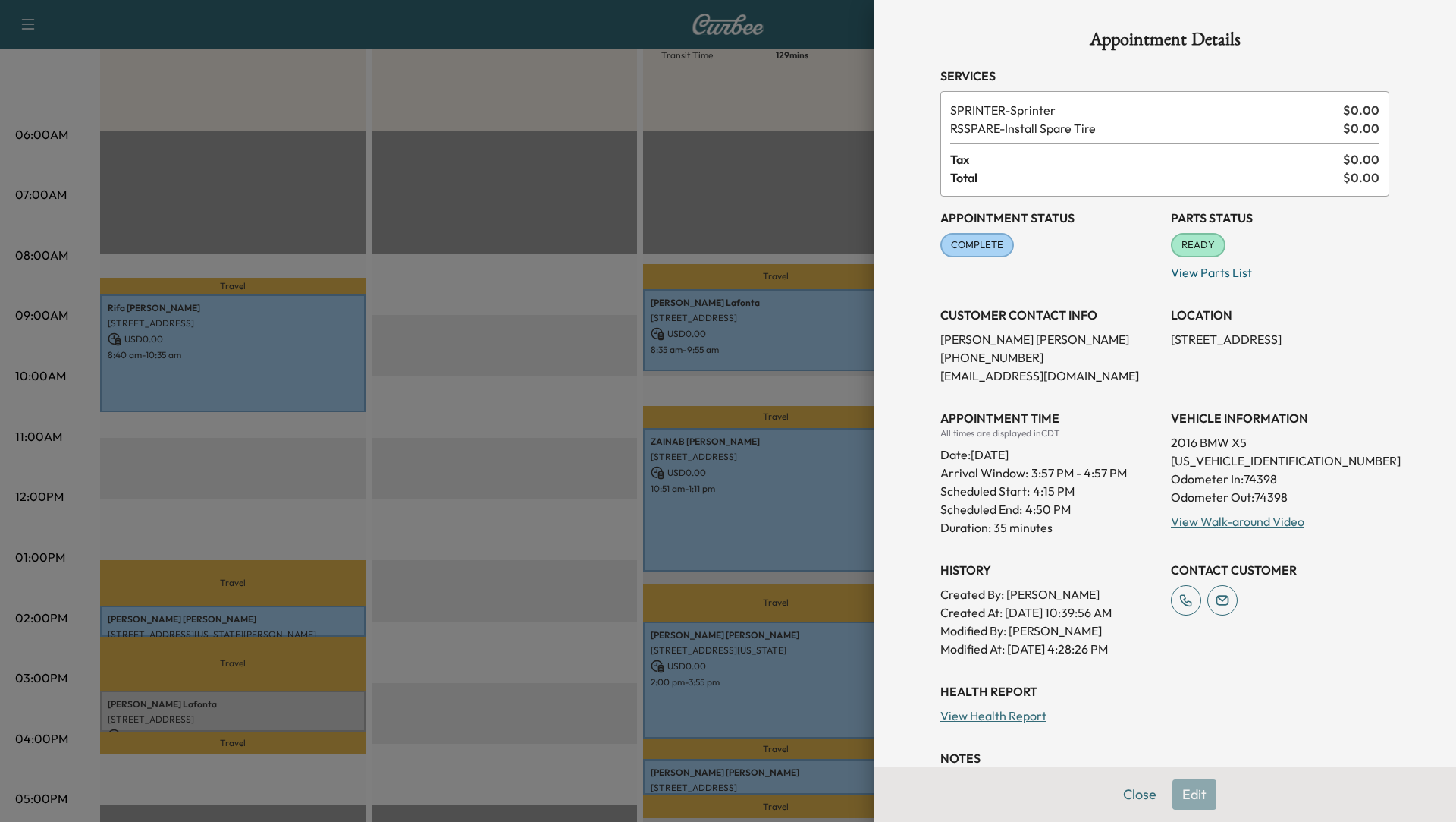
click at [532, 572] on div at bounding box center [728, 411] width 1456 height 822
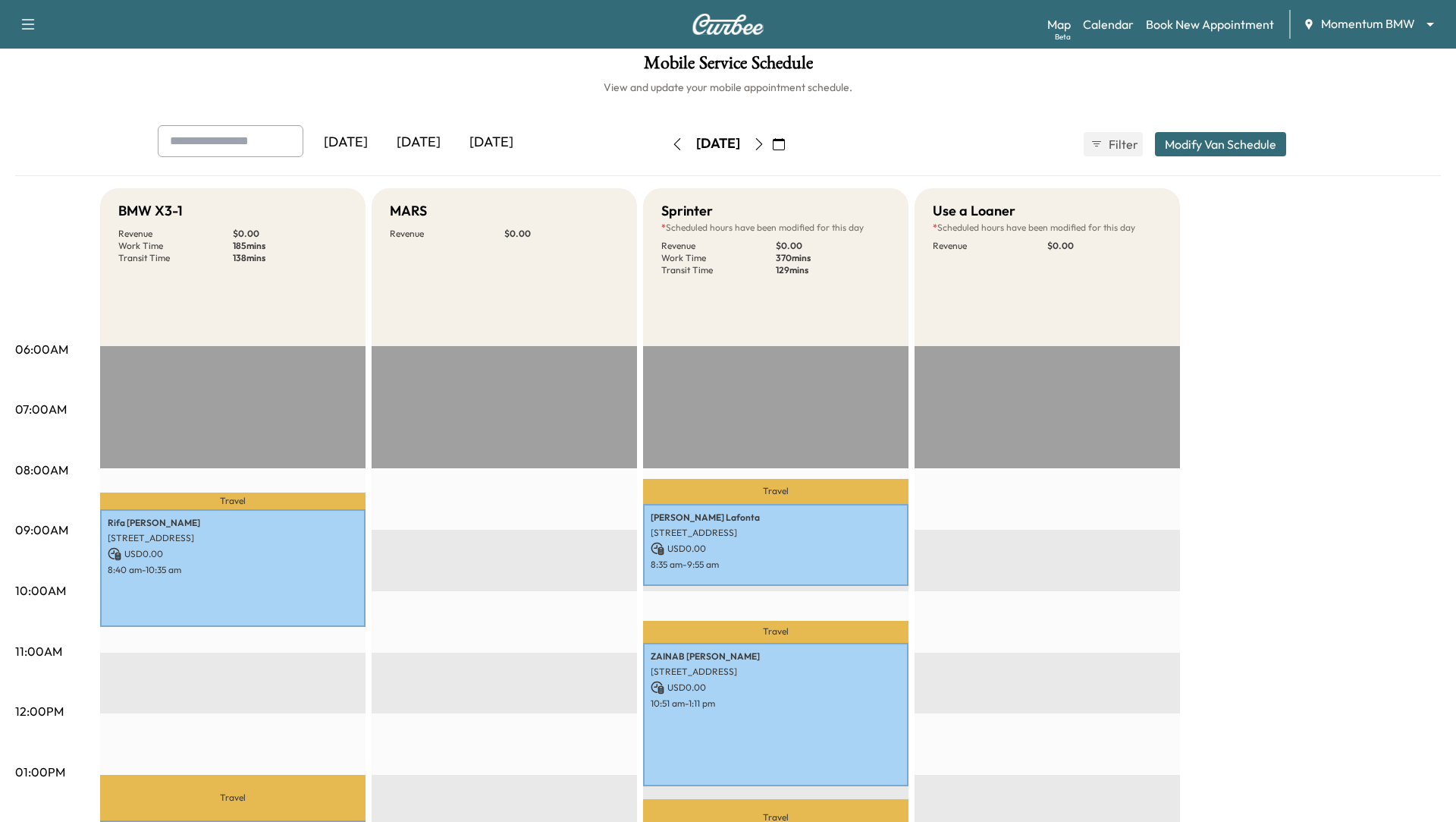
scroll to position [0, 0]
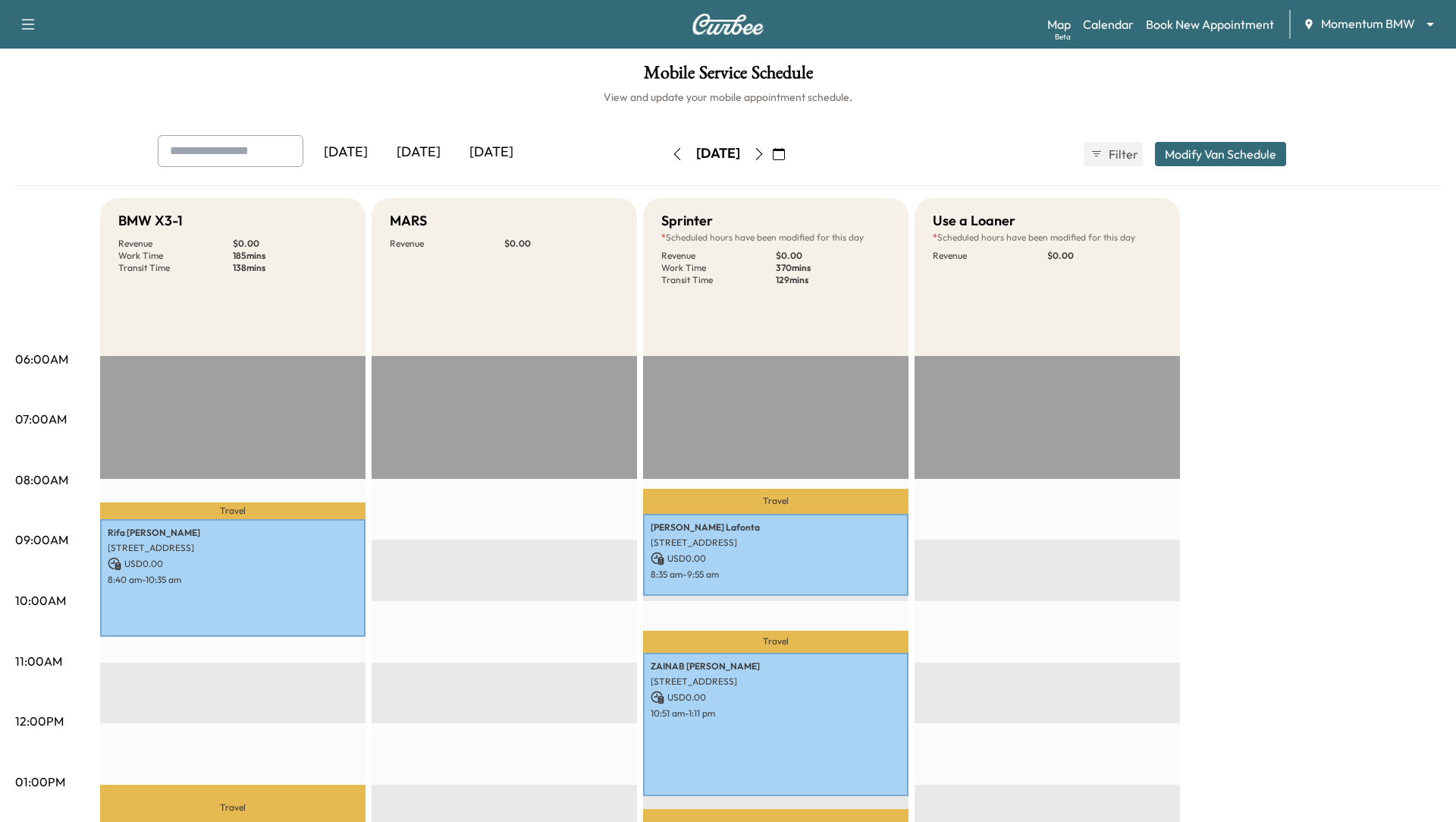
click at [785, 155] on icon "button" at bounding box center [778, 154] width 12 height 12
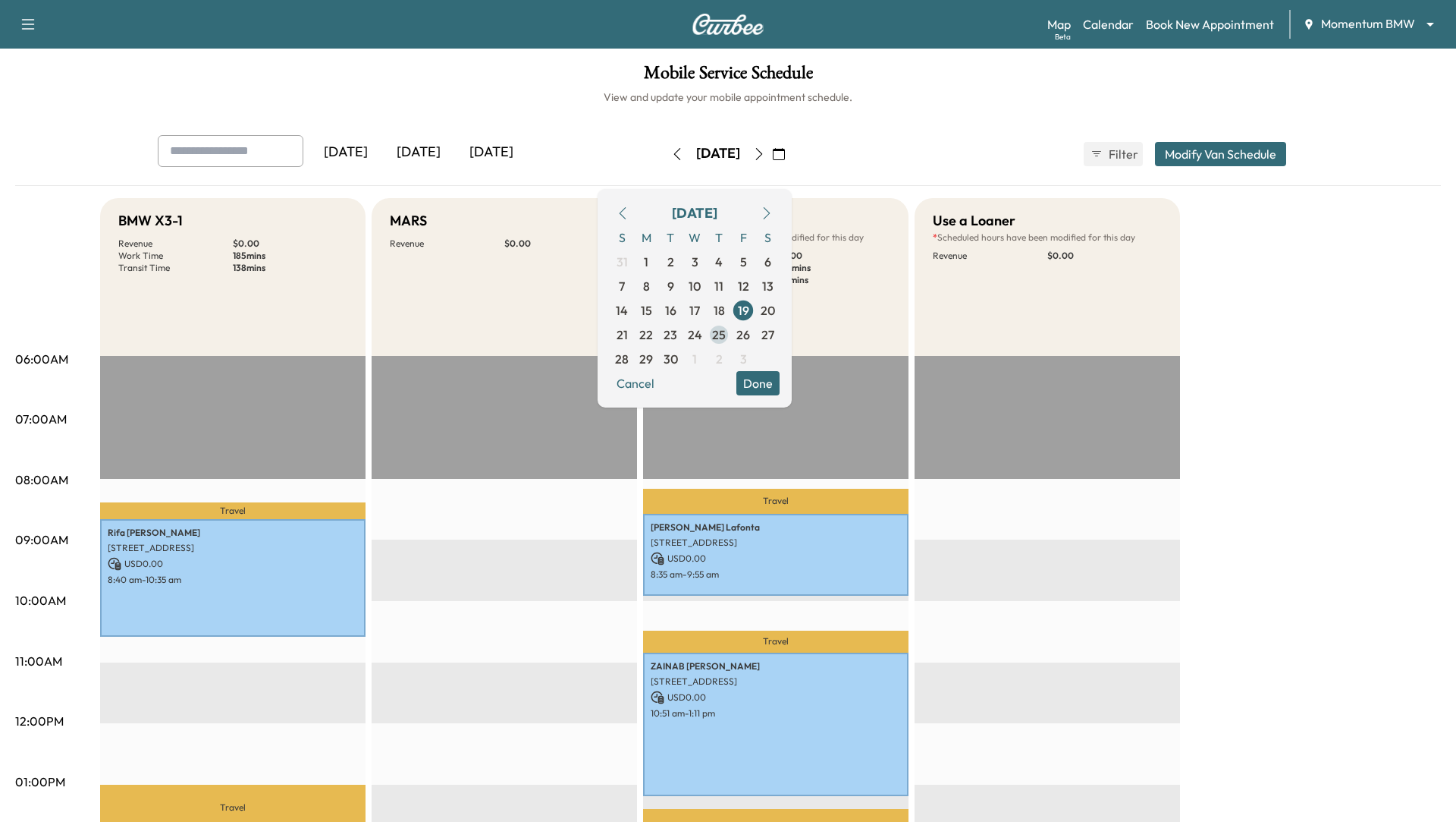
click at [726, 331] on span "25" at bounding box center [719, 334] width 14 height 18
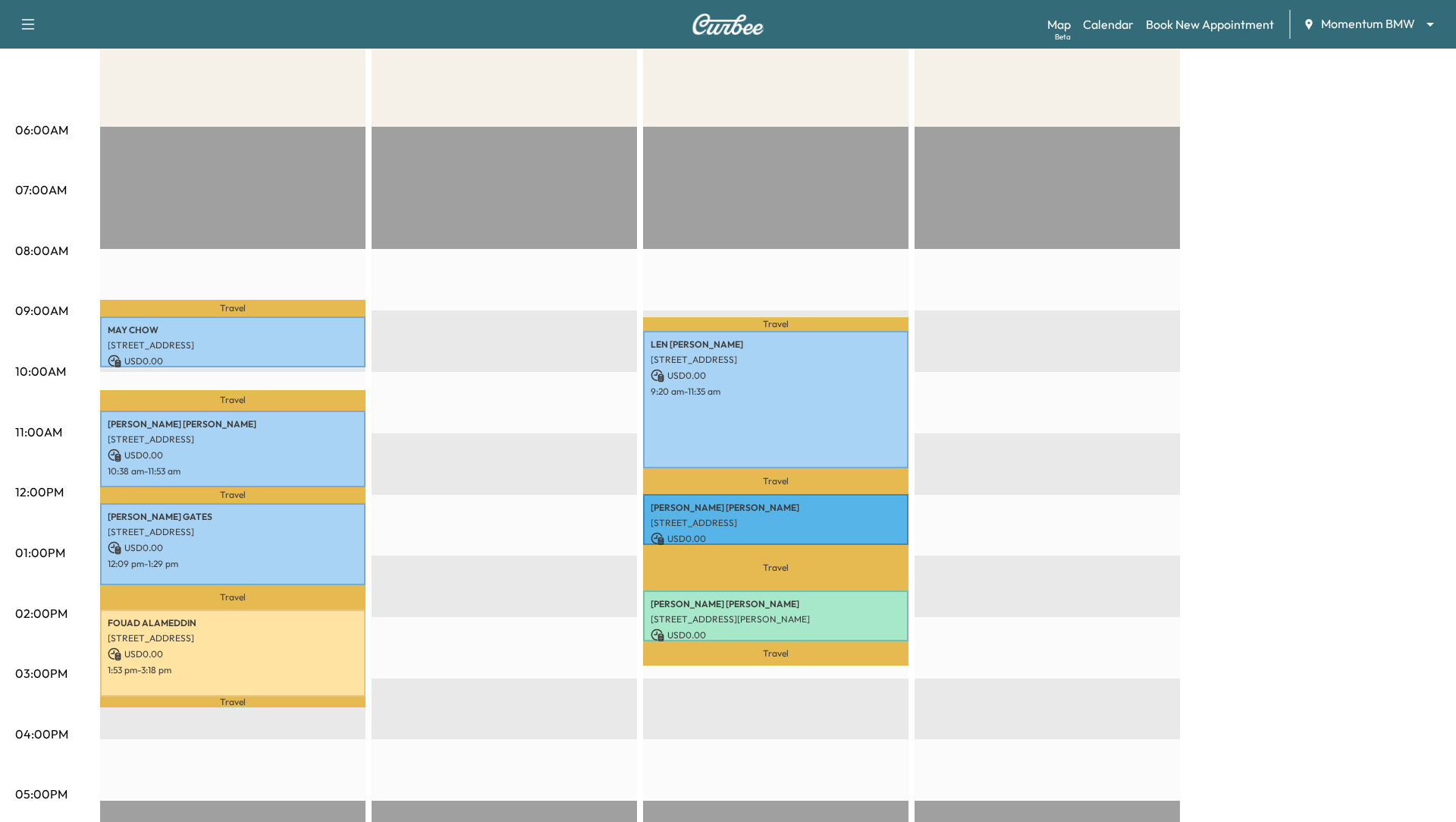
scroll to position [227, 0]
